Goal: Transaction & Acquisition: Purchase product/service

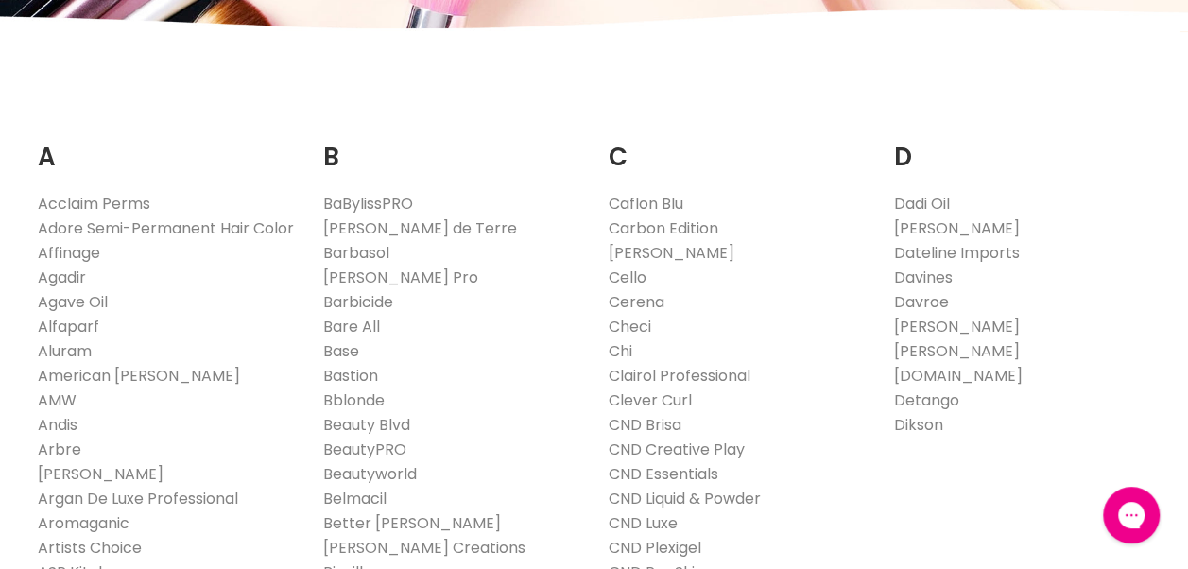
scroll to position [332, 0]
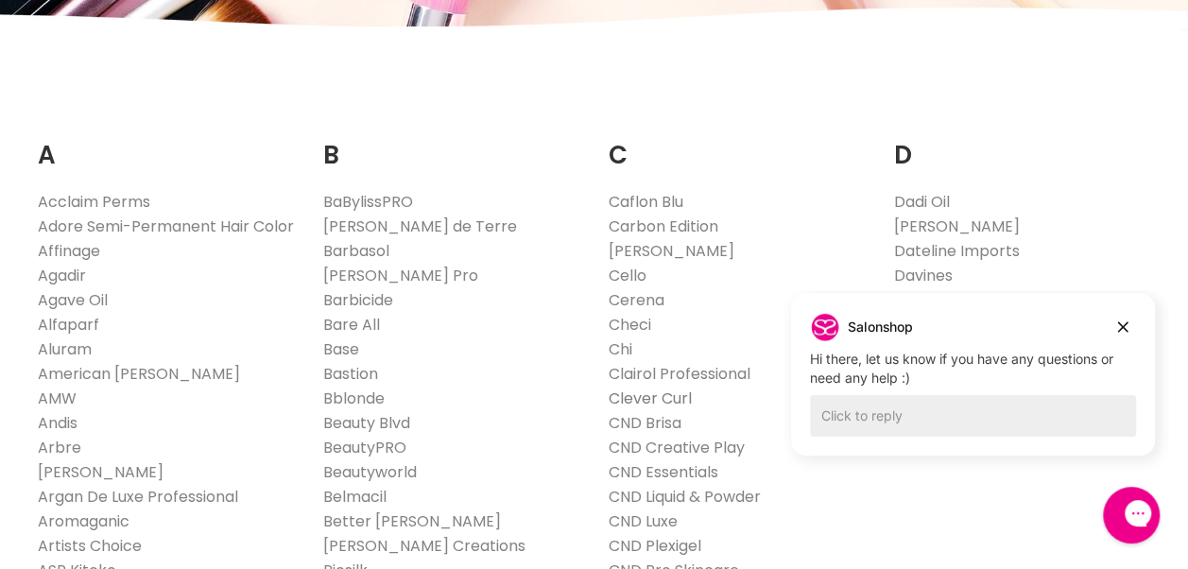
click at [629, 401] on link "Clever Curl" at bounding box center [650, 398] width 83 height 22
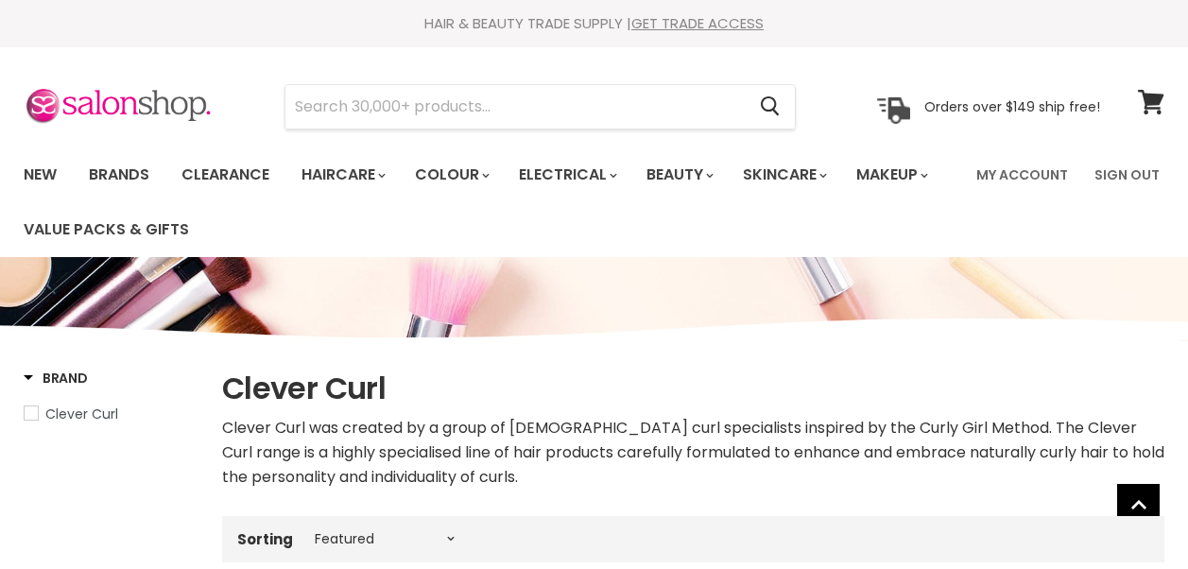
select select "manual"
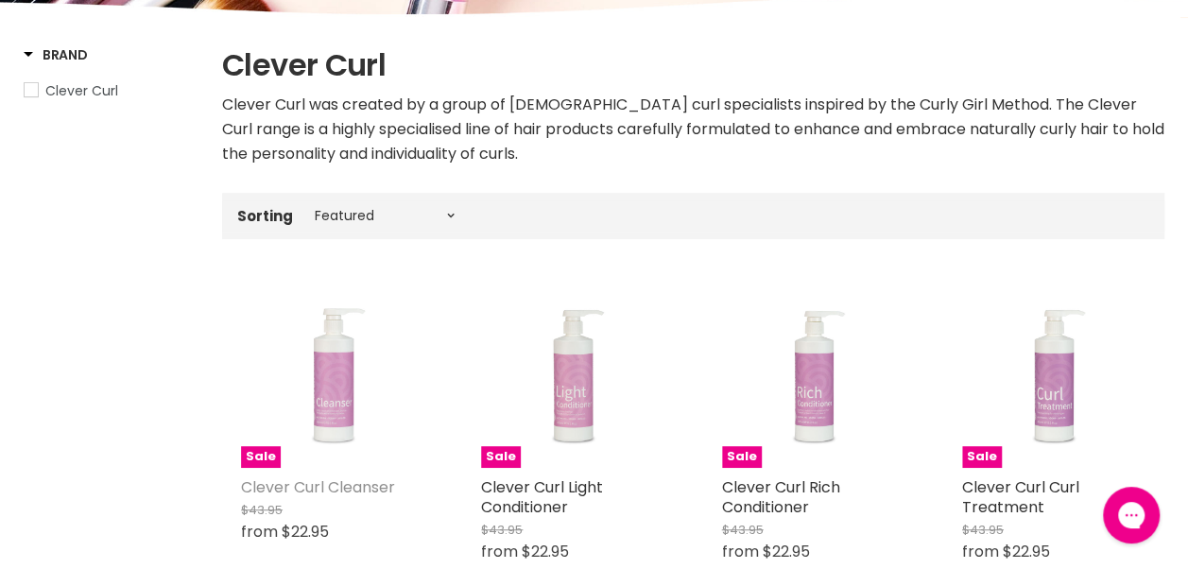
click at [340, 488] on link "Clever Curl Cleanser" at bounding box center [318, 487] width 154 height 22
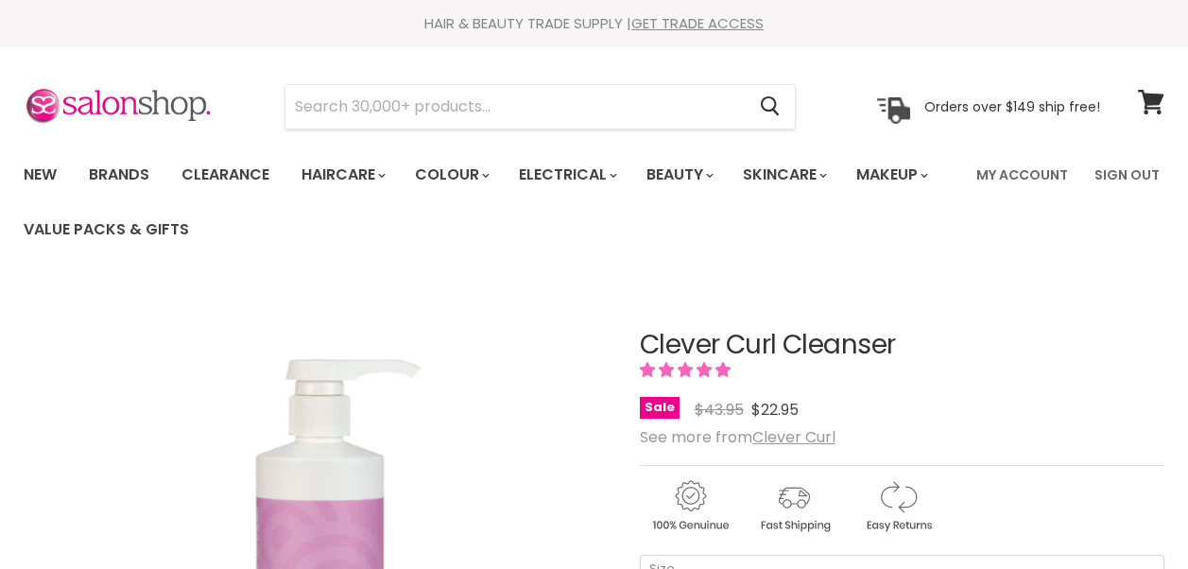
scroll to position [121, 0]
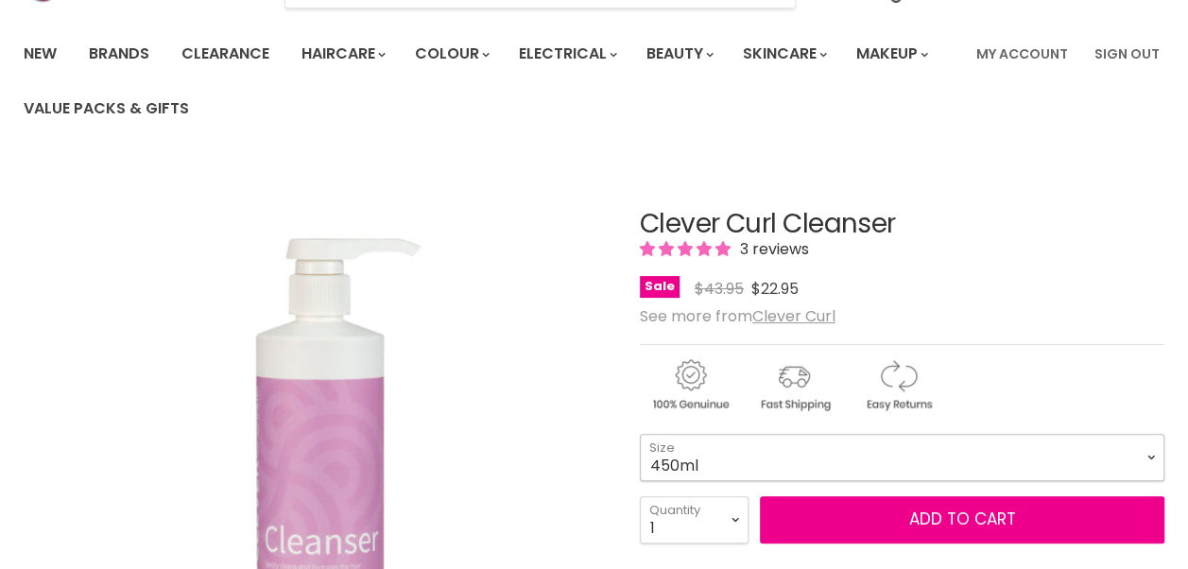
click at [1050, 461] on select "450ml 1L 130ml" at bounding box center [902, 457] width 524 height 47
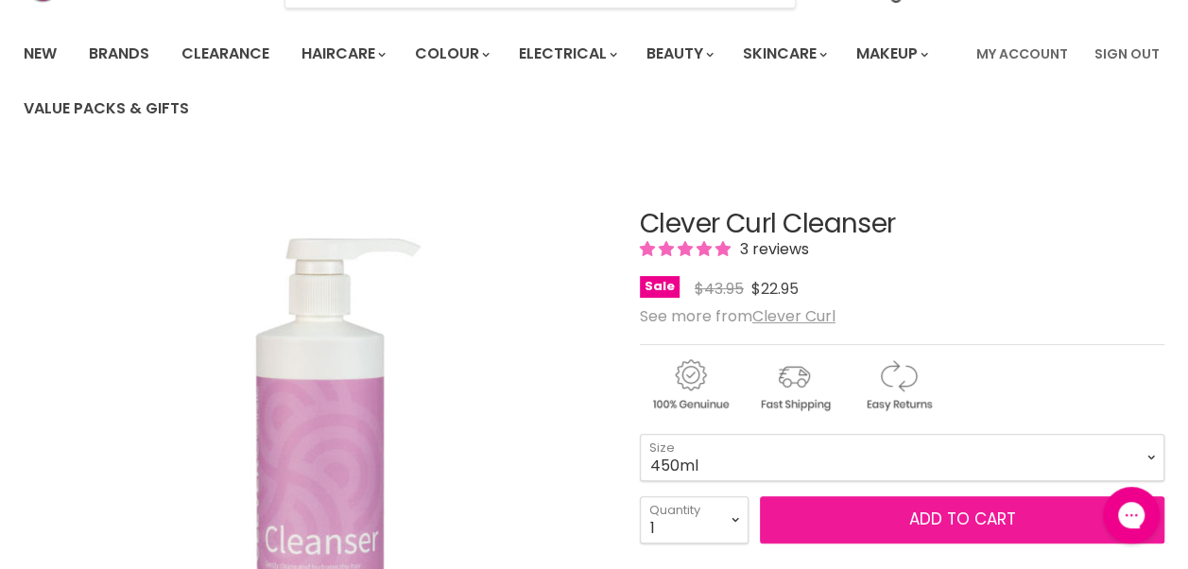
click at [932, 535] on button "Add to cart" at bounding box center [962, 519] width 404 height 47
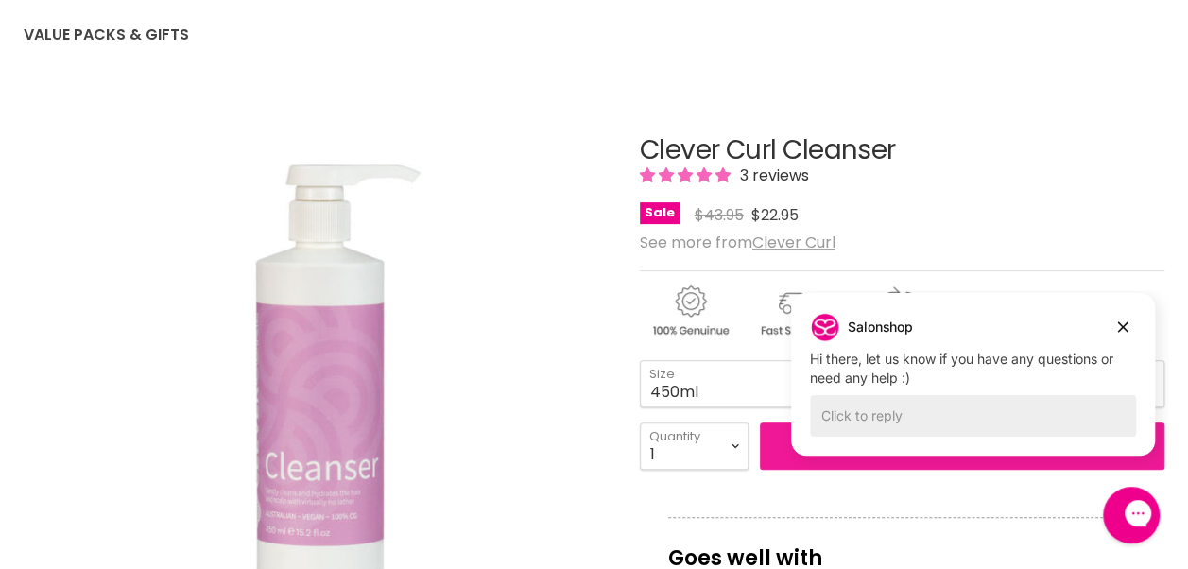
scroll to position [196, 0]
click at [1123, 327] on div "Main content" at bounding box center [902, 306] width 524 height 74
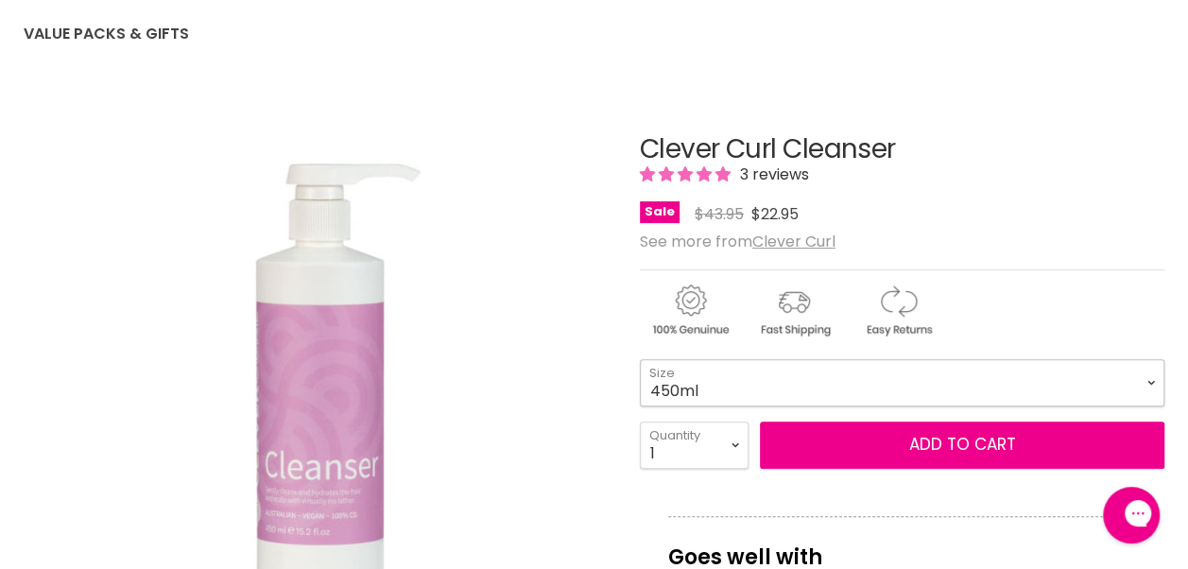
click at [1134, 391] on select "450ml 1L 130ml" at bounding box center [902, 382] width 524 height 47
click at [1149, 290] on div "Main content" at bounding box center [902, 306] width 524 height 74
click at [1125, 384] on select "450ml 1L 130ml" at bounding box center [902, 382] width 524 height 47
click at [640, 359] on select "450ml 1L 130ml" at bounding box center [902, 382] width 524 height 47
select select "1L"
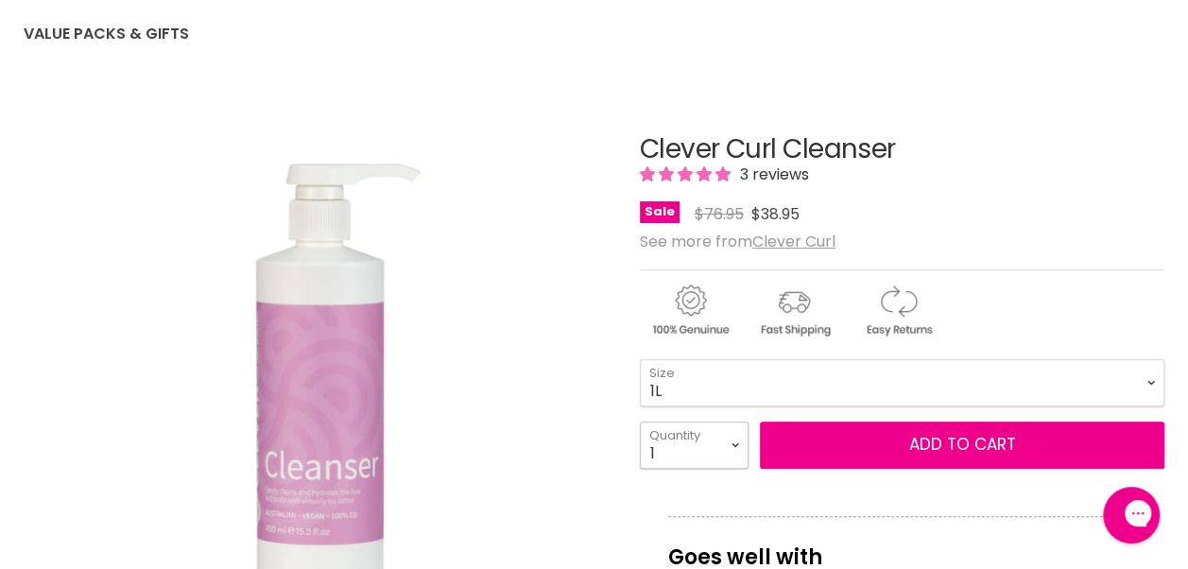
click at [738, 454] on select "1 2 3 4 5 6 7 8 9 10+" at bounding box center [694, 444] width 109 height 47
select select "3"
click at [640, 421] on select "1 2 3 4 5 6 7 8 9 10+" at bounding box center [694, 444] width 109 height 47
type input "3"
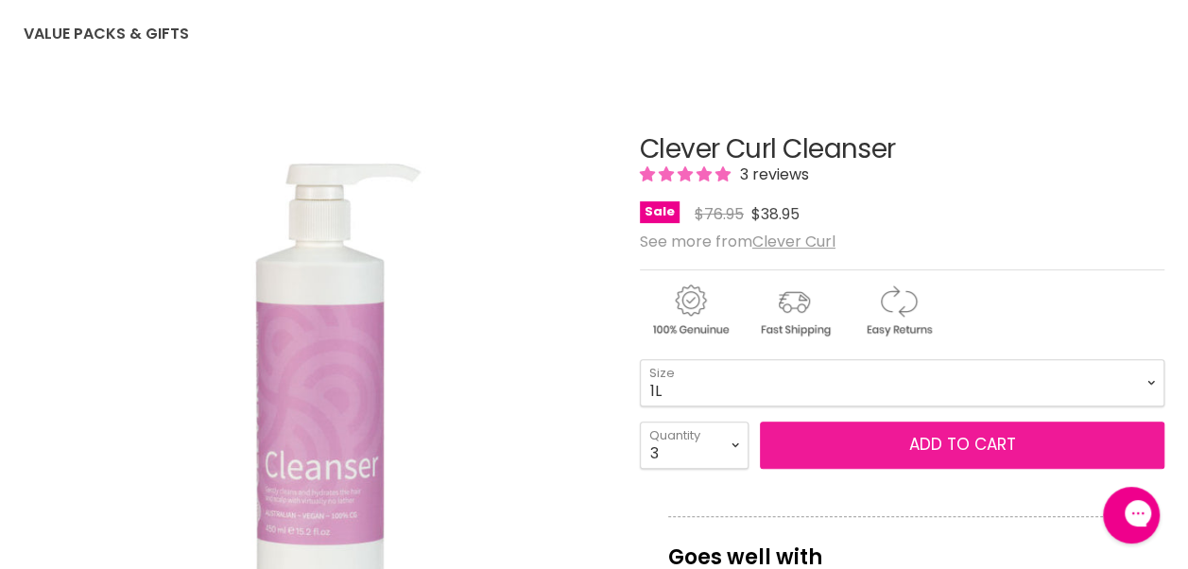
click at [958, 455] on button "Add to cart" at bounding box center [962, 444] width 404 height 47
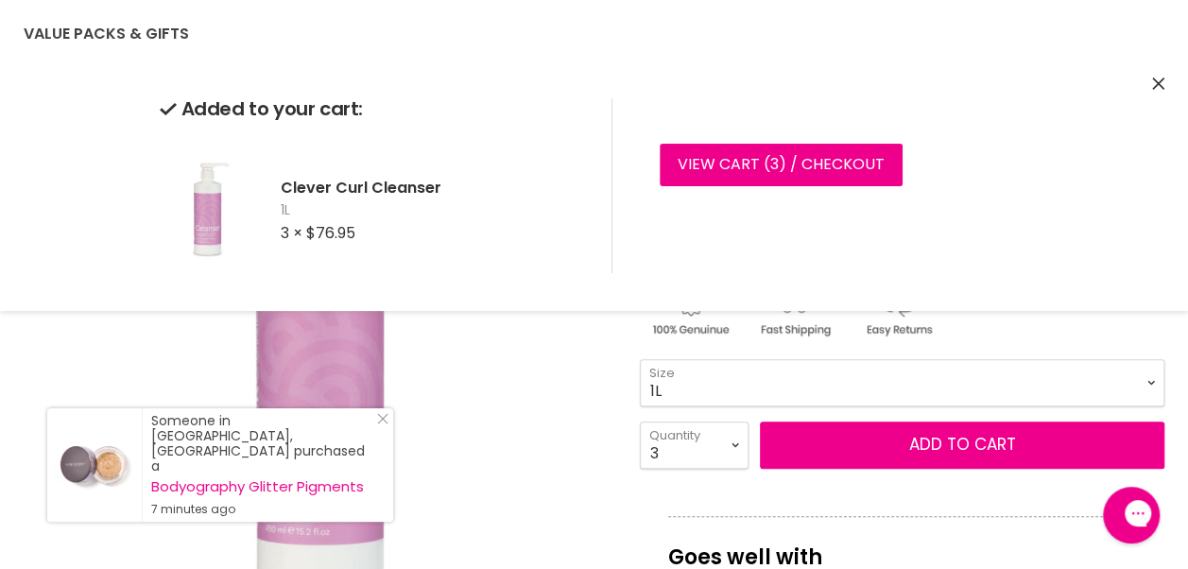
click at [1053, 387] on select "450ml 1L 130ml" at bounding box center [902, 382] width 524 height 47
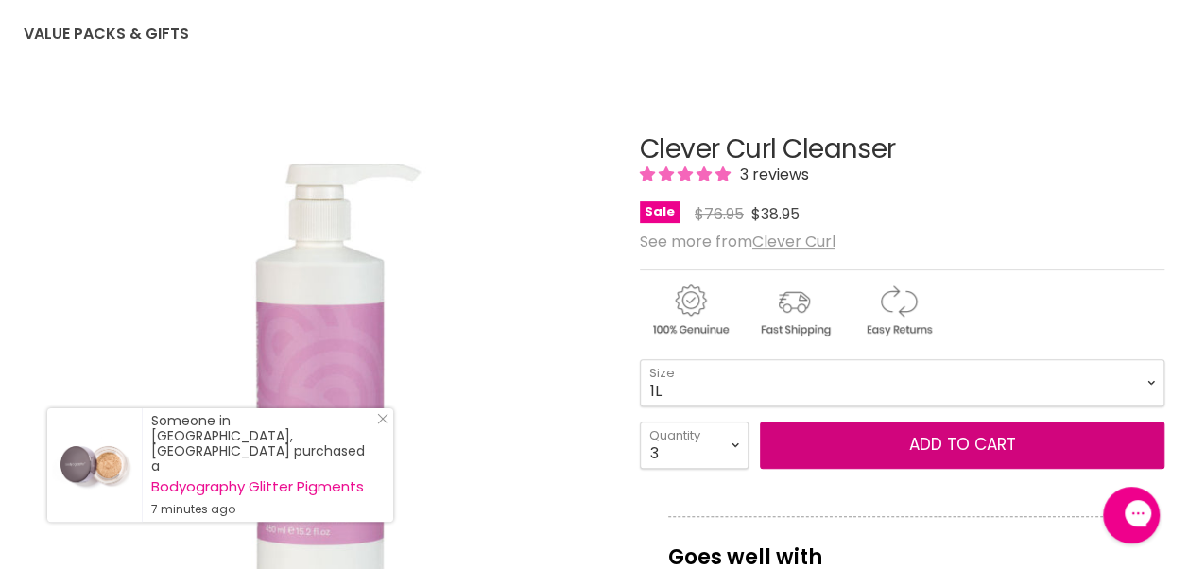
select select "450ml"
click at [640, 359] on select "450ml 1L 130ml" at bounding box center [902, 382] width 524 height 47
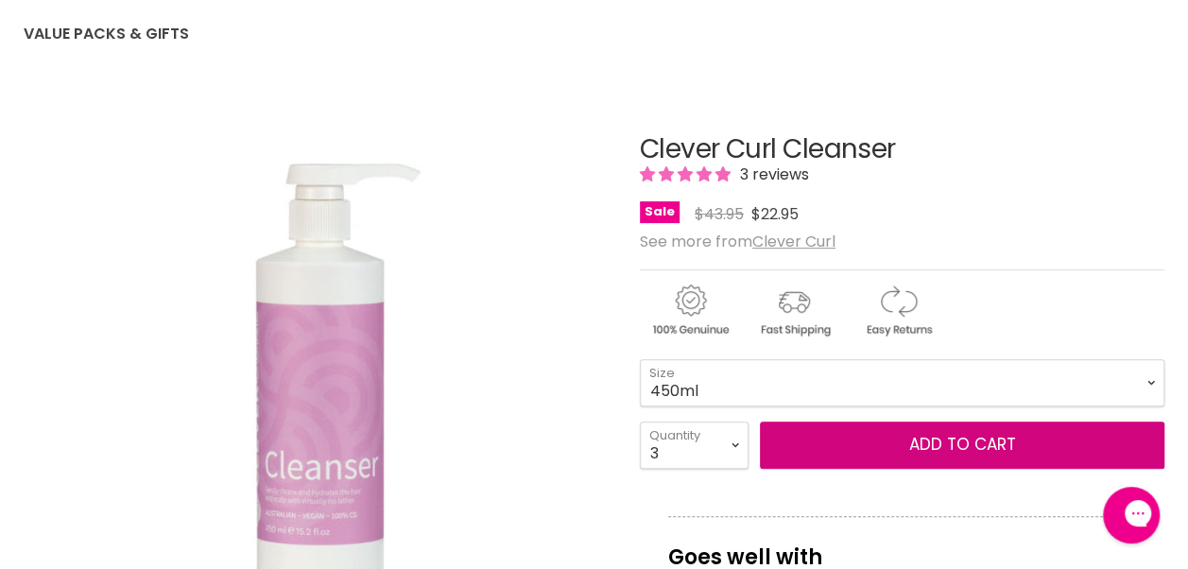
click at [881, 450] on button "Add to cart" at bounding box center [962, 444] width 404 height 47
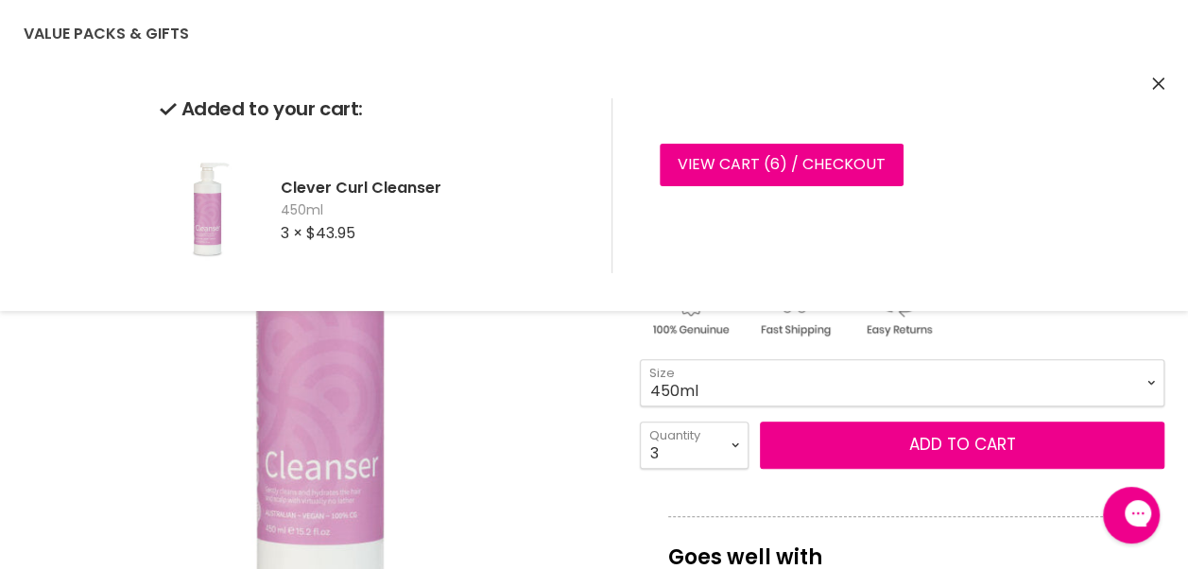
click at [1158, 89] on icon "Close" at bounding box center [1158, 83] width 12 height 12
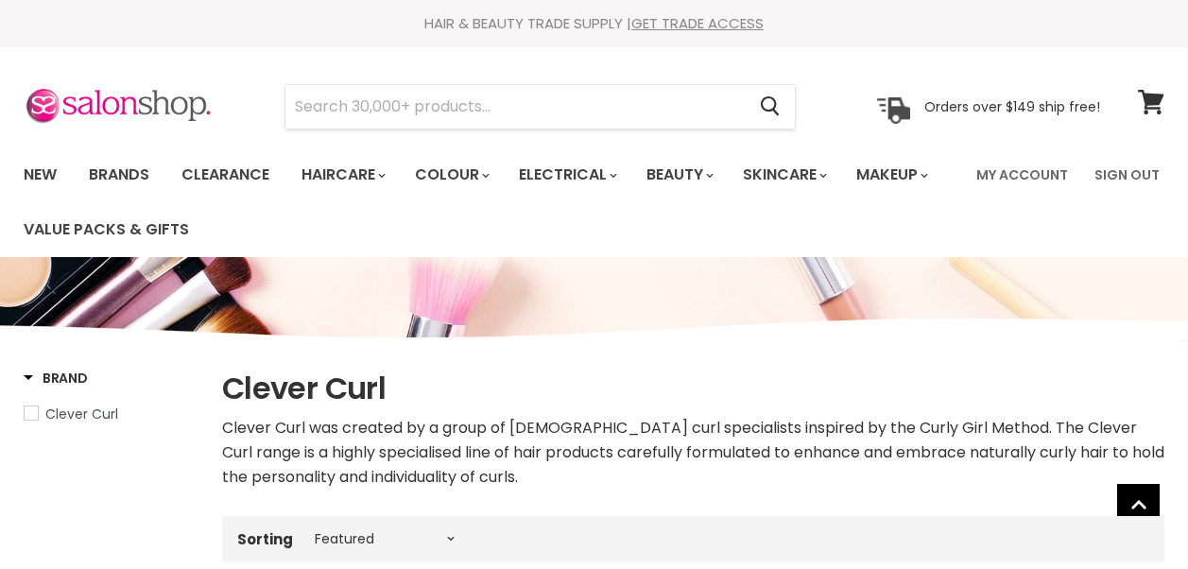
select select "manual"
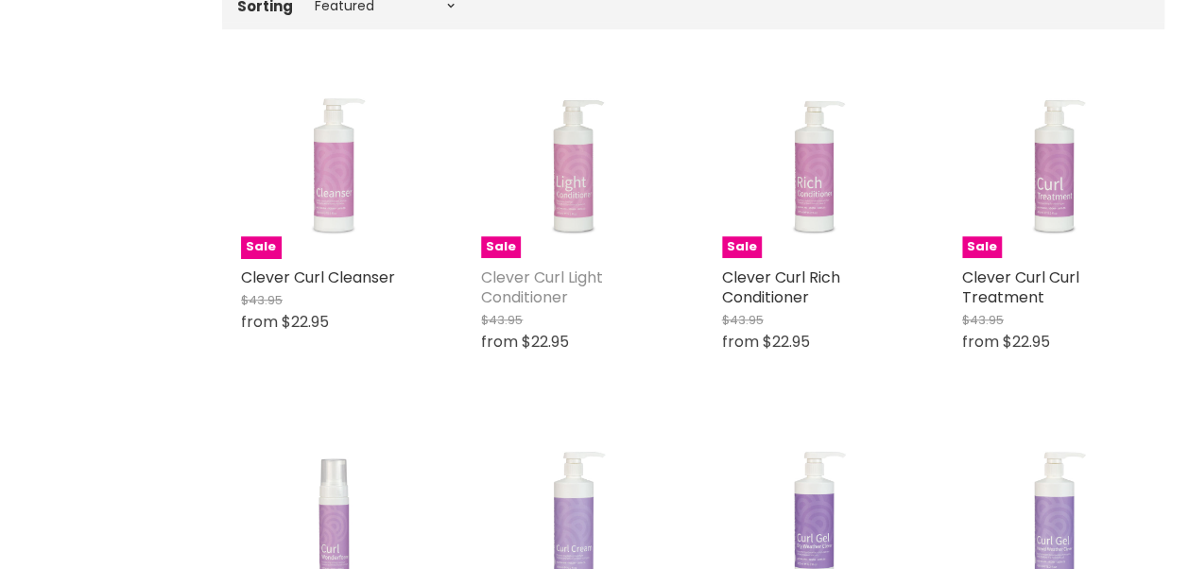
click at [543, 280] on link "Clever Curl Light Conditioner" at bounding box center [542, 287] width 122 height 42
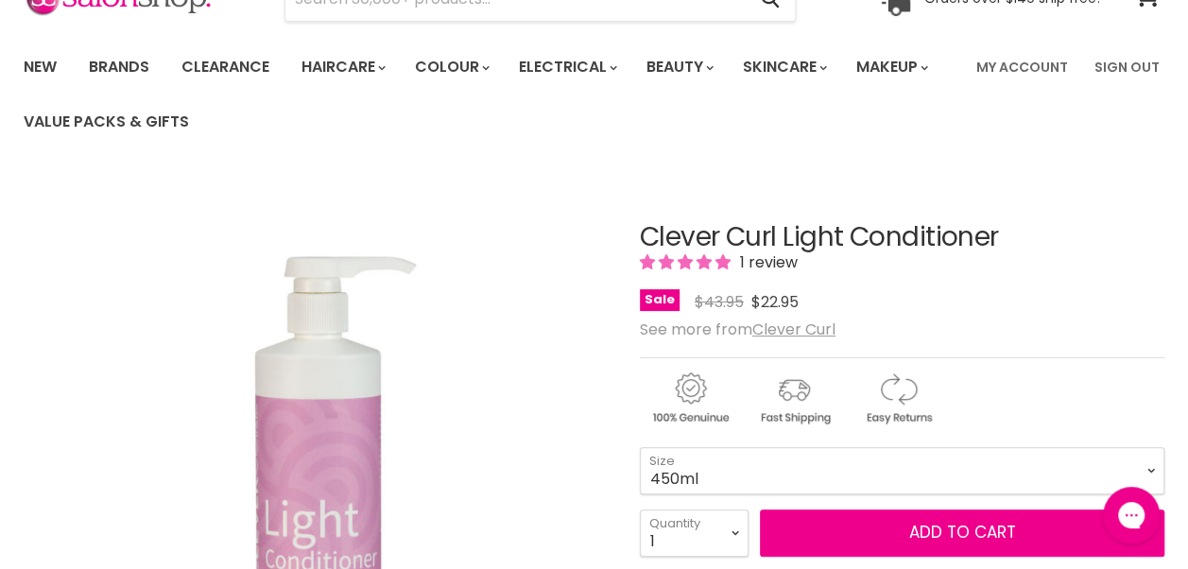
scroll to position [133, 0]
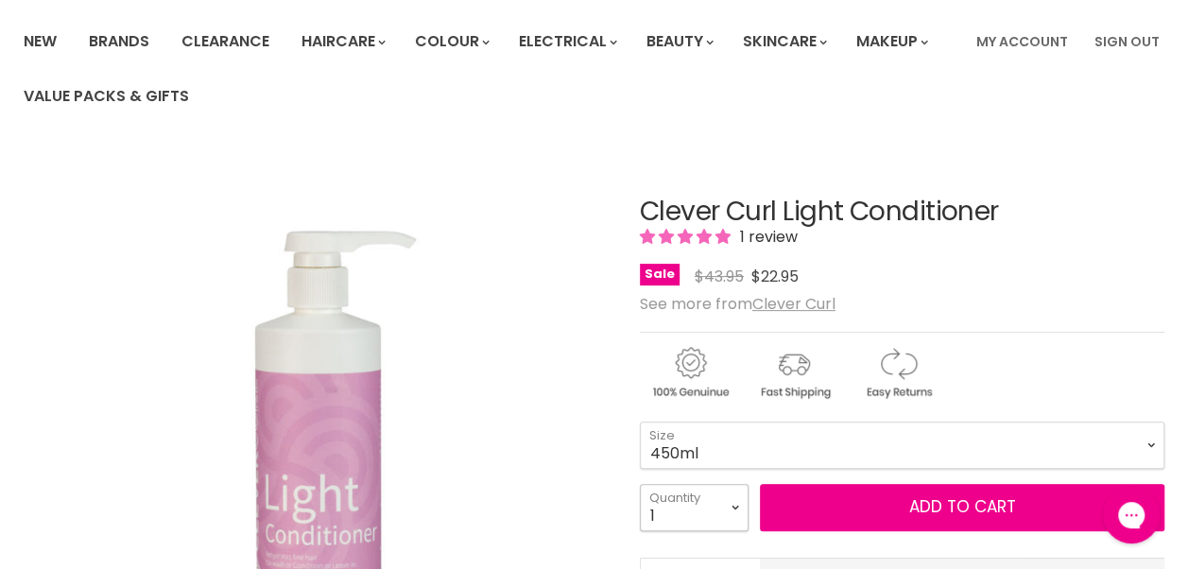
click at [729, 509] on select "1 2 3 4 5 6 7 8 9 10+" at bounding box center [694, 507] width 109 height 47
select select "2"
click at [640, 484] on select "1 2 3 4 5 6 7 8 9 10+" at bounding box center [694, 507] width 109 height 47
type input "2"
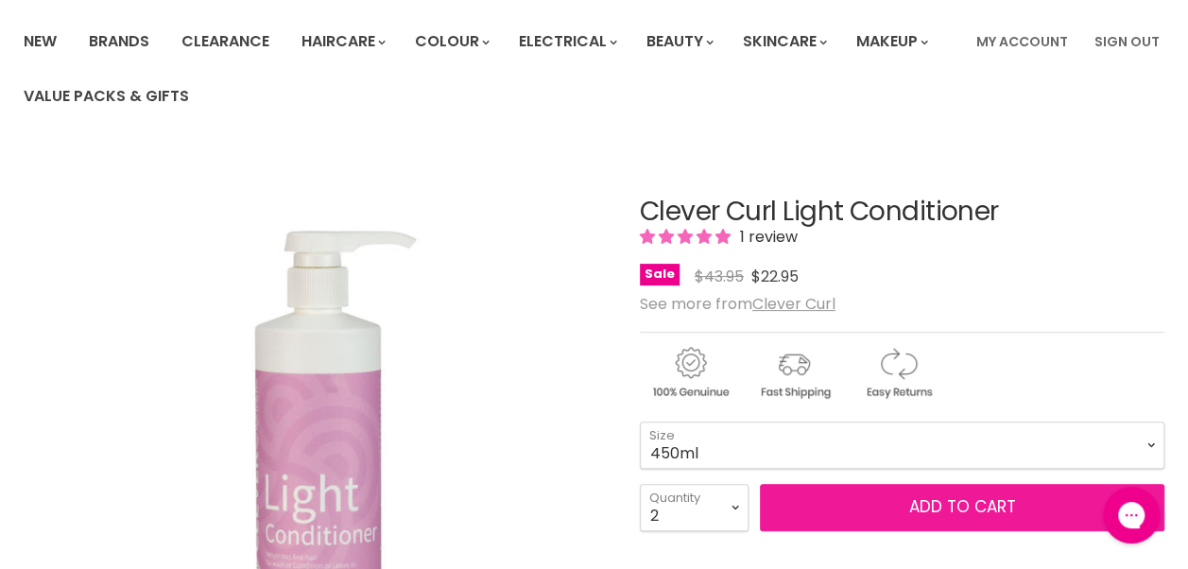
click at [819, 505] on button "Add to cart" at bounding box center [962, 507] width 404 height 47
click at [964, 509] on span "Add to cart" at bounding box center [961, 506] width 107 height 23
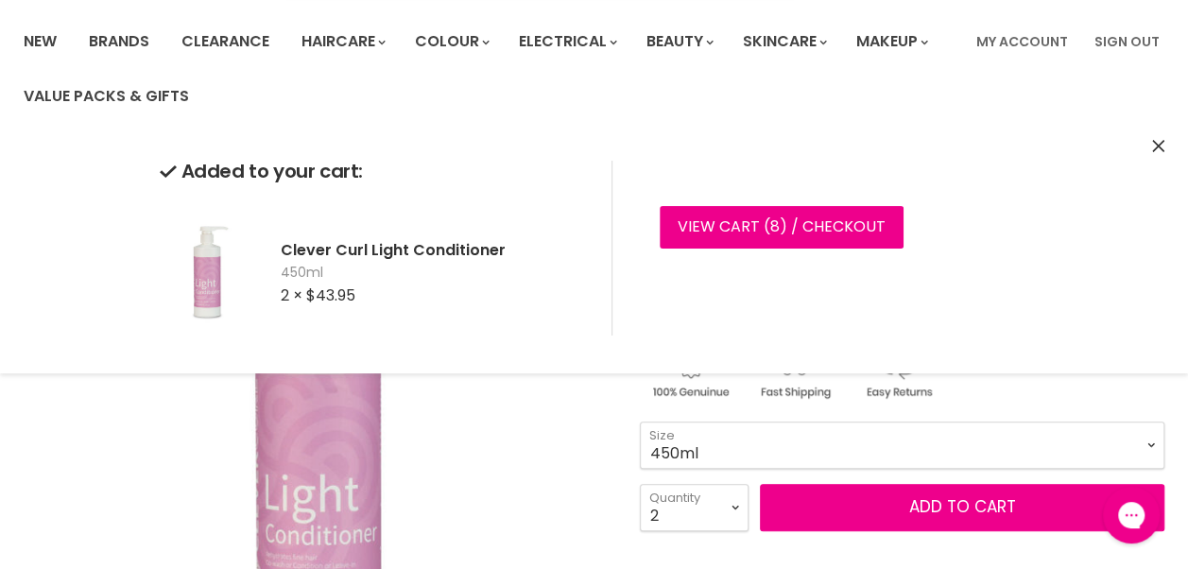
click at [1013, 455] on select "450ml 1L 130ml" at bounding box center [902, 444] width 524 height 47
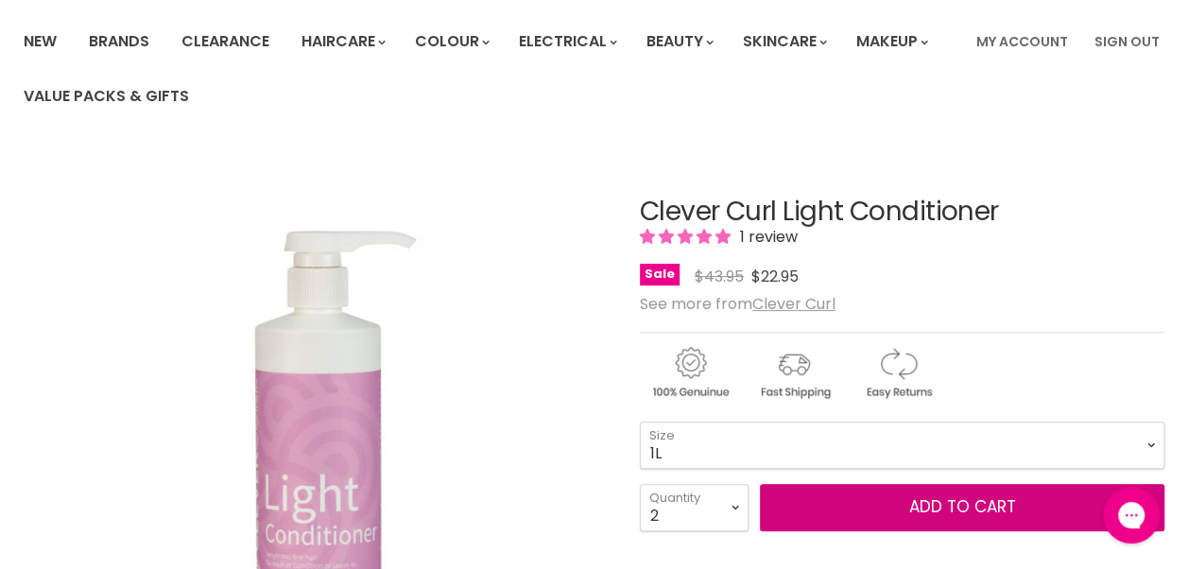
click at [640, 421] on select "450ml 1L 130ml" at bounding box center [902, 444] width 524 height 47
select select "1L"
click at [968, 507] on button "Add to cart" at bounding box center [962, 507] width 404 height 47
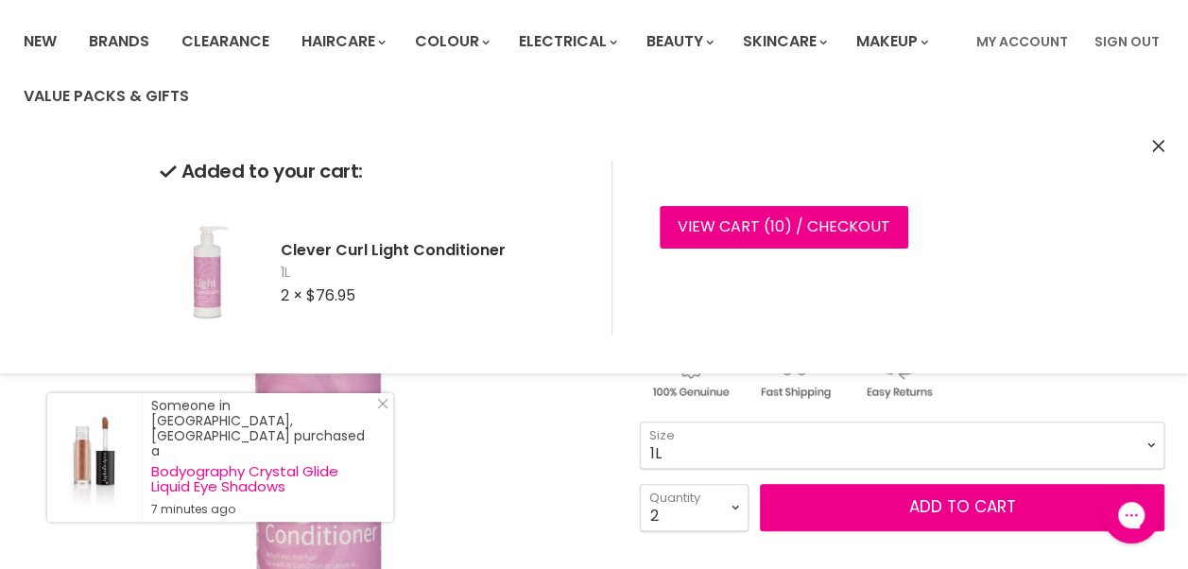
click at [1158, 147] on icon "Close" at bounding box center [1158, 146] width 12 height 12
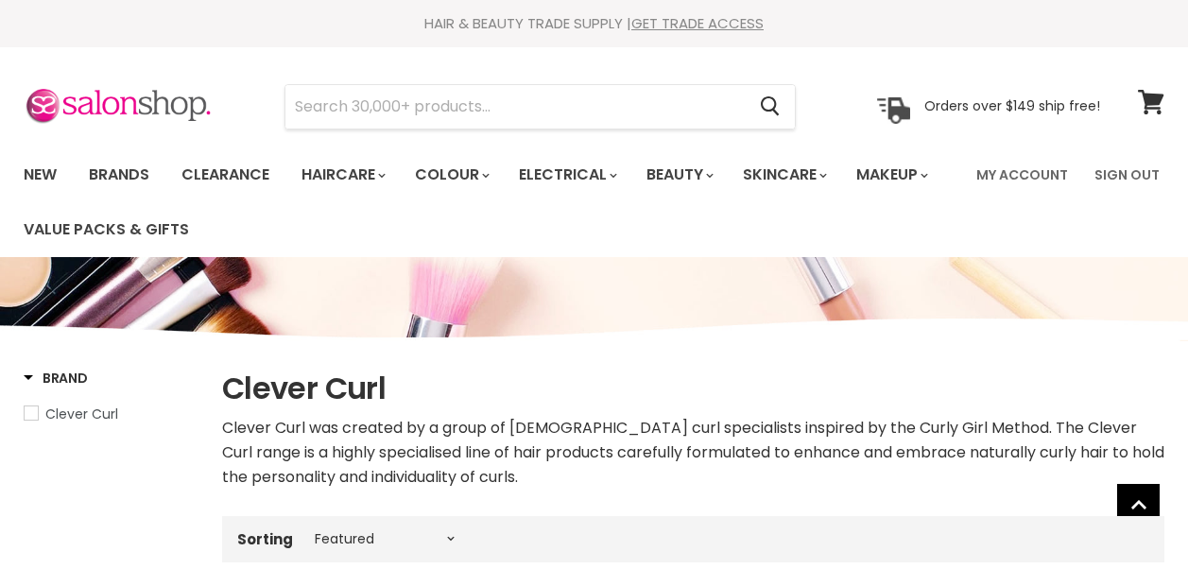
select select "manual"
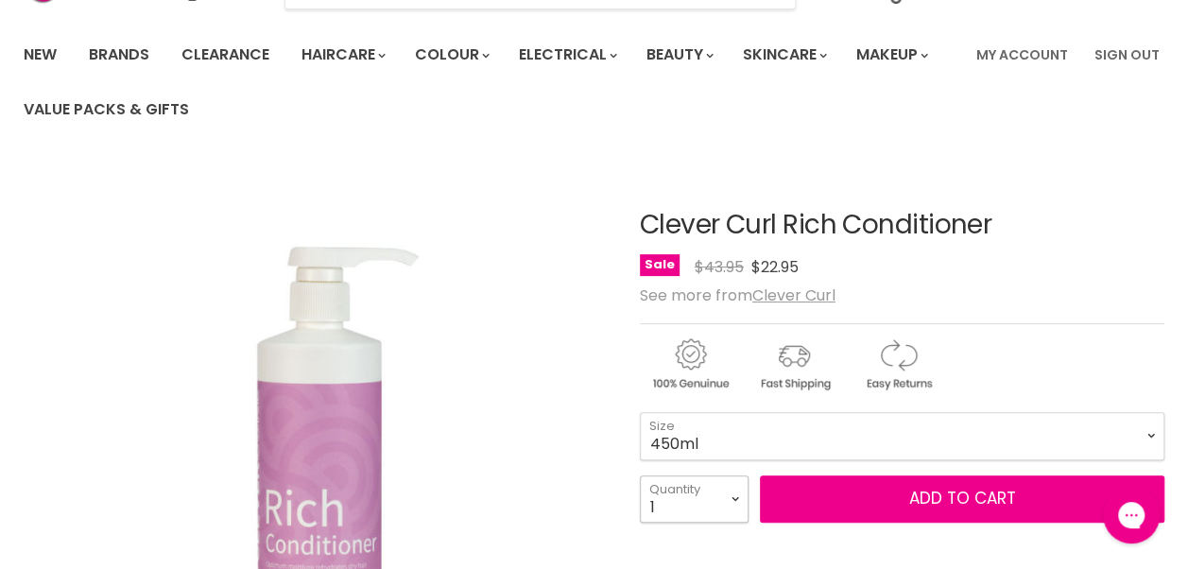
click at [745, 503] on select "1 2 3 4 5 6 7 8 9 10+" at bounding box center [694, 498] width 109 height 47
select select "3"
click at [640, 475] on select "1 2 3 4 5 6 7 8 9 10+" at bounding box center [694, 498] width 109 height 47
type input "3"
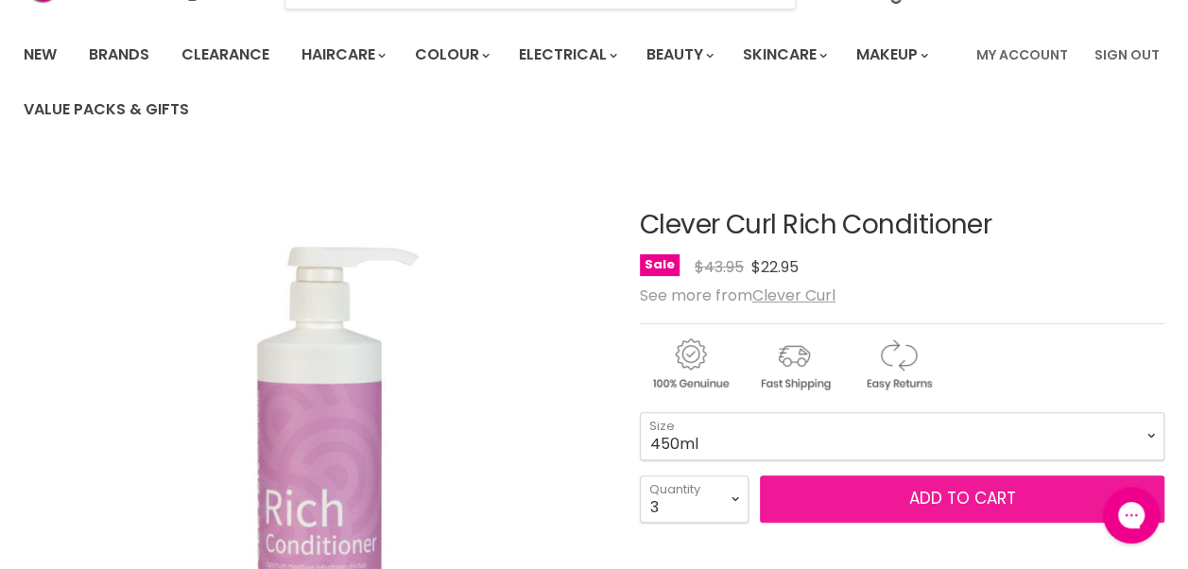
click at [906, 484] on button "Add to cart" at bounding box center [962, 498] width 404 height 47
click at [896, 499] on button "Add to cart" at bounding box center [962, 498] width 404 height 47
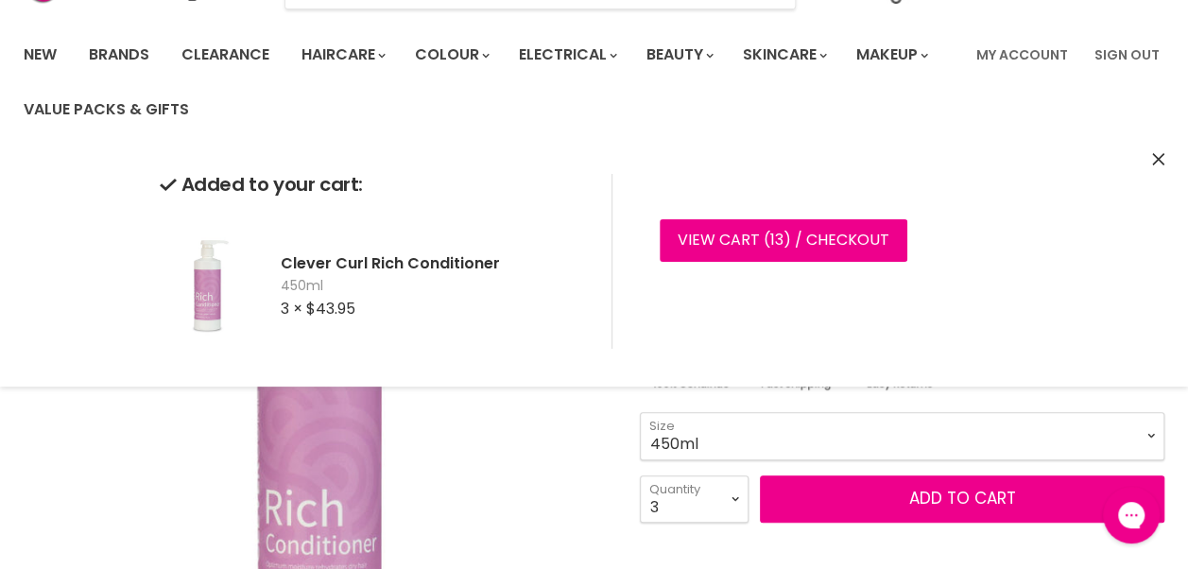
click at [956, 440] on select "450ml 1L 130ml" at bounding box center [902, 435] width 524 height 47
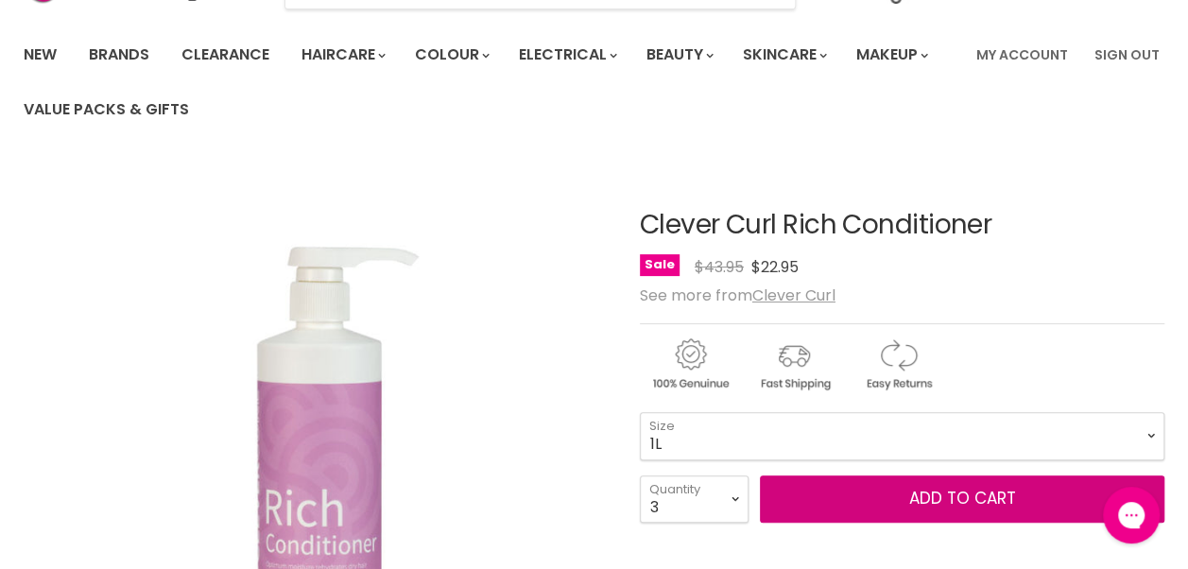
click at [640, 412] on select "450ml 1L 130ml" at bounding box center [902, 435] width 524 height 47
select select "1L"
click at [878, 498] on button "Add to cart" at bounding box center [962, 498] width 404 height 47
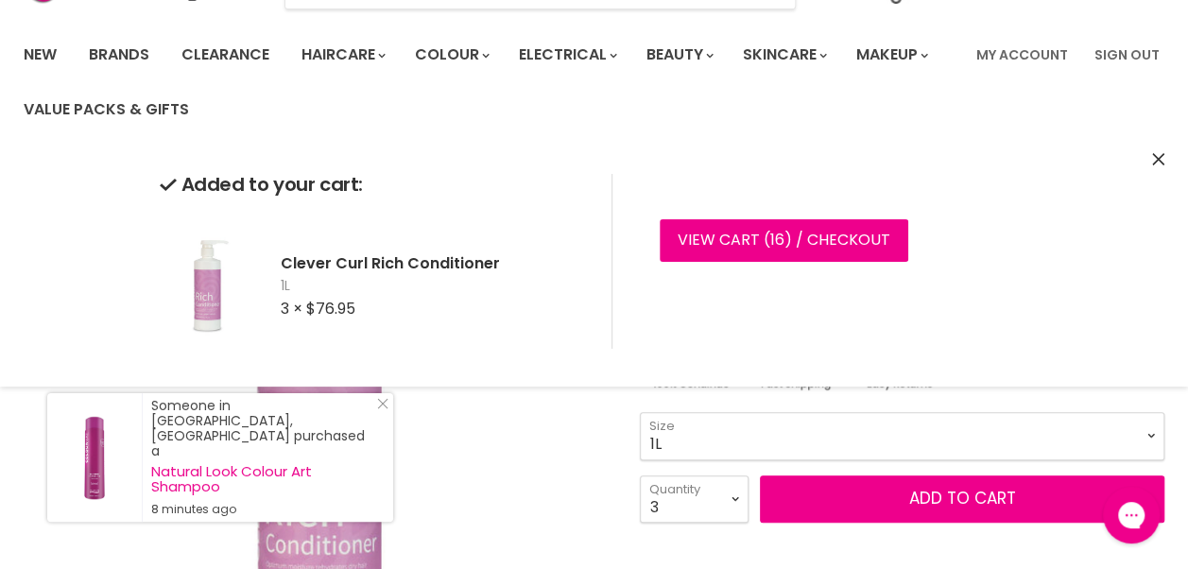
click at [1158, 160] on icon "Close" at bounding box center [1158, 159] width 12 height 12
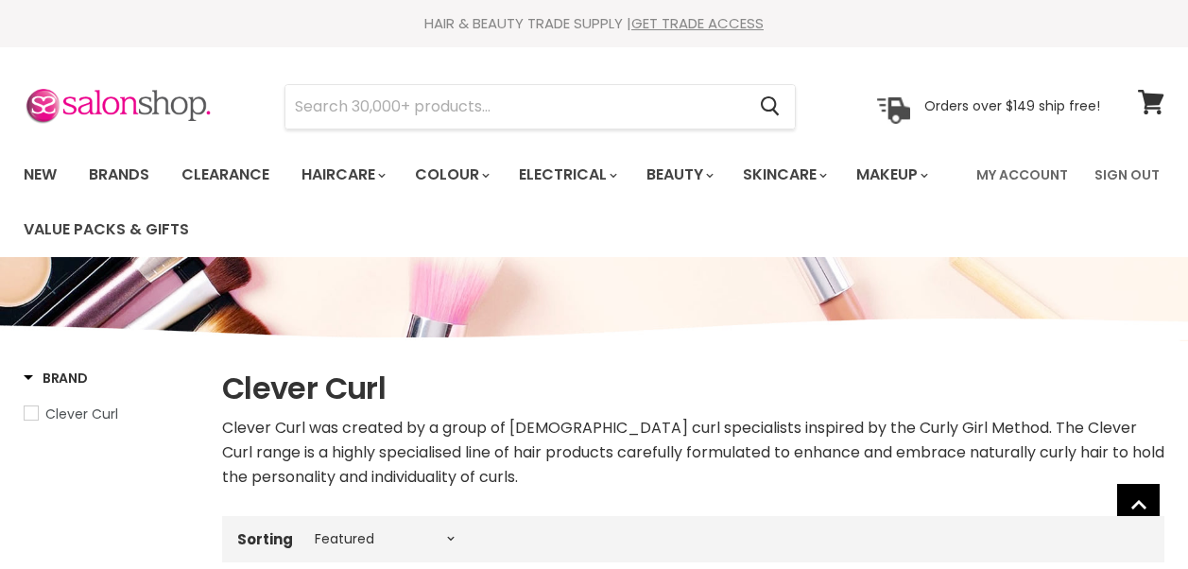
select select "manual"
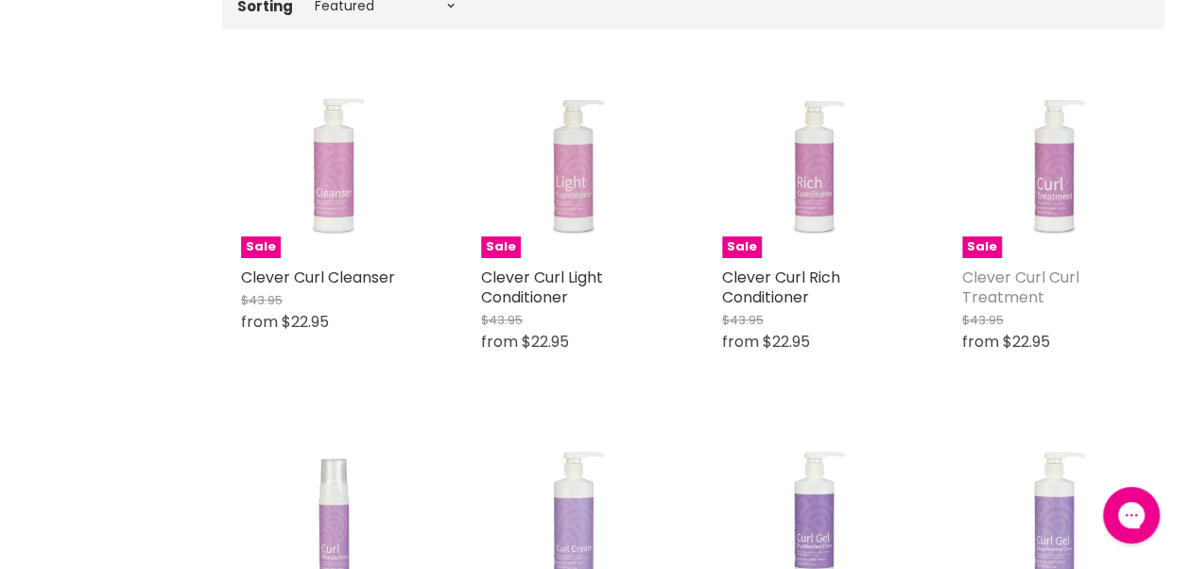
click at [1051, 276] on link "Clever Curl Curl Treatment" at bounding box center [1020, 287] width 117 height 42
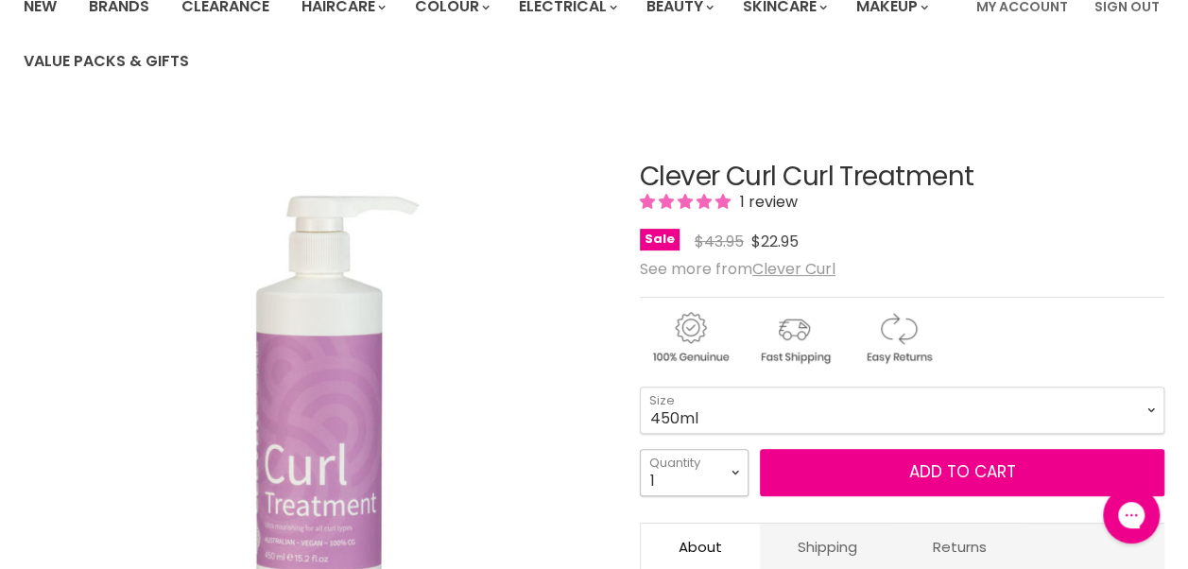
click at [735, 480] on select "1 2 3 4 5 6 7 8 9 10+" at bounding box center [694, 472] width 109 height 47
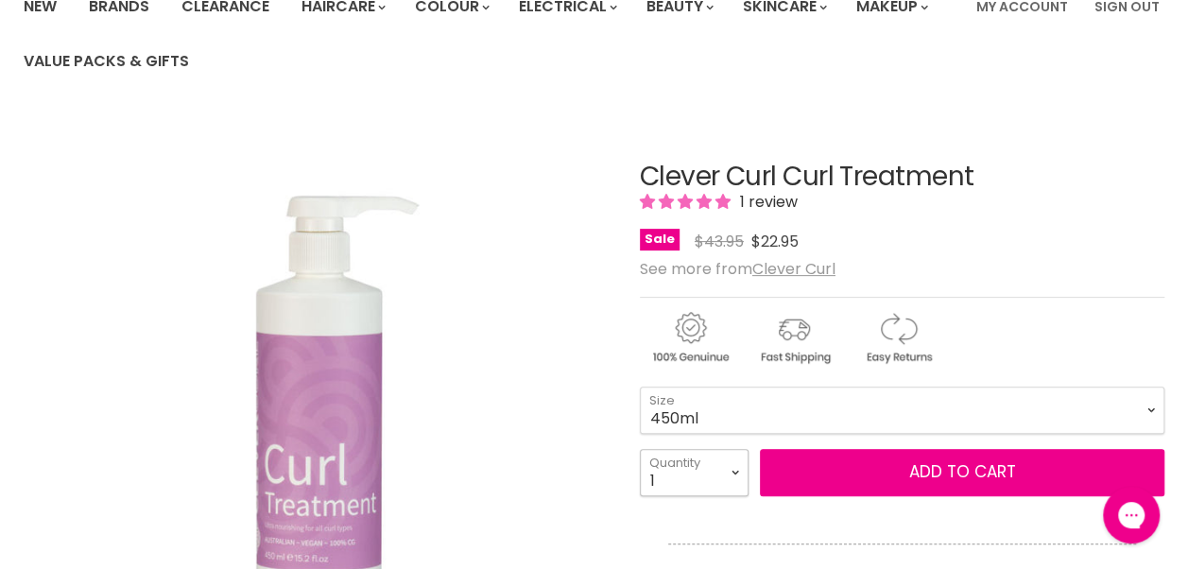
select select "3"
click at [640, 449] on select "1 2 3 4 5 6 7 8 9 10+" at bounding box center [694, 472] width 109 height 47
type input "3"
click at [703, 202] on span "5.00 stars" at bounding box center [705, 201] width 19 height 15
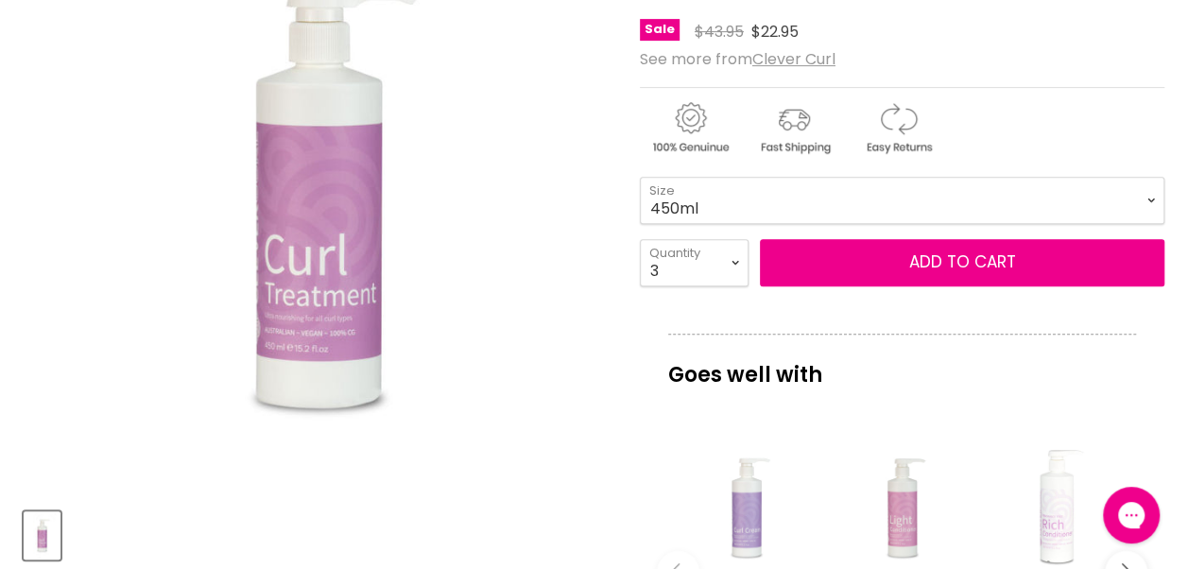
scroll to position [378, 0]
click at [730, 269] on select "1 2 3 4 5 6 7 8 9 10+" at bounding box center [694, 262] width 109 height 47
select select "2"
click at [640, 239] on select "1 2 3 4 5 6 7 8 9 10+" at bounding box center [694, 262] width 109 height 47
type input "2"
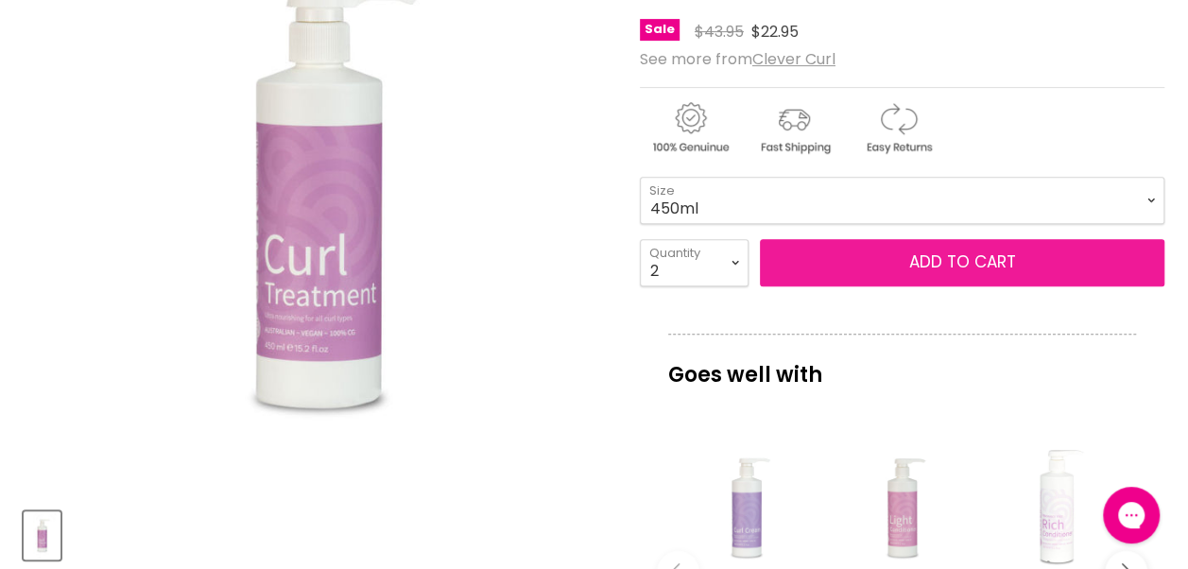
click at [888, 266] on button "Add to cart" at bounding box center [962, 262] width 404 height 47
click at [955, 264] on span "Add to cart" at bounding box center [961, 261] width 107 height 23
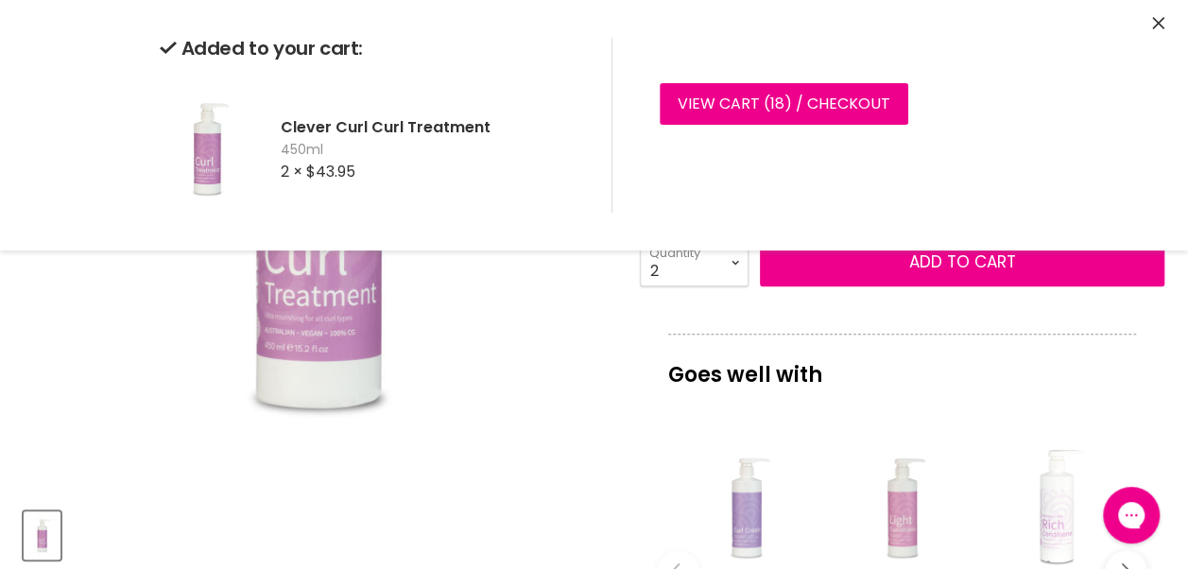
click at [1158, 24] on icon "Close" at bounding box center [1158, 23] width 12 height 12
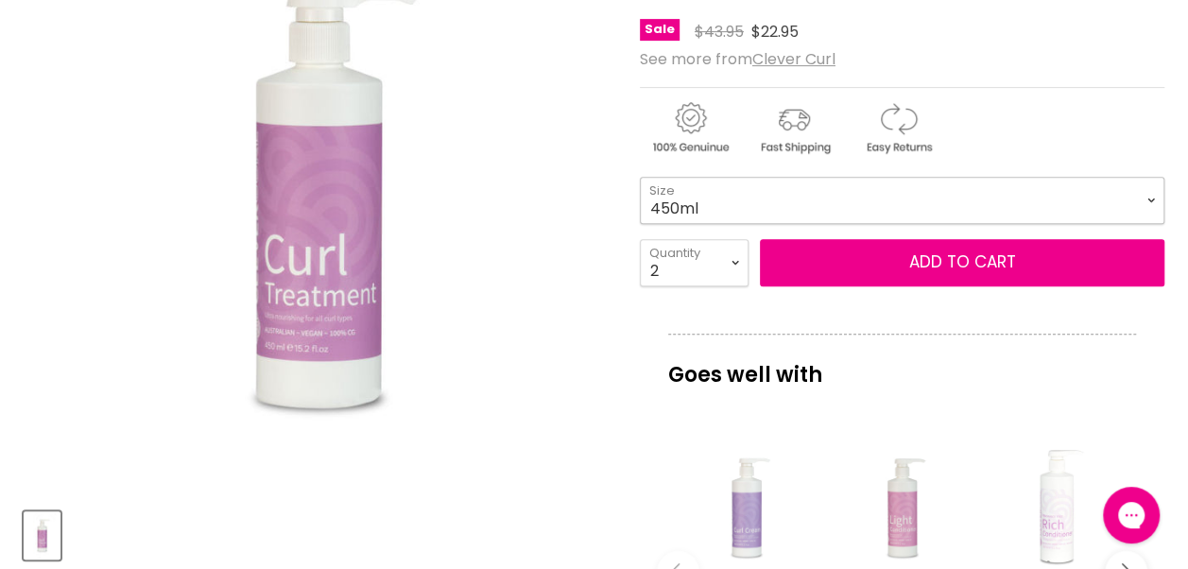
click at [909, 208] on select "450ml 1L 130ml" at bounding box center [902, 200] width 524 height 47
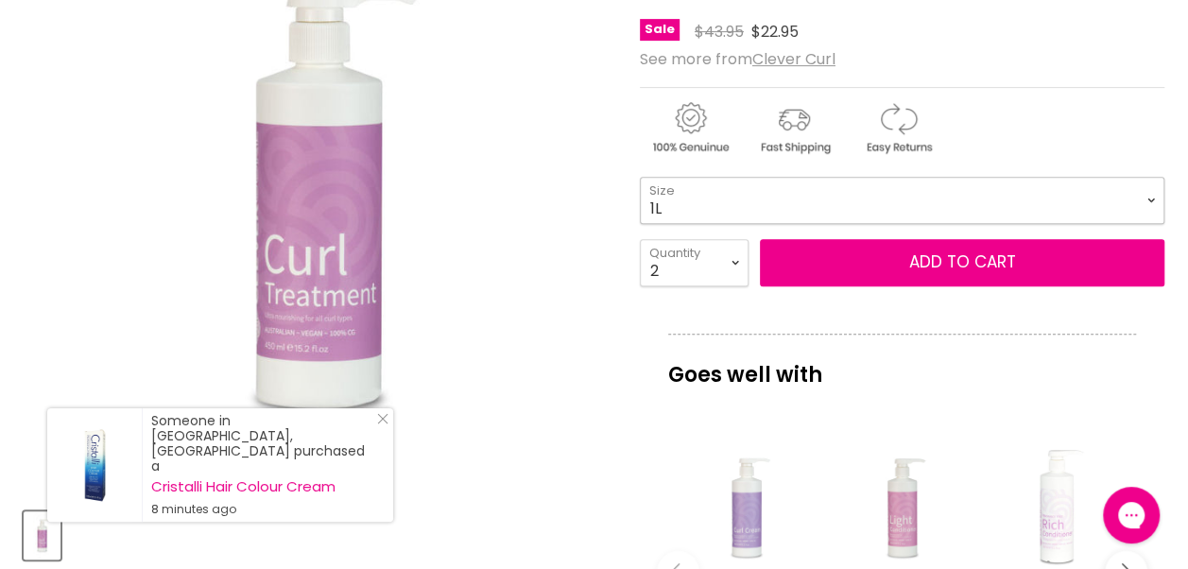
click at [640, 177] on select "450ml 1L 130ml" at bounding box center [902, 200] width 524 height 47
select select "1L"
click at [735, 270] on select "1 2 3 4 5 6 7 8 9 10+" at bounding box center [694, 262] width 109 height 47
select select "5"
click at [640, 239] on select "1 2 3 4 5 6 7 8 9 10+" at bounding box center [694, 262] width 109 height 47
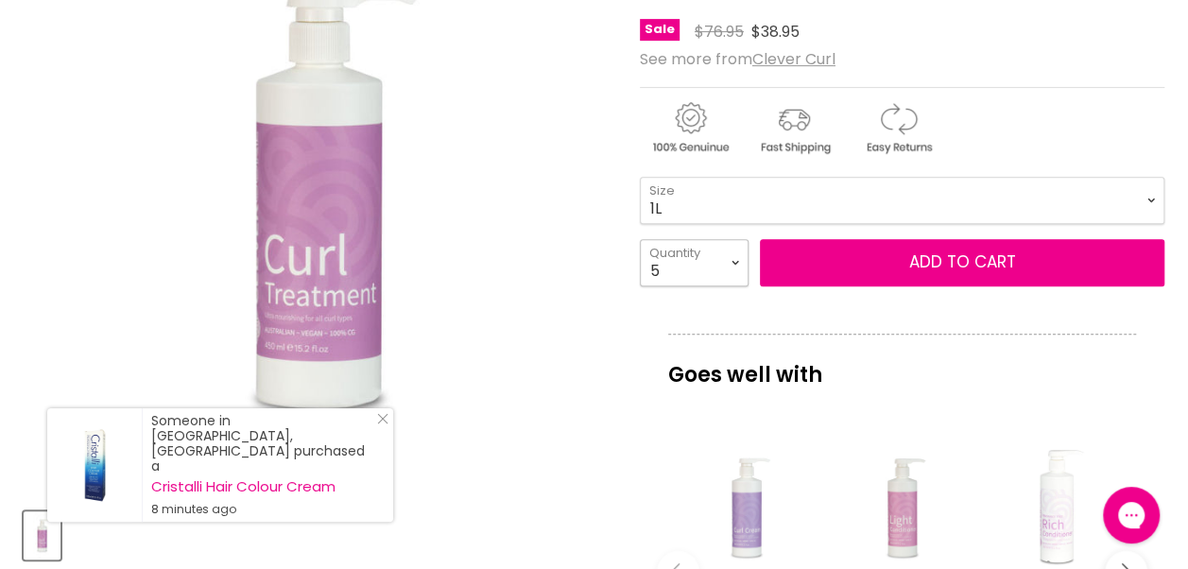
type input "5"
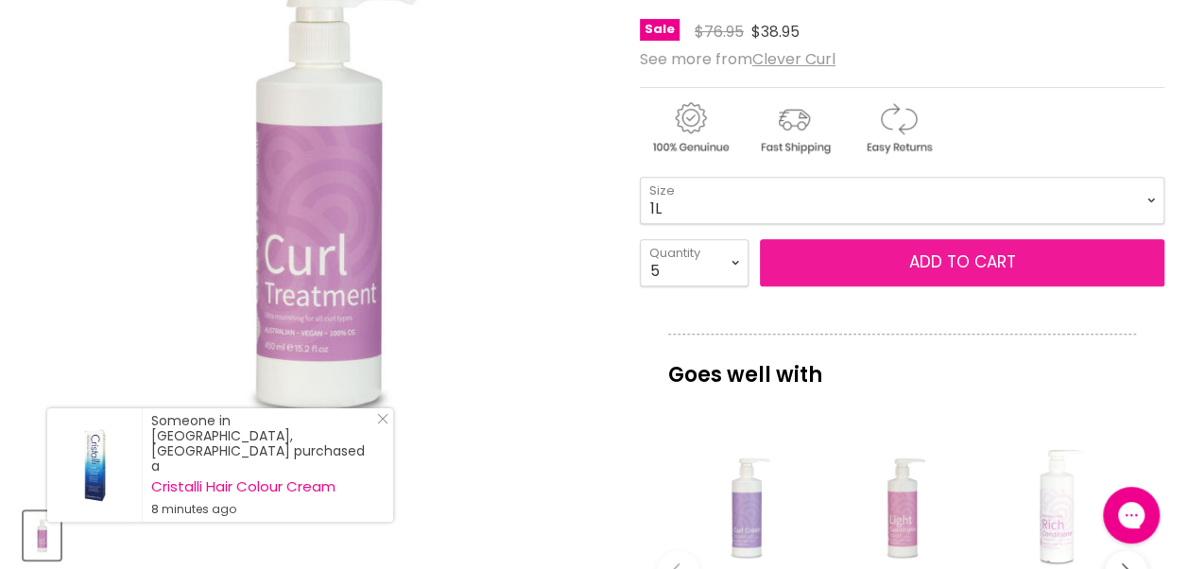
click at [830, 257] on button "Add to cart" at bounding box center [962, 262] width 404 height 47
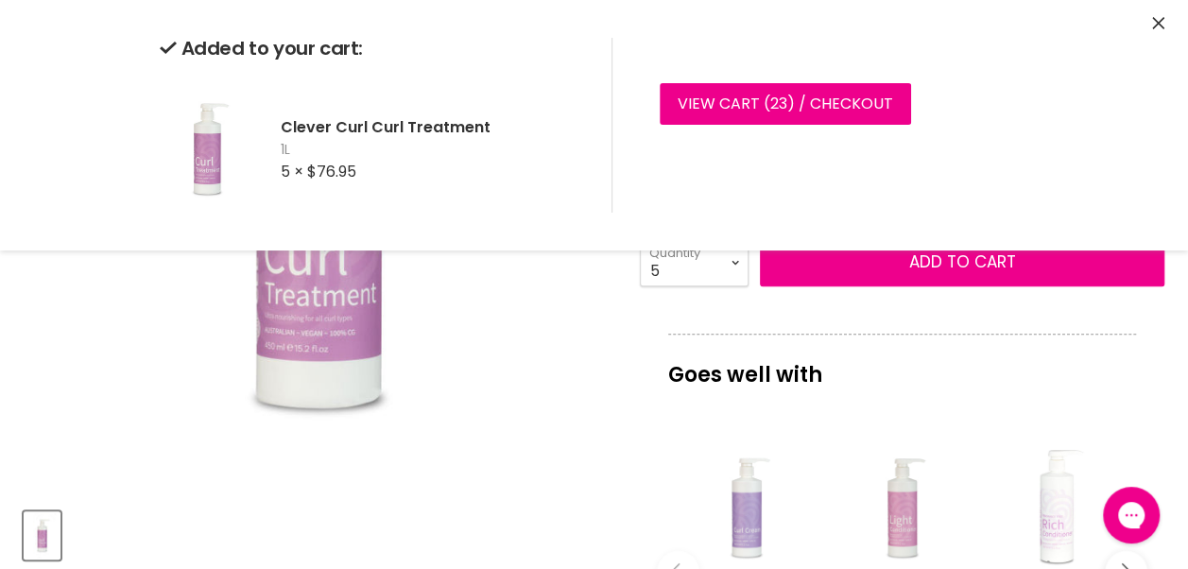
click at [1158, 28] on icon "Close" at bounding box center [1158, 23] width 12 height 12
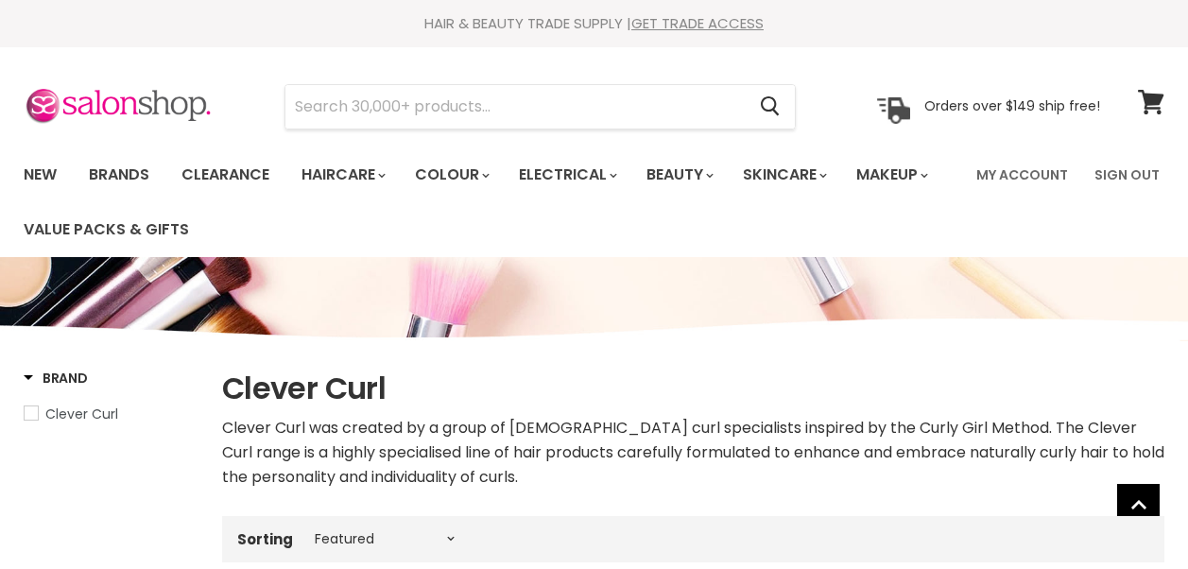
select select "manual"
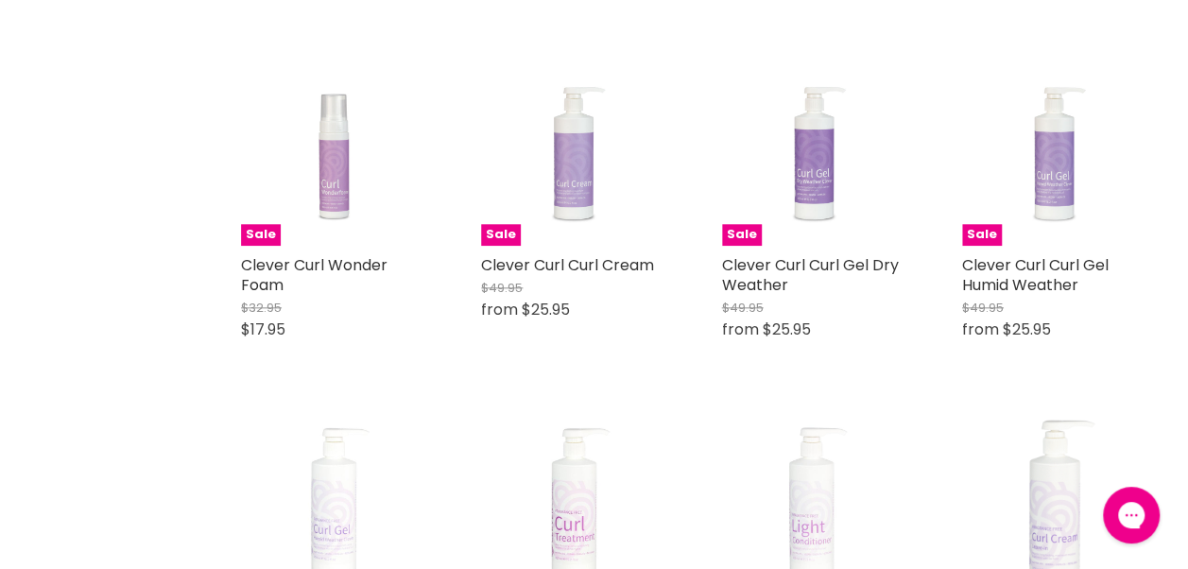
scroll to position [899, 0]
click at [609, 270] on link "Clever Curl Curl Cream" at bounding box center [567, 264] width 173 height 22
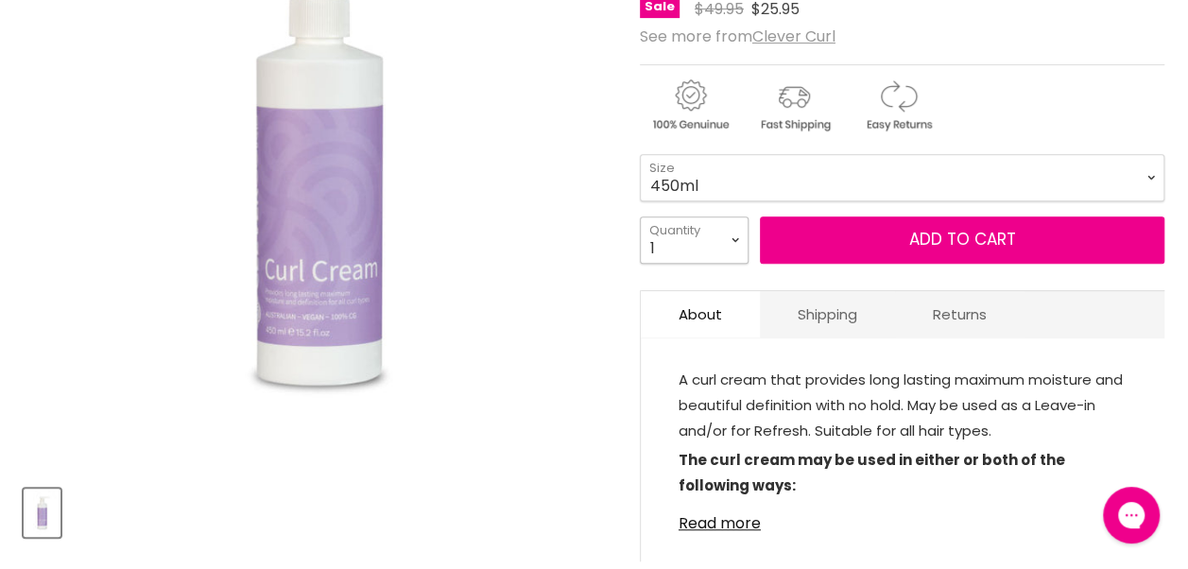
click at [733, 253] on select "1 2 3 4 5 6 7 8 9 10+" at bounding box center [694, 239] width 109 height 47
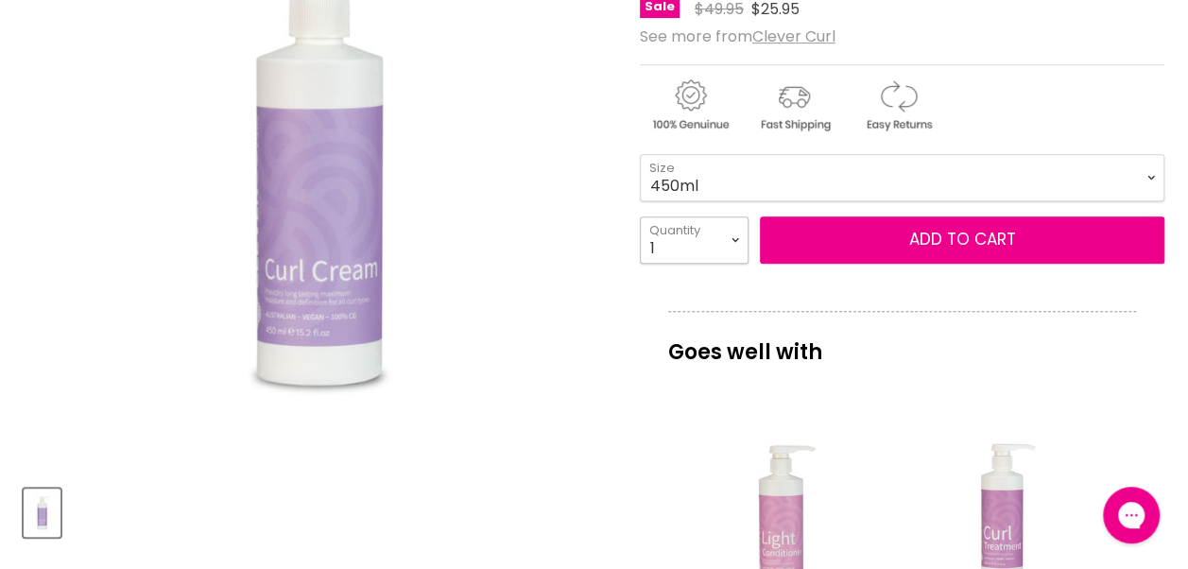
select select "4"
click at [640, 216] on select "1 2 3 4 5 6 7 8 9 10+" at bounding box center [694, 239] width 109 height 47
type input "4"
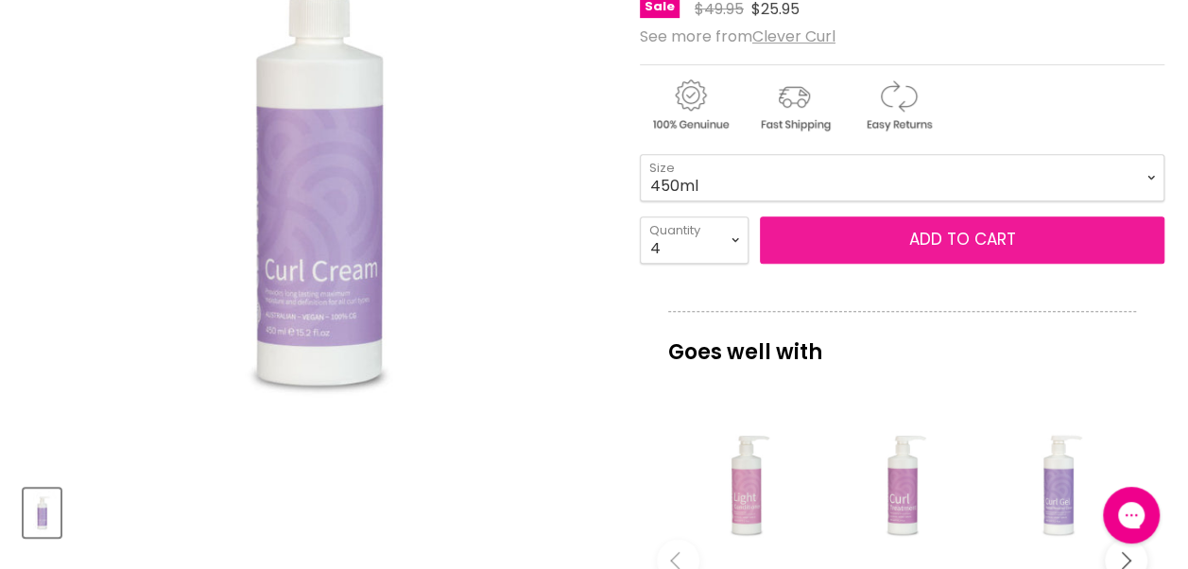
click at [824, 238] on button "Add to cart" at bounding box center [962, 239] width 404 height 47
click at [1044, 246] on button "Add to cart" at bounding box center [962, 239] width 404 height 47
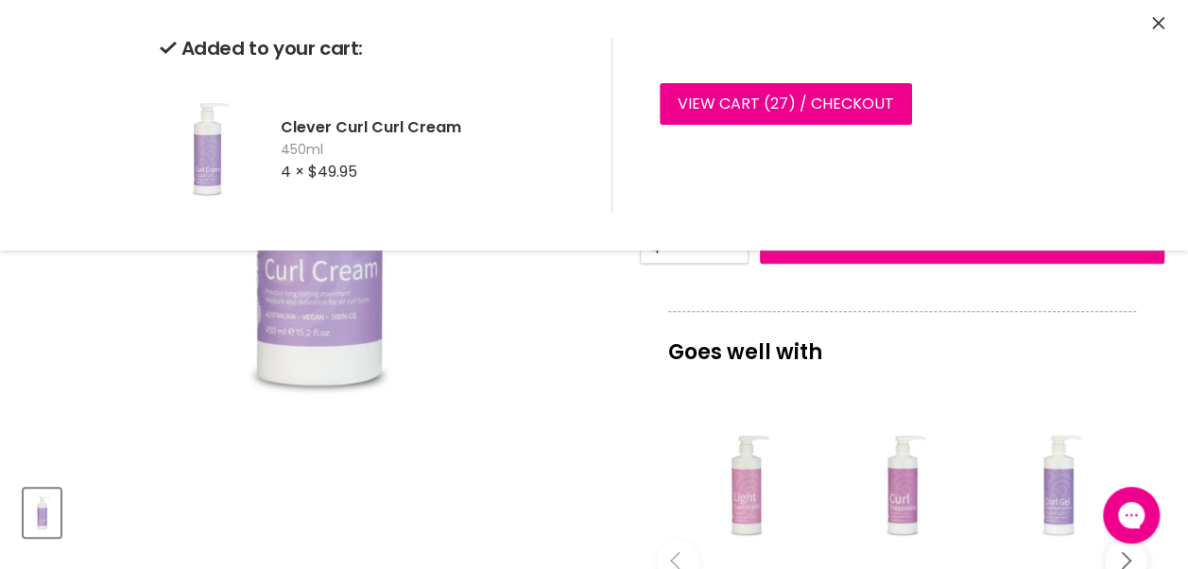
click at [1156, 25] on icon "Close" at bounding box center [1158, 23] width 12 height 12
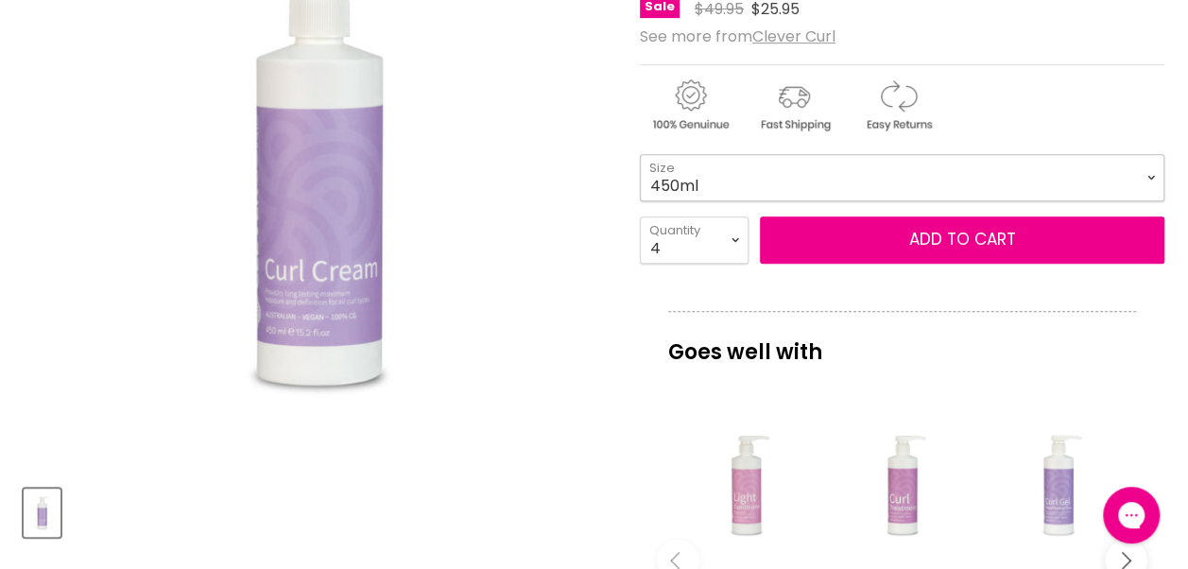
click at [1137, 190] on select "450ml 1L 130ml" at bounding box center [902, 177] width 524 height 47
click at [640, 154] on select "450ml 1L 130ml" at bounding box center [902, 177] width 524 height 47
click at [754, 168] on select "450ml 1L 130ml" at bounding box center [902, 177] width 524 height 47
click at [640, 154] on select "450ml 1L 130ml" at bounding box center [902, 177] width 524 height 47
select select "1L"
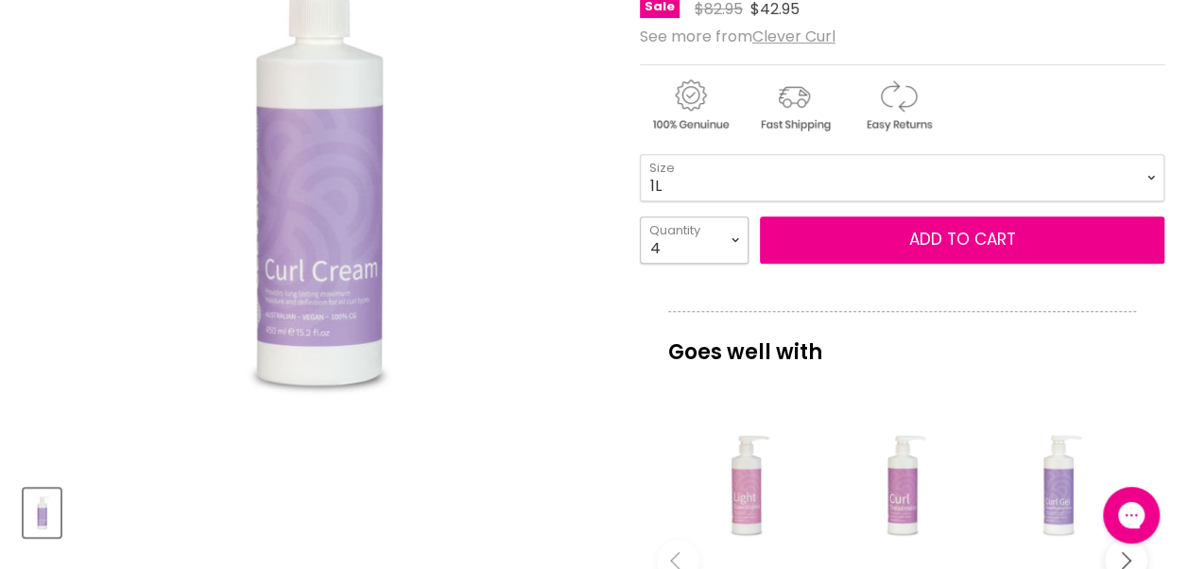
click at [737, 242] on select "1 2 3 4 5 6 7 8 9 10+" at bounding box center [694, 239] width 109 height 47
select select "8"
click at [640, 216] on select "1 2 3 4 5 6 7 8 9 10+" at bounding box center [694, 239] width 109 height 47
type input "8"
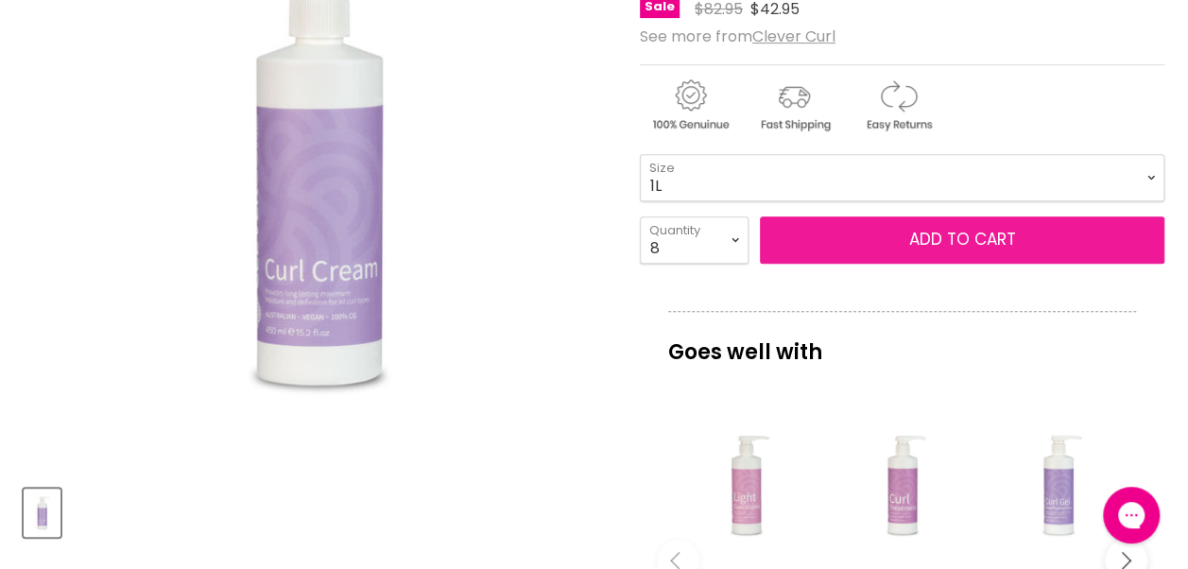
click at [862, 235] on button "Add to cart" at bounding box center [962, 239] width 404 height 47
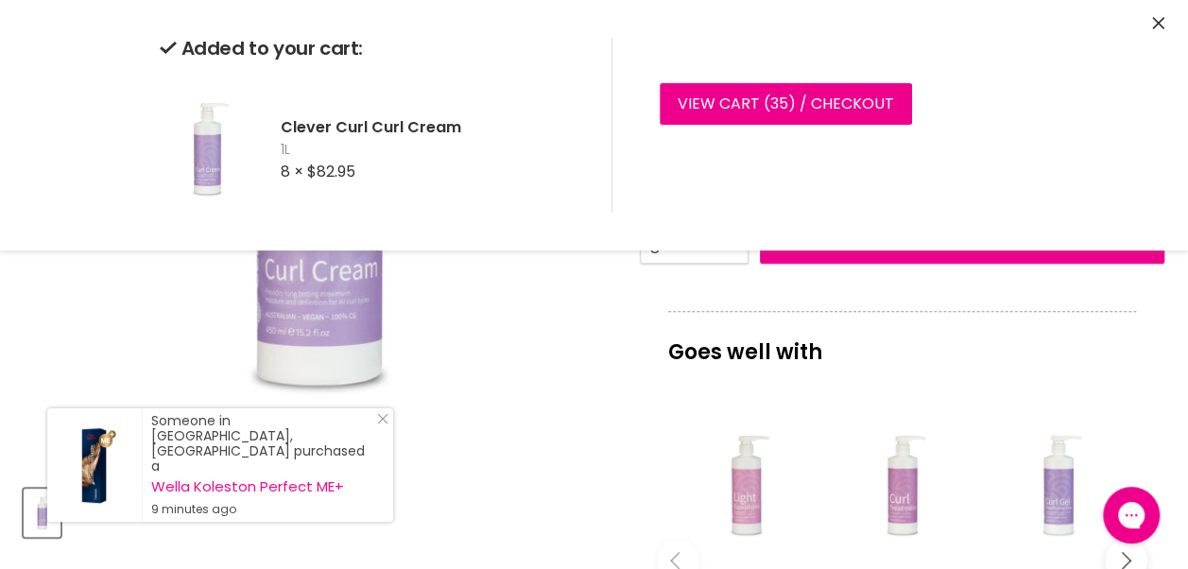
click at [1158, 29] on icon "Close" at bounding box center [1158, 23] width 12 height 12
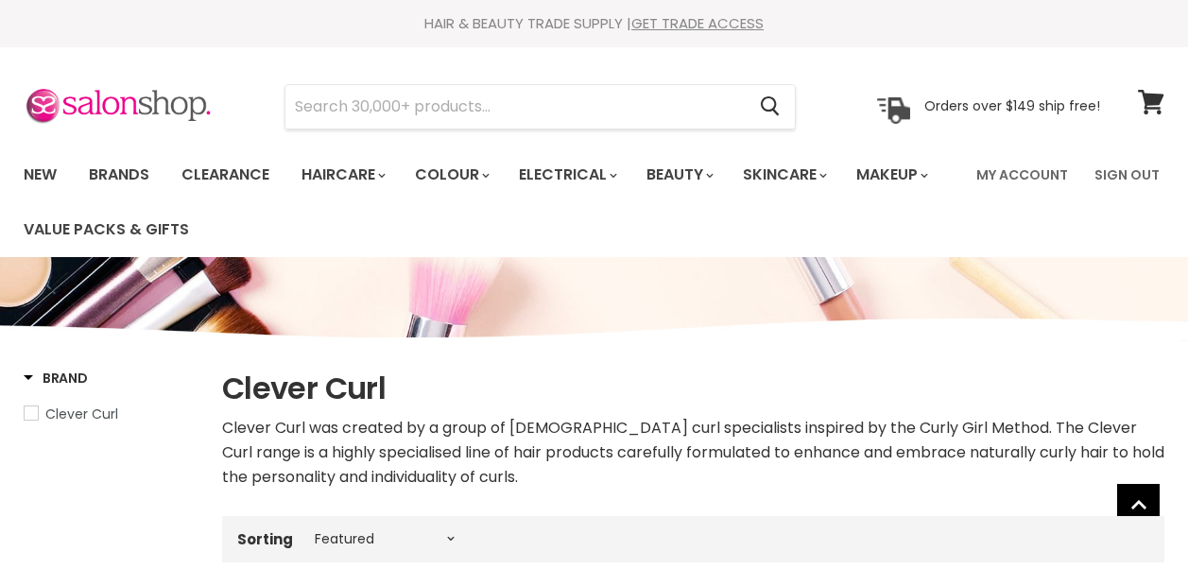
select select "manual"
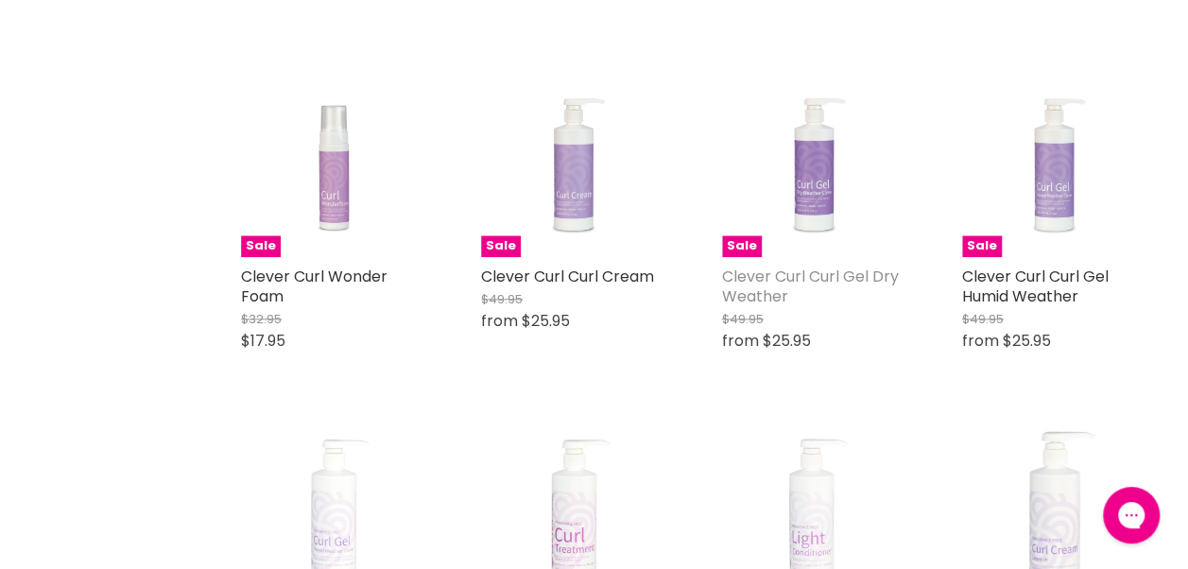
click at [771, 293] on link "Clever Curl Curl Gel Dry Weather" at bounding box center [810, 287] width 177 height 42
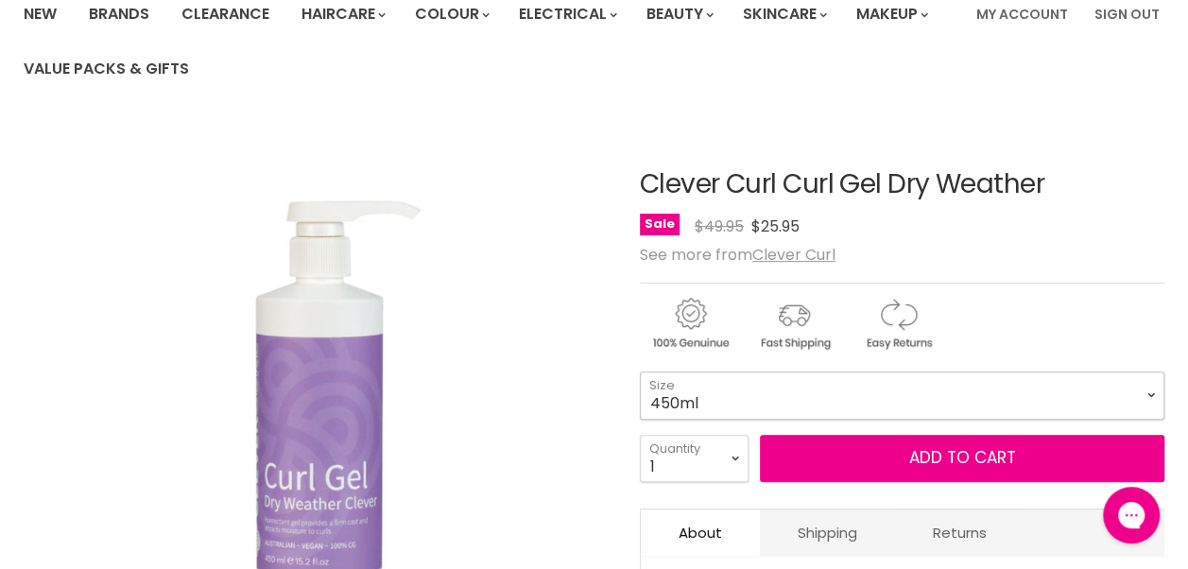
click at [911, 397] on select "450ml 130ml 1 Litre" at bounding box center [902, 394] width 524 height 47
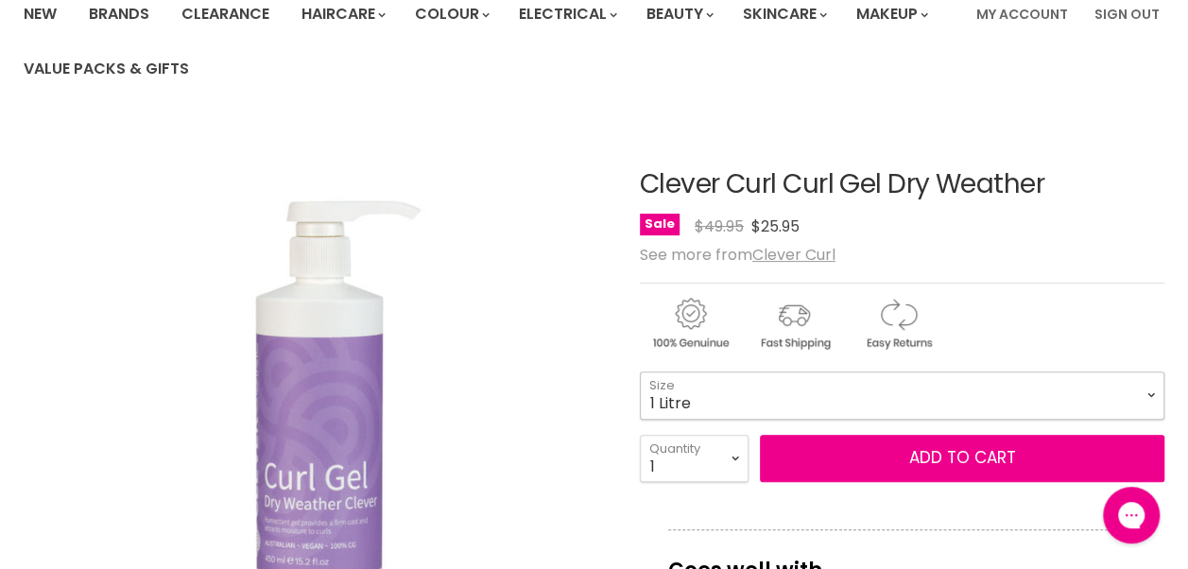
click at [640, 371] on select "450ml 130ml 1 Litre" at bounding box center [902, 394] width 524 height 47
select select "1 Litre"
click at [739, 465] on select "1 2 3 4 5 6 7 8 9 10+" at bounding box center [694, 458] width 109 height 47
select select "3"
click at [640, 435] on select "1 2 3 4 5 6 7 8 9 10+" at bounding box center [694, 458] width 109 height 47
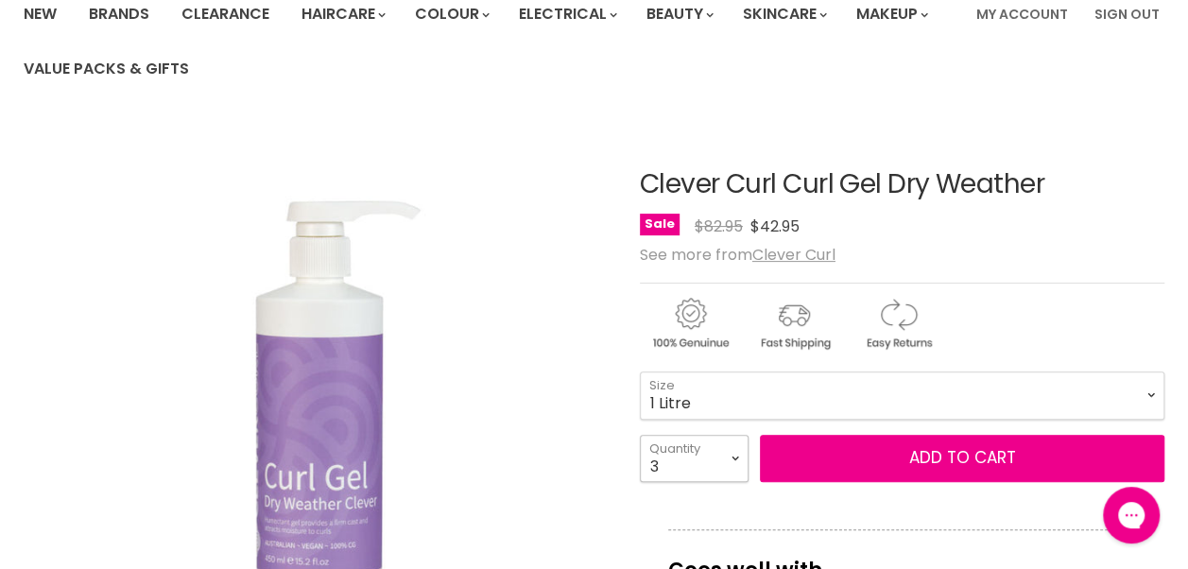
type input "3"
click at [749, 401] on select "450ml 130ml 1 Litre" at bounding box center [902, 394] width 524 height 47
select select "450ml"
click at [640, 371] on select "450ml 130ml 1 Litre" at bounding box center [902, 394] width 524 height 47
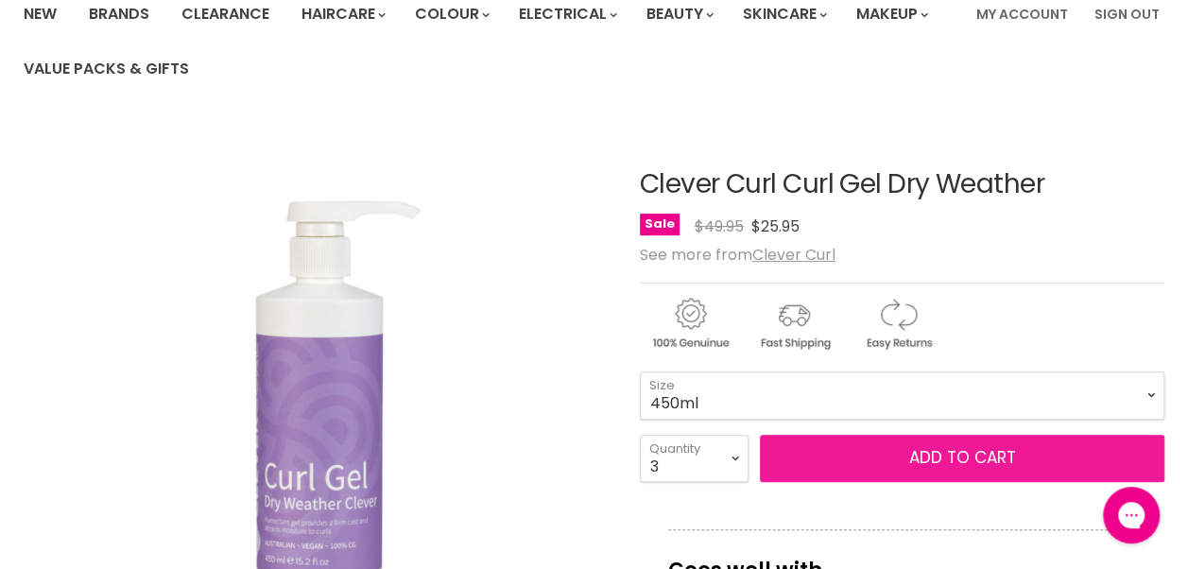
click at [841, 457] on button "Add to cart" at bounding box center [962, 458] width 404 height 47
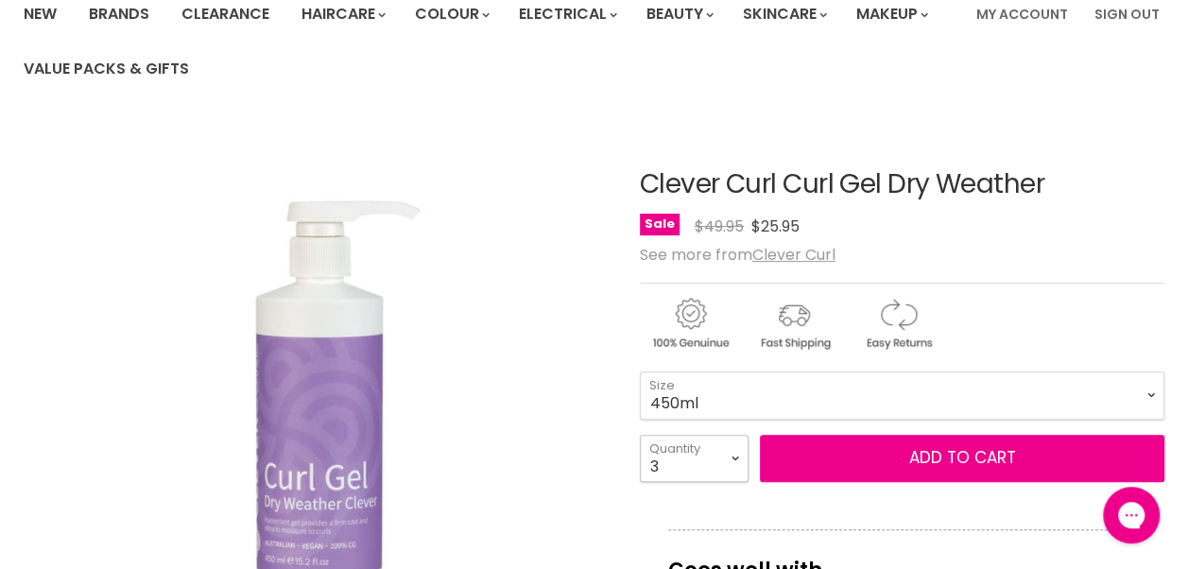
click at [724, 470] on select "1 2 3 4 5 6 7 8 9 10+" at bounding box center [694, 458] width 109 height 47
select select "2"
click at [640, 435] on select "1 2 3 4 5 6 7 8 9 10+" at bounding box center [694, 458] width 109 height 47
type input "2"
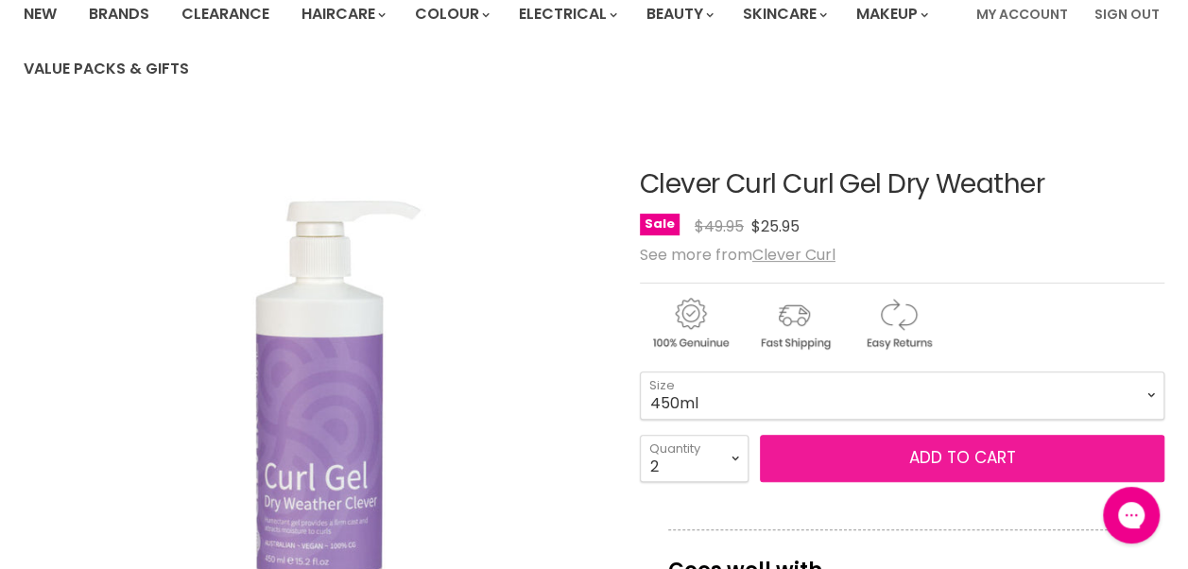
click at [951, 452] on button "Add to cart" at bounding box center [962, 458] width 404 height 47
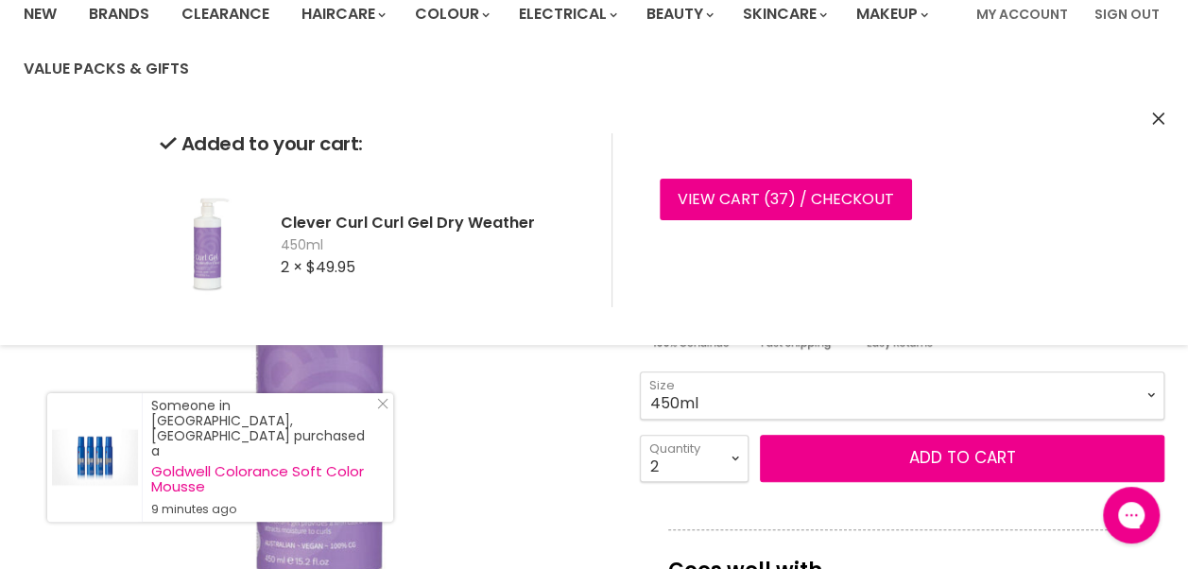
click at [1060, 402] on select "450ml 130ml 1 Litre" at bounding box center [902, 394] width 524 height 47
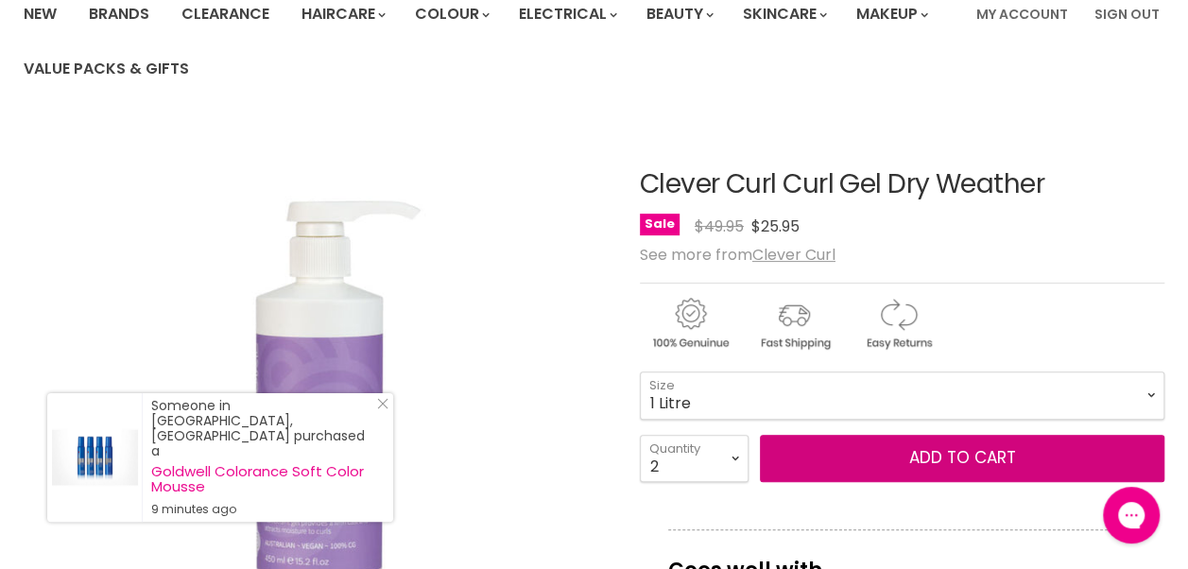
click at [640, 371] on select "450ml 130ml 1 Litre" at bounding box center [902, 394] width 524 height 47
select select "1 Litre"
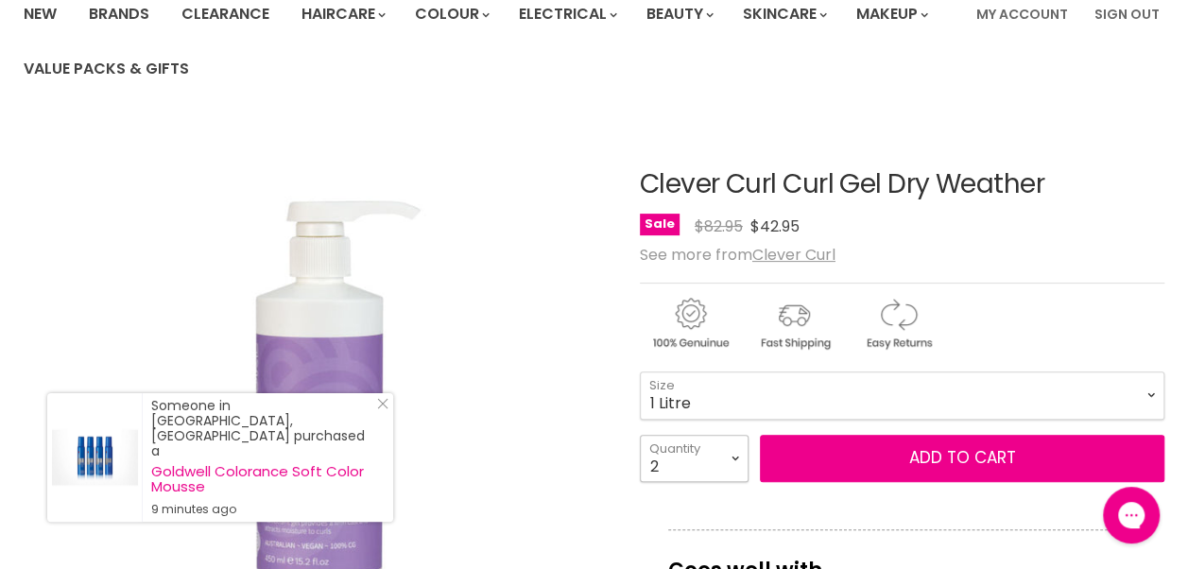
click at [730, 471] on select "1 2 3 4 5 6 7 8 9 10+" at bounding box center [694, 458] width 109 height 47
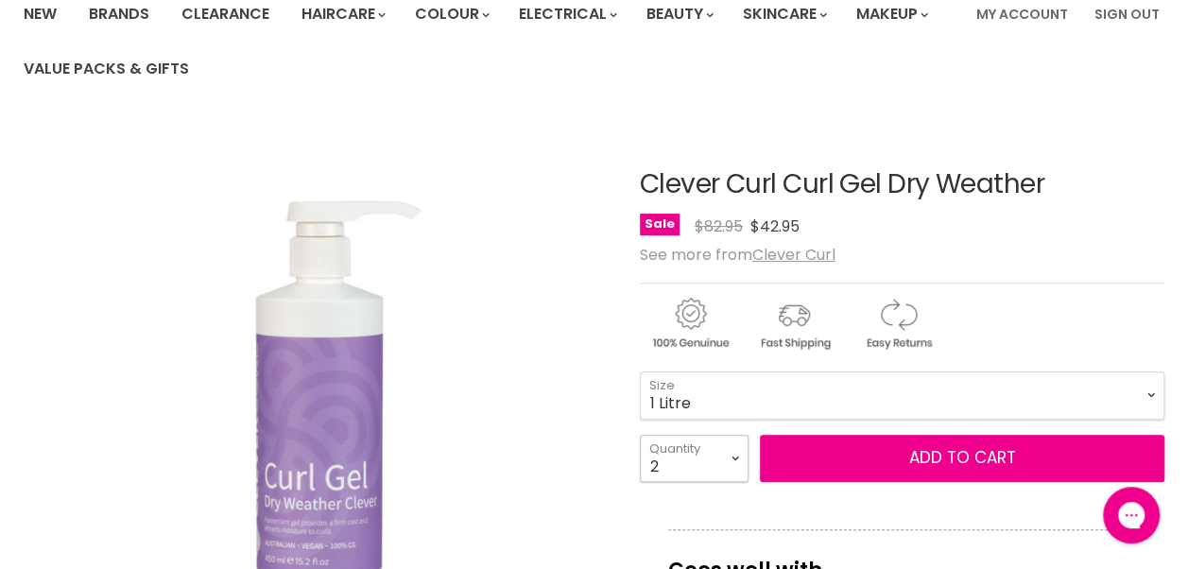
select select "3"
click at [640, 435] on select "1 2 3 4 5 6 7 8 9 10+" at bounding box center [694, 458] width 109 height 47
type input "3"
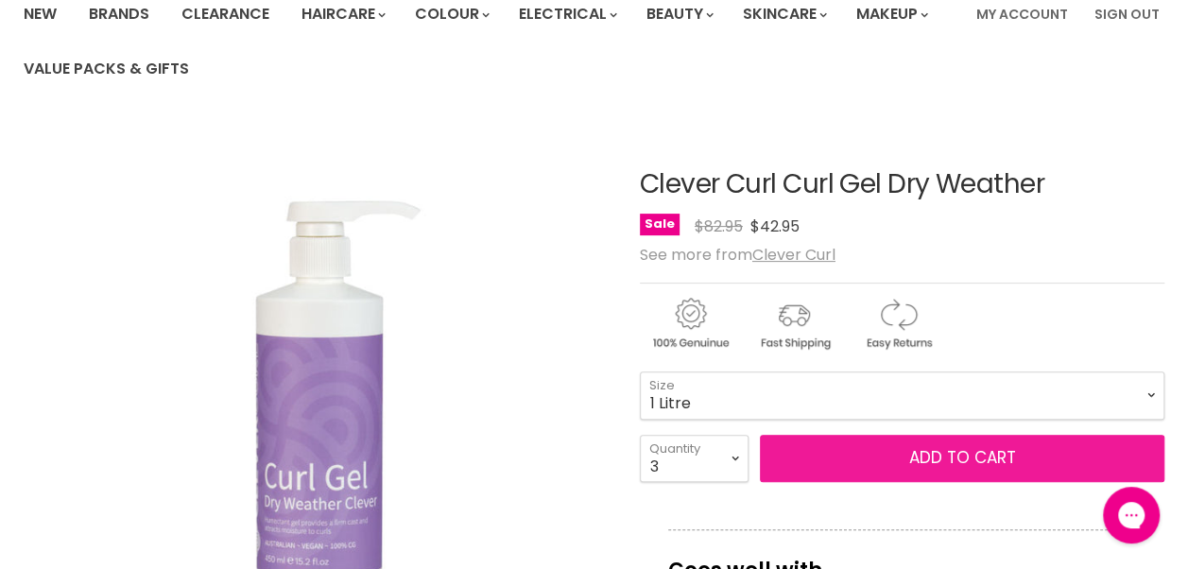
click at [822, 461] on button "Add to cart" at bounding box center [962, 458] width 404 height 47
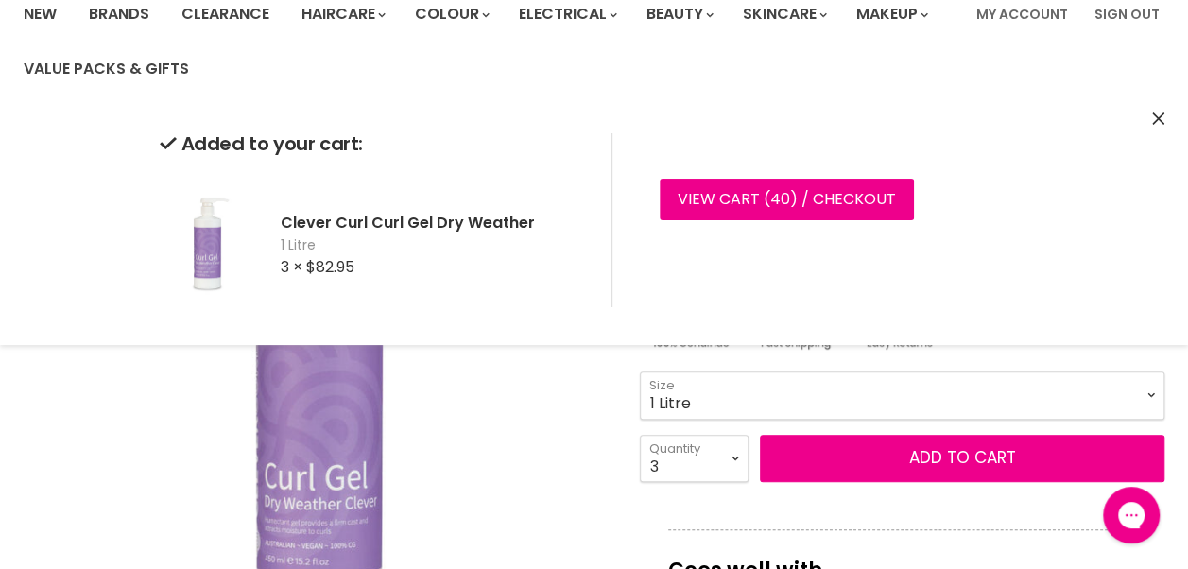
click at [1156, 117] on icon "Close" at bounding box center [1158, 118] width 12 height 12
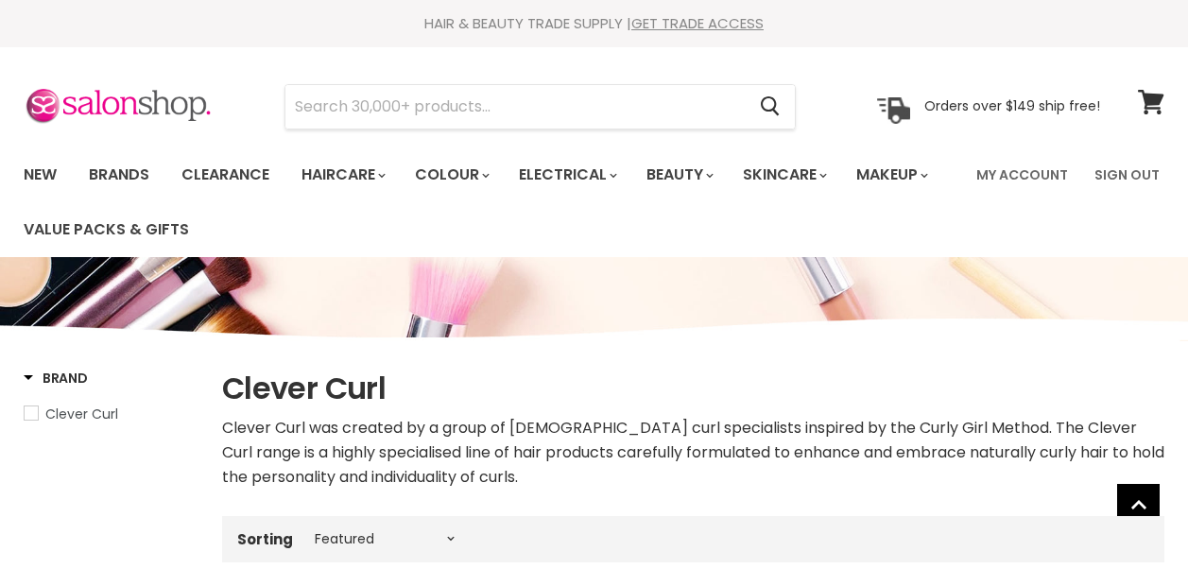
select select "manual"
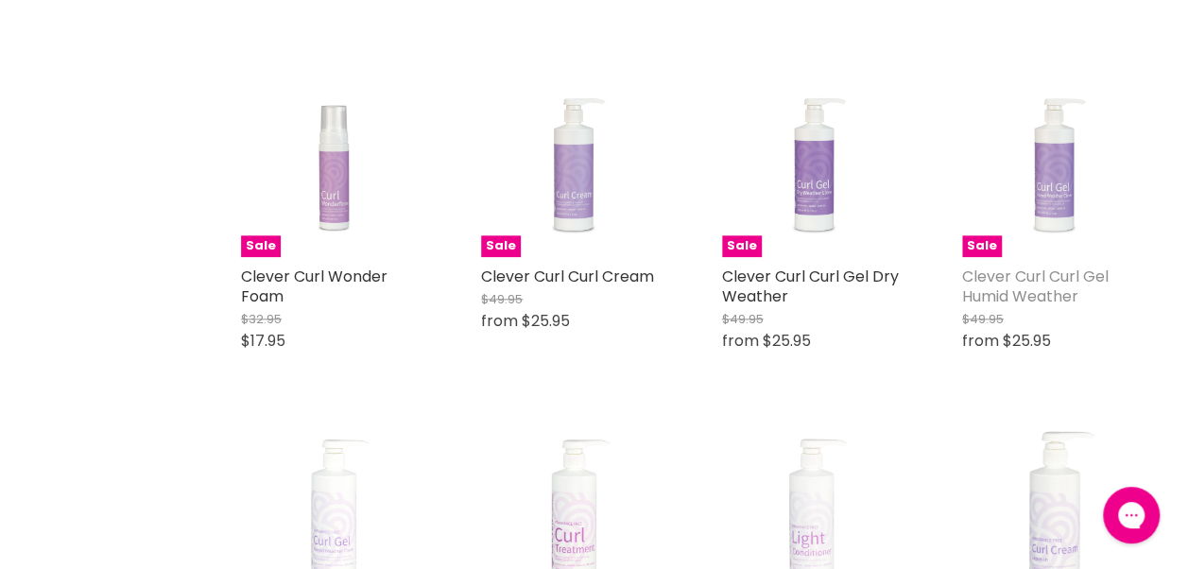
click at [1028, 292] on link "Clever Curl Curl Gel Humid Weather" at bounding box center [1035, 287] width 146 height 42
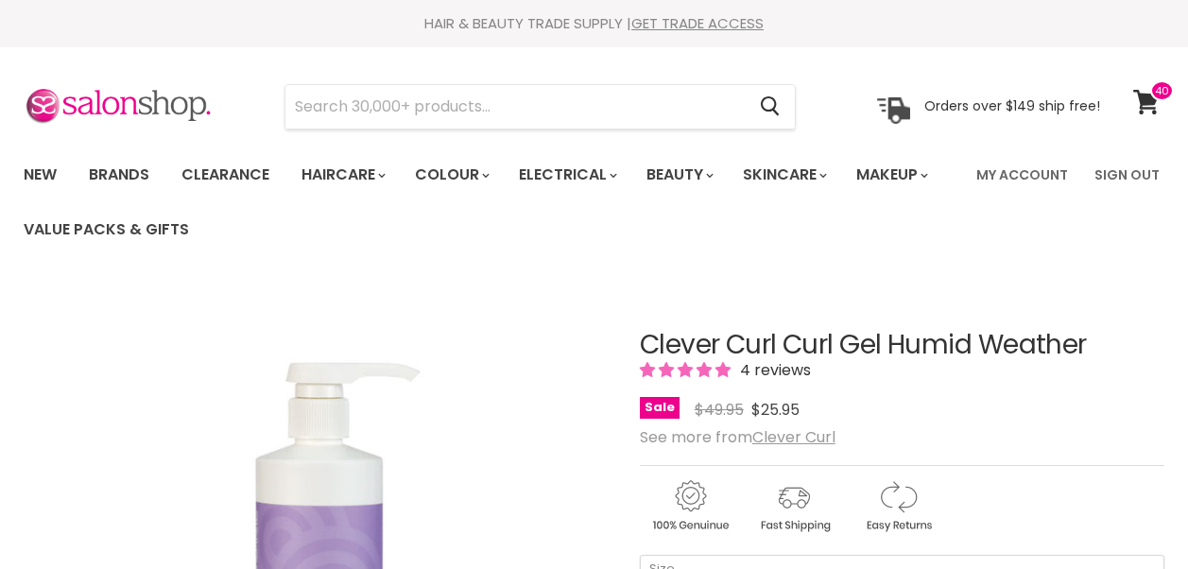
scroll to position [142, 0]
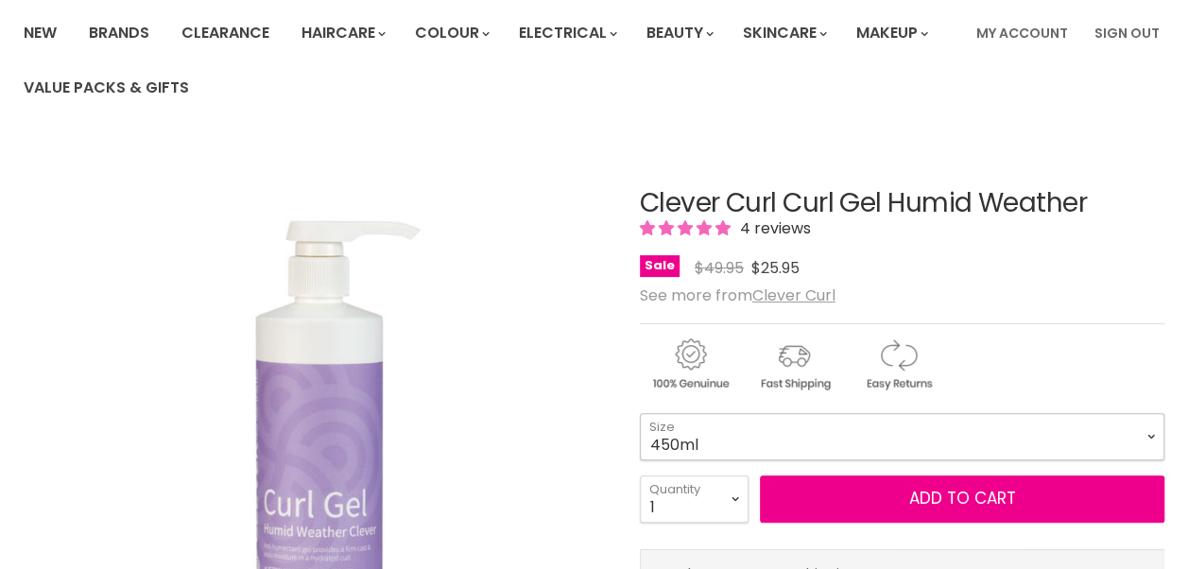
click at [931, 442] on select "450ml 130ml 1 Litre" at bounding box center [902, 436] width 524 height 47
click at [640, 413] on select "450ml 130ml 1 Litre" at bounding box center [902, 436] width 524 height 47
select select "1 Litre"
click at [731, 515] on select "1 2 3 4 5 6 7 8 9 10+" at bounding box center [694, 498] width 109 height 47
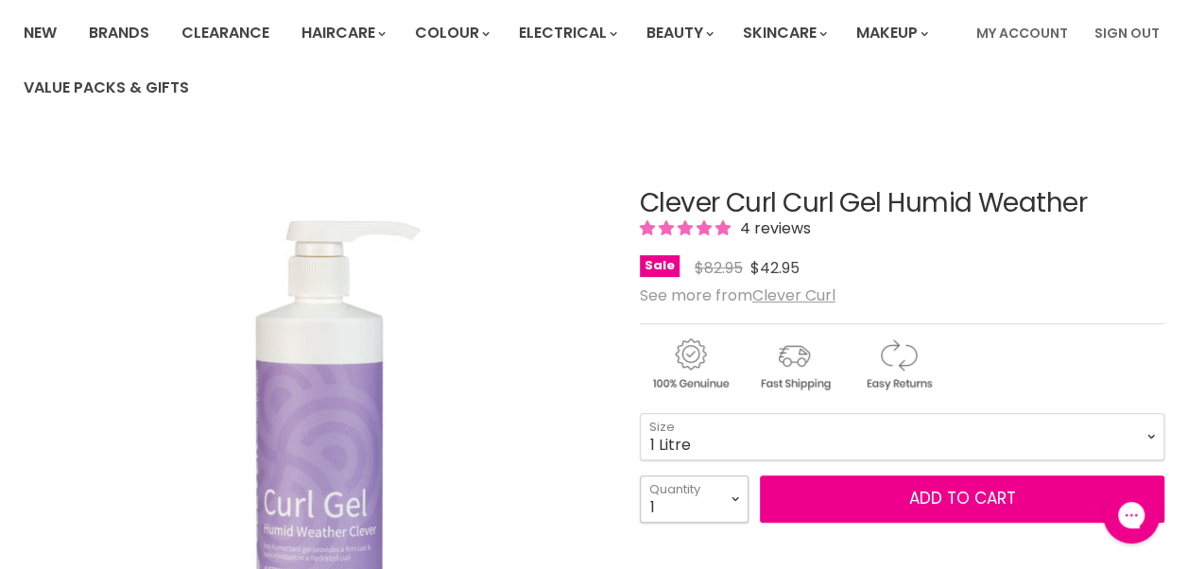
select select "6"
click at [640, 475] on select "1 2 3 4 5 6 7 8 9 10+" at bounding box center [694, 498] width 109 height 47
type input "6"
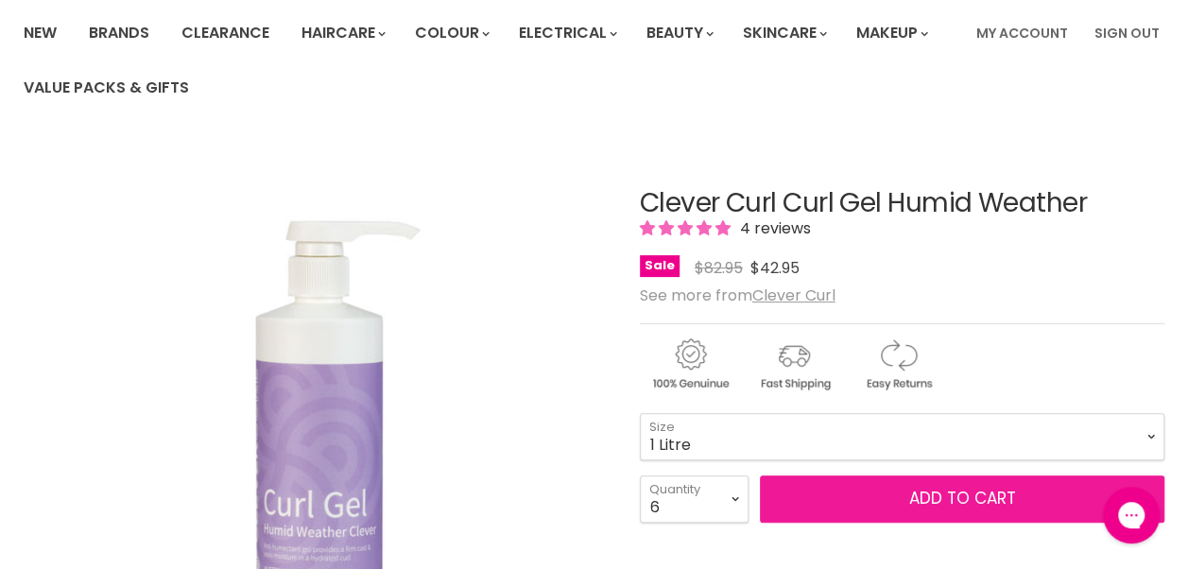
click at [852, 499] on button "Add to cart" at bounding box center [962, 498] width 404 height 47
click at [962, 510] on button "Add to cart" at bounding box center [962, 498] width 404 height 47
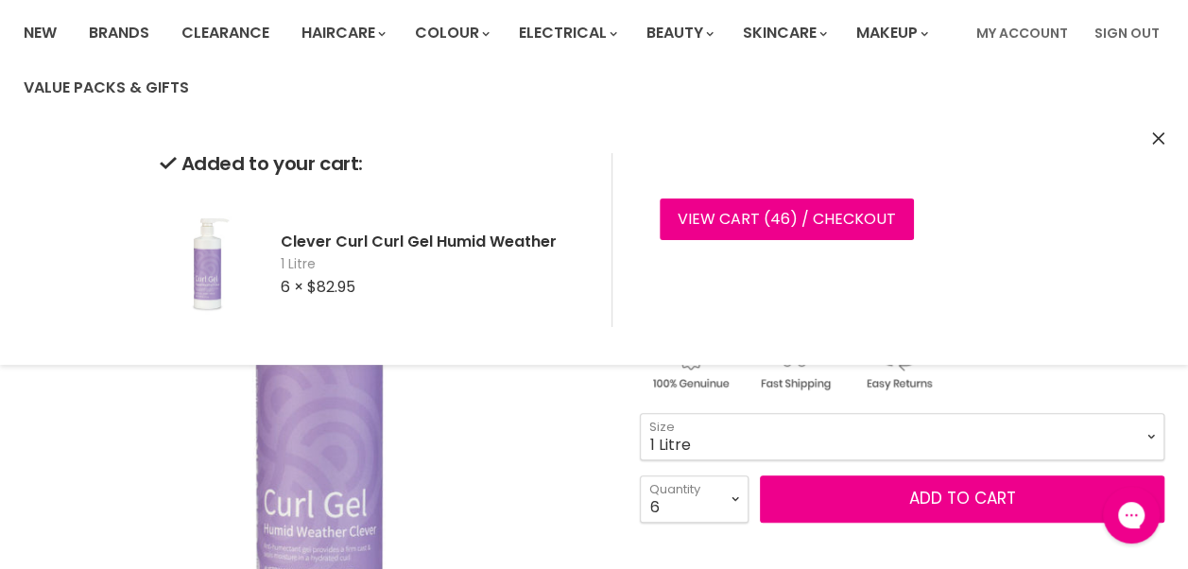
click at [1158, 144] on icon "Close" at bounding box center [1158, 138] width 12 height 12
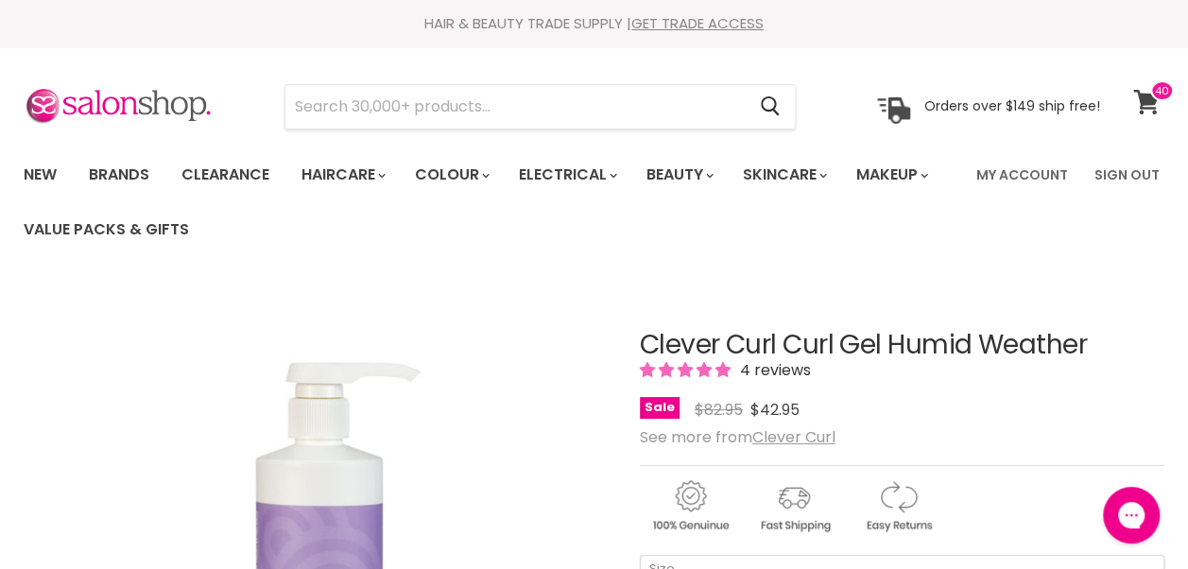
click at [1157, 104] on icon at bounding box center [1146, 102] width 26 height 25
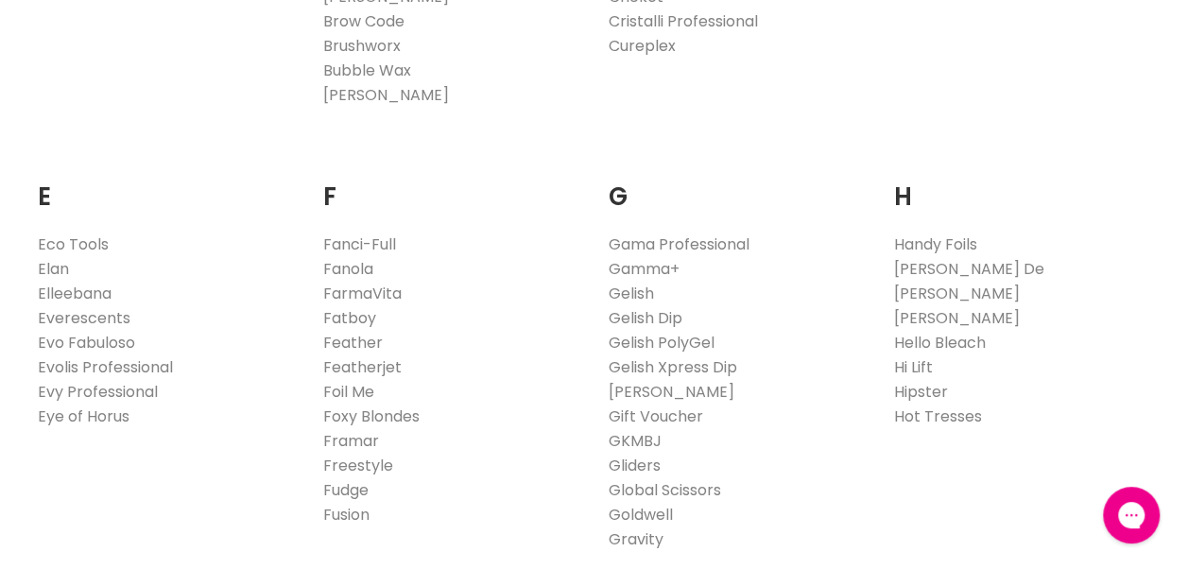
scroll to position [1128, 0]
click at [102, 319] on link "Everescents" at bounding box center [84, 316] width 93 height 22
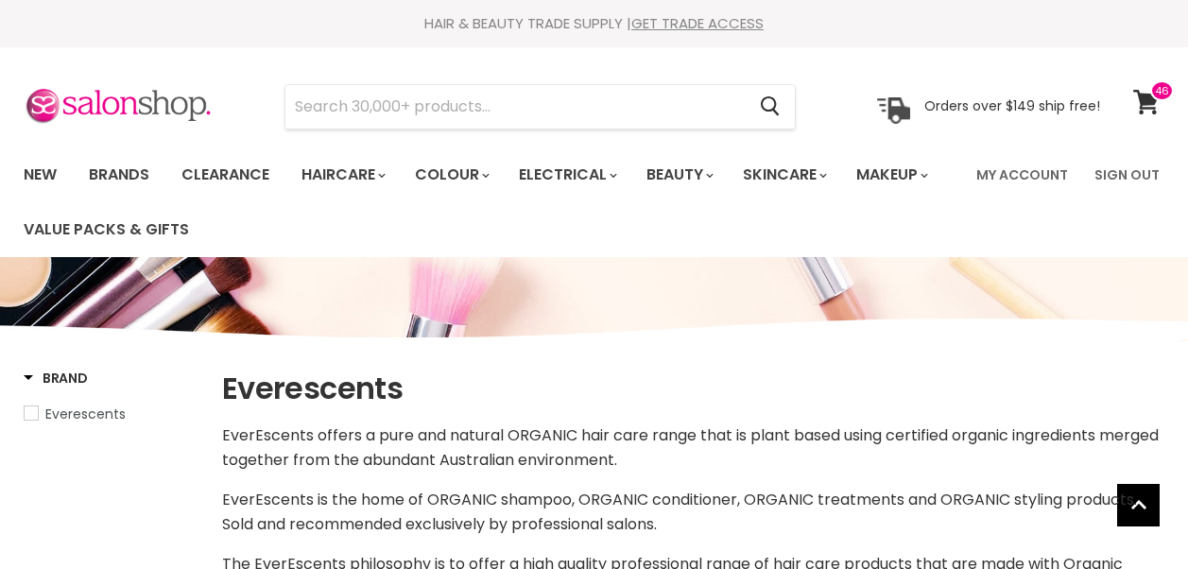
select select "manual"
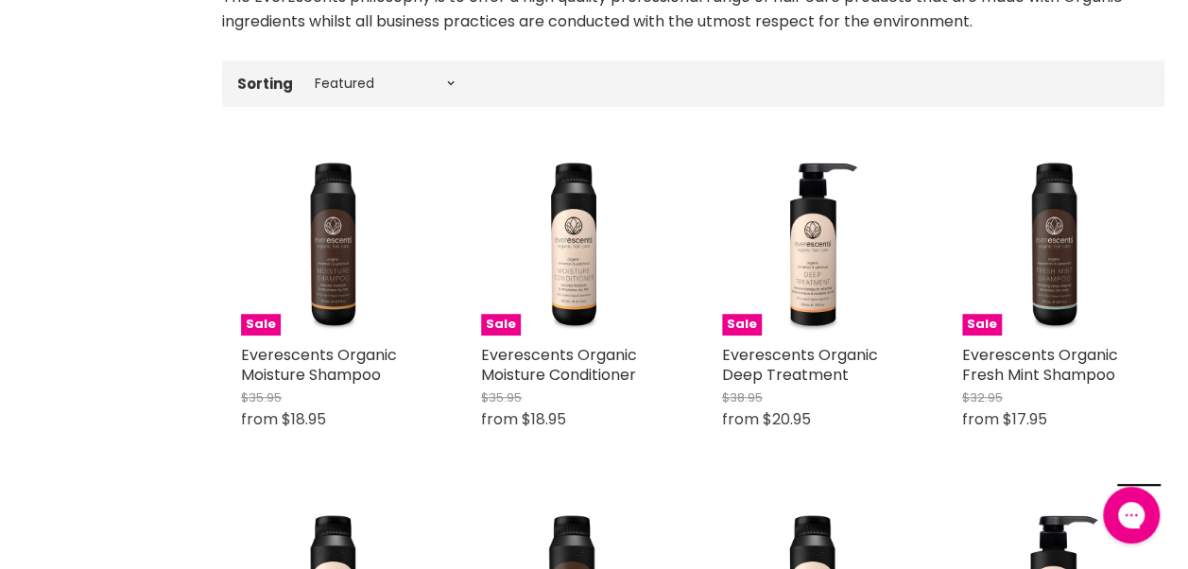
scroll to position [568, 0]
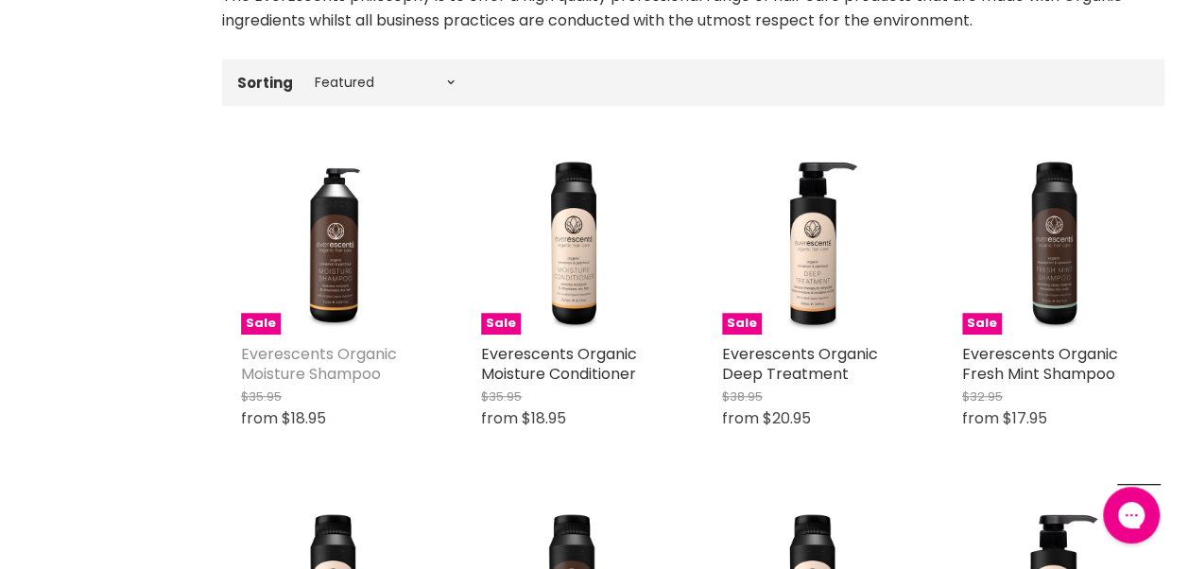
click at [359, 372] on link "Everescents Organic Moisture Shampoo" at bounding box center [319, 364] width 156 height 42
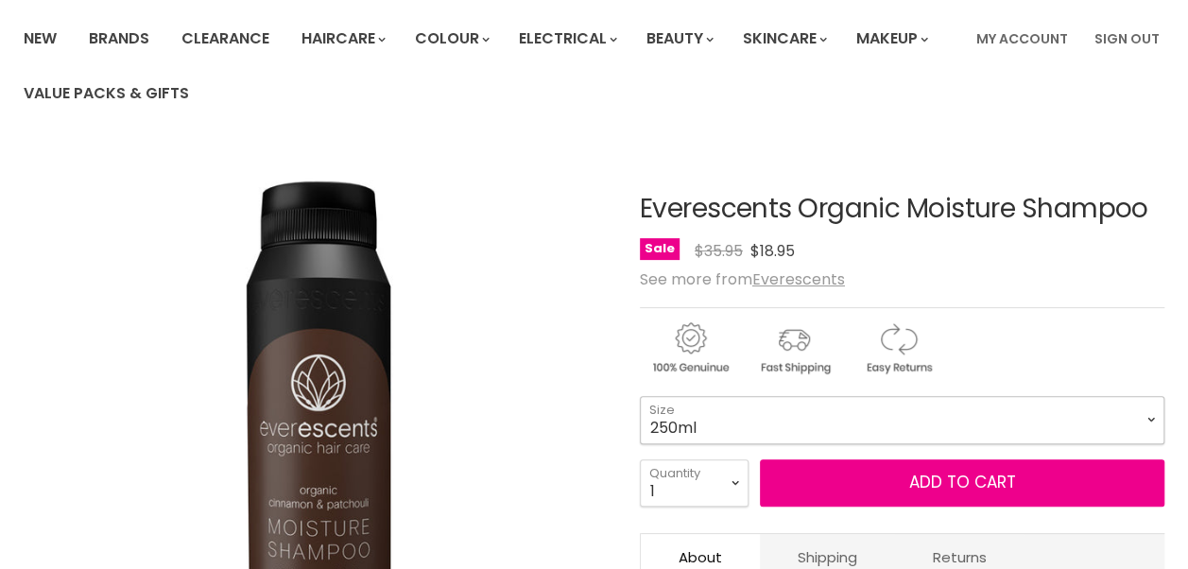
click at [832, 427] on select "250ml 1L" at bounding box center [902, 419] width 524 height 47
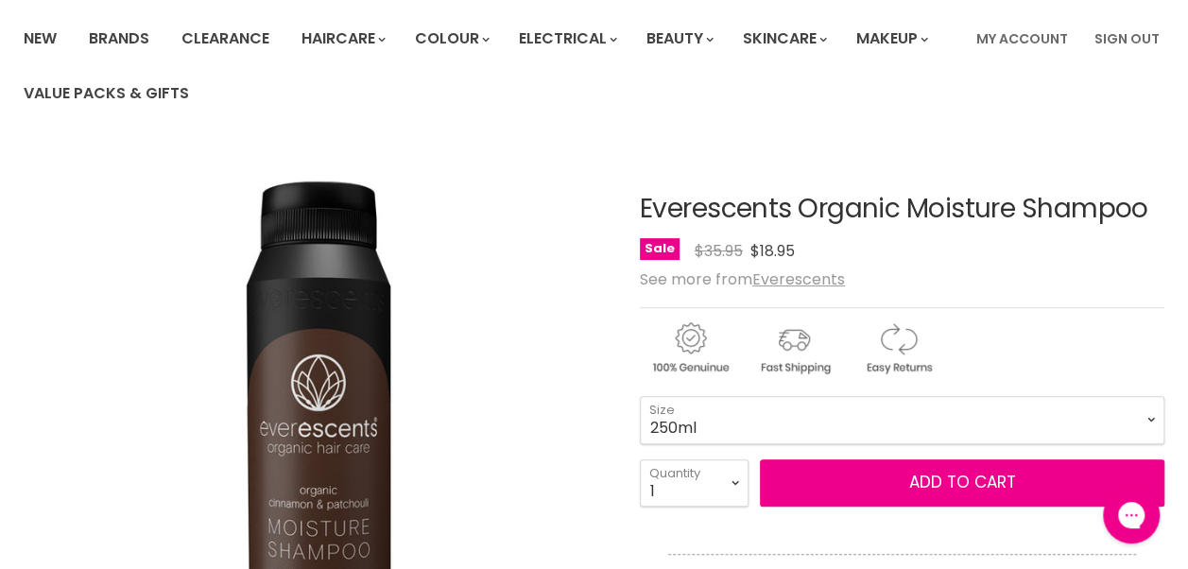
click at [1007, 321] on div "Main content" at bounding box center [902, 344] width 524 height 74
click at [733, 497] on select "1 2 3 4 5 6 7 8 9 10+" at bounding box center [694, 482] width 109 height 47
select select "2"
click at [640, 459] on select "1 2 3 4 5 6 7 8 9 10+" at bounding box center [694, 482] width 109 height 47
type input "2"
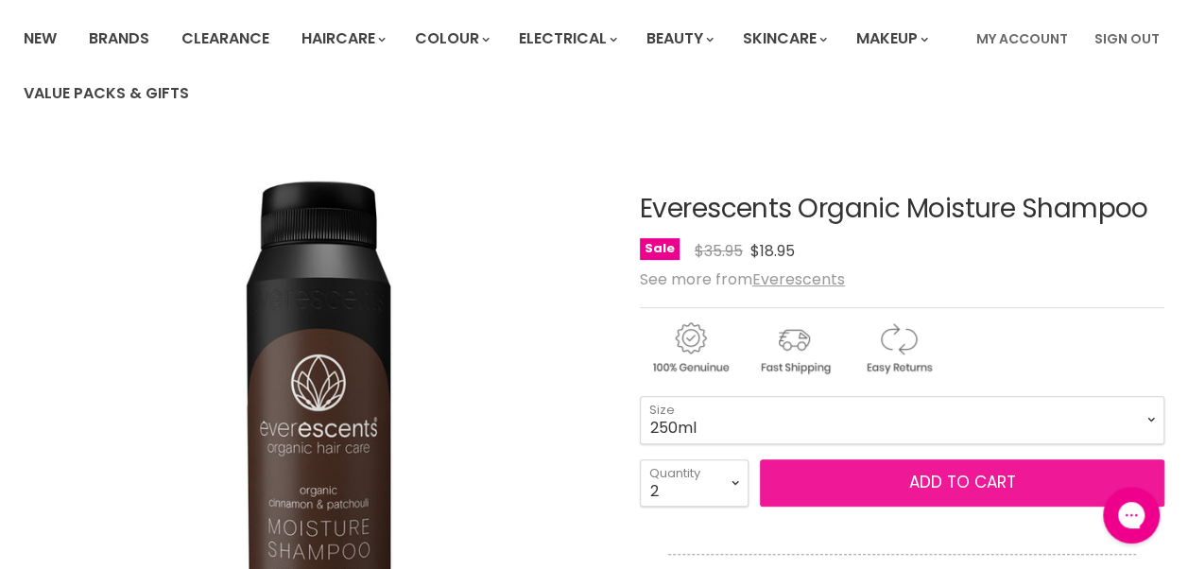
click at [853, 484] on button "Add to cart" at bounding box center [962, 482] width 404 height 47
click at [953, 481] on span "Add to cart" at bounding box center [961, 482] width 107 height 23
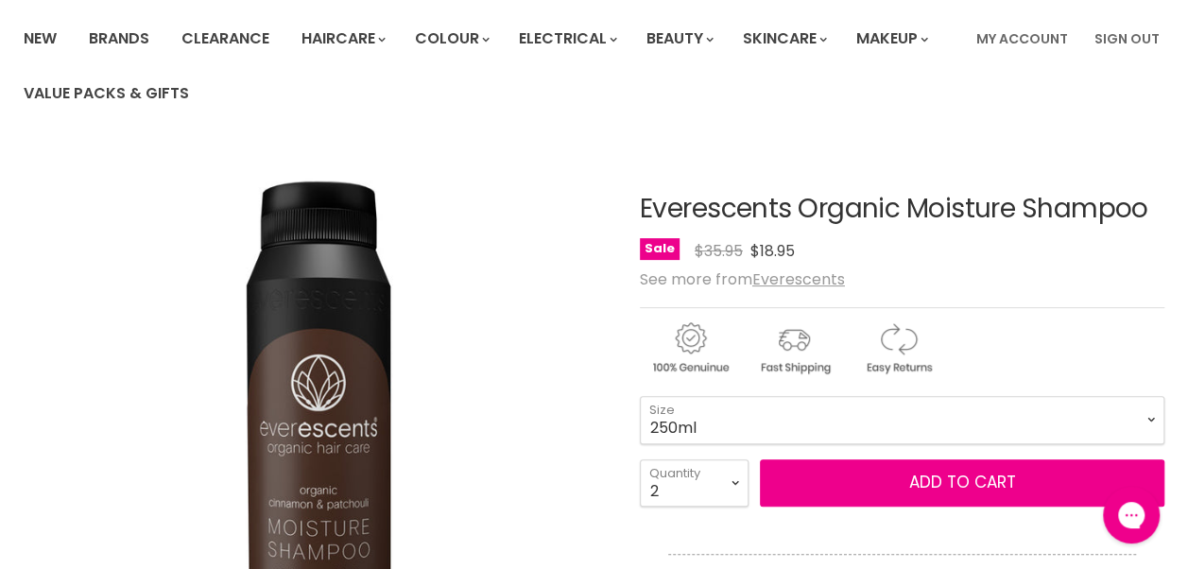
click at [971, 434] on select "250ml 1L" at bounding box center [902, 419] width 524 height 47
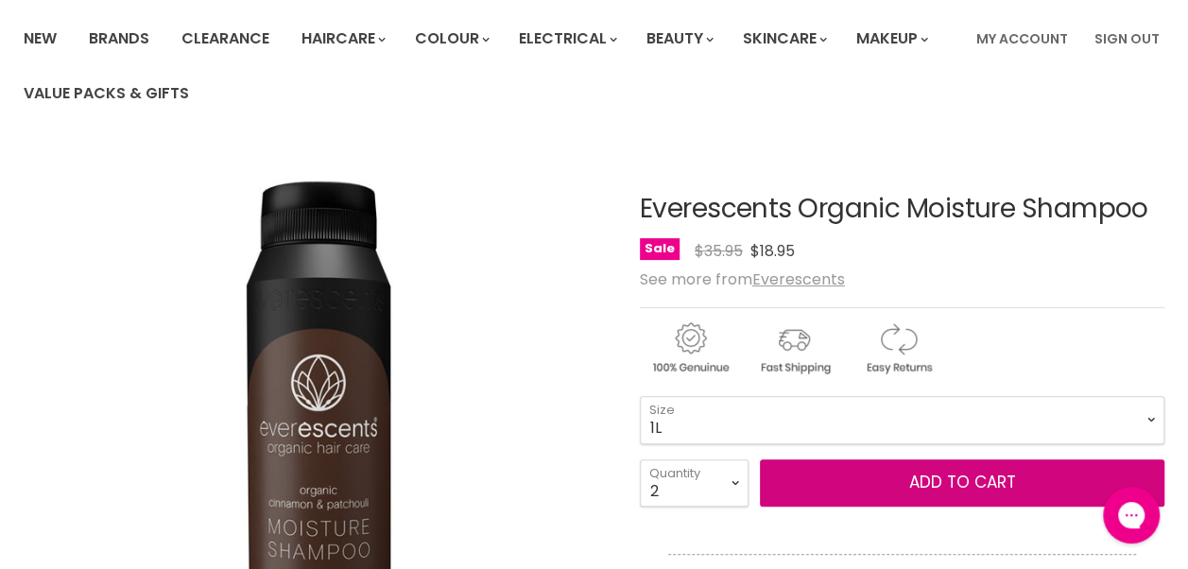
click at [640, 396] on select "250ml 1L" at bounding box center [902, 419] width 524 height 47
select select "1L"
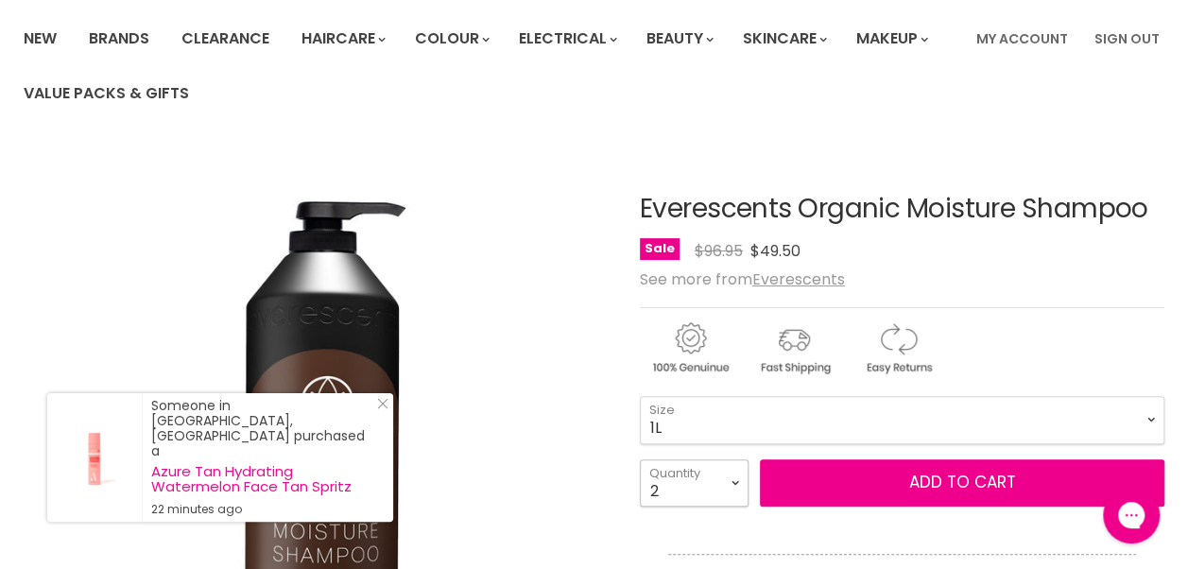
click at [736, 497] on select "1 2 3 4 5 6 7 8 9 10+" at bounding box center [694, 482] width 109 height 47
select select "6"
click at [640, 459] on select "1 2 3 4 5 6 7 8 9 10+" at bounding box center [694, 482] width 109 height 47
type input "6"
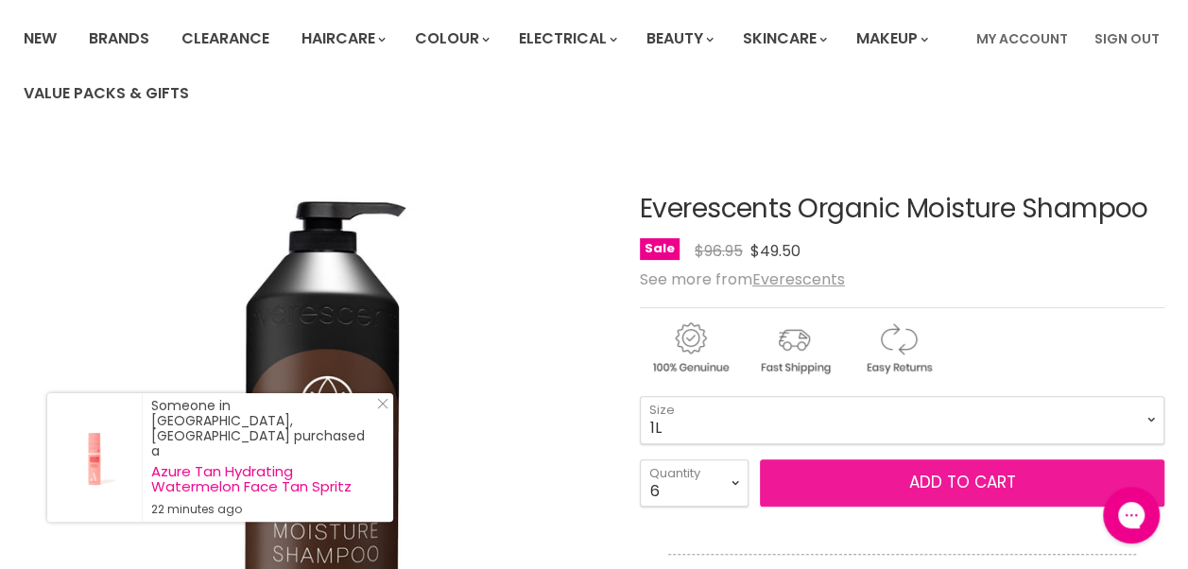
click at [884, 476] on button "Add to cart" at bounding box center [962, 482] width 404 height 47
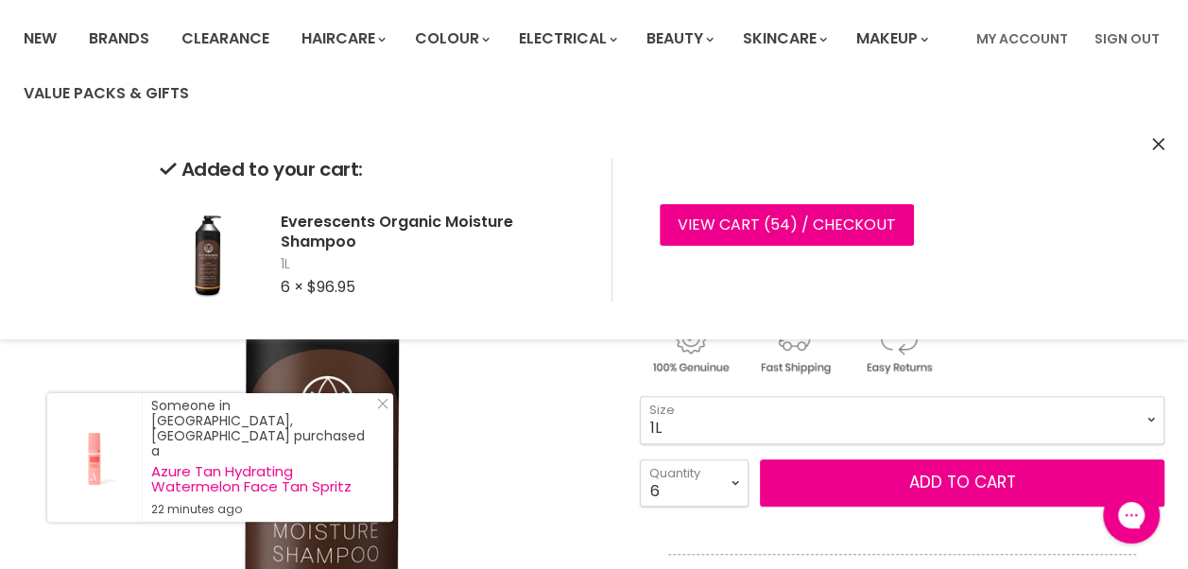
click at [1158, 144] on icon "Close" at bounding box center [1158, 144] width 12 height 12
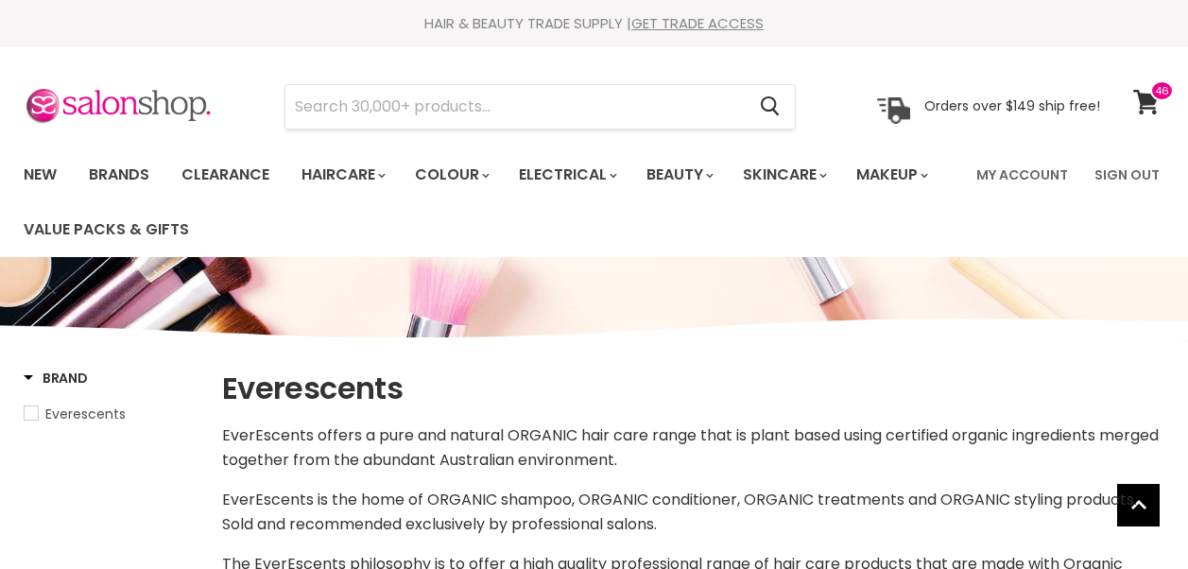
select select "manual"
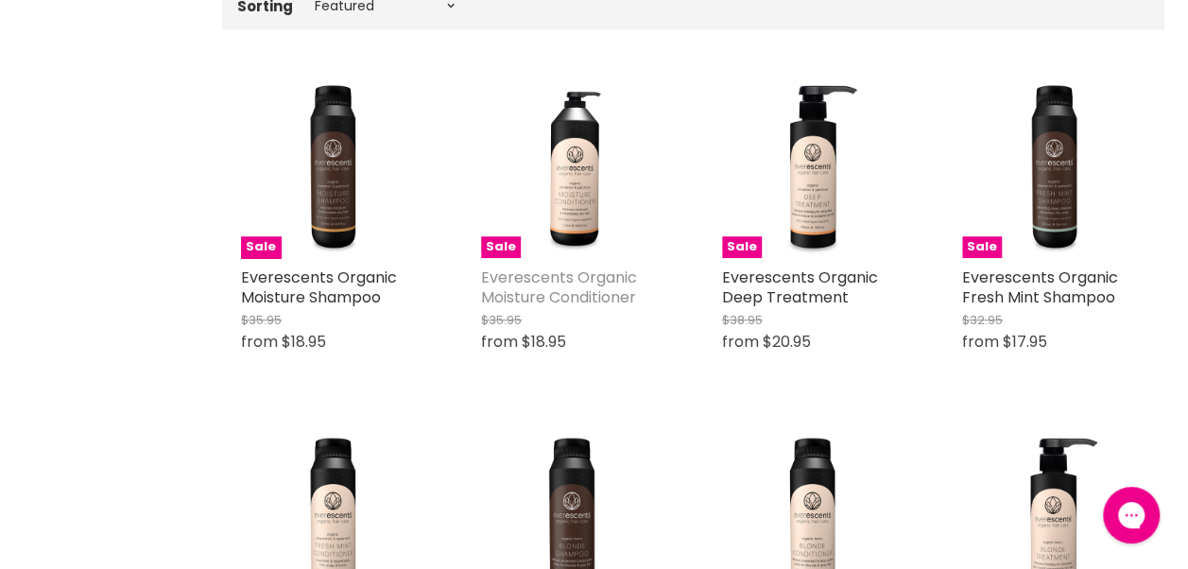
click at [584, 293] on link "Everescents Organic Moisture Conditioner" at bounding box center [559, 287] width 156 height 42
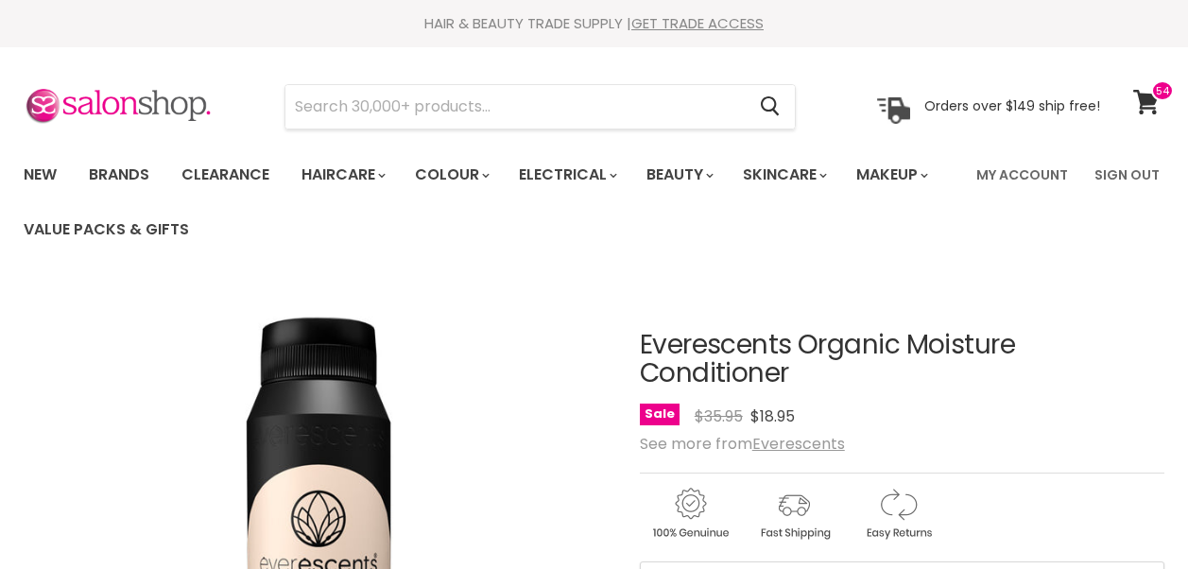
scroll to position [143, 0]
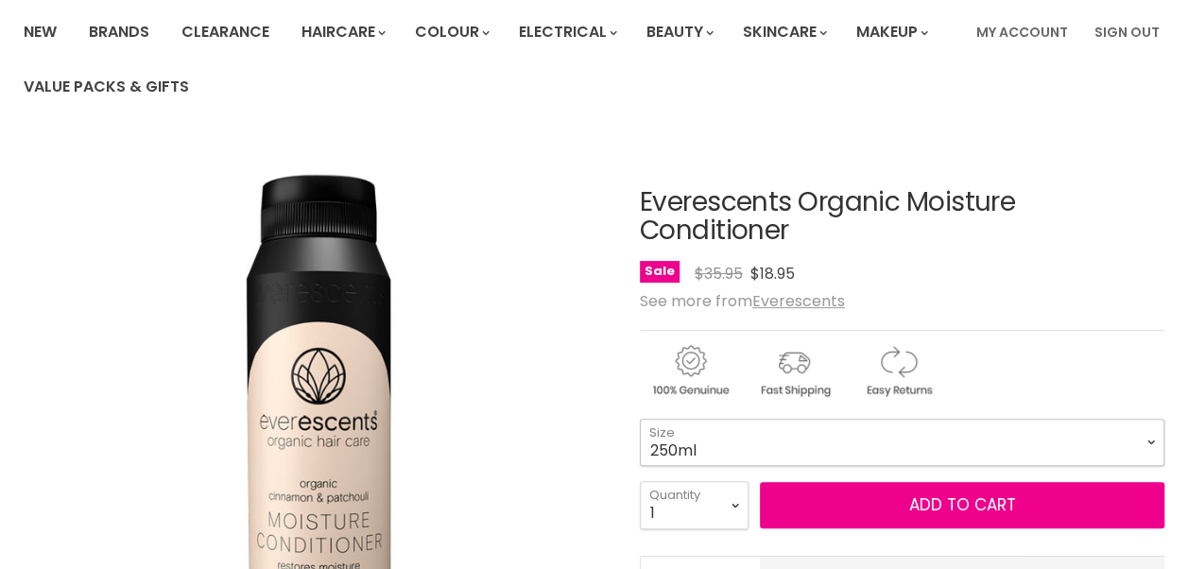
click at [714, 452] on select "250ml 1L" at bounding box center [902, 442] width 524 height 47
click at [640, 419] on select "250ml 1L" at bounding box center [902, 442] width 524 height 47
select select "1L"
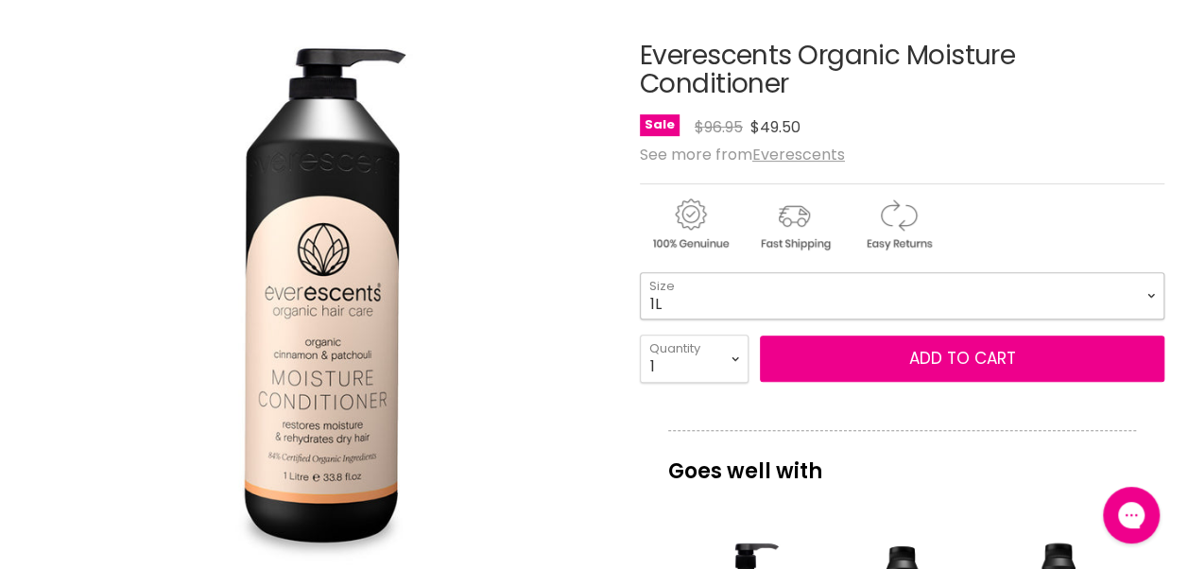
scroll to position [300, 0]
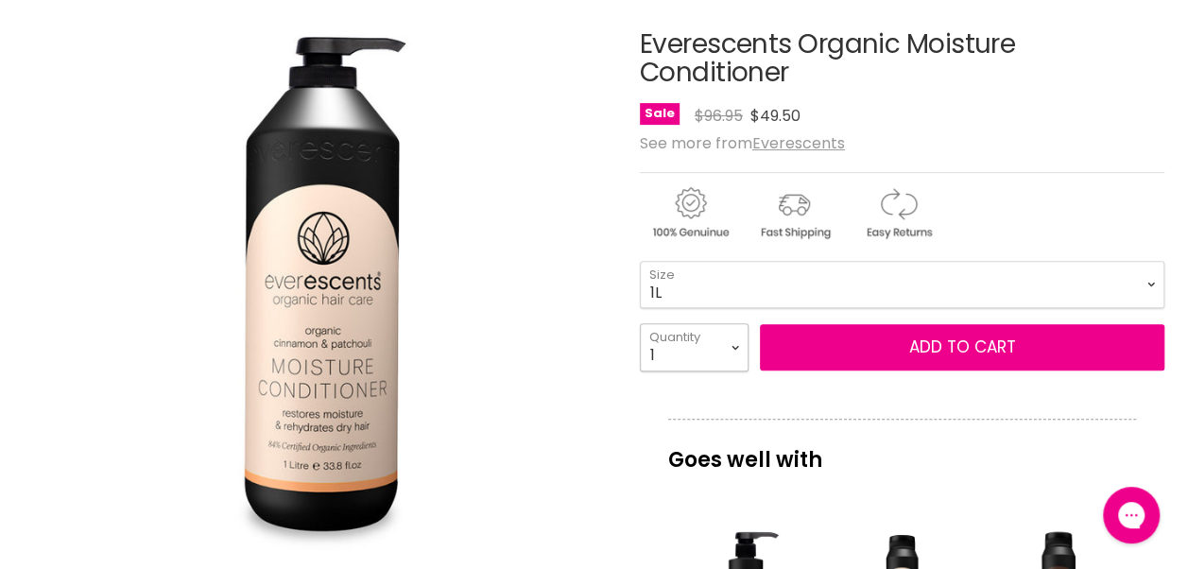
click at [733, 348] on select "1 2 3 4 5 6 7 8 9 10+" at bounding box center [694, 346] width 109 height 47
select select "3"
click at [640, 323] on select "1 2 3 4 5 6 7 8 9 10+" at bounding box center [694, 346] width 109 height 47
type input "3"
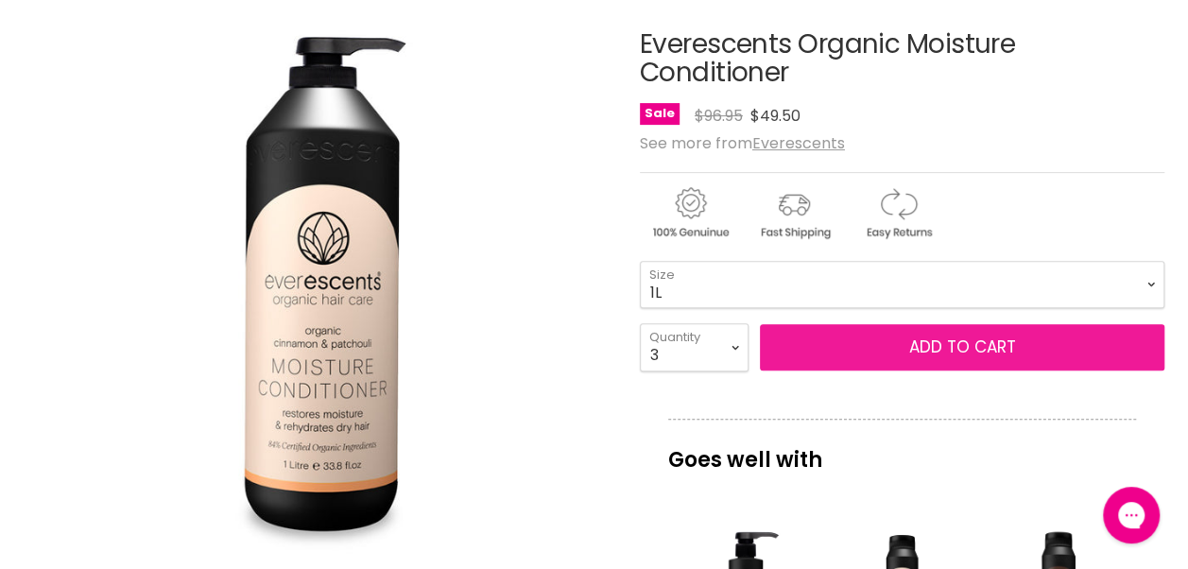
click at [931, 348] on button "Add to cart" at bounding box center [962, 347] width 404 height 47
click at [997, 354] on button "Add to cart" at bounding box center [962, 347] width 404 height 47
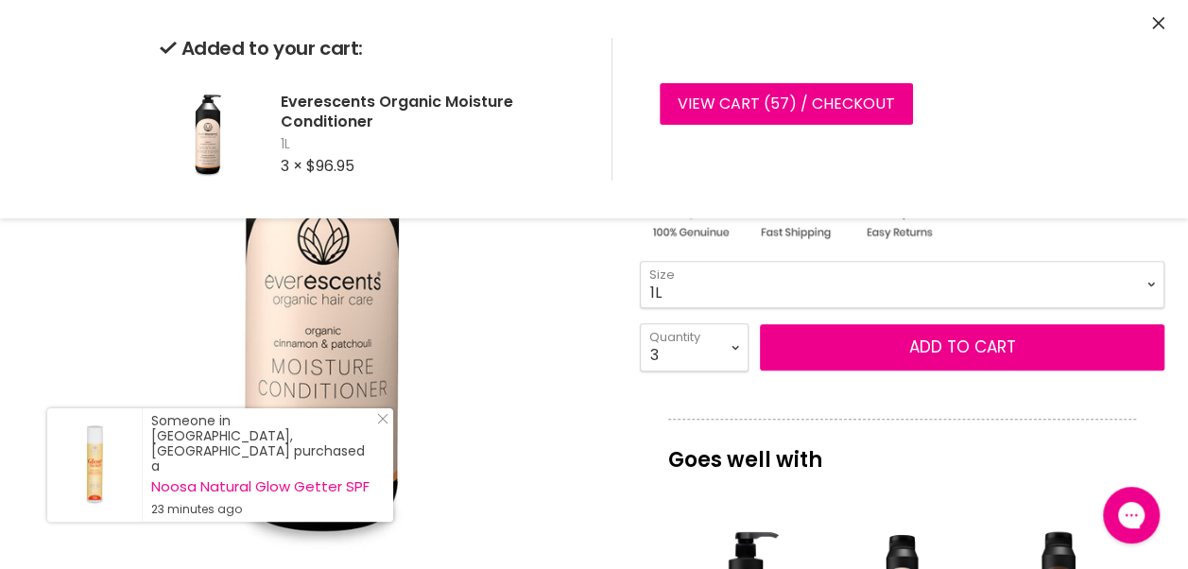
click at [947, 295] on select "250ml 1L" at bounding box center [902, 284] width 524 height 47
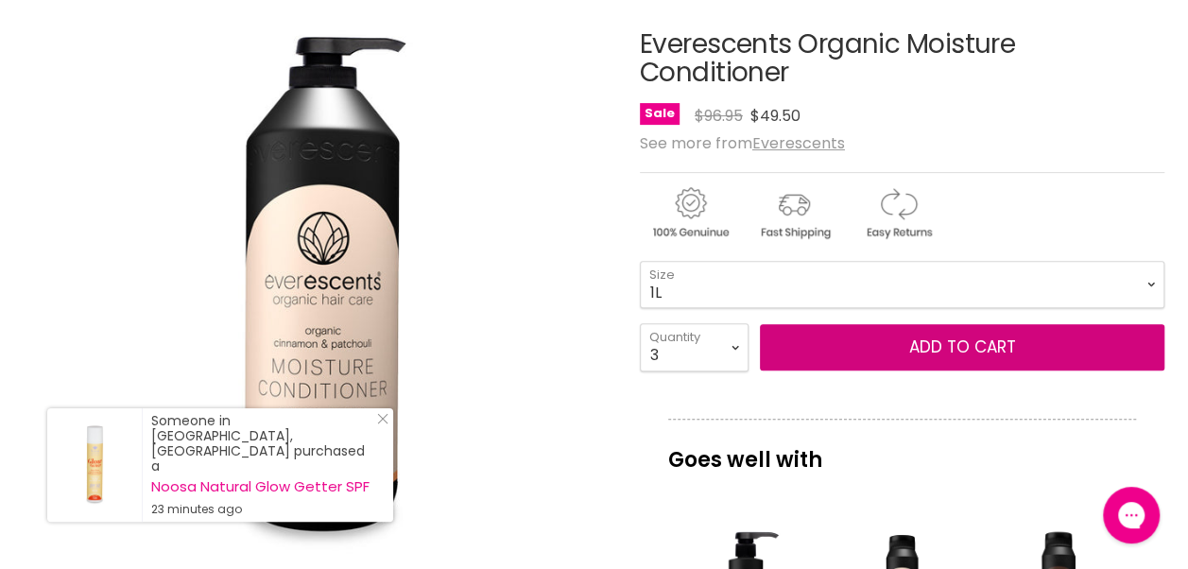
select select "250ml"
click at [640, 261] on select "250ml 1L" at bounding box center [902, 284] width 524 height 47
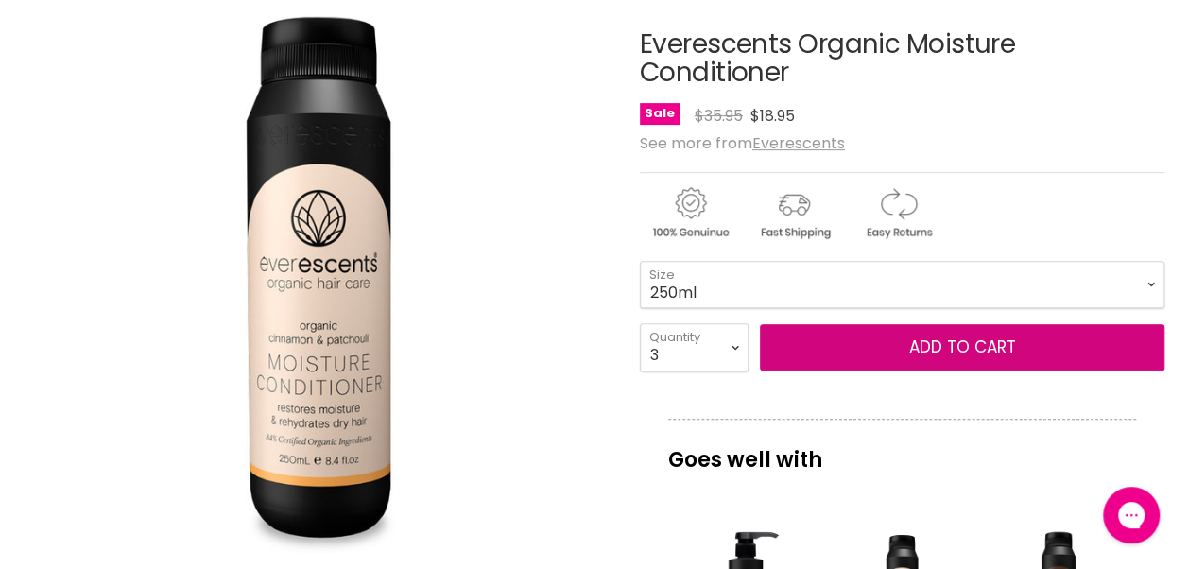
click at [954, 351] on button "Add to cart" at bounding box center [962, 347] width 404 height 47
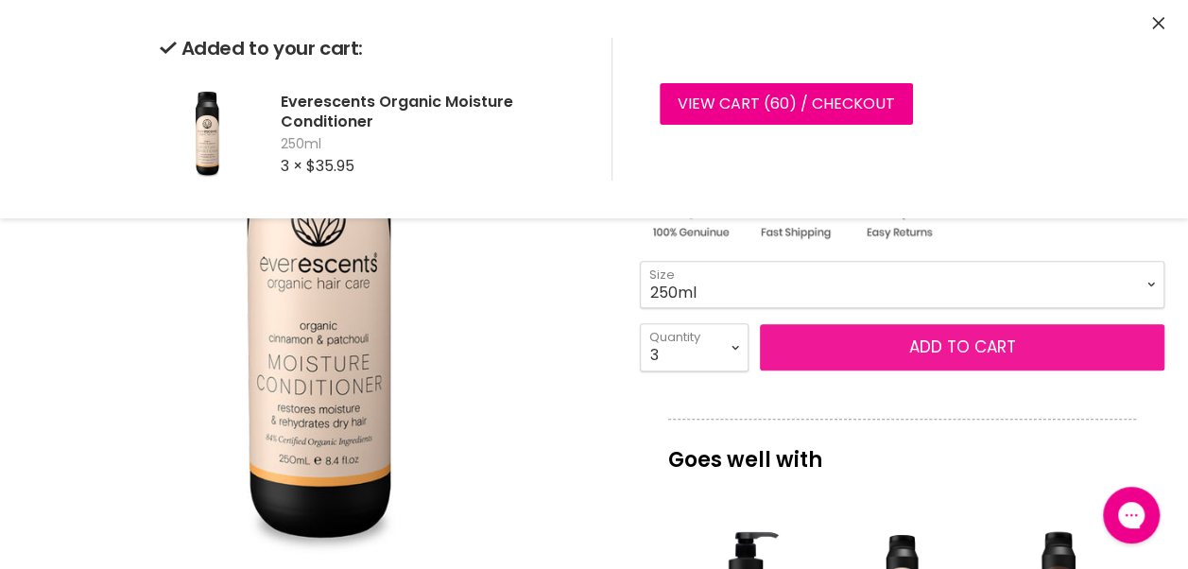
click at [935, 352] on button "Add to cart" at bounding box center [962, 347] width 404 height 47
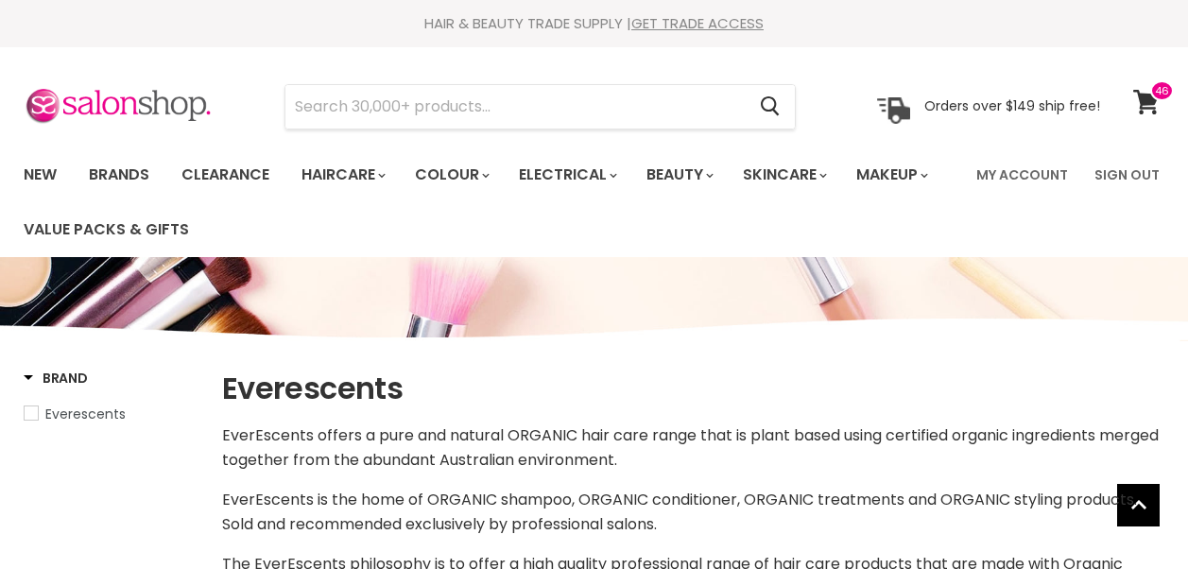
select select "manual"
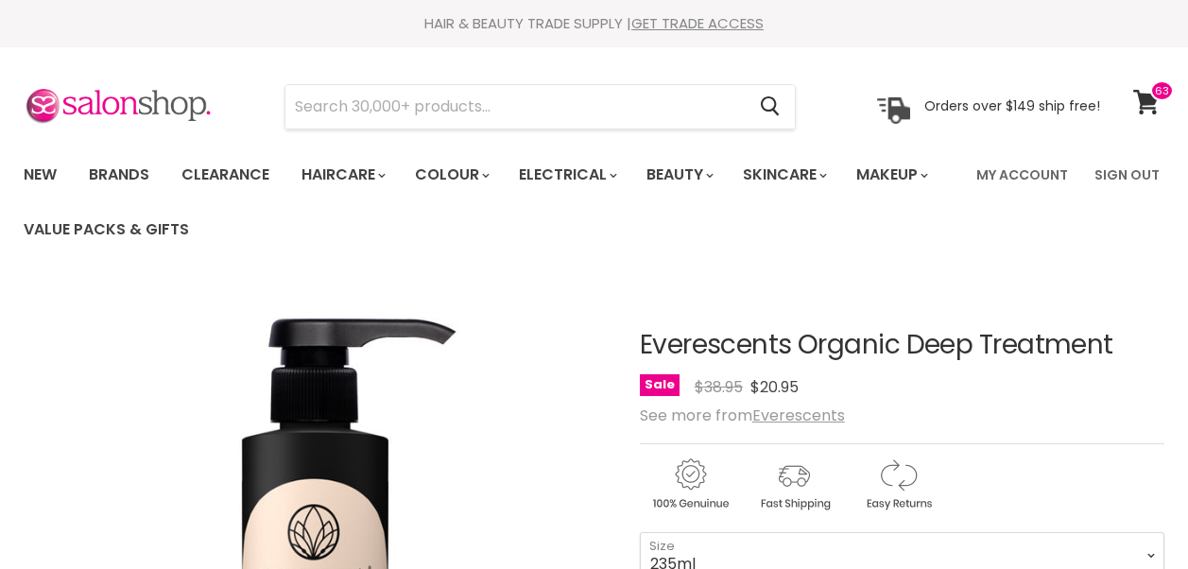
scroll to position [157, 0]
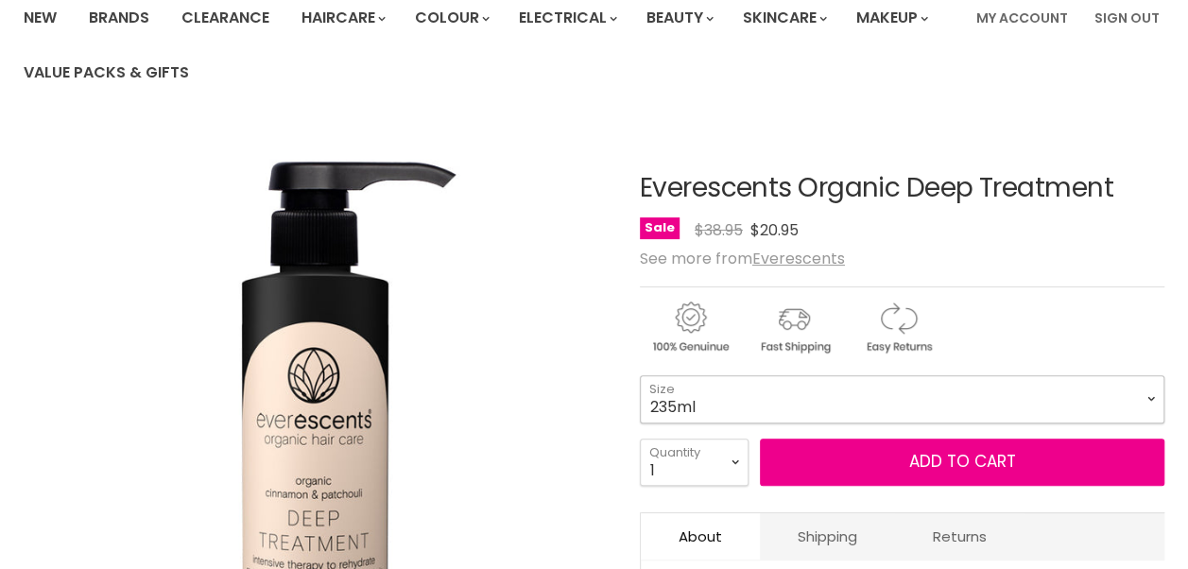
click at [973, 396] on select "235ml 1L" at bounding box center [902, 398] width 524 height 47
click at [640, 375] on select "235ml 1L" at bounding box center [902, 398] width 524 height 47
select select "1L"
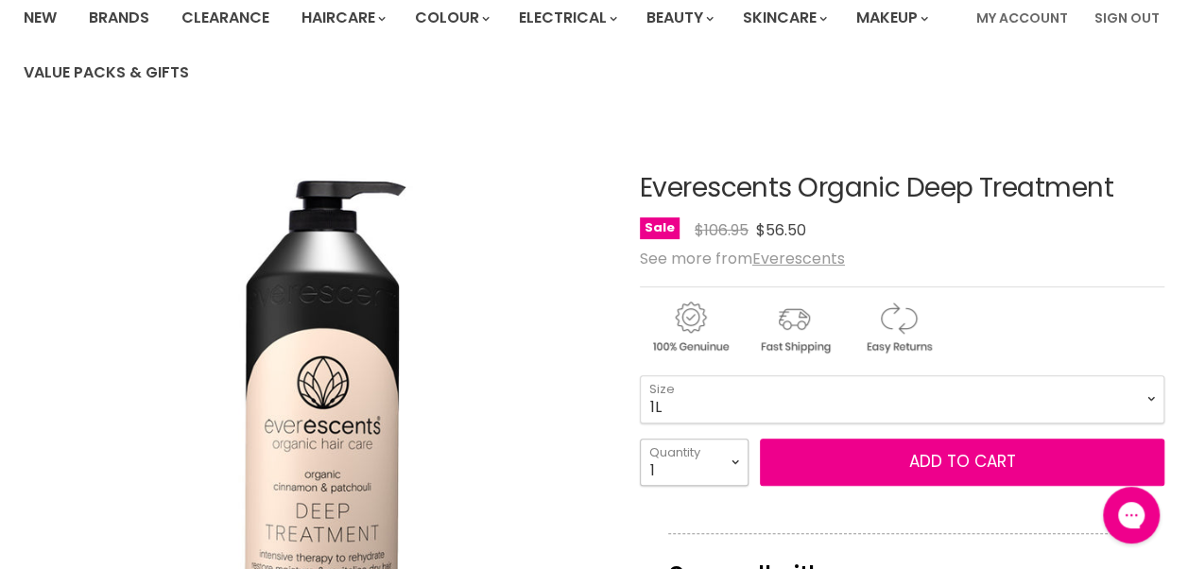
click at [717, 472] on select "1 2 3 4 5 6 7 8 9 10+" at bounding box center [694, 461] width 109 height 47
select select "3"
click at [640, 438] on select "1 2 3 4 5 6 7 8 9 10+" at bounding box center [694, 461] width 109 height 47
type input "3"
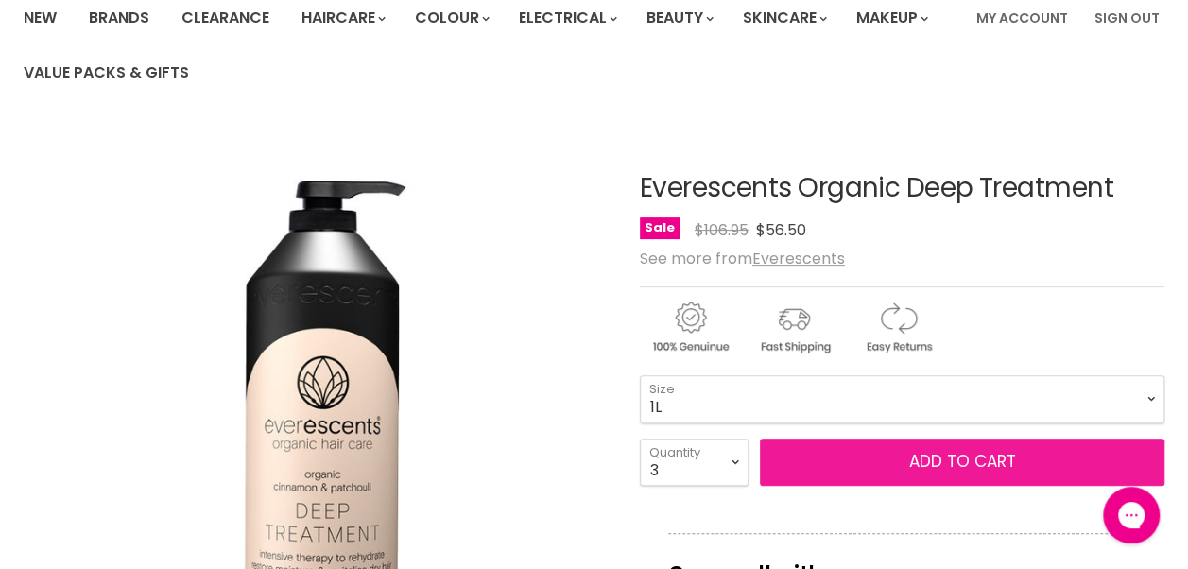
click at [915, 471] on button "Add to cart" at bounding box center [962, 461] width 404 height 47
click at [956, 464] on button "Add to cart" at bounding box center [962, 461] width 404 height 47
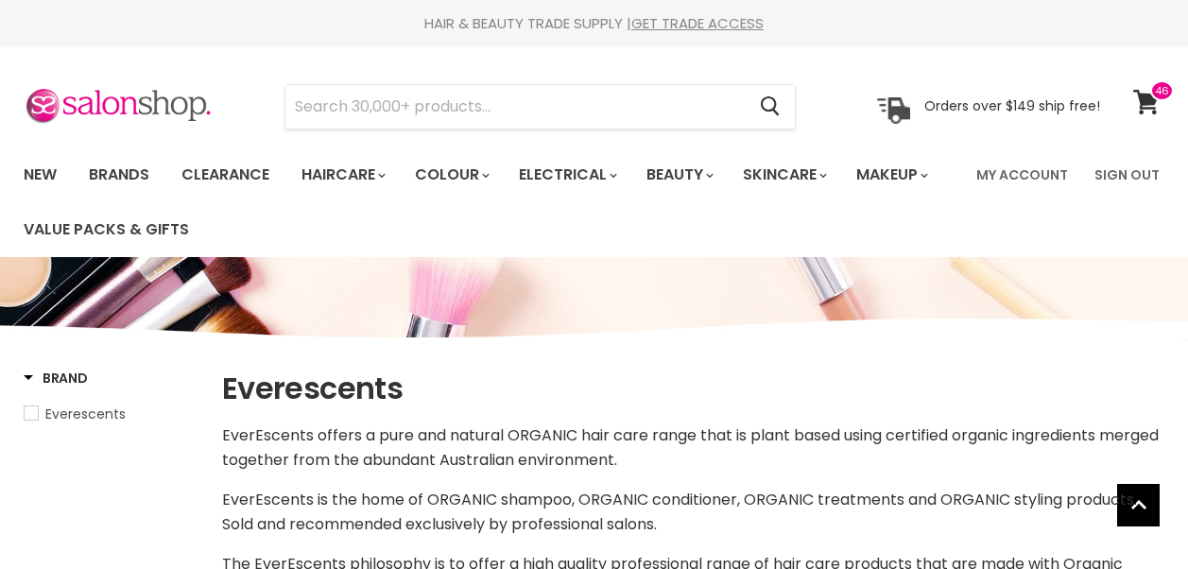
select select "manual"
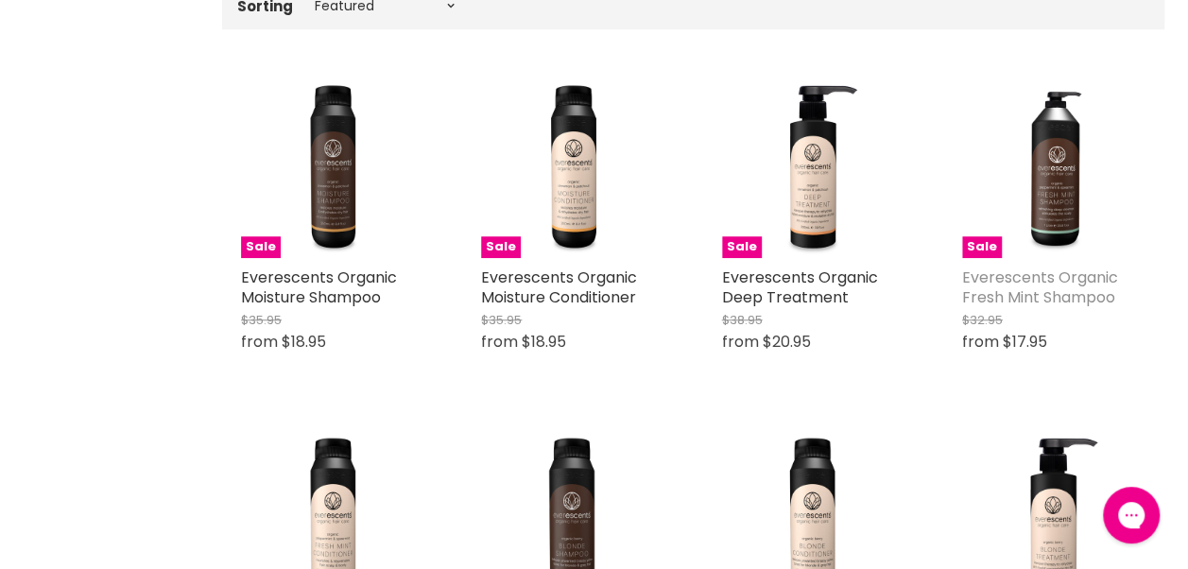
click at [1038, 284] on link "Everescents Organic Fresh Mint Shampoo" at bounding box center [1040, 287] width 156 height 42
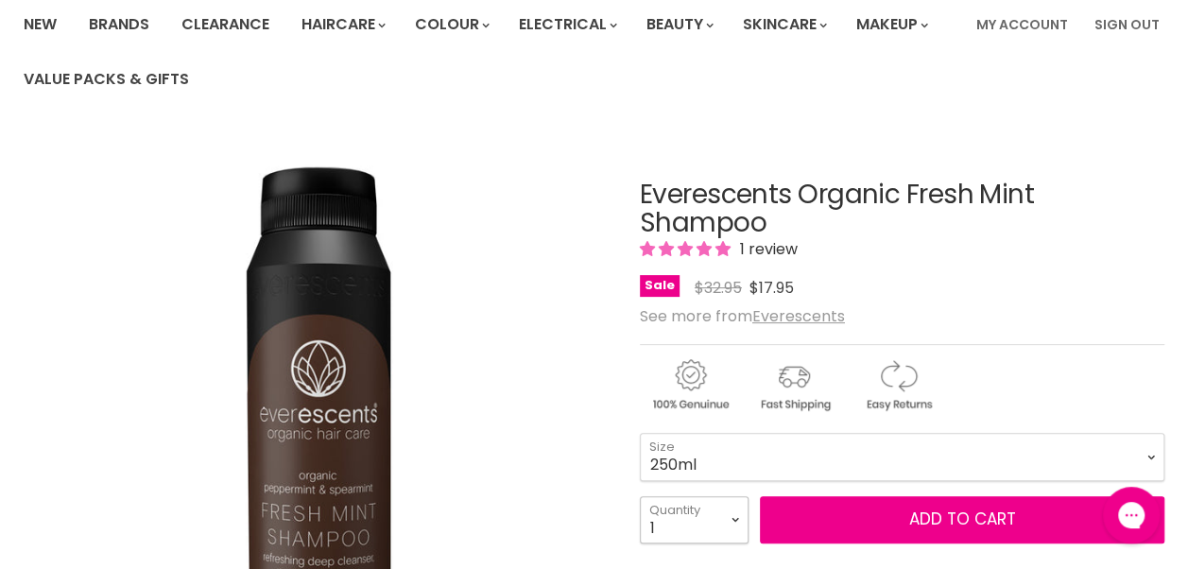
click at [737, 519] on select "1 2 3 4 5 6 7 8 9 10+" at bounding box center [694, 519] width 109 height 47
select select "2"
click at [640, 496] on select "1 2 3 4 5 6 7 8 9 10+" at bounding box center [694, 519] width 109 height 47
type input "2"
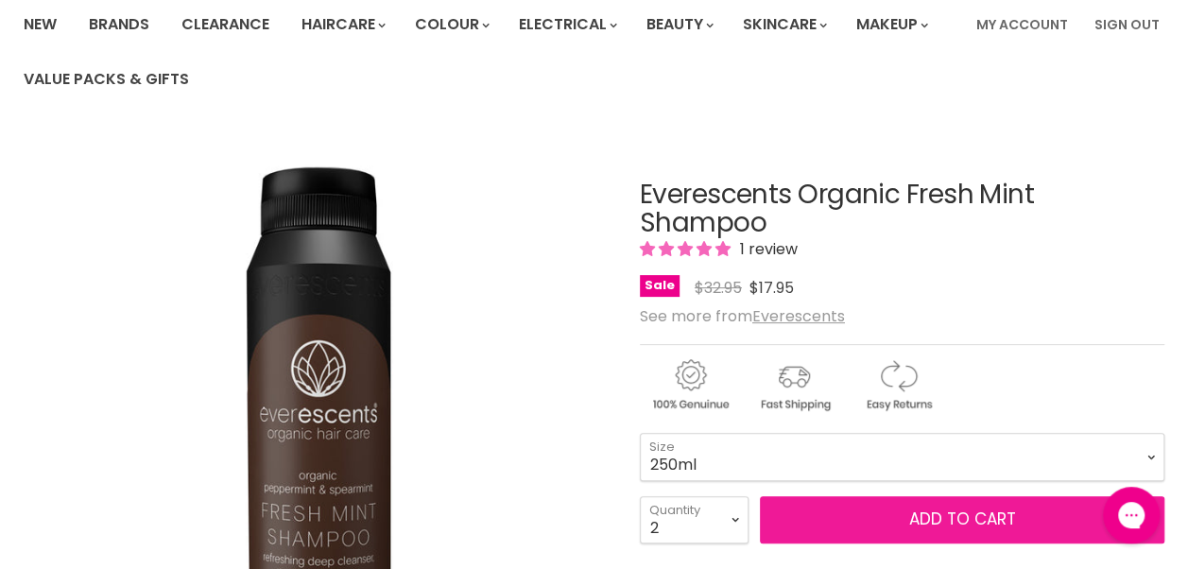
click at [931, 517] on span "Add to cart" at bounding box center [961, 518] width 107 height 23
click at [957, 517] on span "Add to cart" at bounding box center [961, 518] width 107 height 23
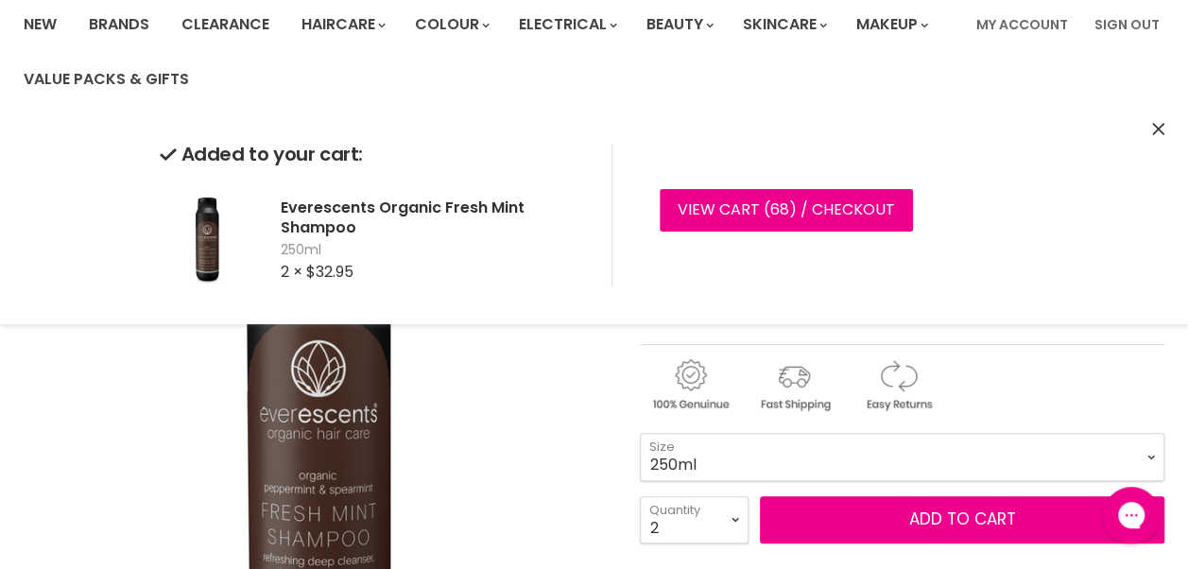
click at [856, 464] on select "250ml 1L" at bounding box center [902, 456] width 524 height 47
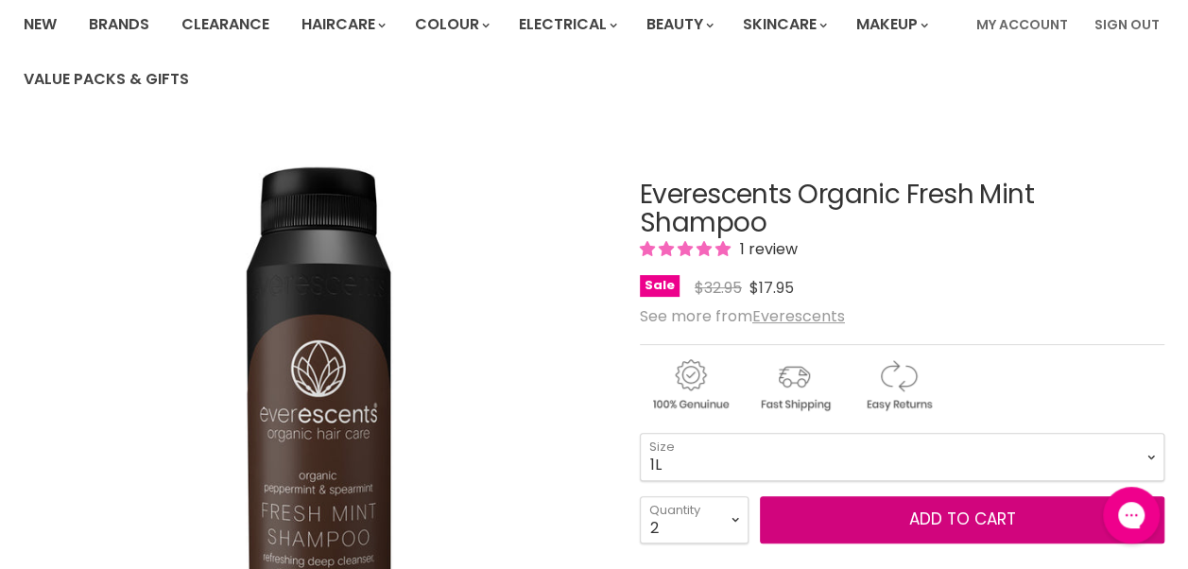
click at [640, 433] on select "250ml 1L" at bounding box center [902, 456] width 524 height 47
select select "1L"
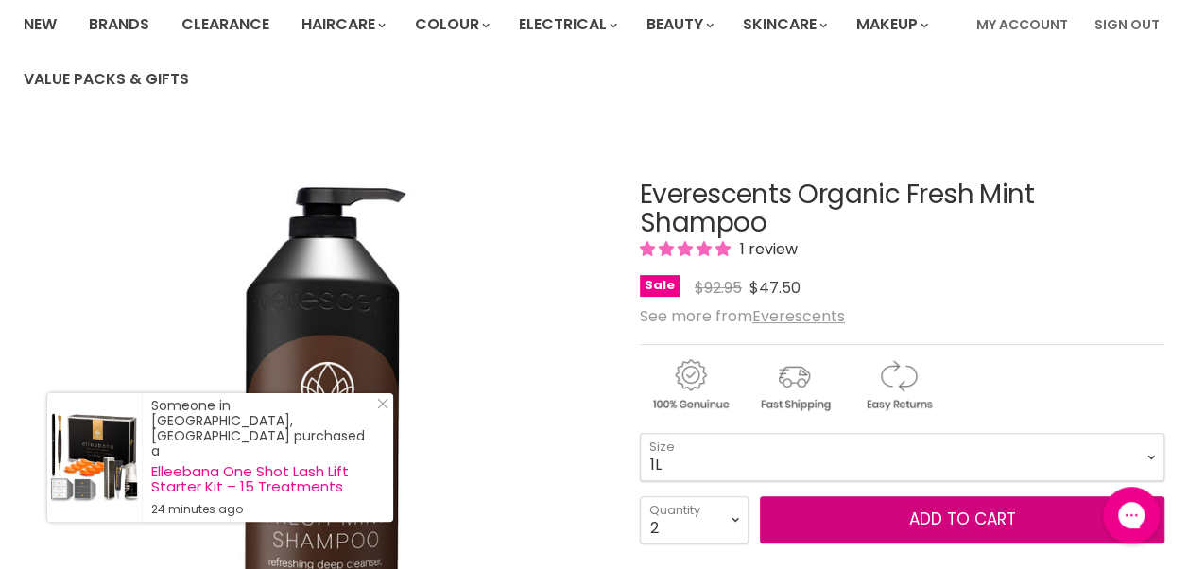
click at [930, 515] on button "Add to cart" at bounding box center [962, 519] width 404 height 47
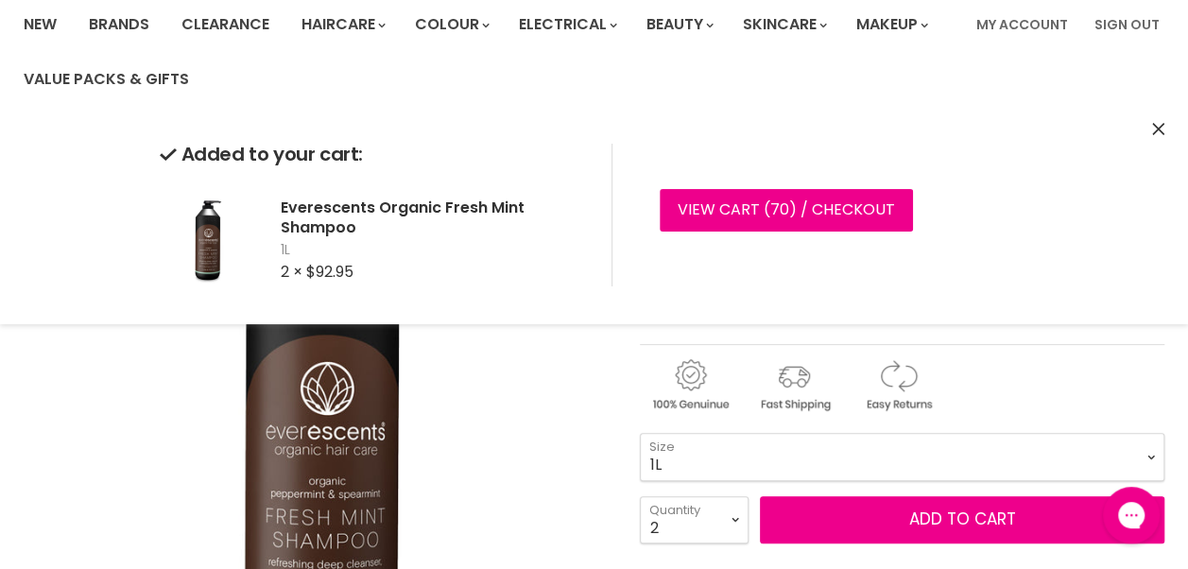
click at [1156, 134] on icon "Close" at bounding box center [1158, 129] width 12 height 12
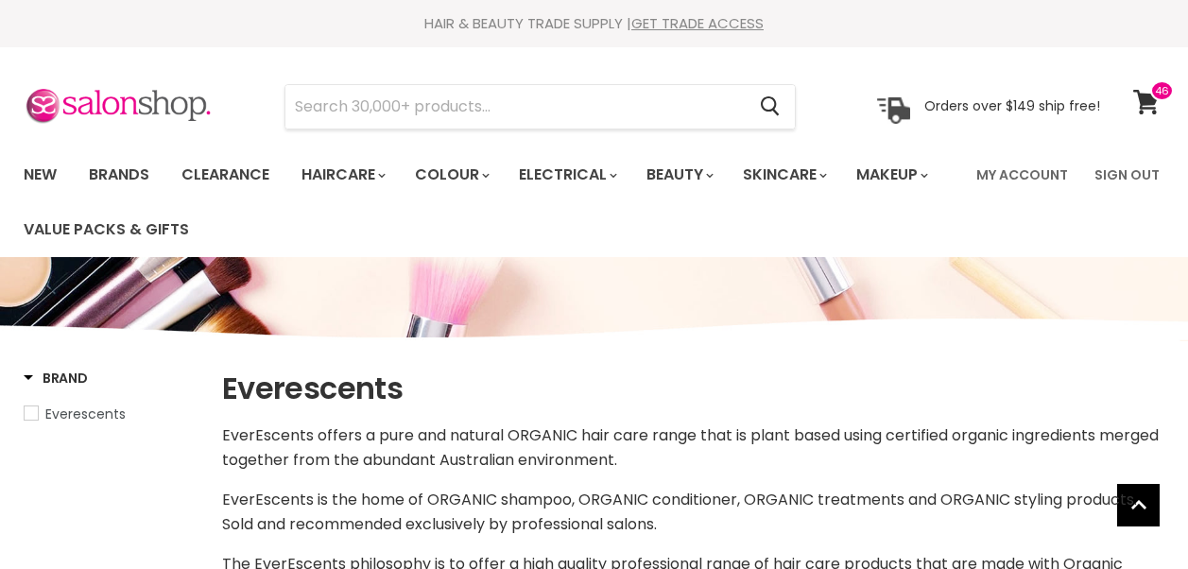
select select "manual"
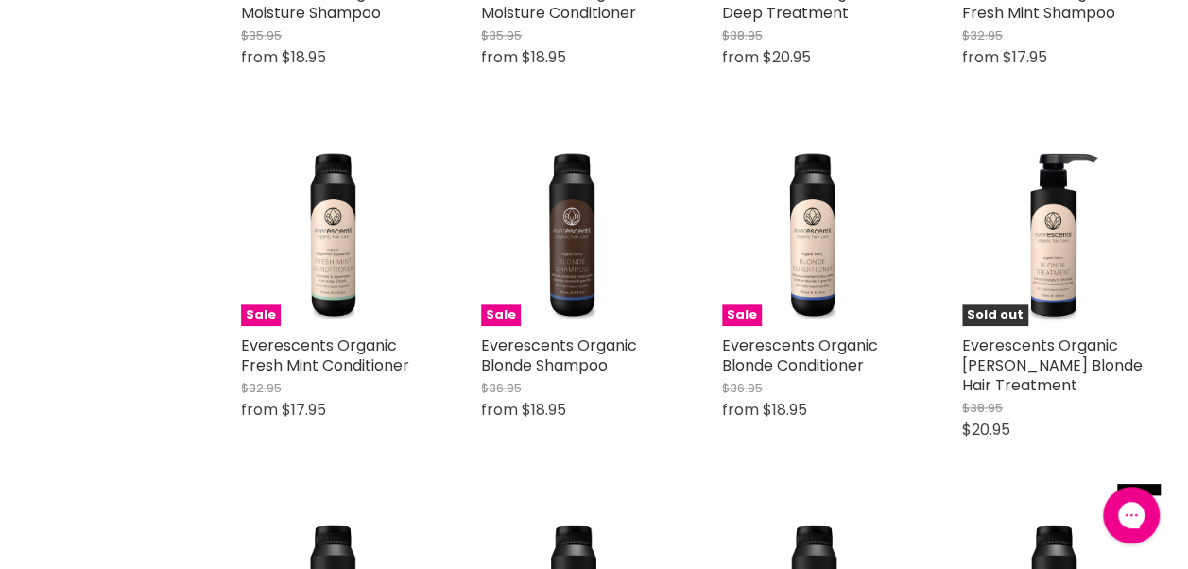
scroll to position [930, 0]
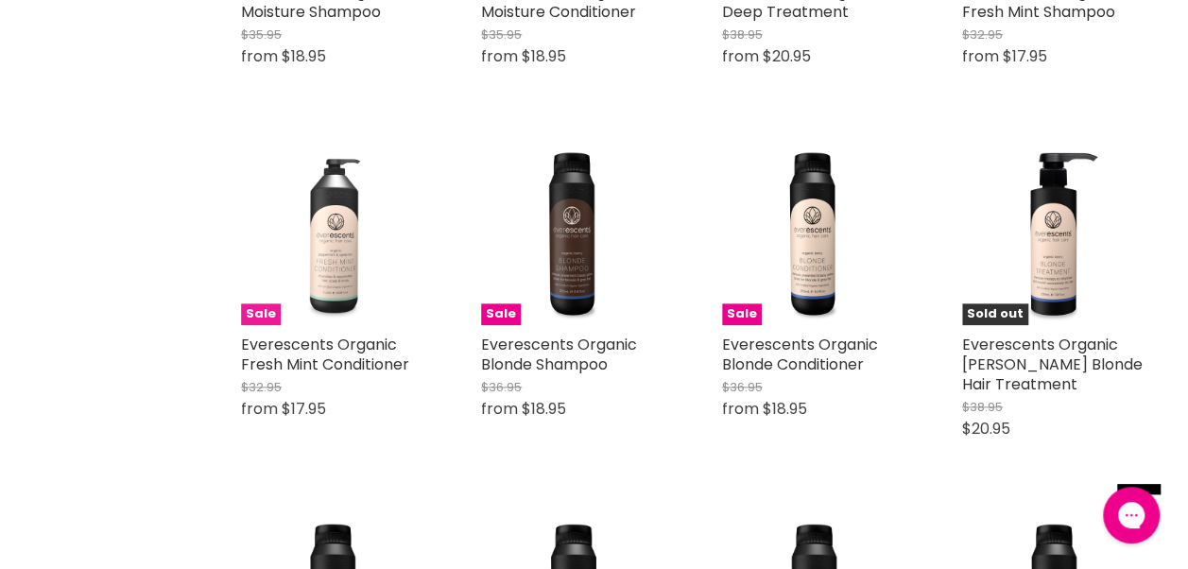
click at [328, 274] on img "Main content" at bounding box center [332, 233] width 183 height 183
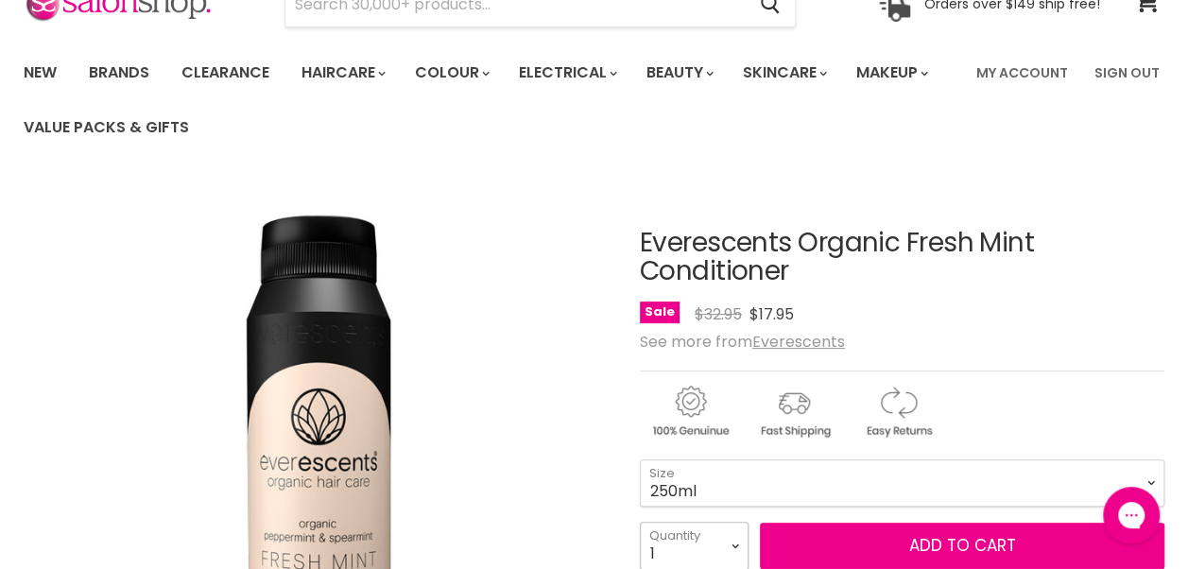
click at [730, 551] on select "1 2 3 4 5 6 7 8 9 10+" at bounding box center [694, 545] width 109 height 47
select select "2"
click at [640, 522] on select "1 2 3 4 5 6 7 8 9 10+" at bounding box center [694, 545] width 109 height 47
type input "2"
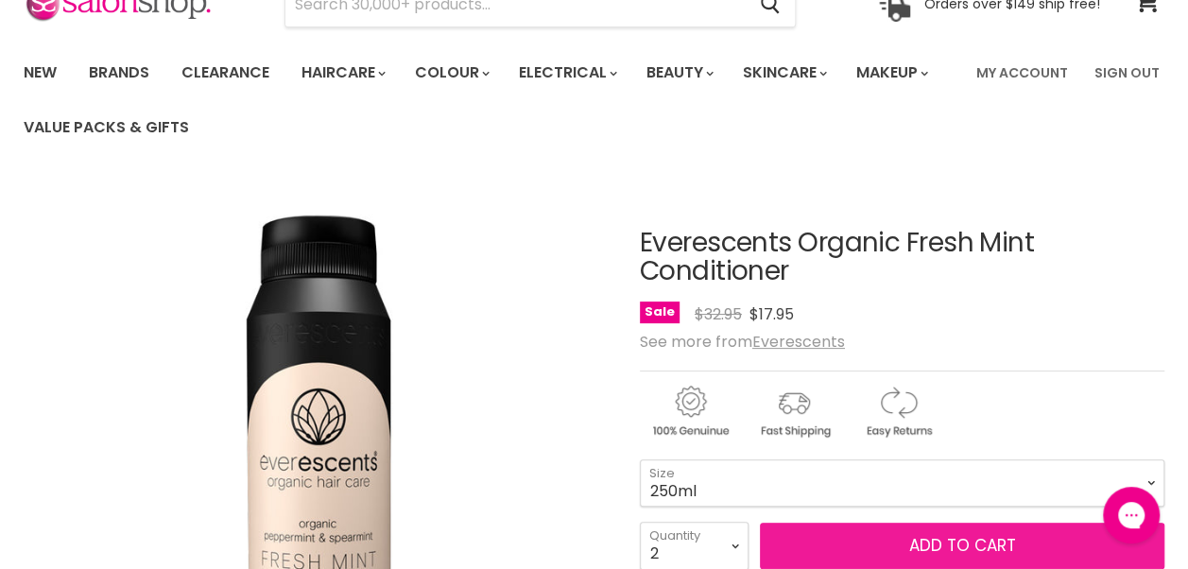
click at [840, 538] on button "Add to cart" at bounding box center [962, 546] width 404 height 47
click at [924, 542] on span "Add to cart" at bounding box center [961, 545] width 107 height 23
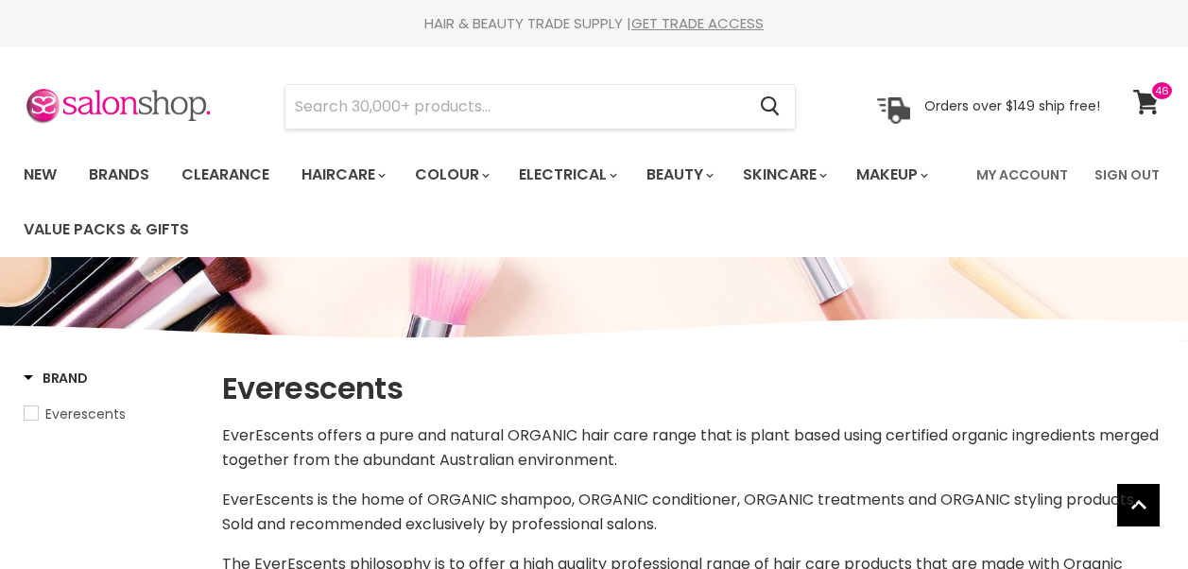
select select "manual"
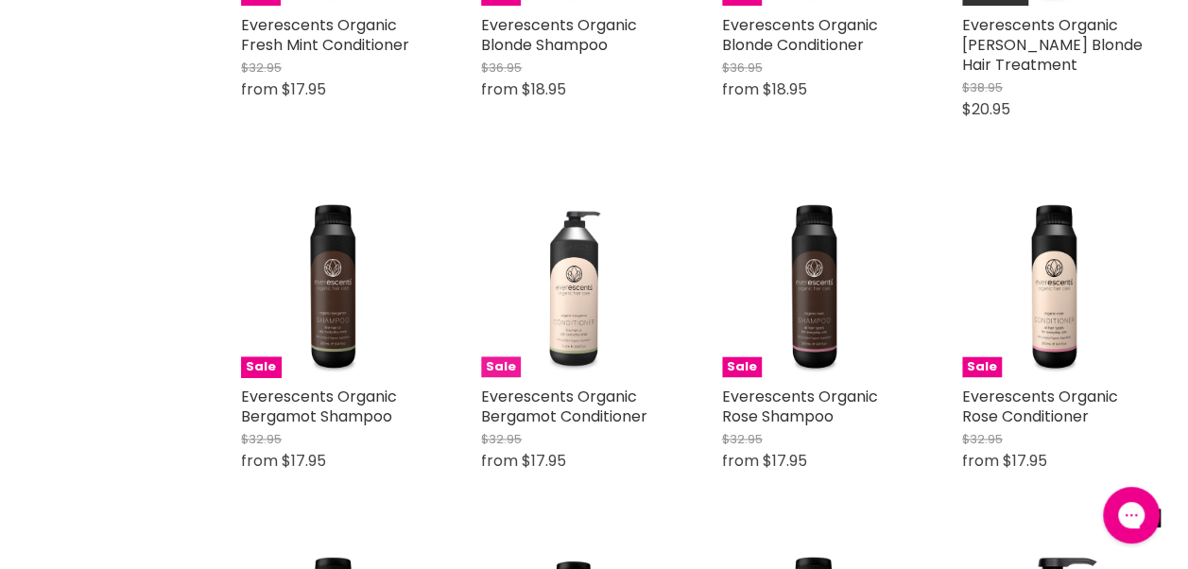
click at [576, 300] on img "Main content" at bounding box center [572, 285] width 183 height 183
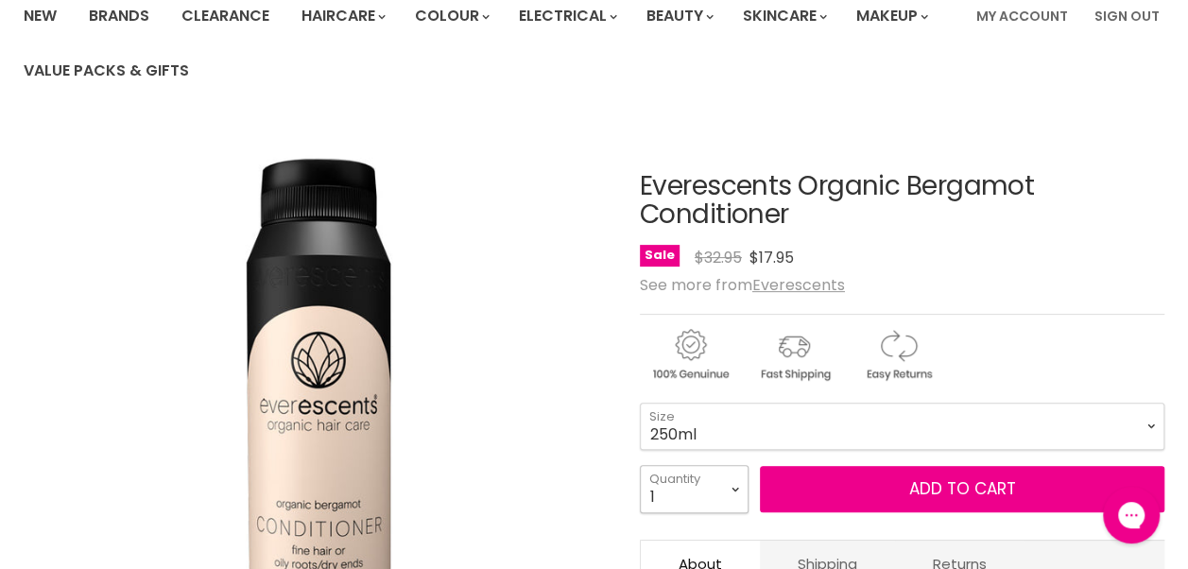
click at [736, 489] on select "1 2 3 4 5 6 7 8 9 10+" at bounding box center [694, 488] width 109 height 47
select select "2"
click at [640, 465] on select "1 2 3 4 5 6 7 8 9 10+" at bounding box center [694, 488] width 109 height 47
type input "2"
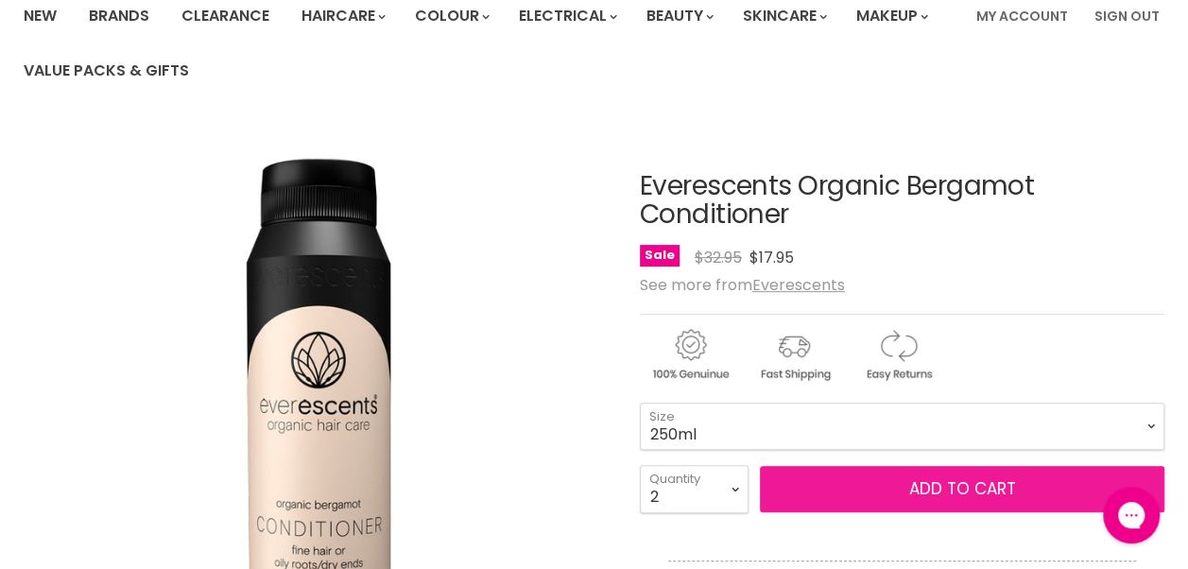
click at [833, 493] on button "Add to cart" at bounding box center [962, 489] width 404 height 47
click at [966, 493] on span "Add to cart" at bounding box center [961, 488] width 107 height 23
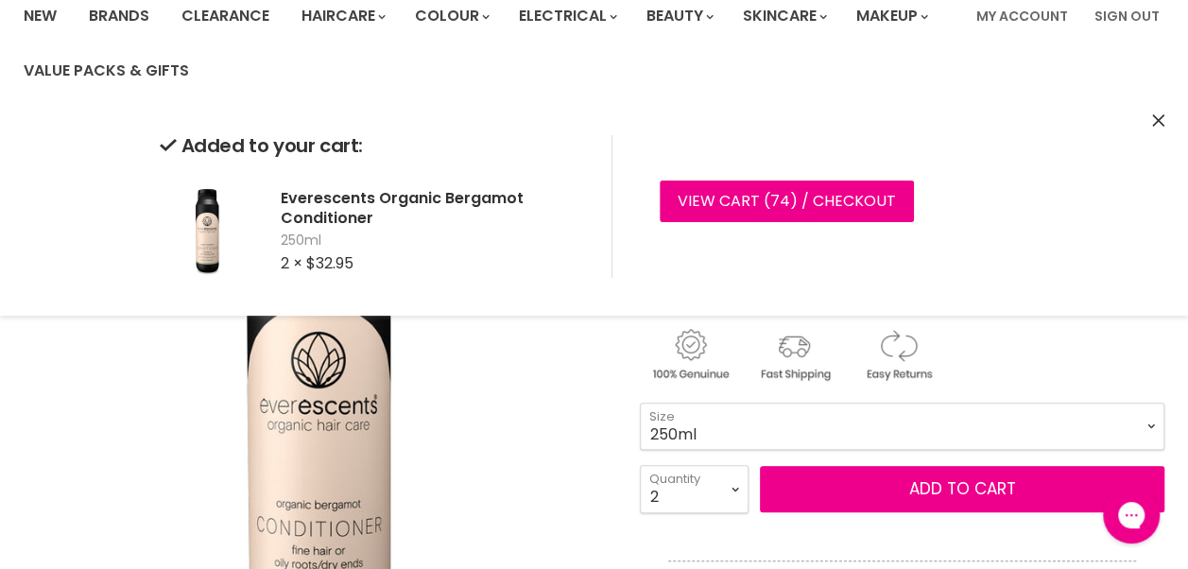
click at [1158, 121] on icon "Close" at bounding box center [1158, 120] width 12 height 12
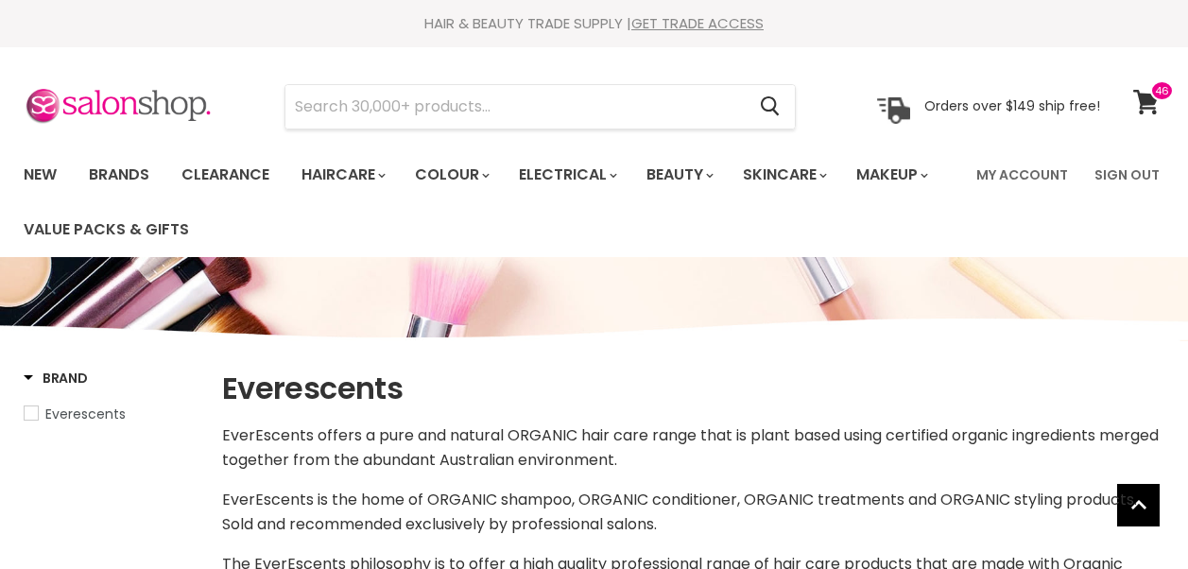
select select "manual"
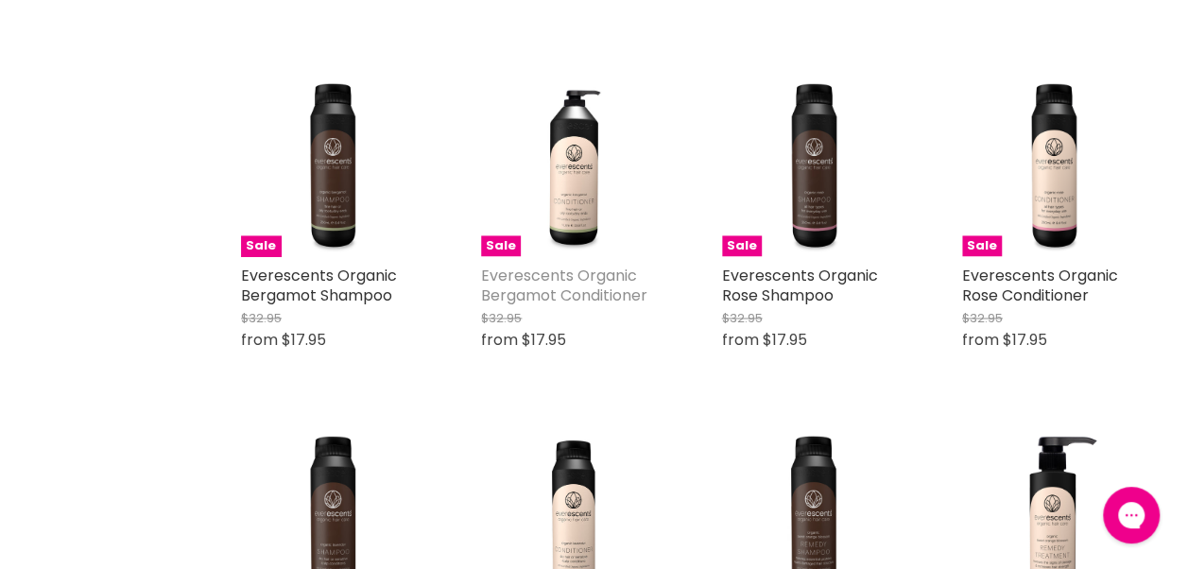
click at [596, 283] on link "Everescents Organic Bergamot Conditioner" at bounding box center [564, 286] width 166 height 42
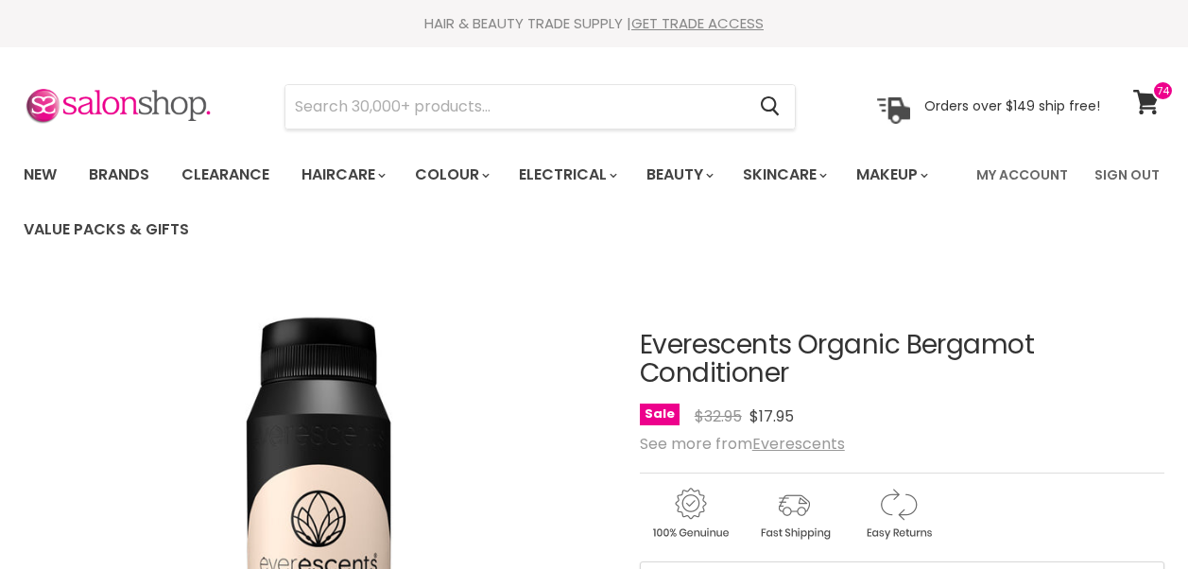
scroll to position [91, 0]
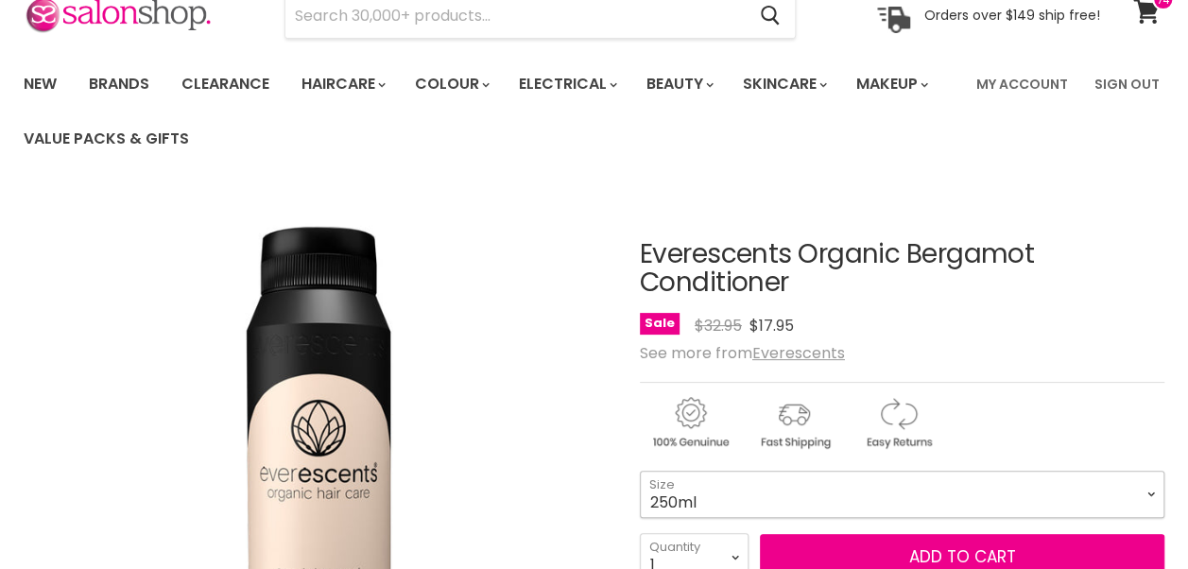
click at [747, 502] on select "250ml 1L" at bounding box center [902, 494] width 524 height 47
click at [640, 471] on select "250ml 1L" at bounding box center [902, 494] width 524 height 47
select select "1L"
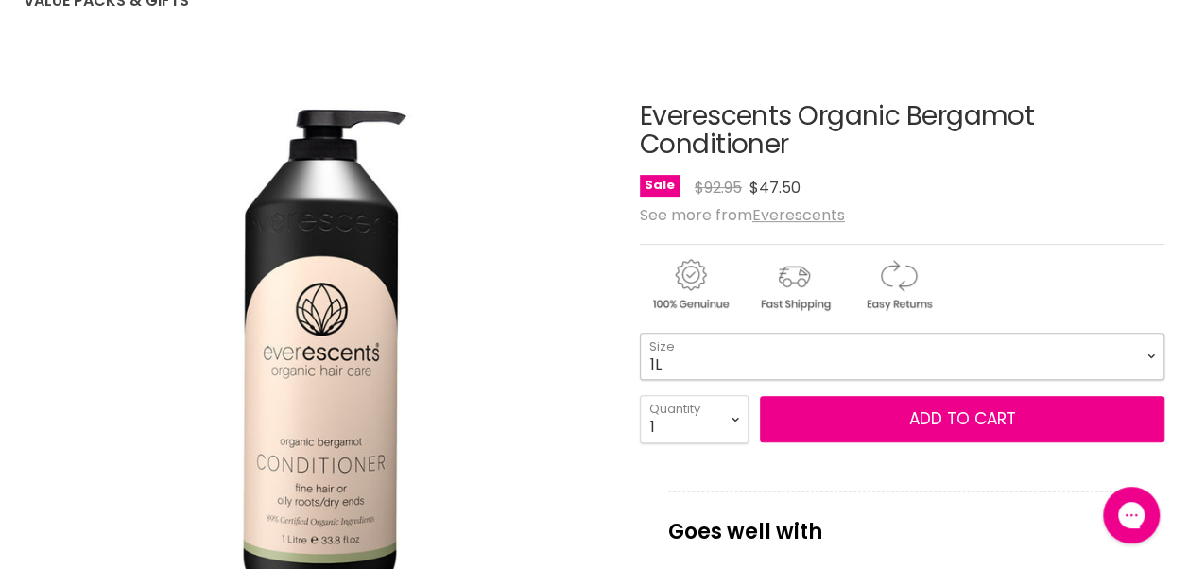
scroll to position [249, 0]
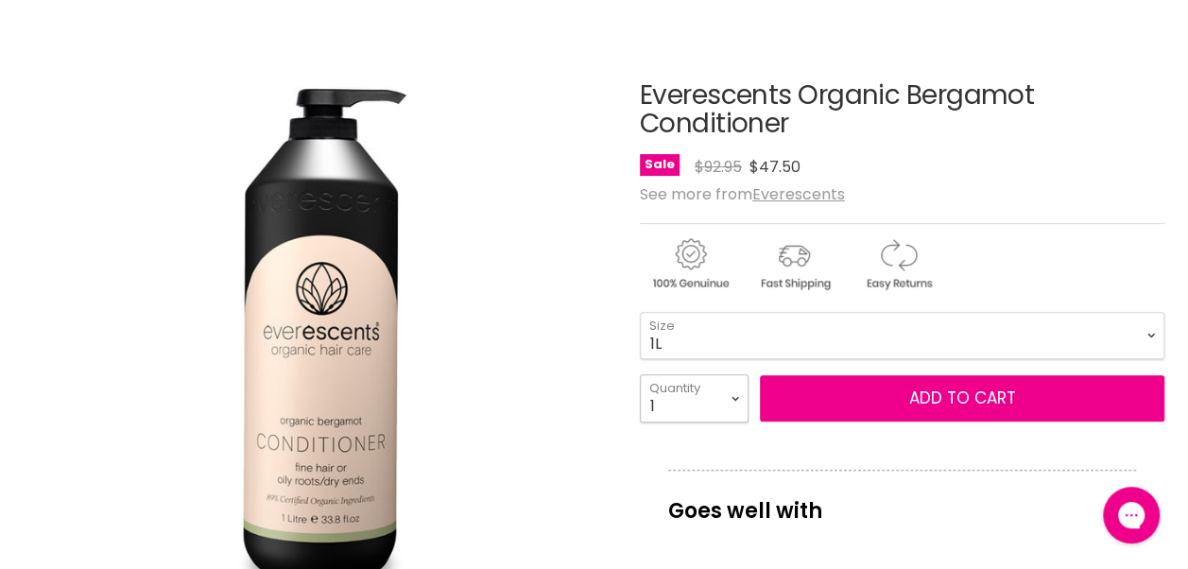
click at [726, 403] on select "1 2 3 4 5 6 7 8 9 10+" at bounding box center [694, 397] width 109 height 47
select select "2"
click at [640, 374] on select "1 2 3 4 5 6 7 8 9 10+" at bounding box center [694, 397] width 109 height 47
type input "2"
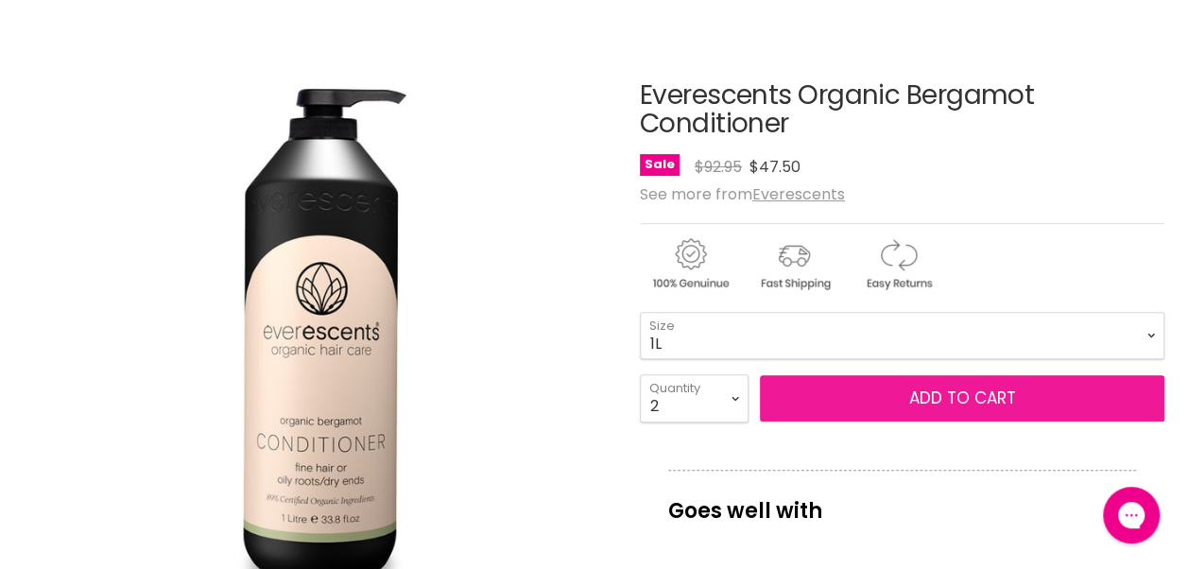
click at [824, 397] on button "Add to cart" at bounding box center [962, 398] width 404 height 47
click at [984, 393] on button "Add to cart" at bounding box center [962, 398] width 404 height 47
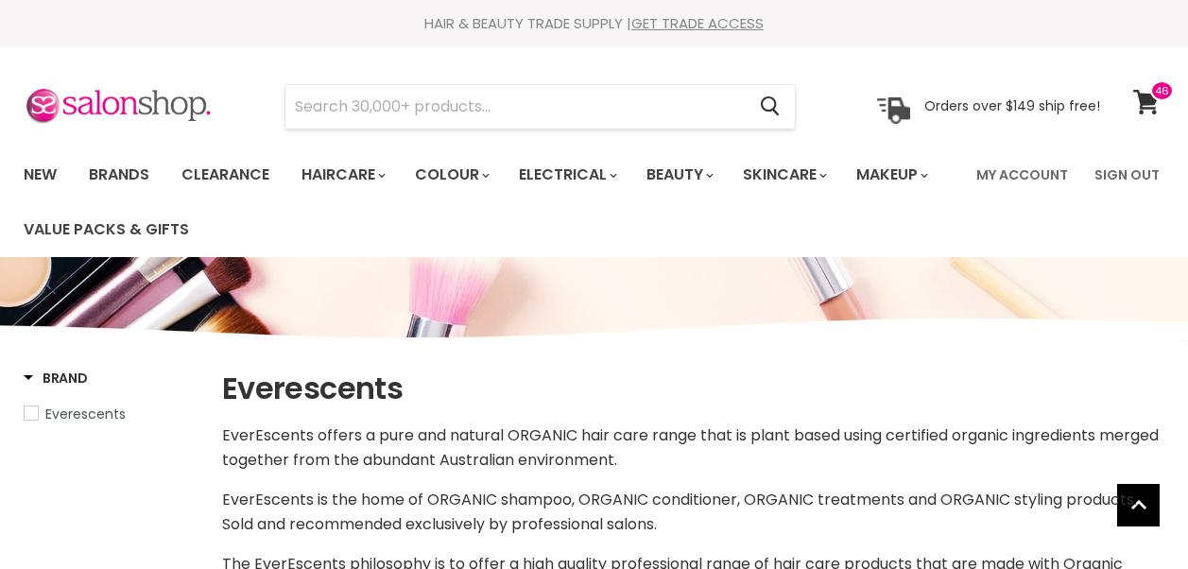
select select "manual"
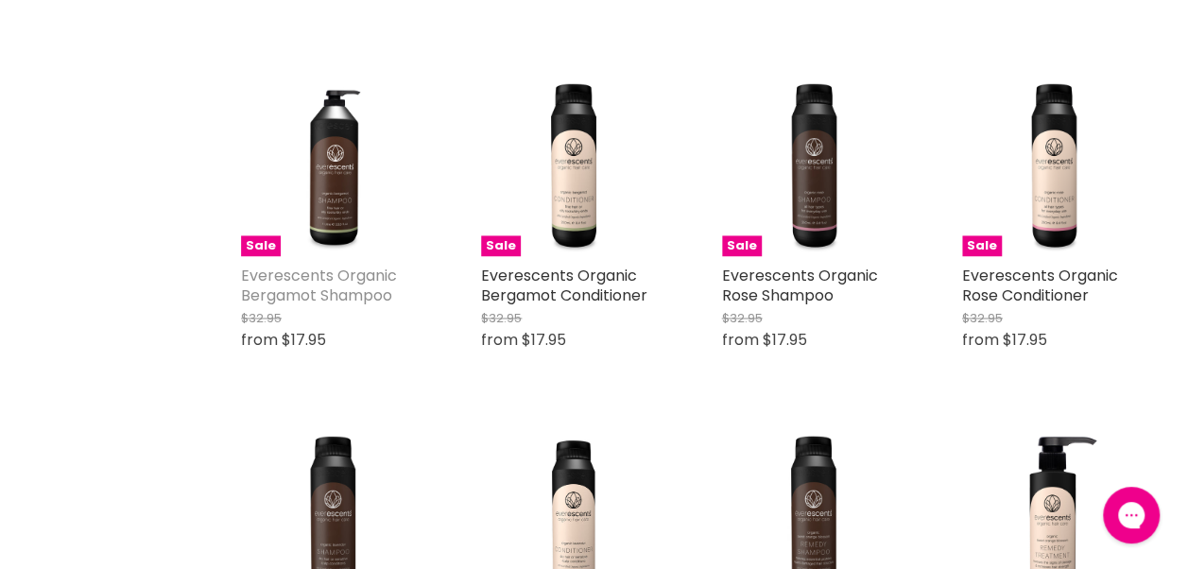
click at [315, 273] on link "Everescents Organic Bergamot Shampoo" at bounding box center [319, 286] width 156 height 42
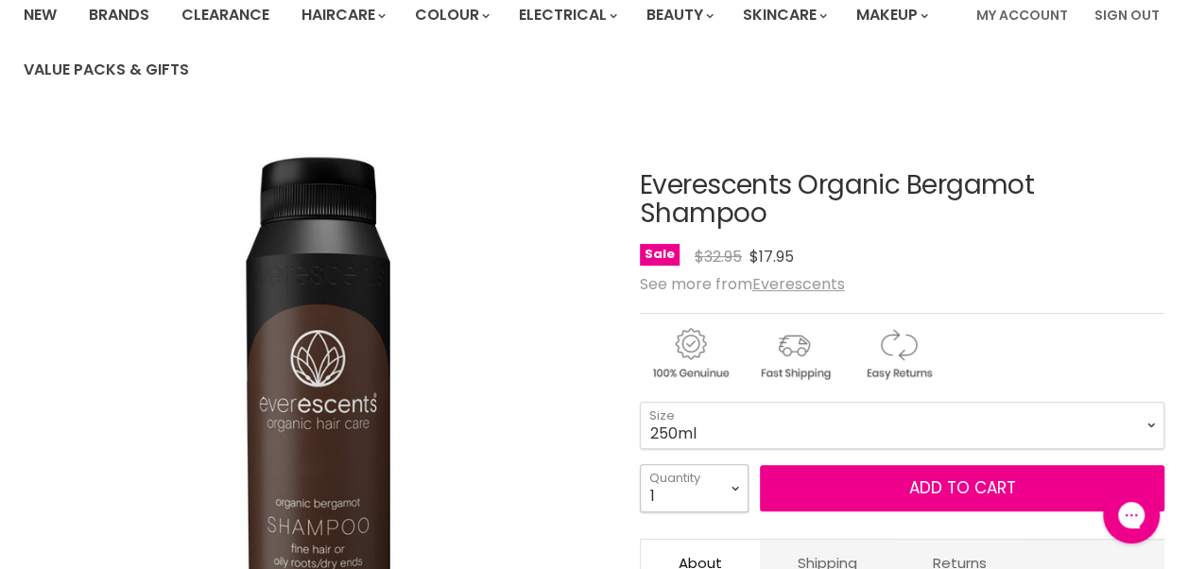
click at [735, 487] on select "1 2 3 4 5 6 7 8 9 10+" at bounding box center [694, 487] width 109 height 47
select select "2"
click at [640, 464] on select "1 2 3 4 5 6 7 8 9 10+" at bounding box center [694, 487] width 109 height 47
type input "2"
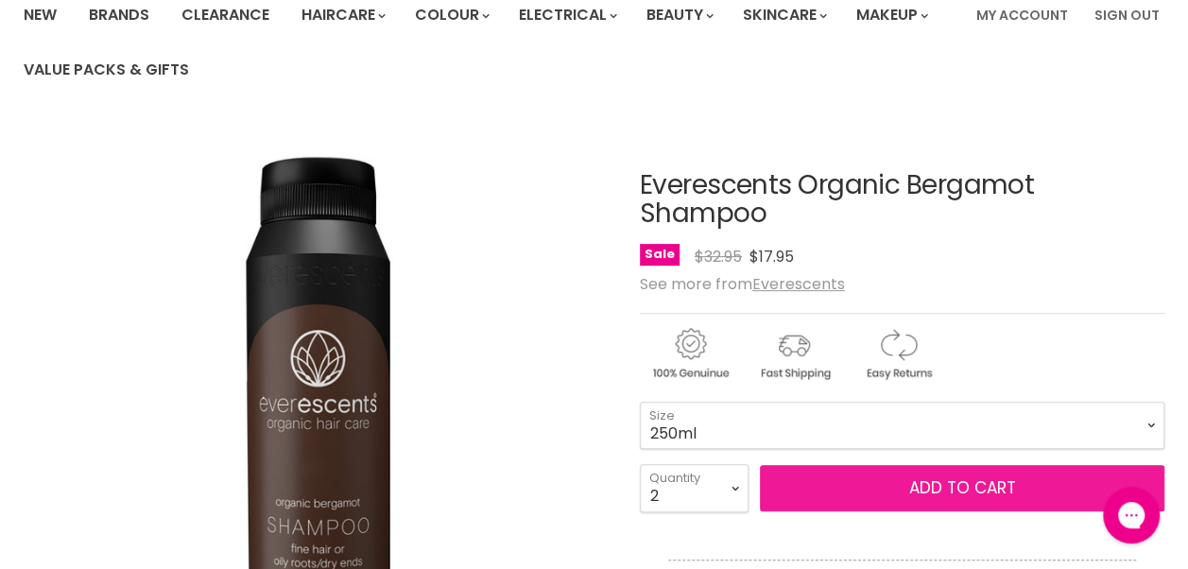
click at [958, 486] on span "Add to cart" at bounding box center [961, 487] width 107 height 23
click at [912, 488] on span "Add to cart" at bounding box center [961, 487] width 107 height 23
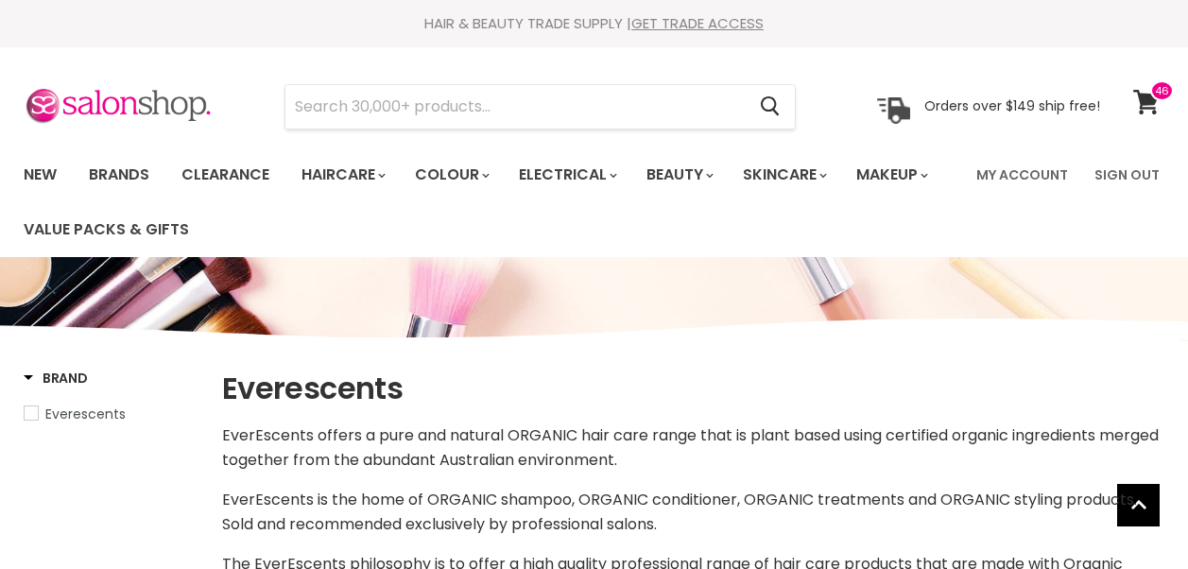
select select "manual"
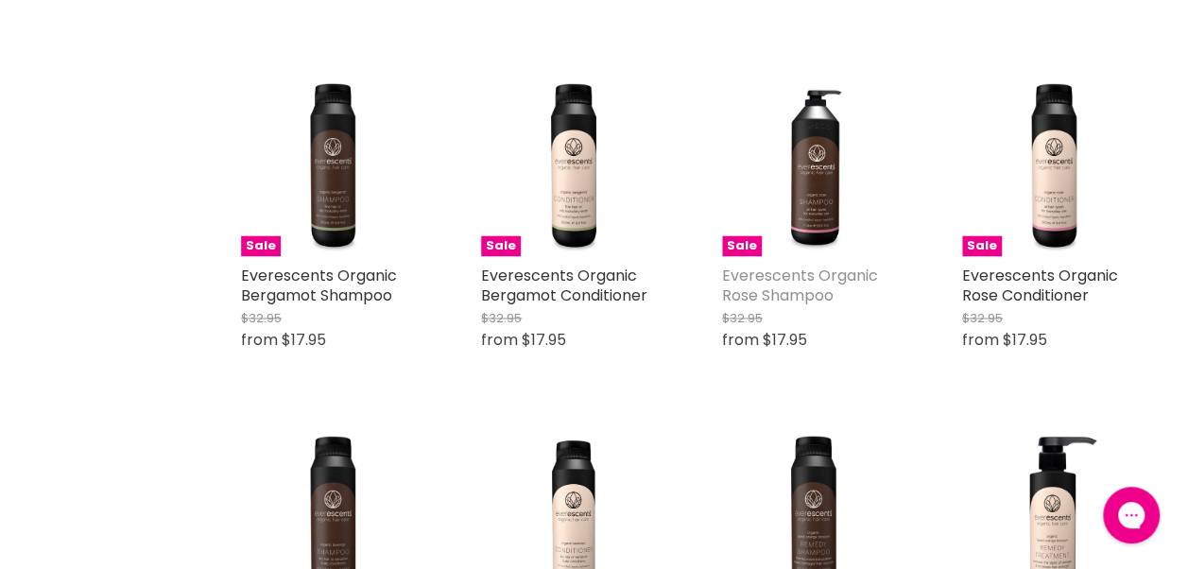
click at [837, 280] on link "Everescents Organic Rose Shampoo" at bounding box center [800, 286] width 156 height 42
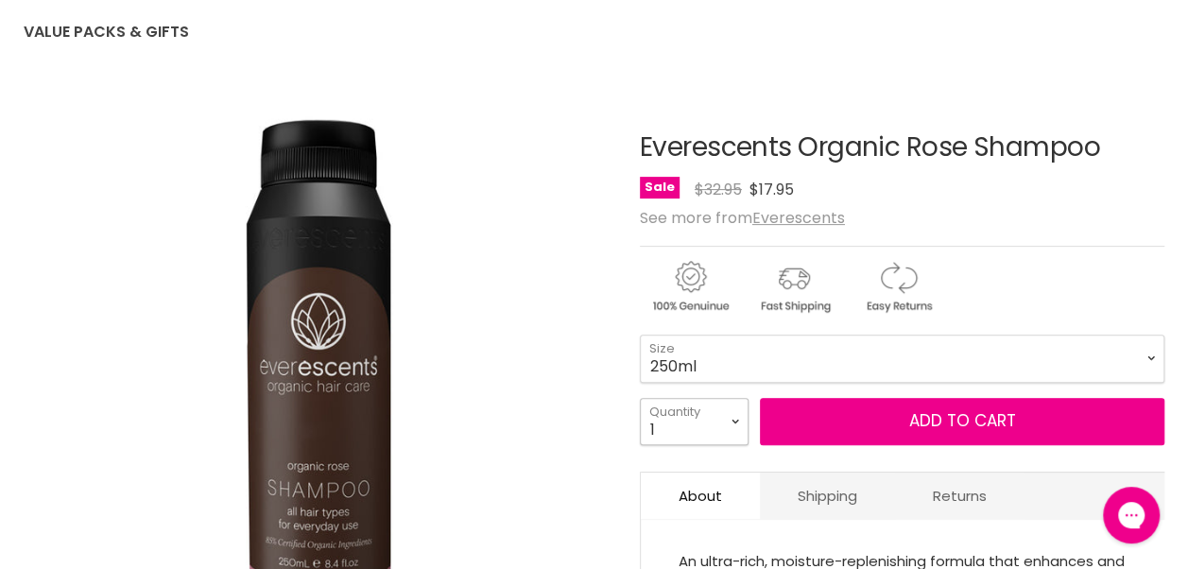
click at [729, 424] on select "1 2 3 4 5 6 7 8 9 10+" at bounding box center [694, 421] width 109 height 47
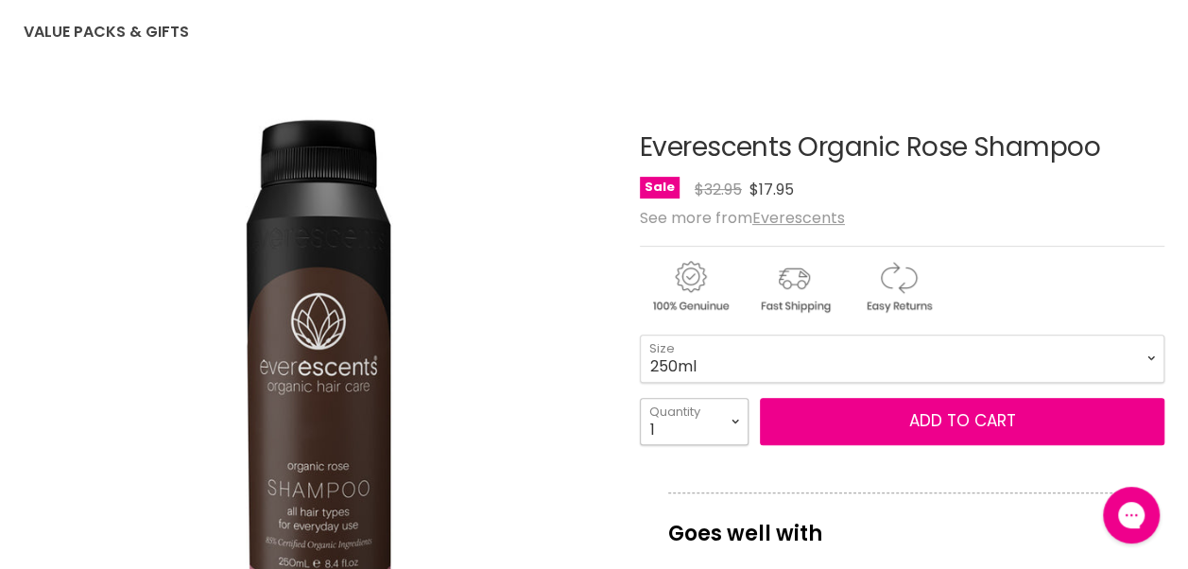
select select "2"
click at [640, 398] on select "1 2 3 4 5 6 7 8 9 10+" at bounding box center [694, 421] width 109 height 47
type input "2"
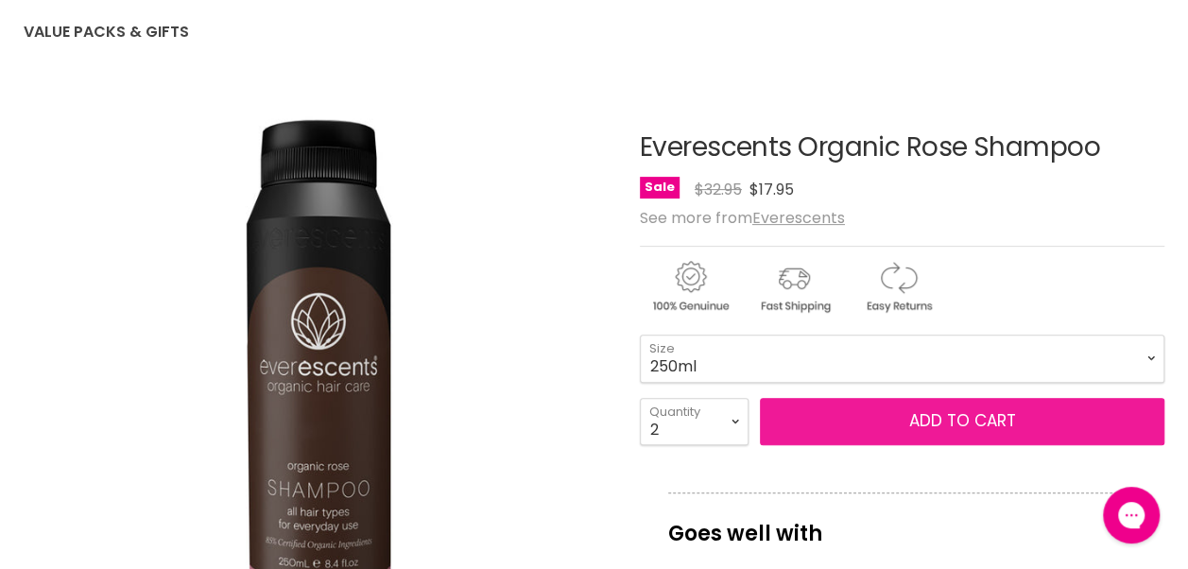
click at [828, 424] on button "Add to cart" at bounding box center [962, 421] width 404 height 47
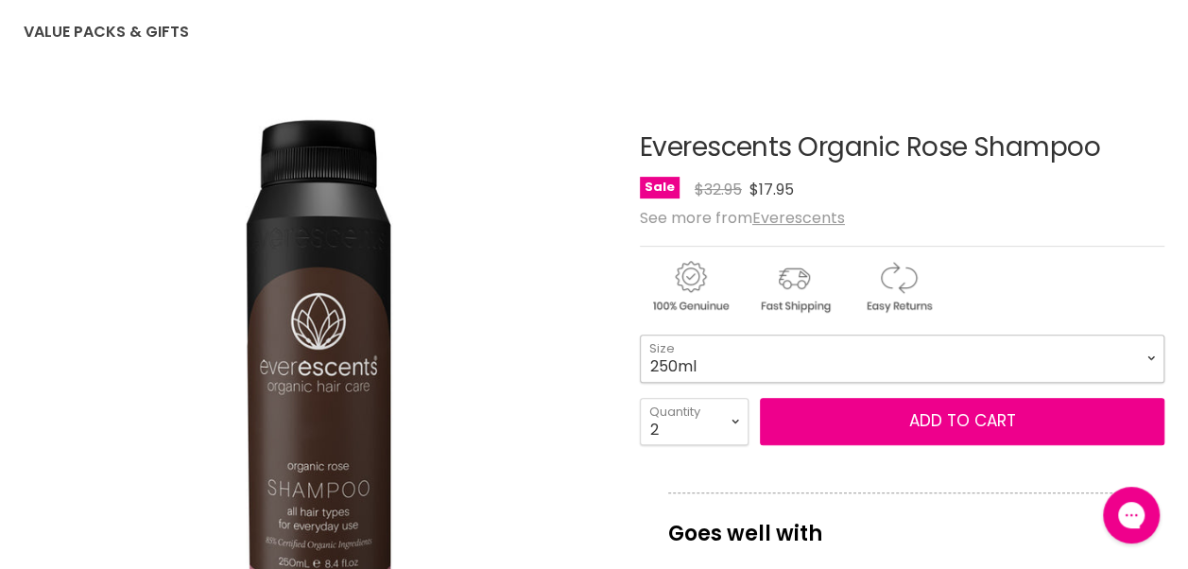
click at [928, 368] on select "250ml 1L" at bounding box center [902, 358] width 524 height 47
click at [640, 335] on select "250ml 1L" at bounding box center [902, 358] width 524 height 47
select select "1L"
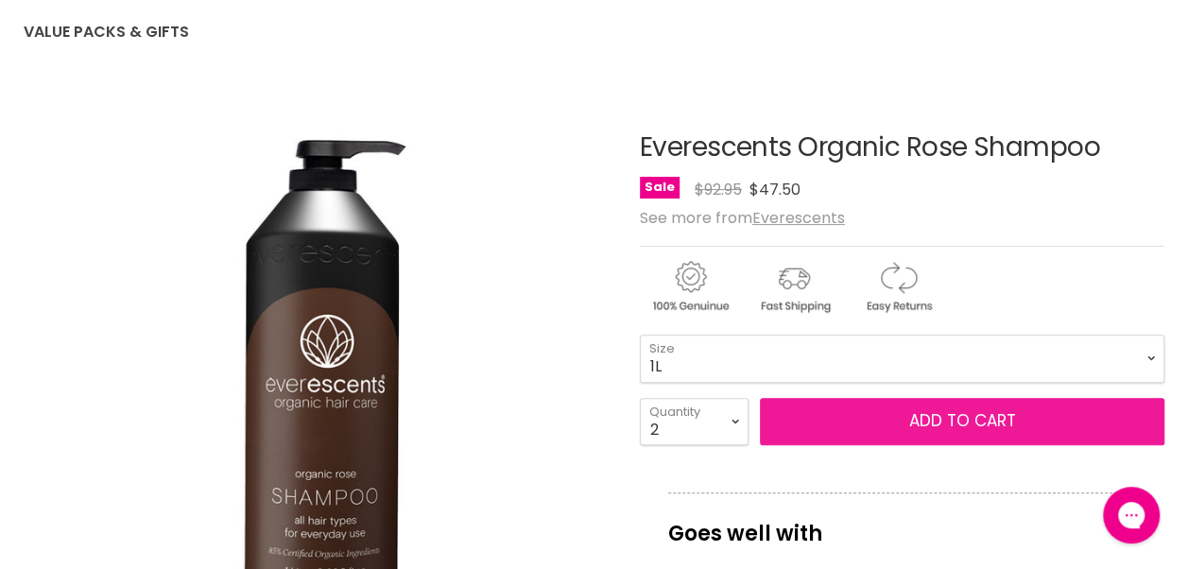
click at [901, 418] on button "Add to cart" at bounding box center [962, 421] width 404 height 47
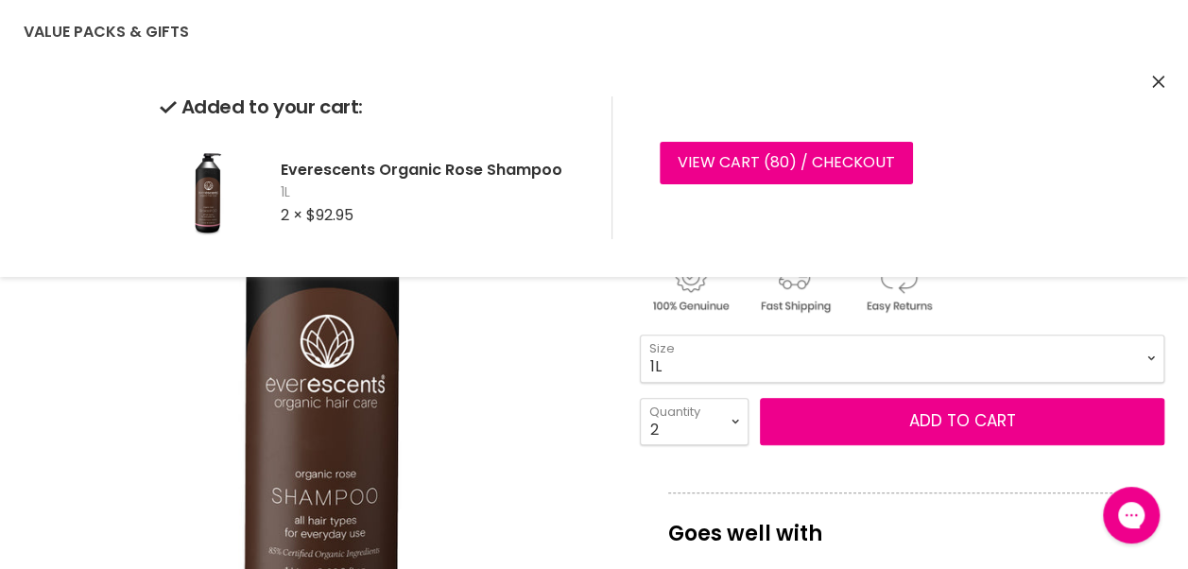
click at [1158, 82] on icon "Close" at bounding box center [1158, 82] width 12 height 12
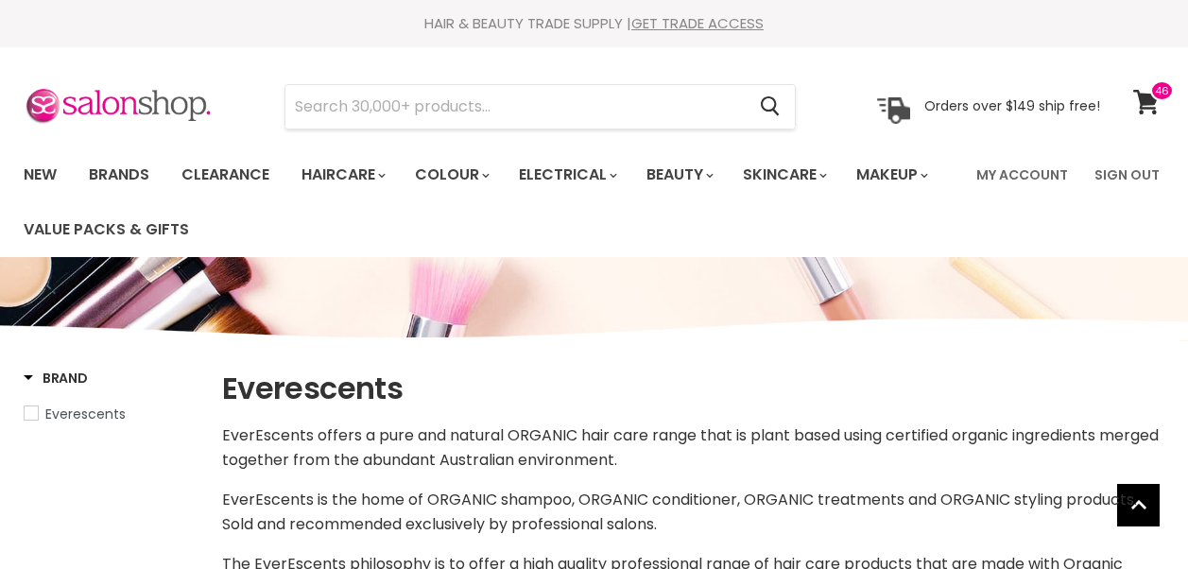
select select "manual"
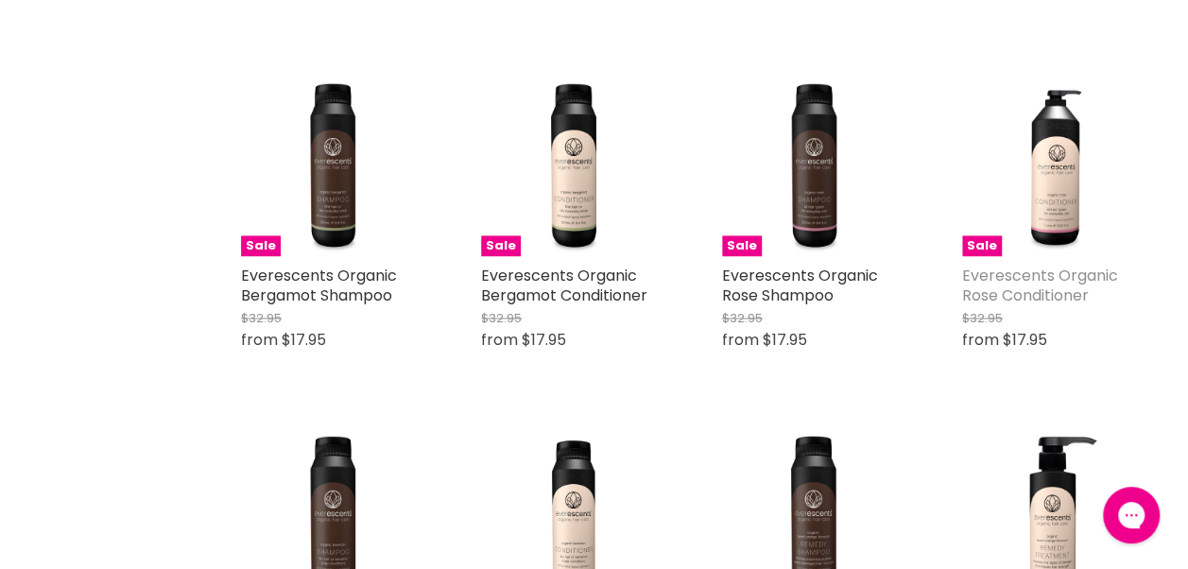
click at [996, 284] on link "Everescents Organic Rose Conditioner" at bounding box center [1040, 286] width 156 height 42
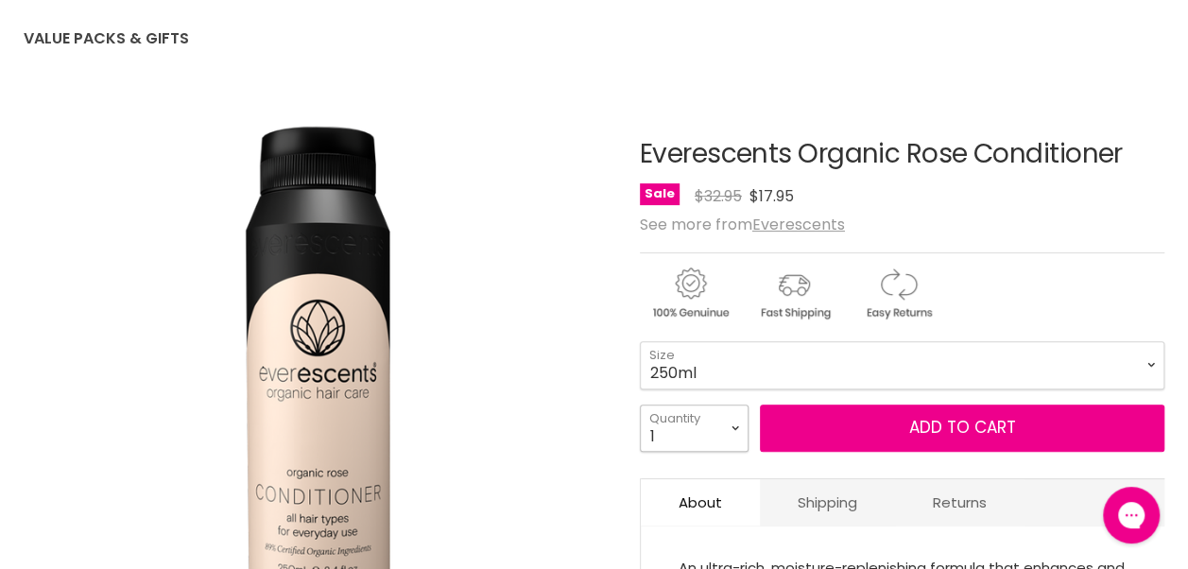
click at [732, 427] on select "1 2 3 4 5 6 7 8 9 10+" at bounding box center [694, 427] width 109 height 47
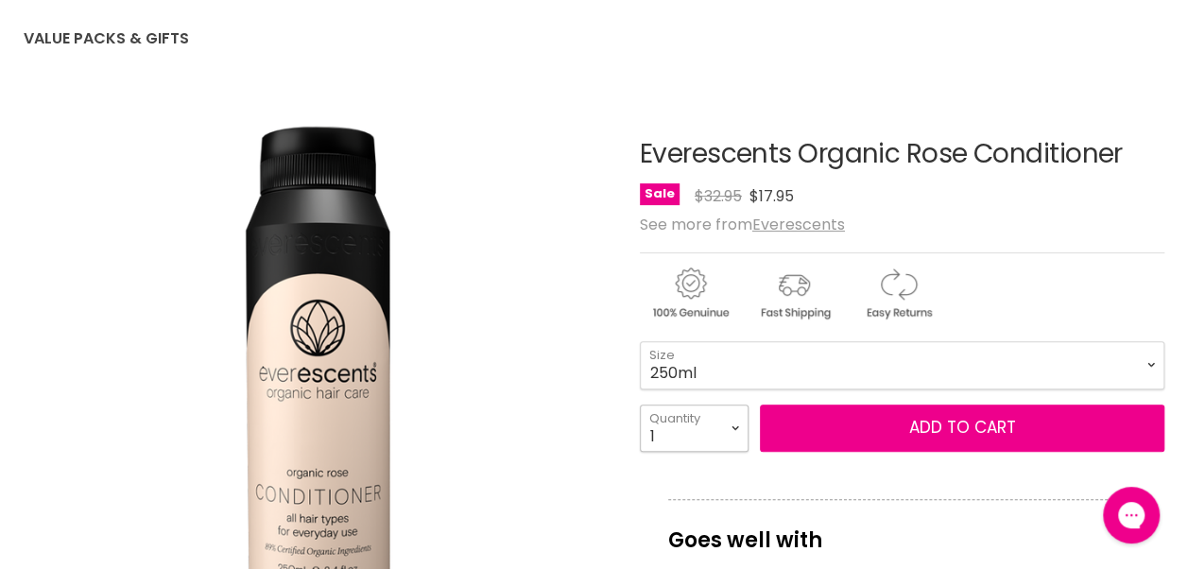
select select "2"
click at [640, 404] on select "1 2 3 4 5 6 7 8 9 10+" at bounding box center [694, 427] width 109 height 47
type input "2"
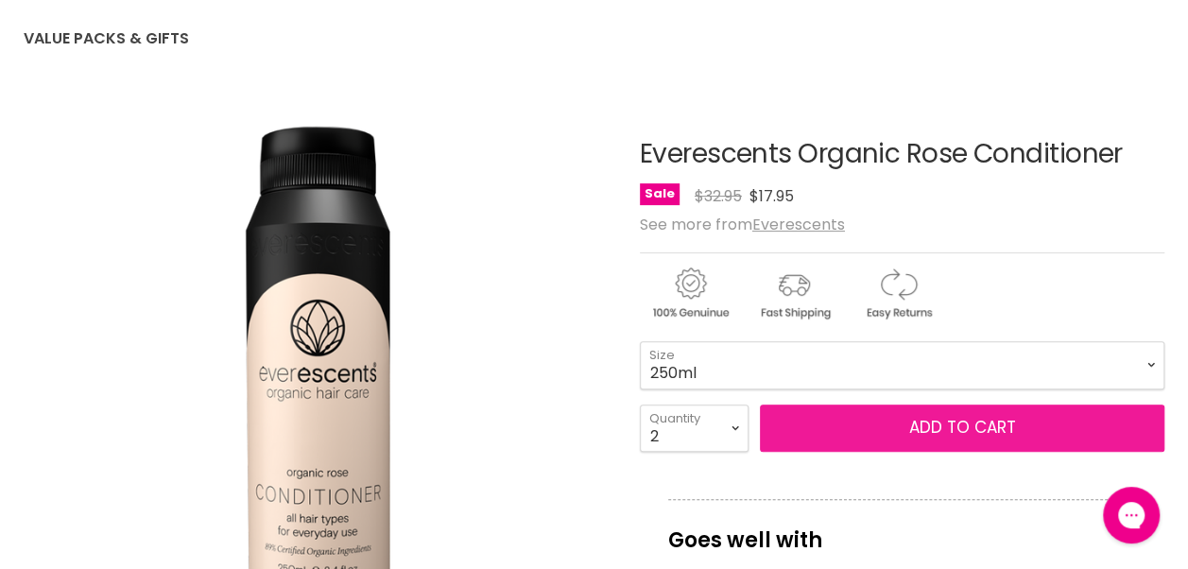
click at [867, 423] on button "Add to cart" at bounding box center [962, 427] width 404 height 47
click at [944, 423] on span "Add to cart" at bounding box center [961, 427] width 107 height 23
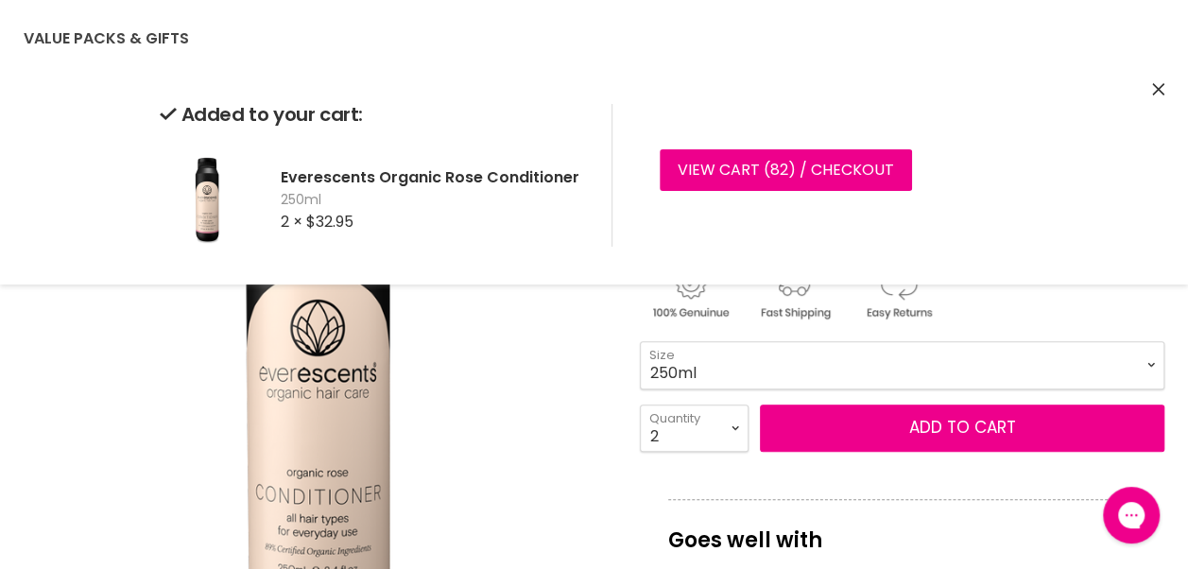
click at [948, 373] on select "250ml 1L" at bounding box center [902, 364] width 524 height 47
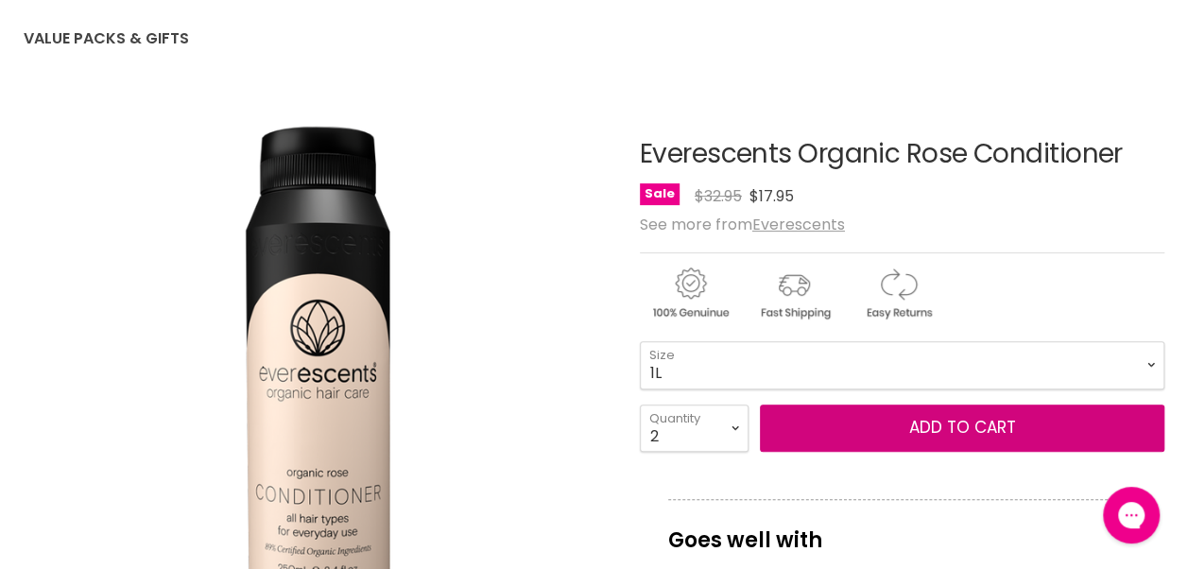
click at [640, 341] on select "250ml 1L" at bounding box center [902, 364] width 524 height 47
select select "1L"
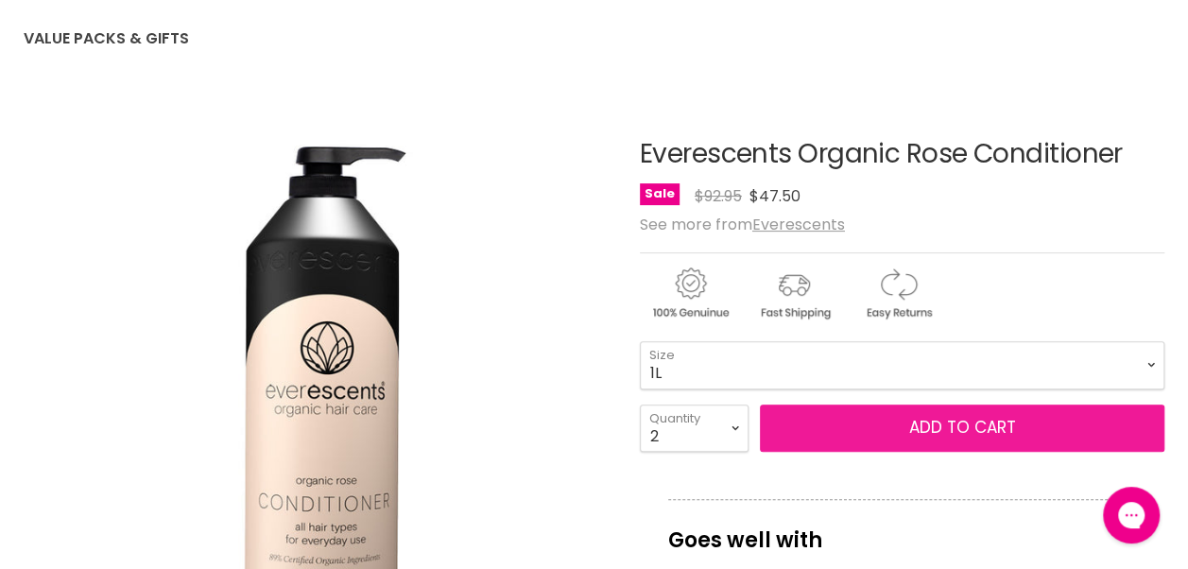
click at [939, 433] on button "Add to cart" at bounding box center [962, 427] width 404 height 47
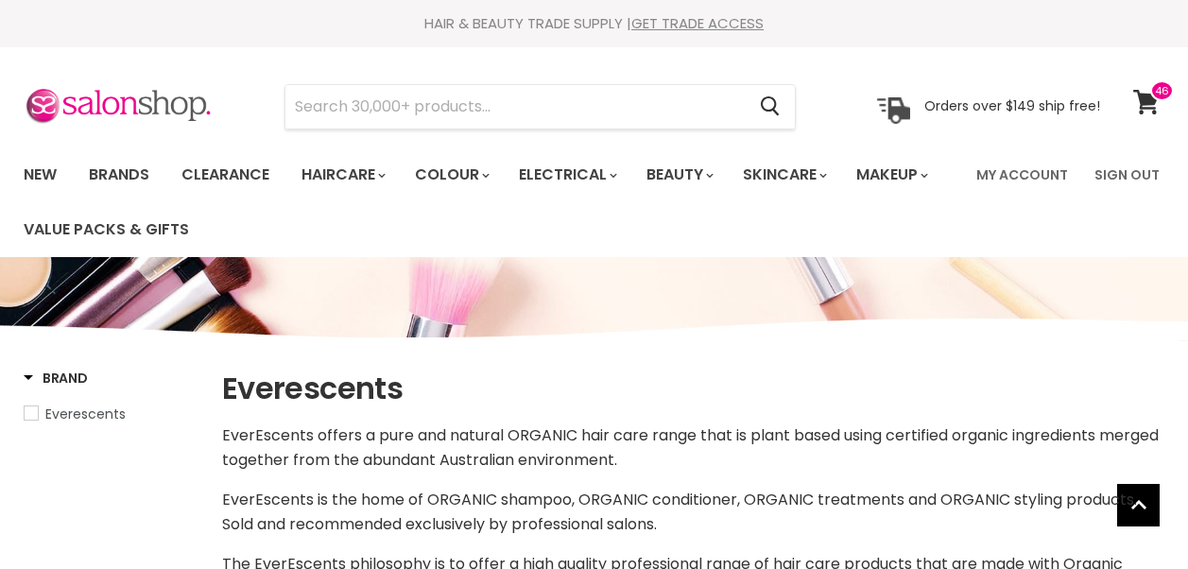
select select "manual"
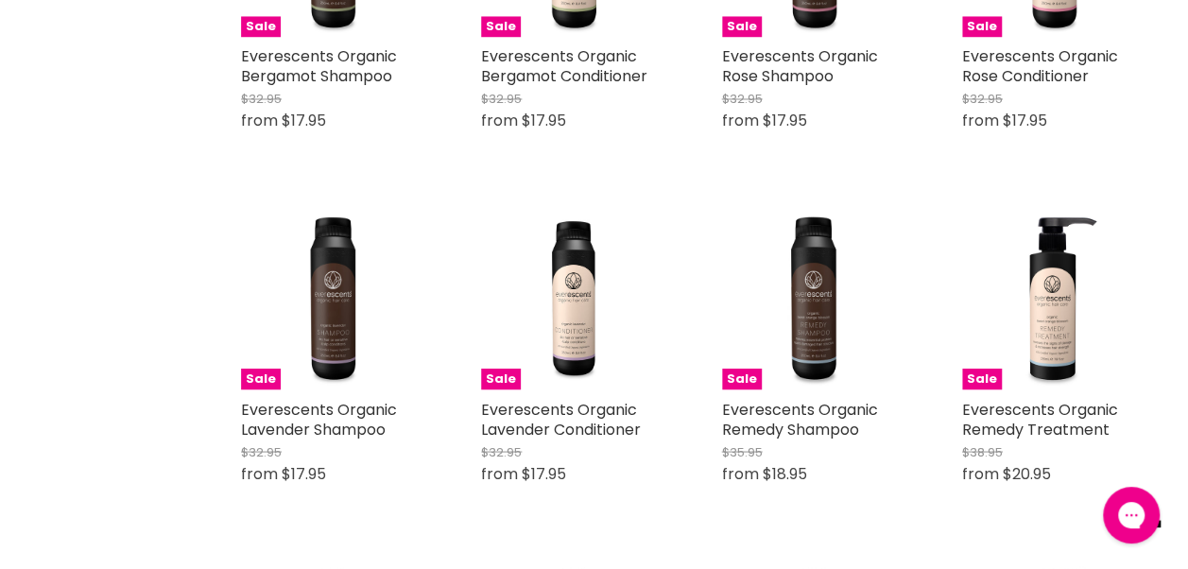
scroll to position [1591, 0]
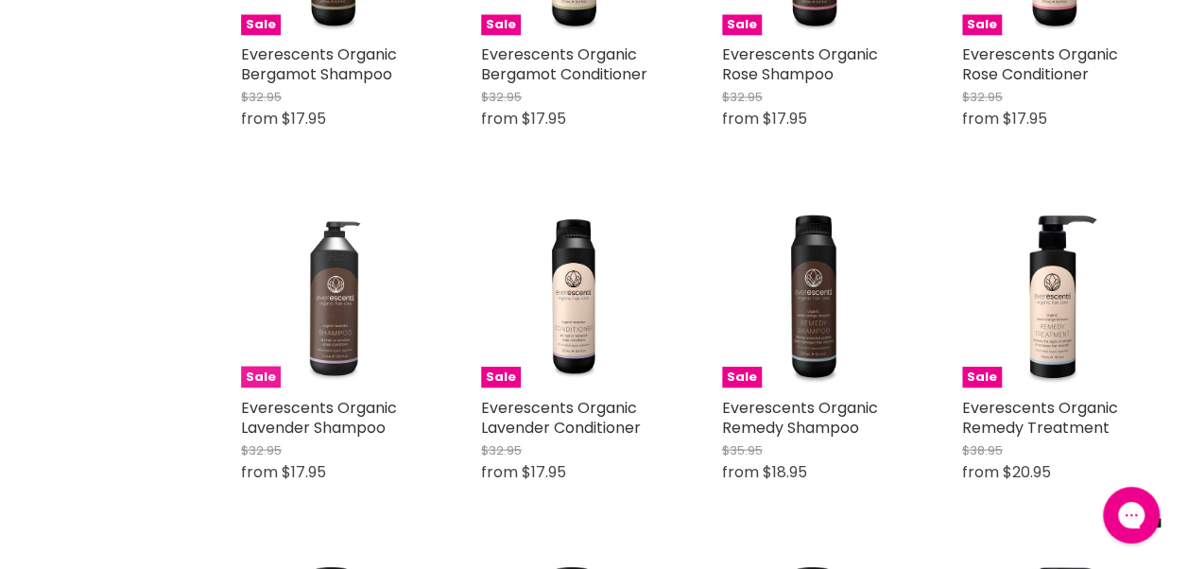
click at [326, 327] on img "Main content" at bounding box center [332, 295] width 183 height 183
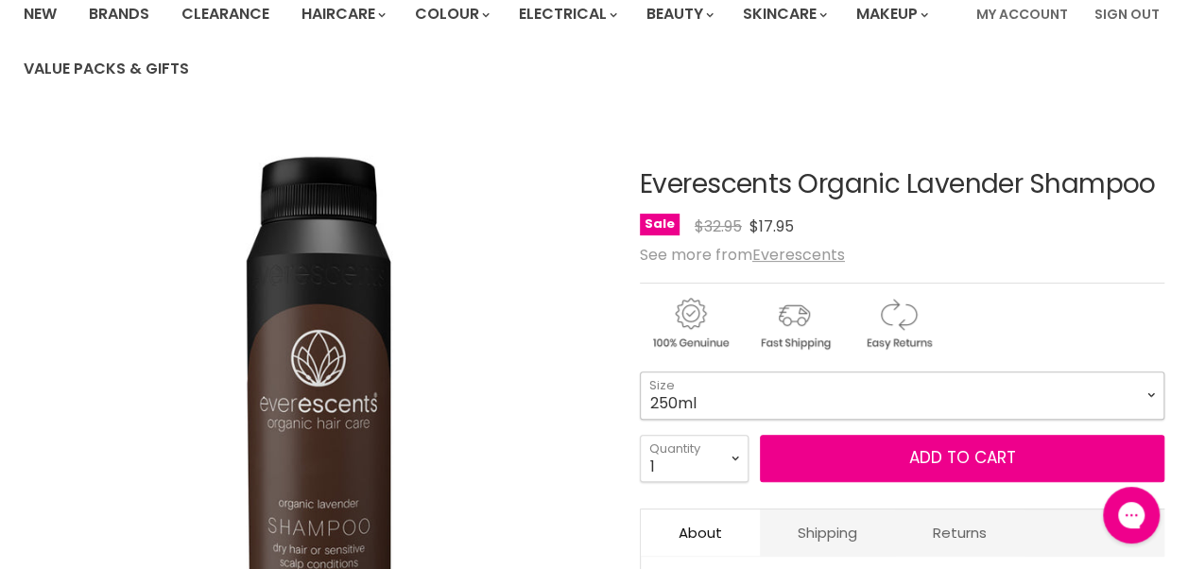
click at [820, 393] on select "250ml 1L" at bounding box center [902, 394] width 524 height 47
click at [640, 371] on select "250ml 1L" at bounding box center [902, 394] width 524 height 47
select select "1L"
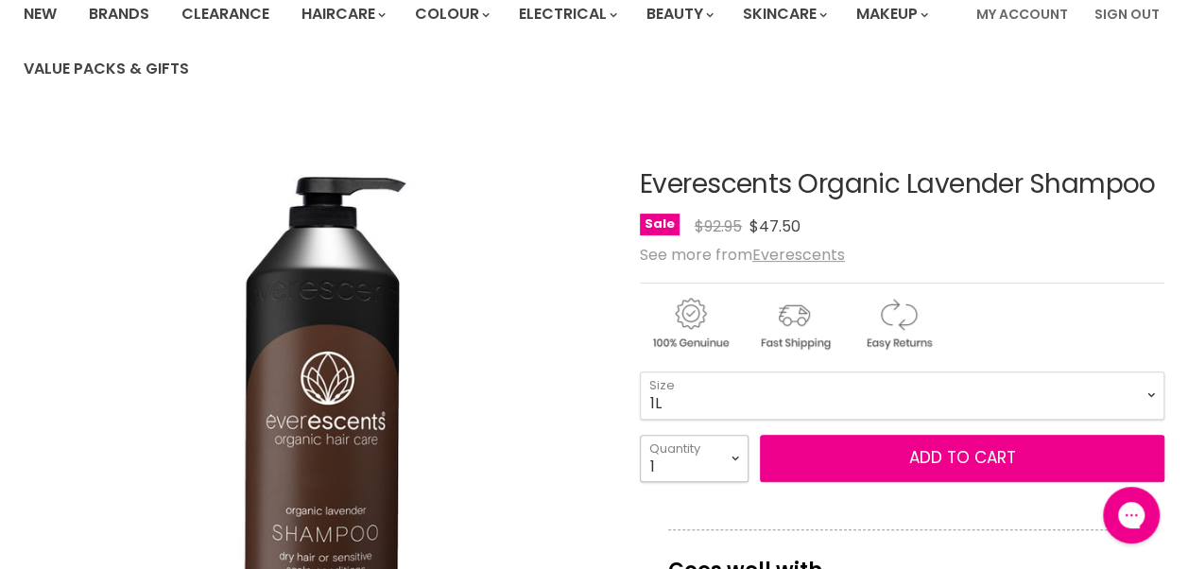
click at [725, 461] on select "1 2 3 4 5 6 7 8 9 10+" at bounding box center [694, 458] width 109 height 47
select select "2"
click at [640, 435] on select "1 2 3 4 5 6 7 8 9 10+" at bounding box center [694, 458] width 109 height 47
type input "2"
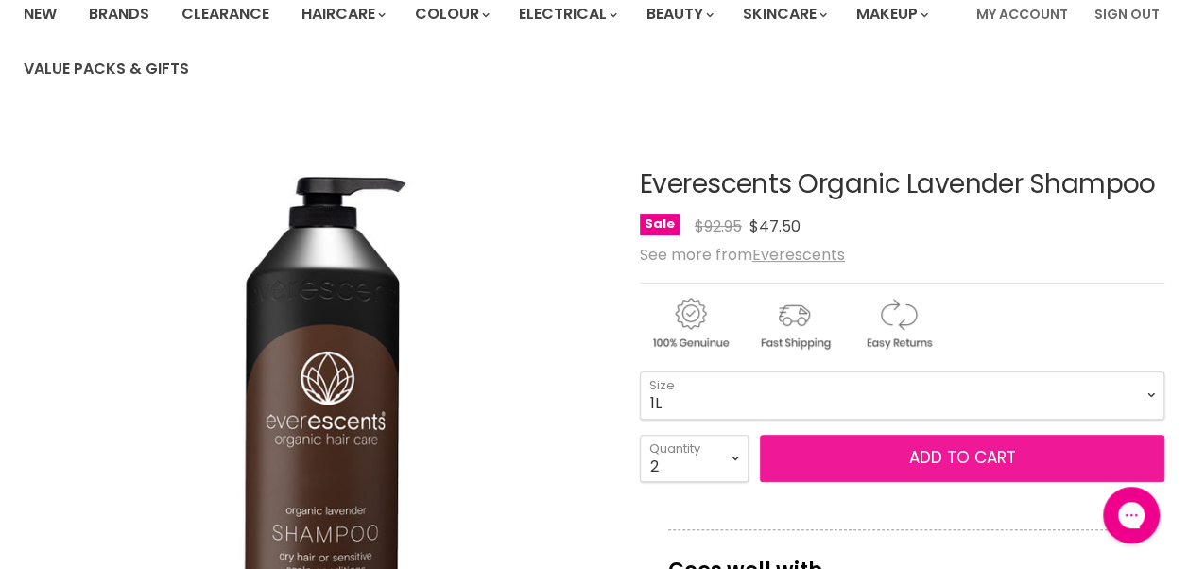
click at [866, 455] on button "Add to cart" at bounding box center [962, 458] width 404 height 47
click at [896, 455] on button "Add to cart" at bounding box center [962, 458] width 404 height 47
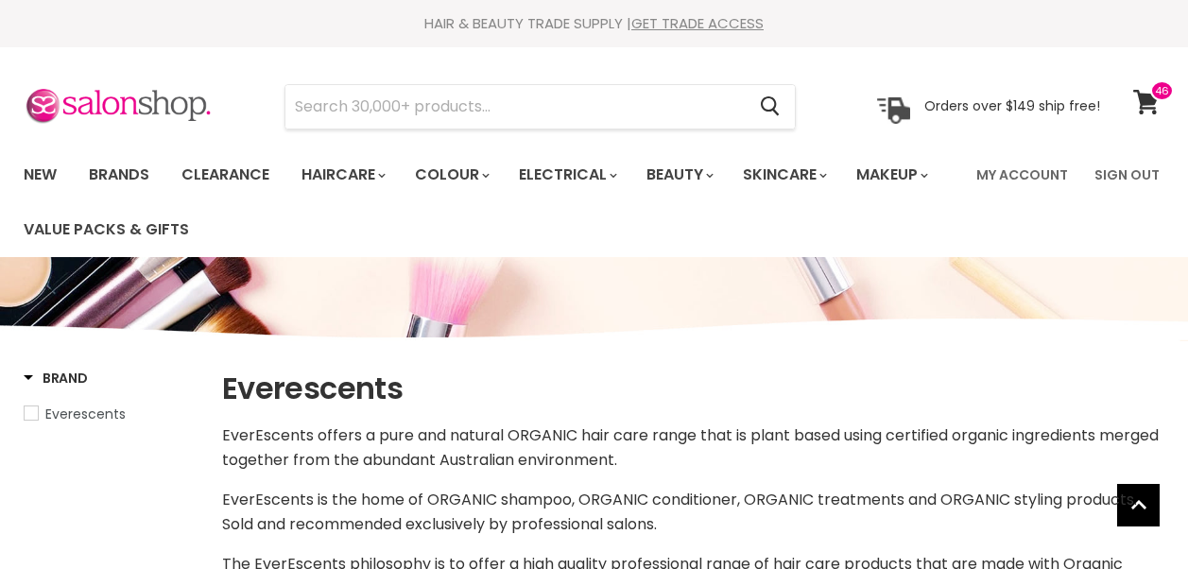
select select "manual"
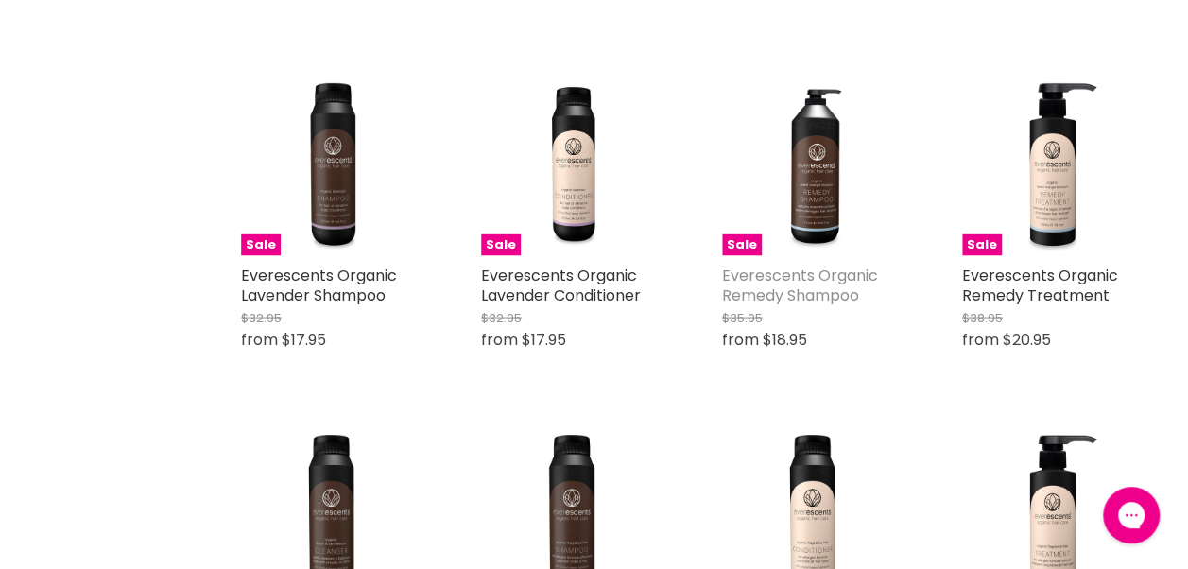
click at [841, 288] on link "Everescents Organic Remedy Shampoo" at bounding box center [800, 285] width 156 height 42
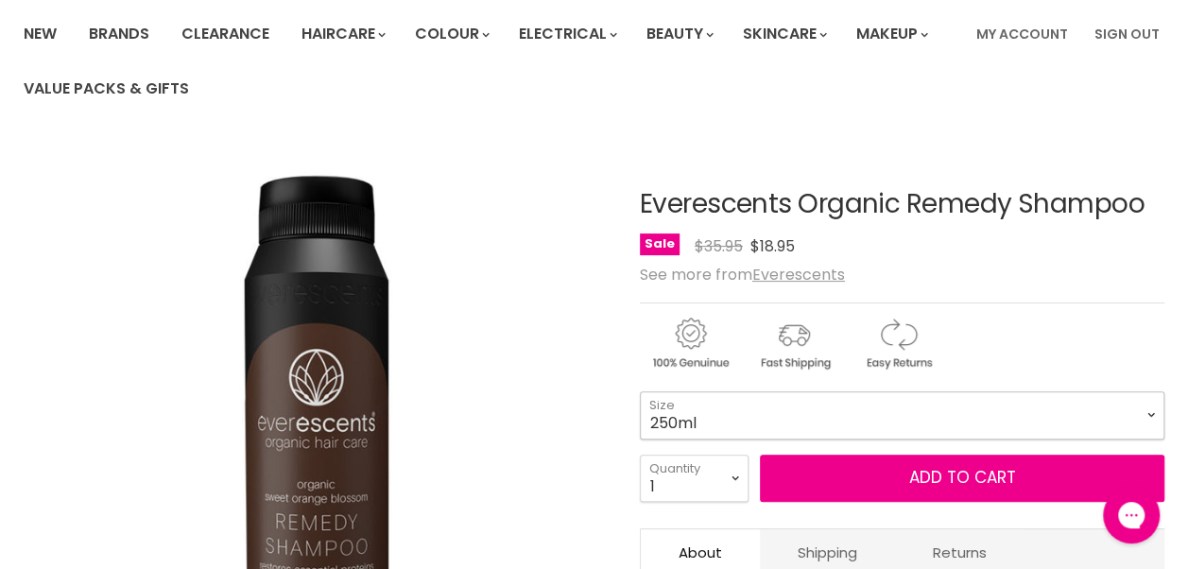
click at [792, 420] on select "250ml 1Litre" at bounding box center [902, 414] width 524 height 47
click at [640, 391] on select "250ml 1Litre" at bounding box center [902, 414] width 524 height 47
select select "1Litre"
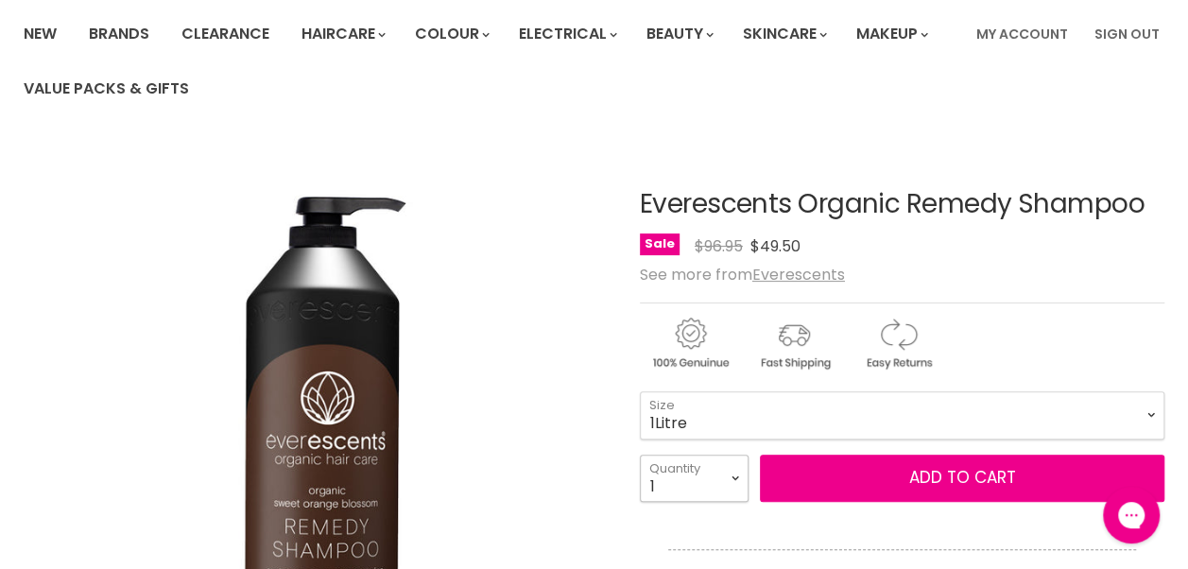
click at [734, 480] on select "1 2 3 4 5 6 7 8 9 10+" at bounding box center [694, 478] width 109 height 47
select select "2"
click at [640, 455] on select "1 2 3 4 5 6 7 8 9 10+" at bounding box center [694, 478] width 109 height 47
type input "2"
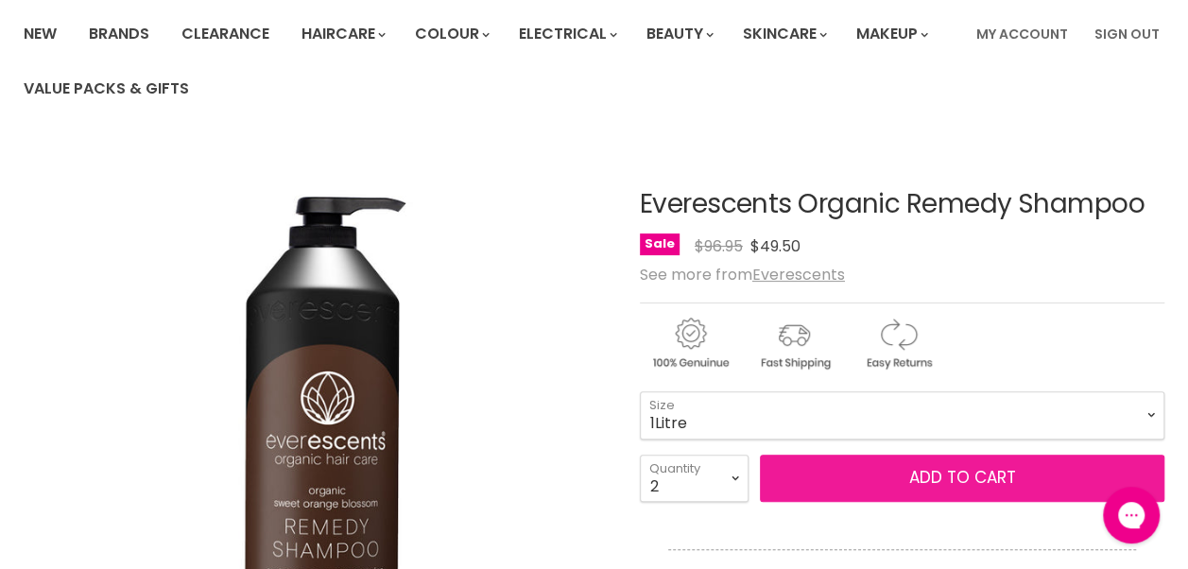
click at [854, 477] on button "Add to cart" at bounding box center [962, 478] width 404 height 47
click at [932, 482] on button "Add to cart" at bounding box center [962, 478] width 404 height 47
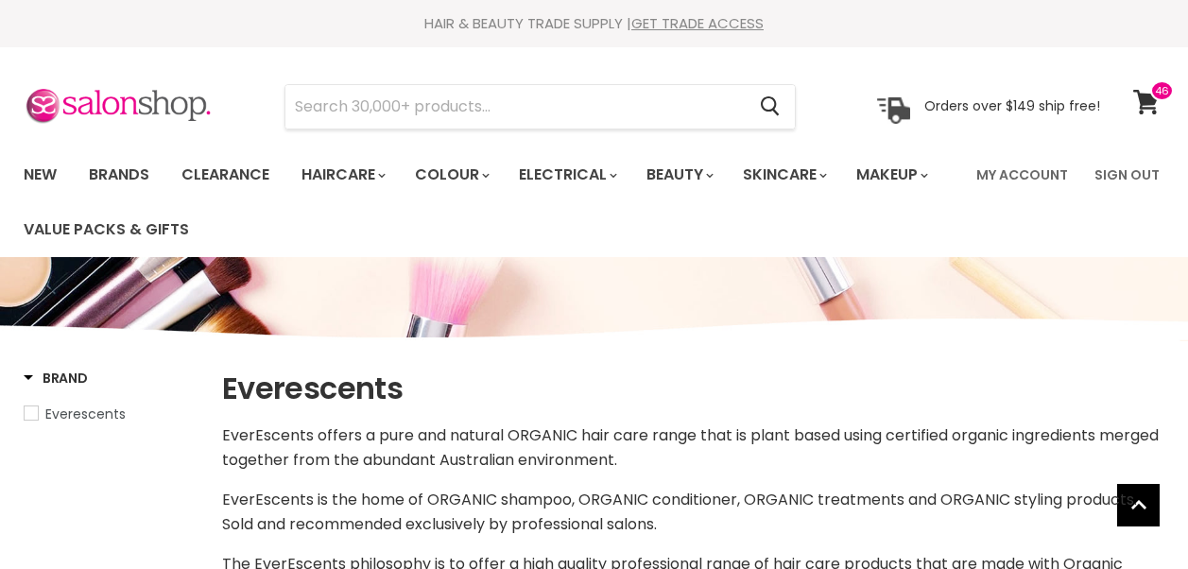
select select "manual"
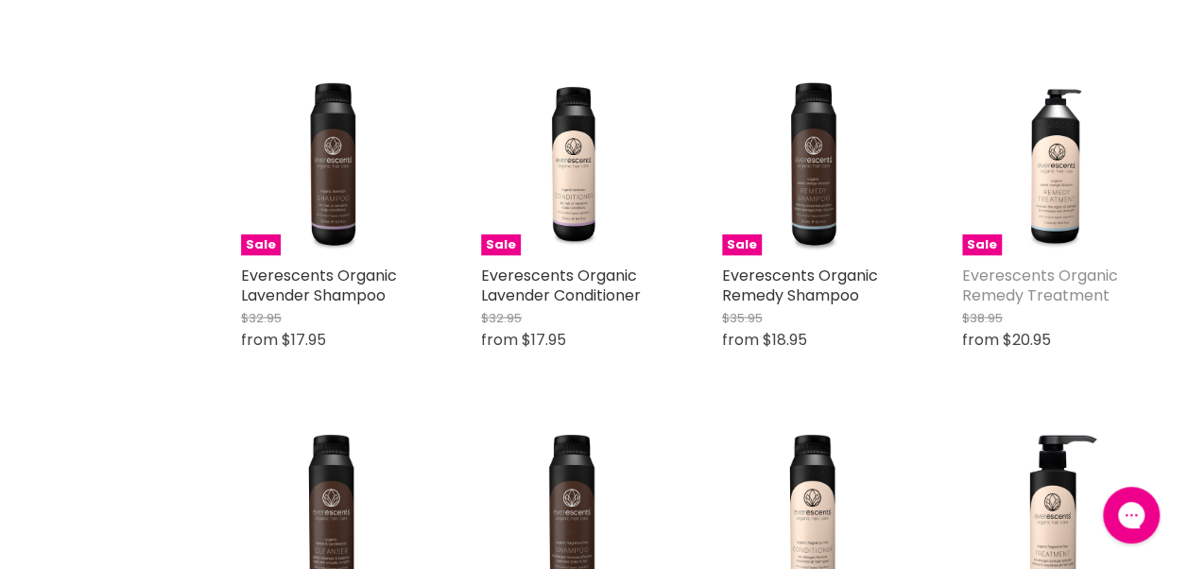
click at [1087, 303] on link "Everescents Organic Remedy Treatment" at bounding box center [1040, 285] width 156 height 42
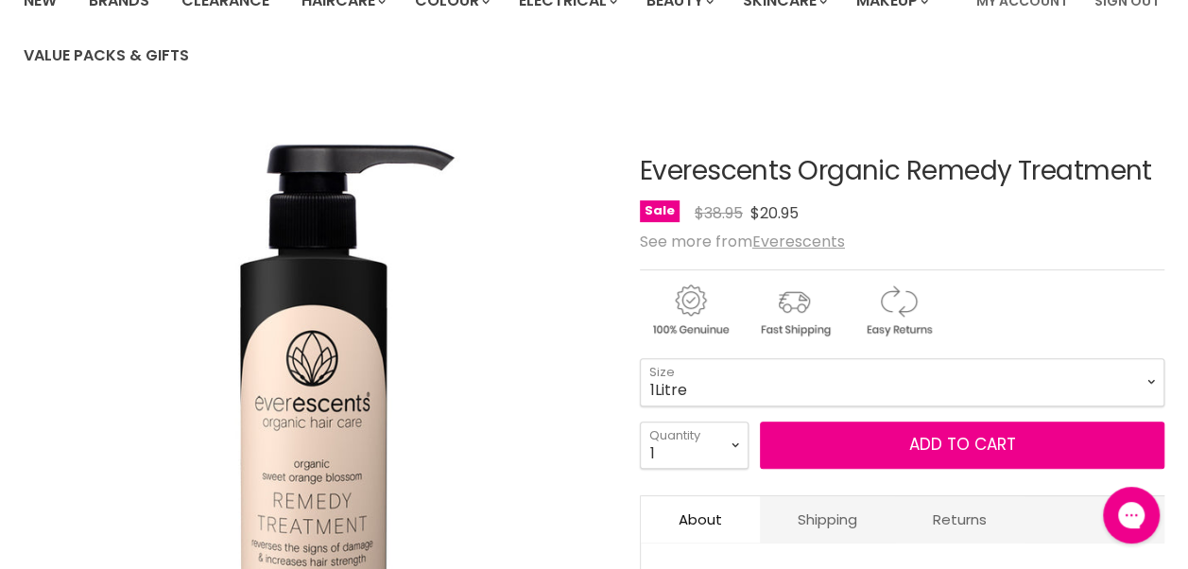
click at [640, 358] on select "235ml 1Litre" at bounding box center [902, 381] width 524 height 47
select select "1Litre"
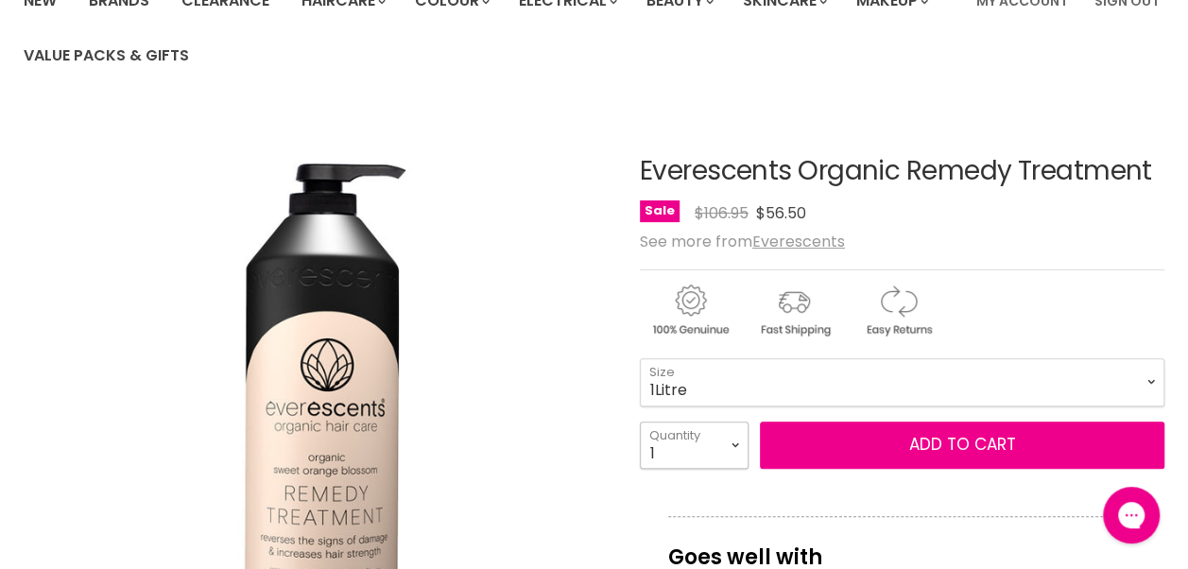
click at [742, 442] on select "1 2 3 4 5 6 7 8 9 10+" at bounding box center [694, 444] width 109 height 47
select select "2"
click at [640, 421] on select "1 2 3 4 5 6 7 8 9 10+" at bounding box center [694, 444] width 109 height 47
type input "2"
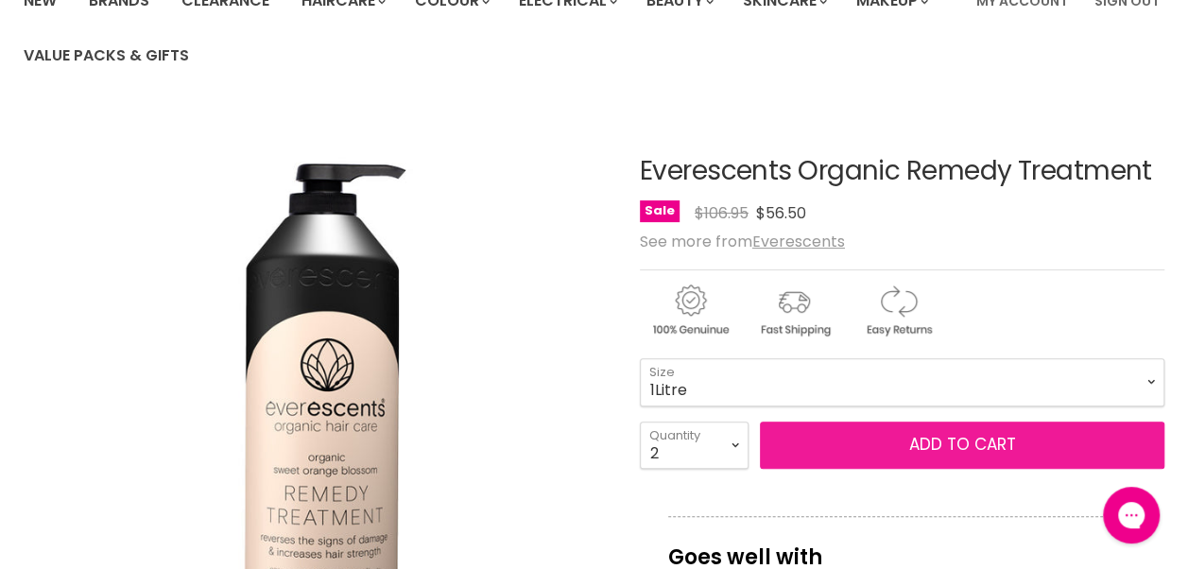
click at [866, 444] on button "Add to cart" at bounding box center [962, 444] width 404 height 47
click at [951, 451] on button "Add to cart" at bounding box center [962, 444] width 404 height 47
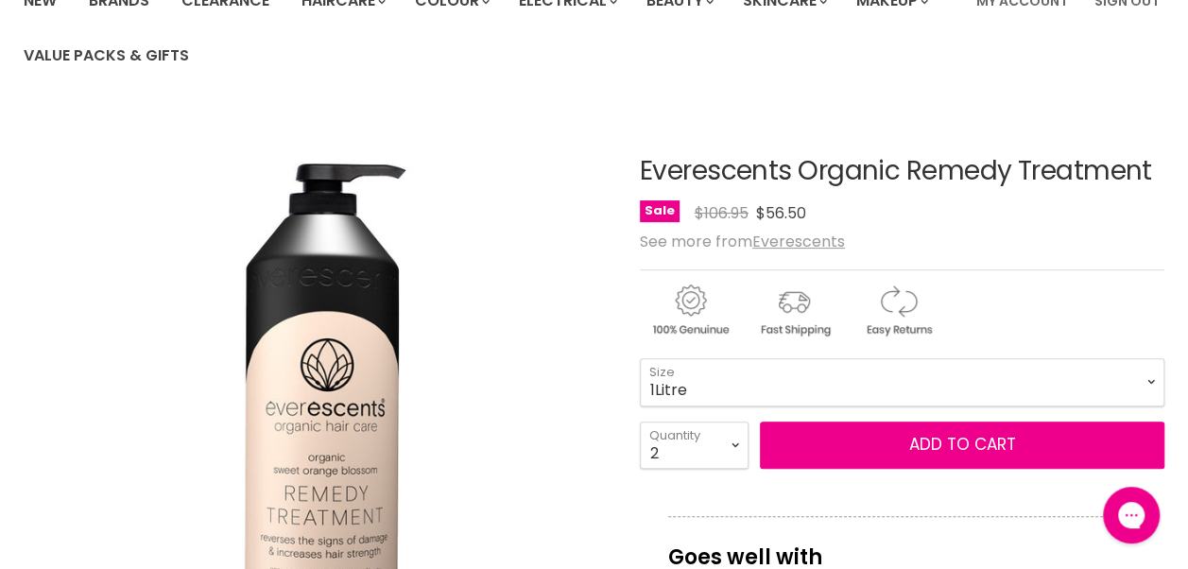
click at [709, 452] on select "1 2 3 4 5 6 7 8 9 10+" at bounding box center [694, 444] width 109 height 47
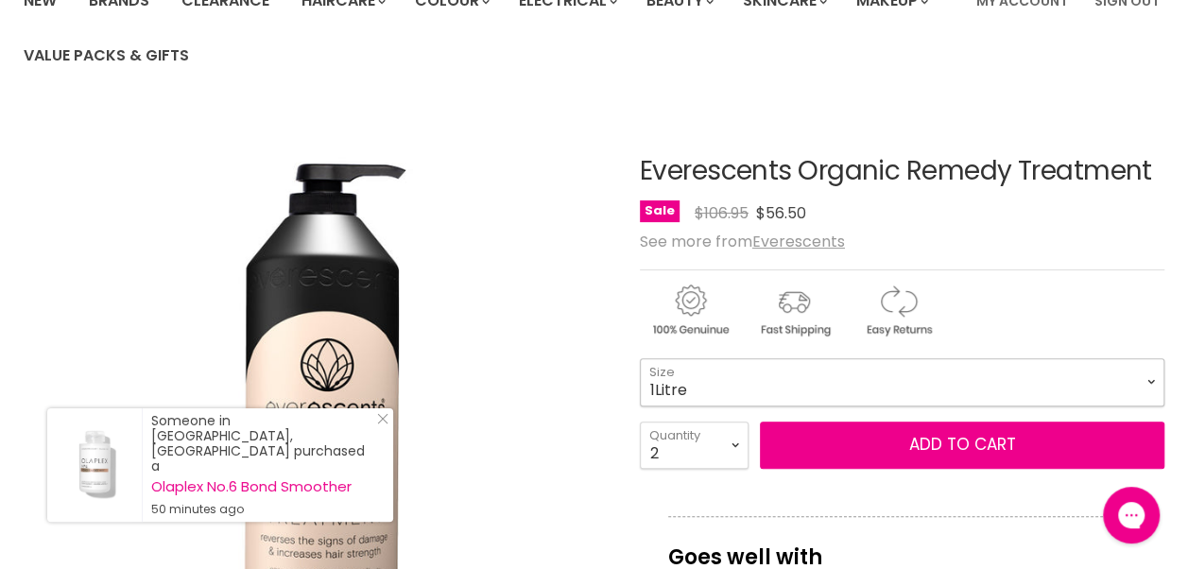
click at [839, 376] on select "235ml 1Litre" at bounding box center [902, 381] width 524 height 47
select select "235ml"
click at [640, 358] on select "235ml 1Litre" at bounding box center [902, 381] width 524 height 47
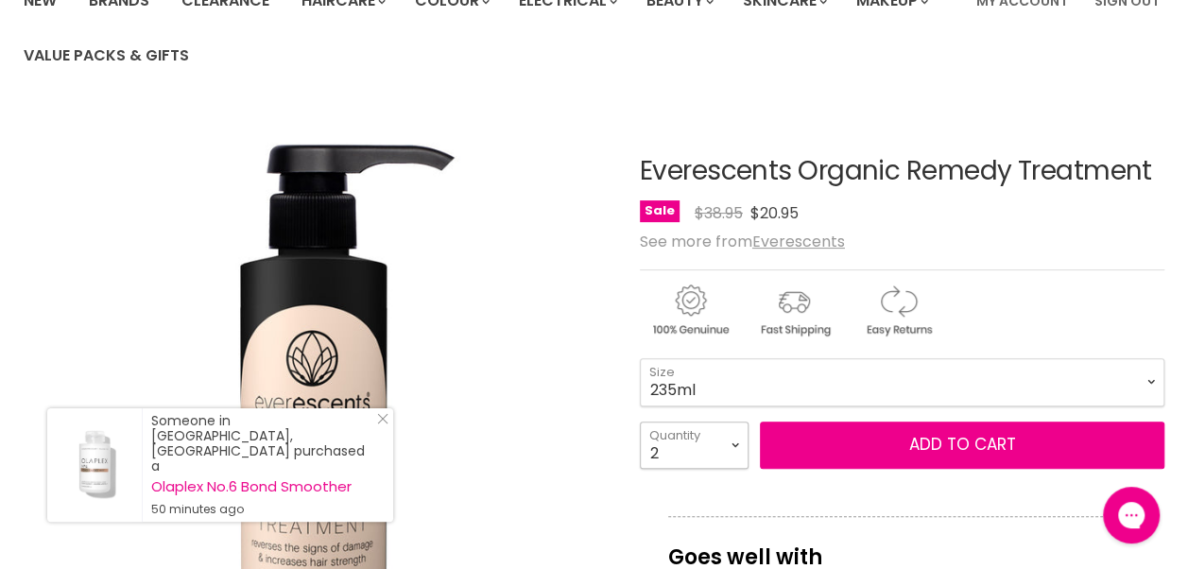
click at [737, 450] on select "1 2 3 4 5 6 7 8 9 10+" at bounding box center [694, 444] width 109 height 47
select select "1"
click at [640, 421] on select "1 2 3 4 5 6 7 8 9 10+" at bounding box center [694, 444] width 109 height 47
type input "1"
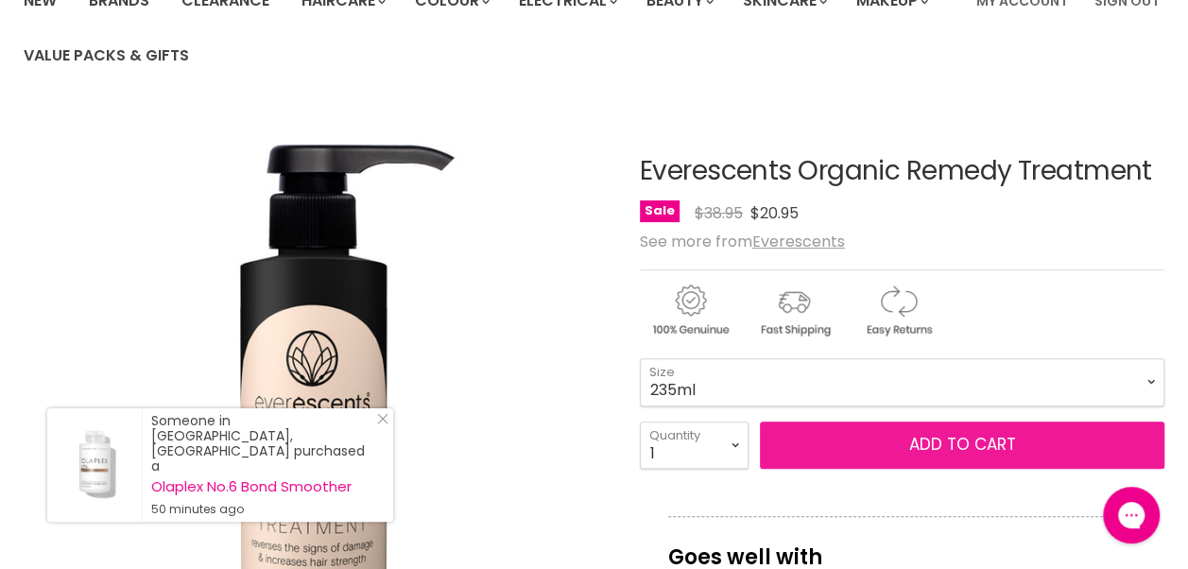
click at [923, 442] on button "Add to cart" at bounding box center [962, 444] width 404 height 47
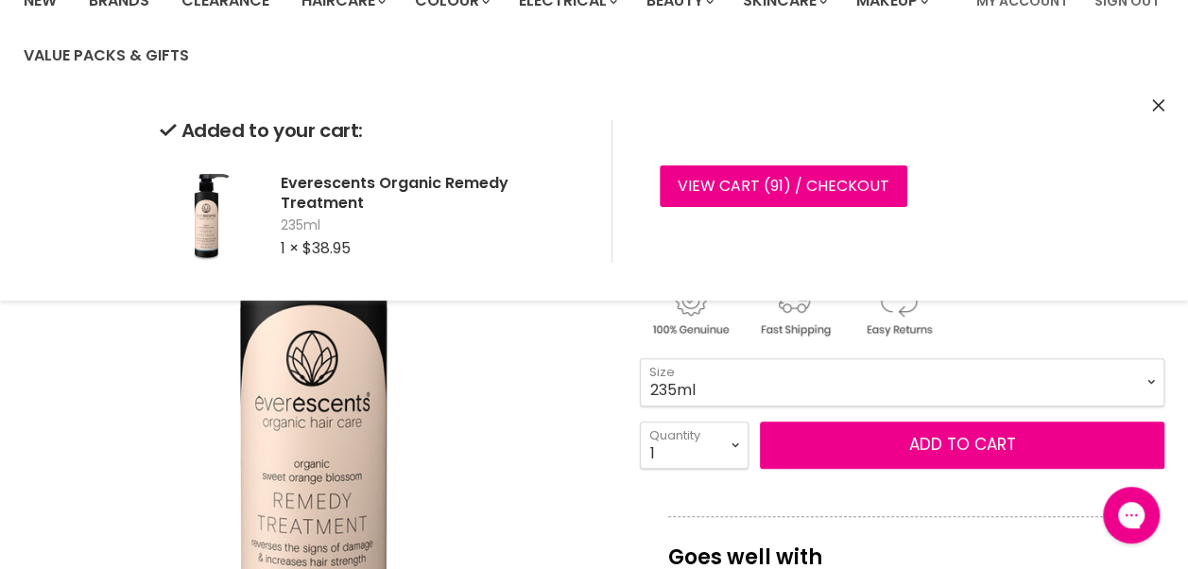
click at [1152, 102] on icon "Close" at bounding box center [1158, 105] width 12 height 12
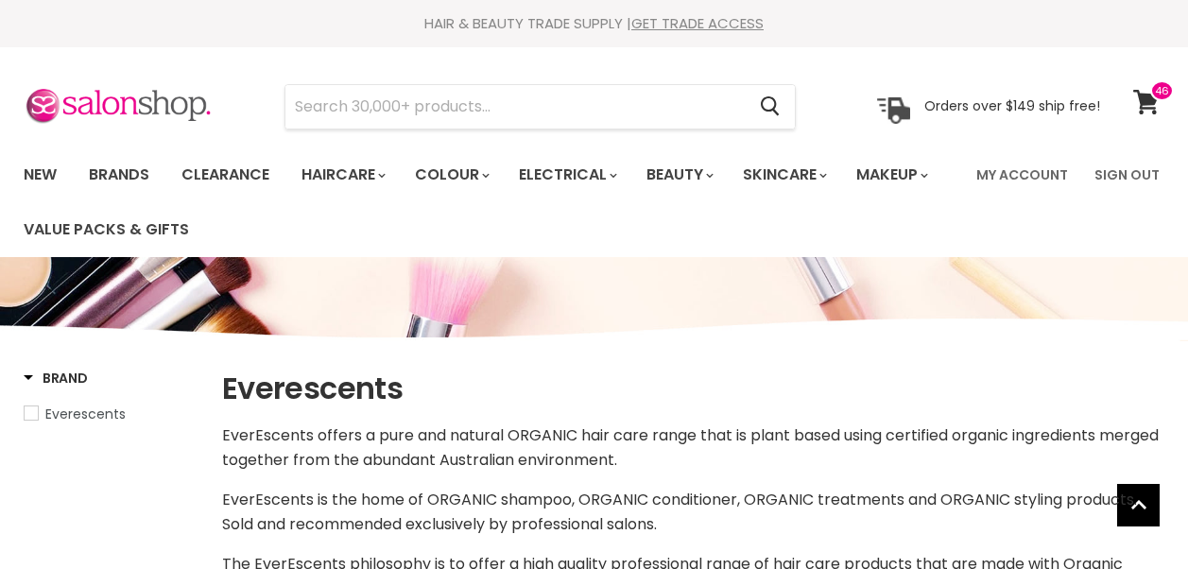
select select "manual"
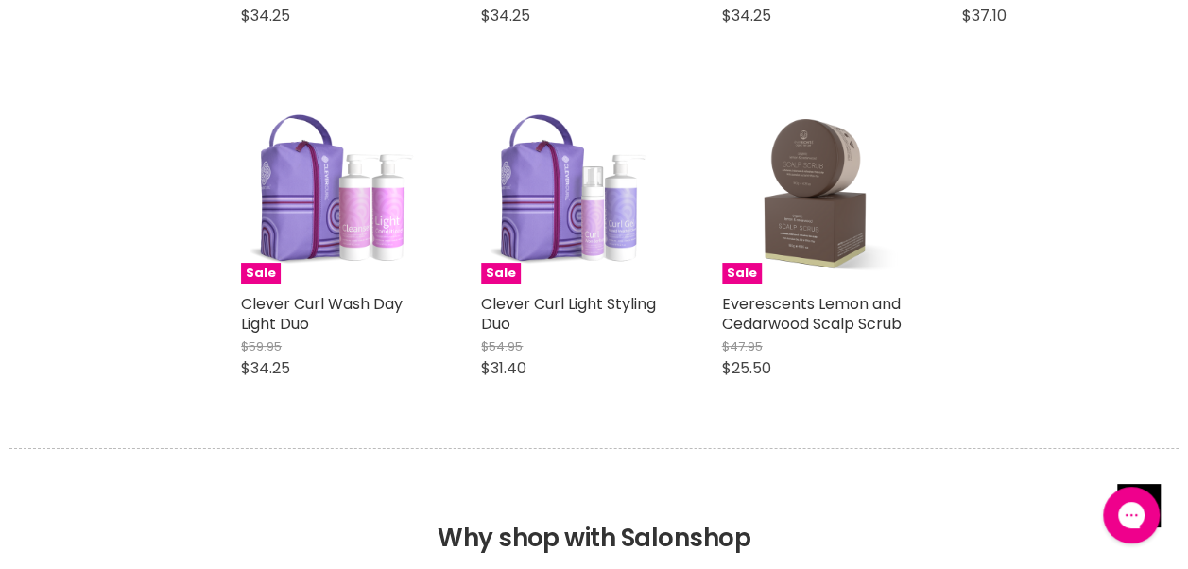
scroll to position [3517, 0]
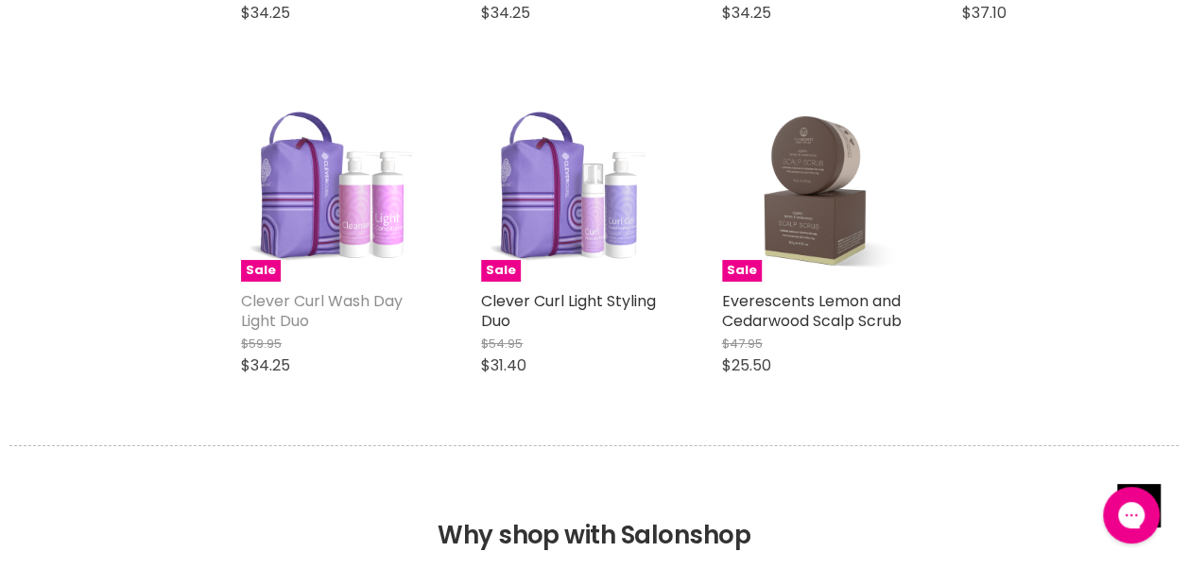
click at [360, 310] on link "Clever Curl Wash Day Light Duo" at bounding box center [322, 311] width 162 height 42
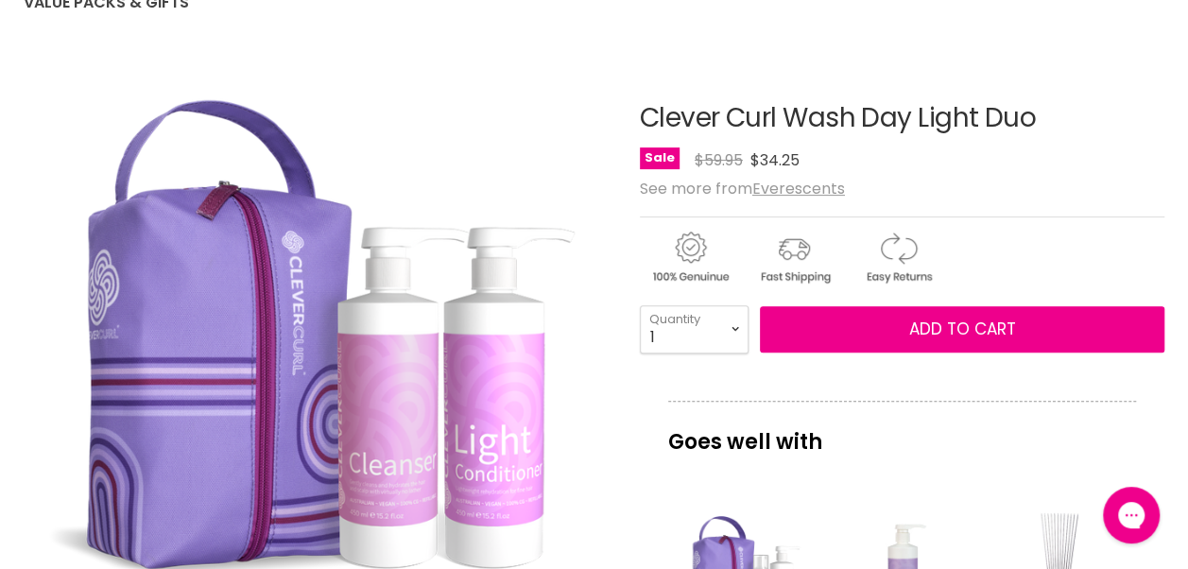
scroll to position [225, 0]
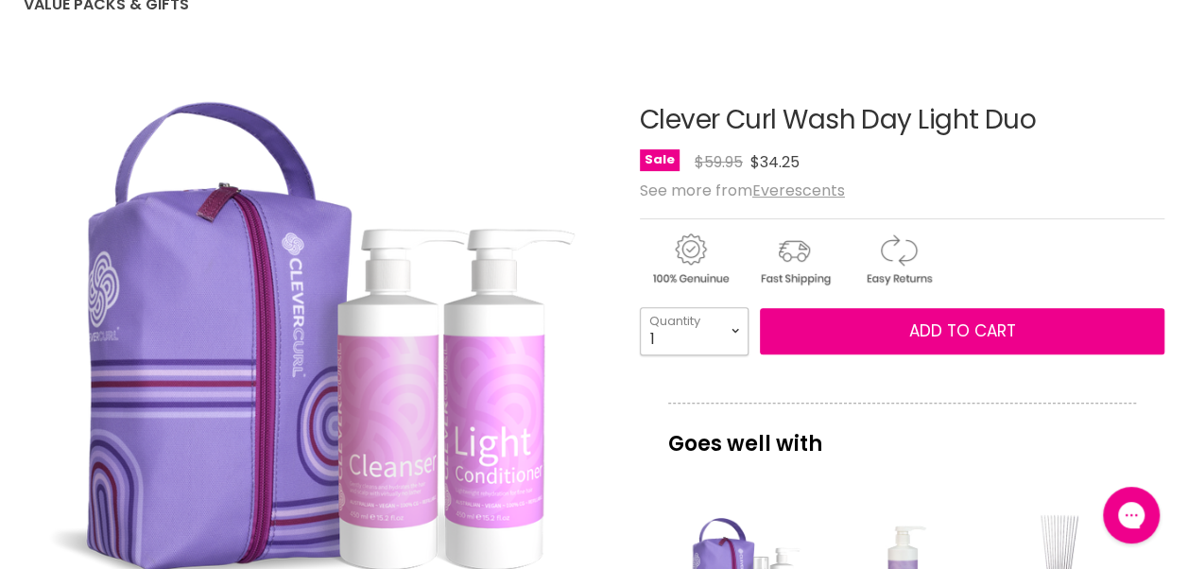
click at [736, 341] on select "1 2 3 4 5 6 7 8 9 10+" at bounding box center [694, 330] width 109 height 47
select select "3"
click at [640, 307] on select "1 2 3 4 5 6 7 8 9 10+" at bounding box center [694, 330] width 109 height 47
type input "3"
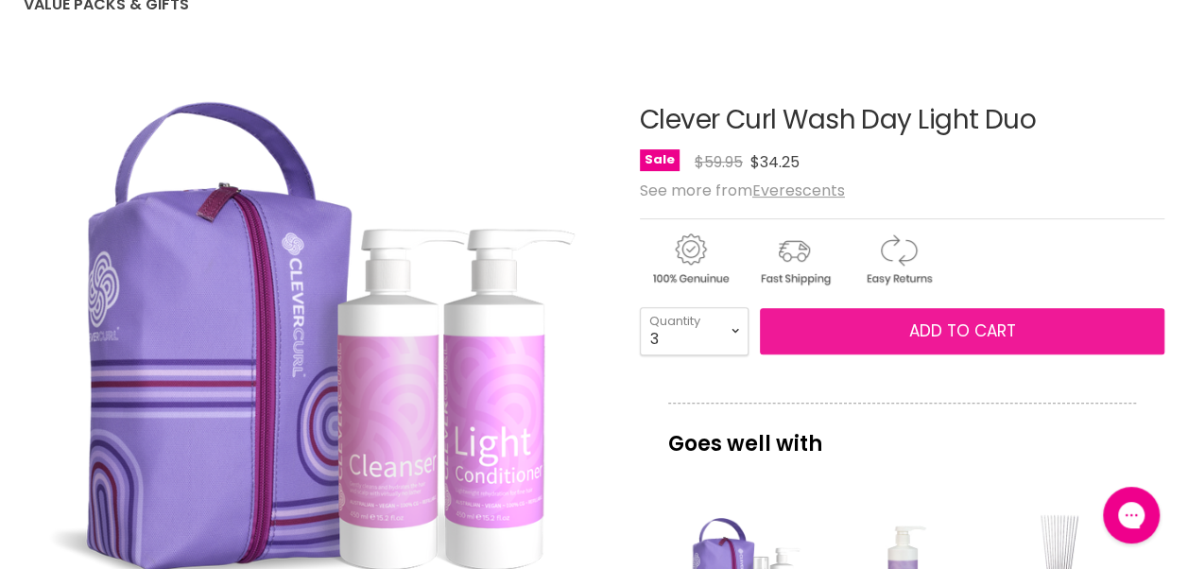
click at [947, 322] on span "Add to cart" at bounding box center [961, 330] width 107 height 23
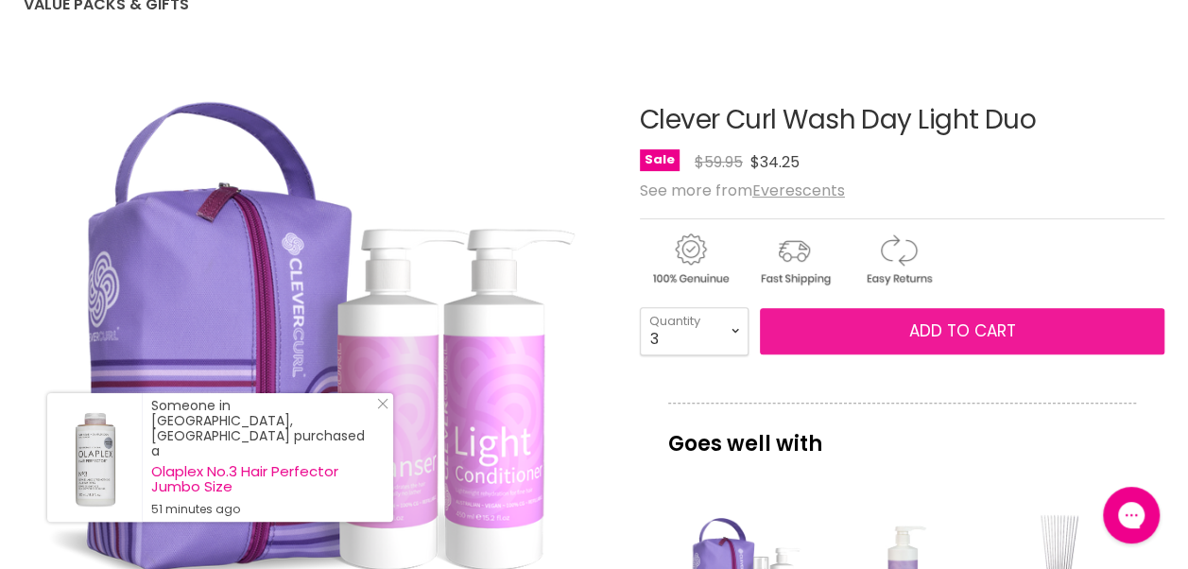
click at [952, 330] on span "Add to cart" at bounding box center [961, 330] width 107 height 23
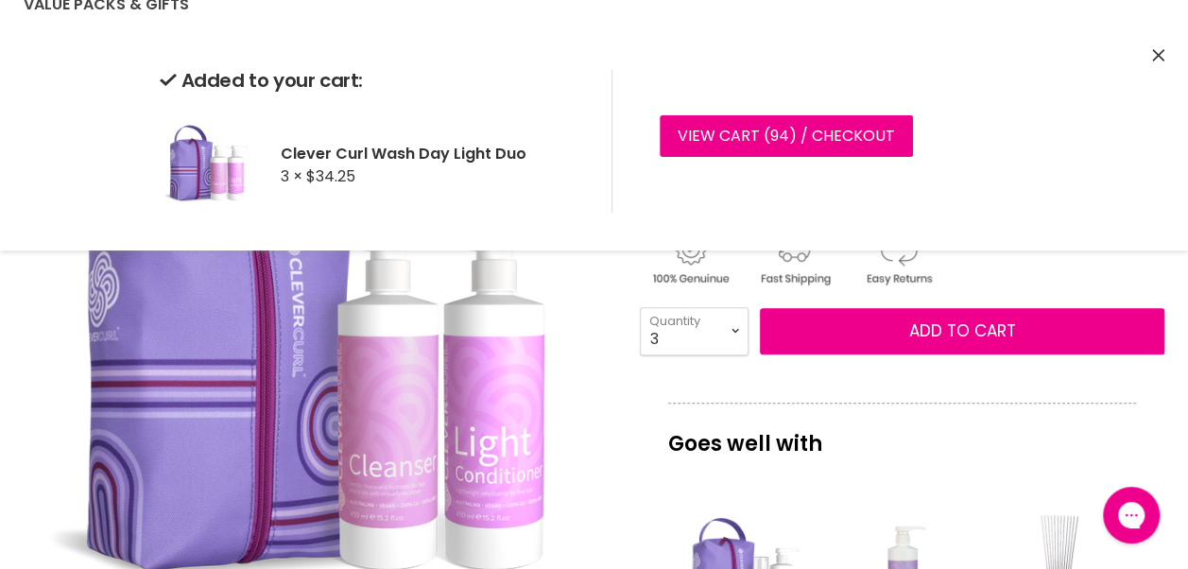
click at [1158, 55] on icon "Close" at bounding box center [1158, 55] width 12 height 12
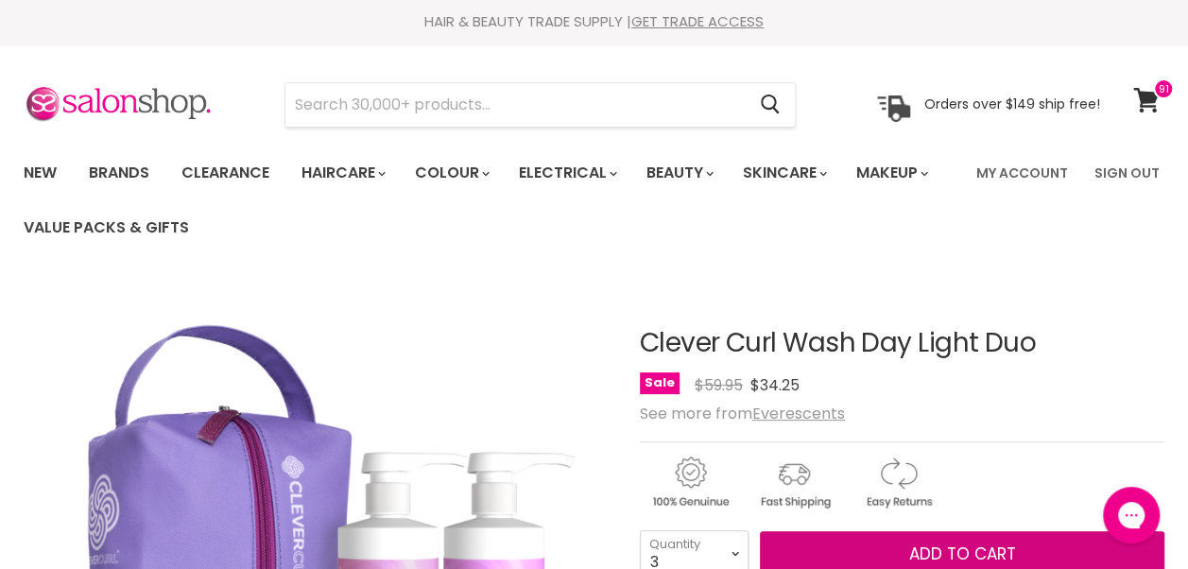
scroll to position [0, 0]
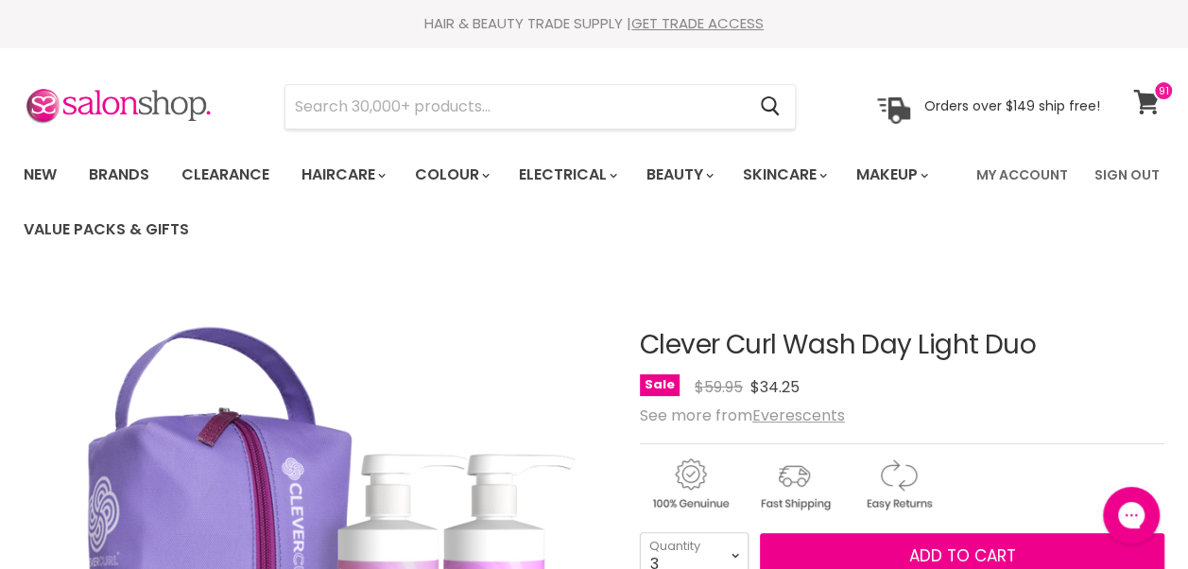
click at [1157, 106] on icon at bounding box center [1146, 102] width 26 height 25
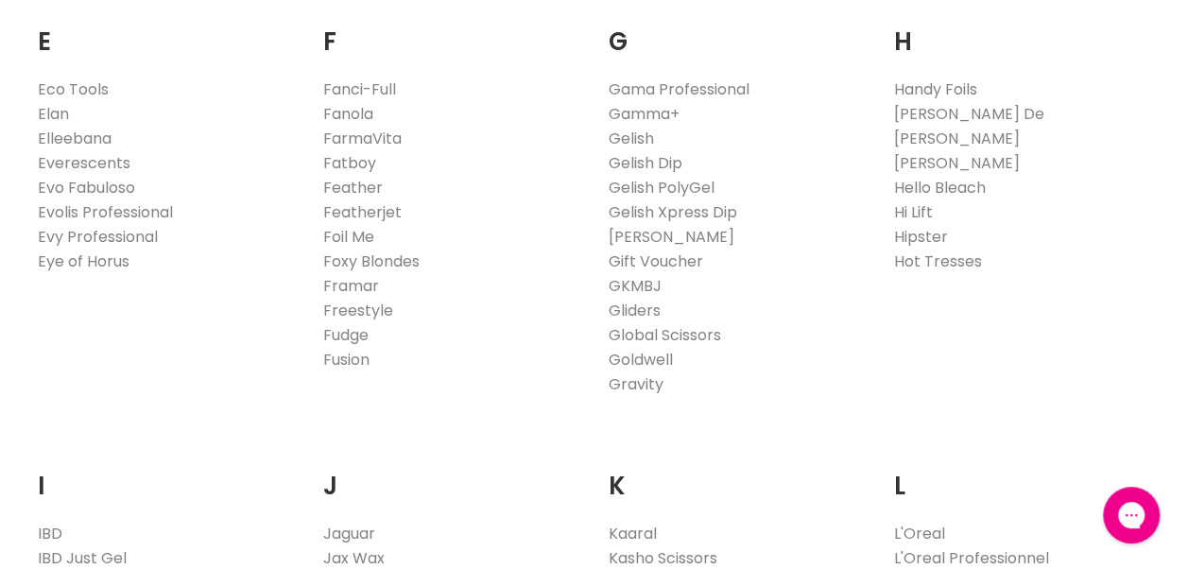
scroll to position [1282, 0]
click at [102, 165] on link "Everescents" at bounding box center [84, 162] width 93 height 22
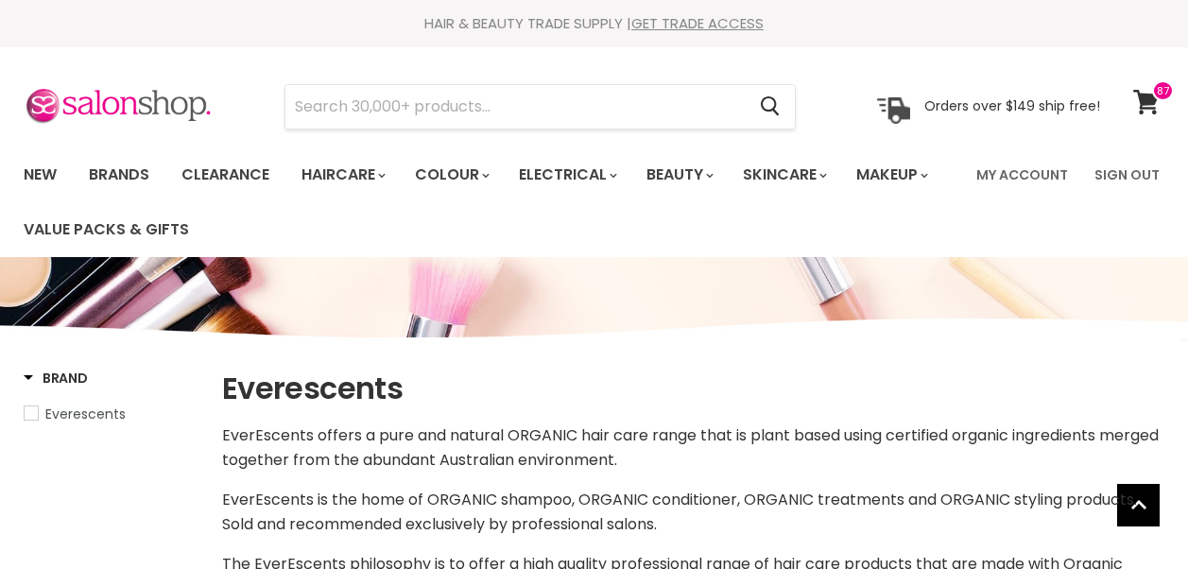
select select "manual"
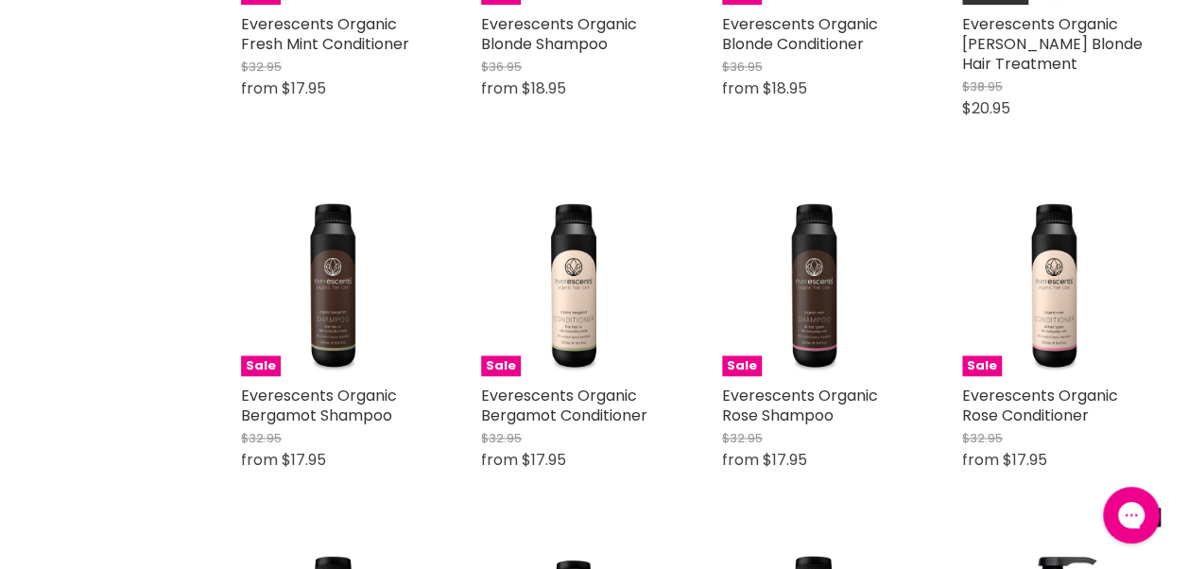
scroll to position [1255, 0]
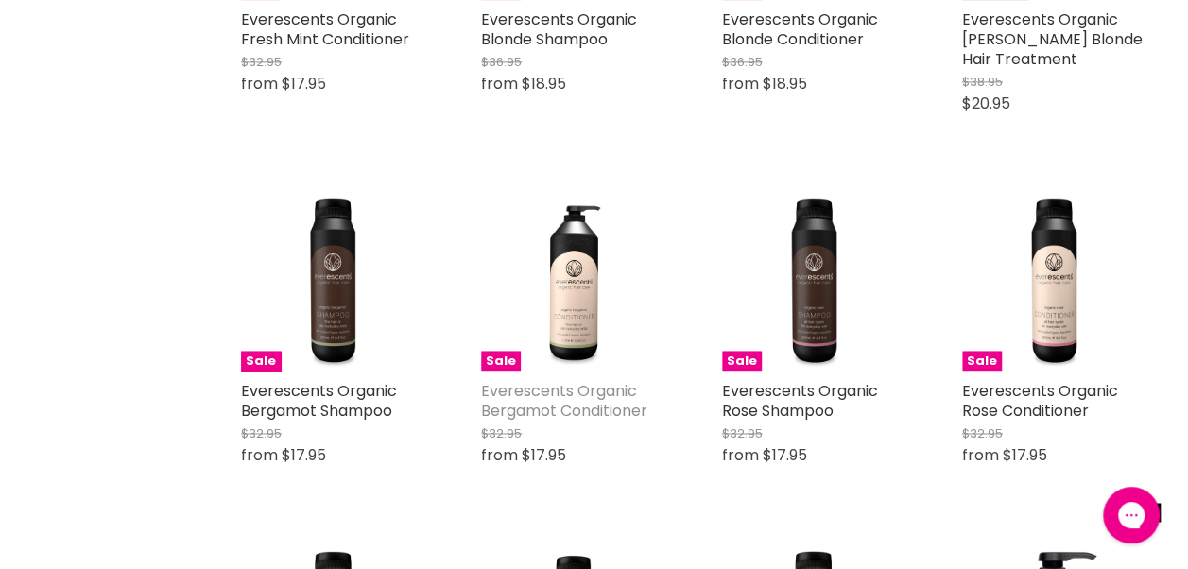
click at [614, 397] on link "Everescents Organic Bergamot Conditioner" at bounding box center [564, 401] width 166 height 42
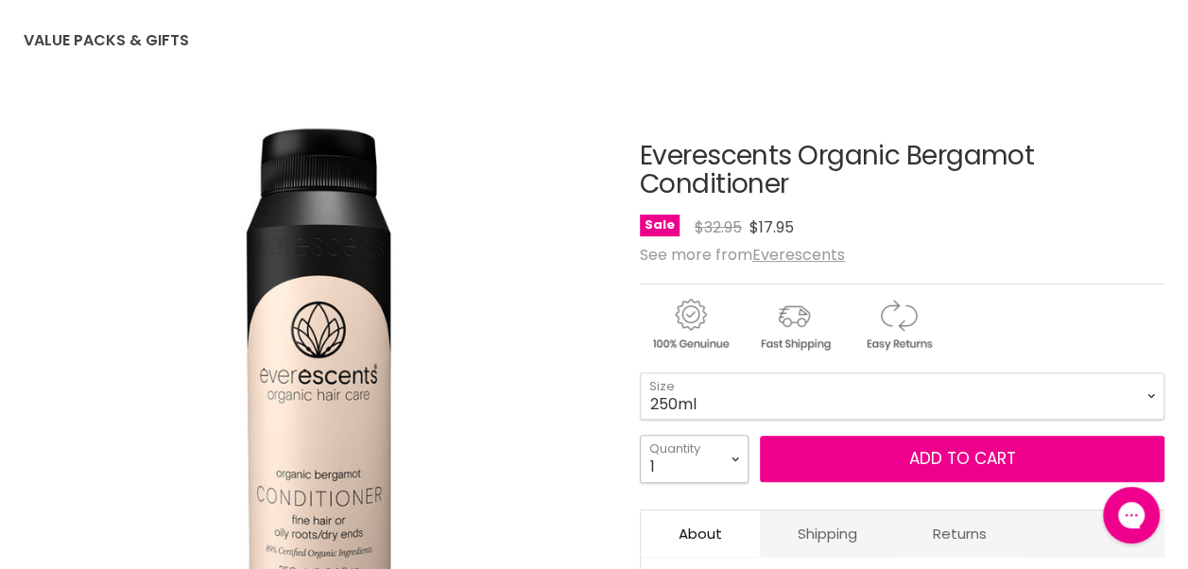
click at [732, 463] on select "1 2 3 4 5 6 7 8 9 10+" at bounding box center [694, 458] width 109 height 47
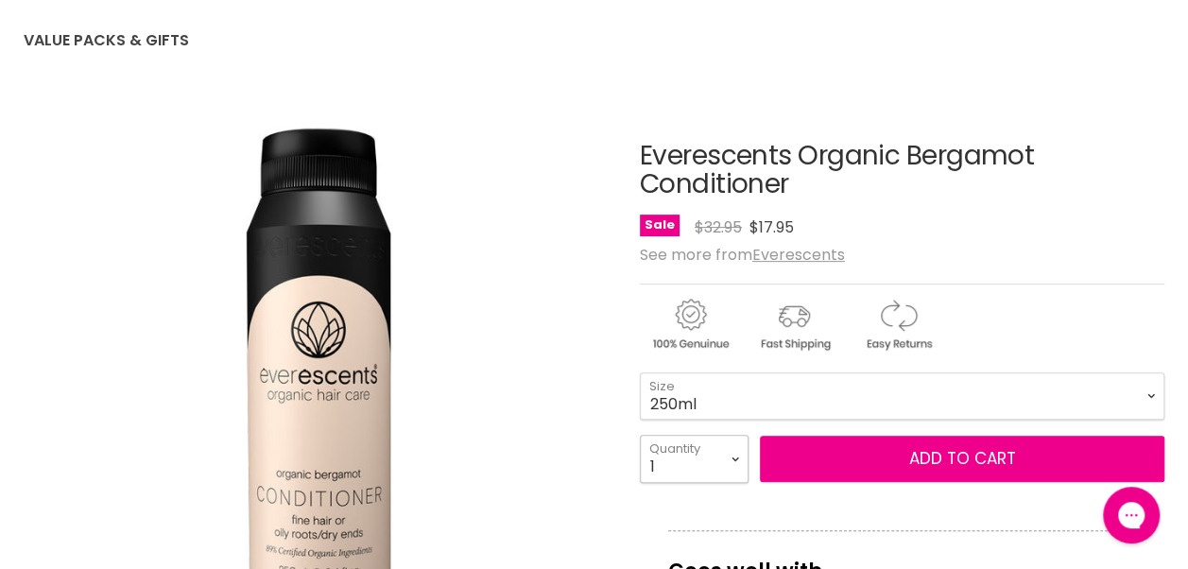
select select "3"
click at [640, 435] on select "1 2 3 4 5 6 7 8 9 10+" at bounding box center [694, 458] width 109 height 47
type input "3"
click at [716, 463] on select "1 2 3 4 5 6 7 8 9 10+" at bounding box center [694, 458] width 109 height 47
select select "2"
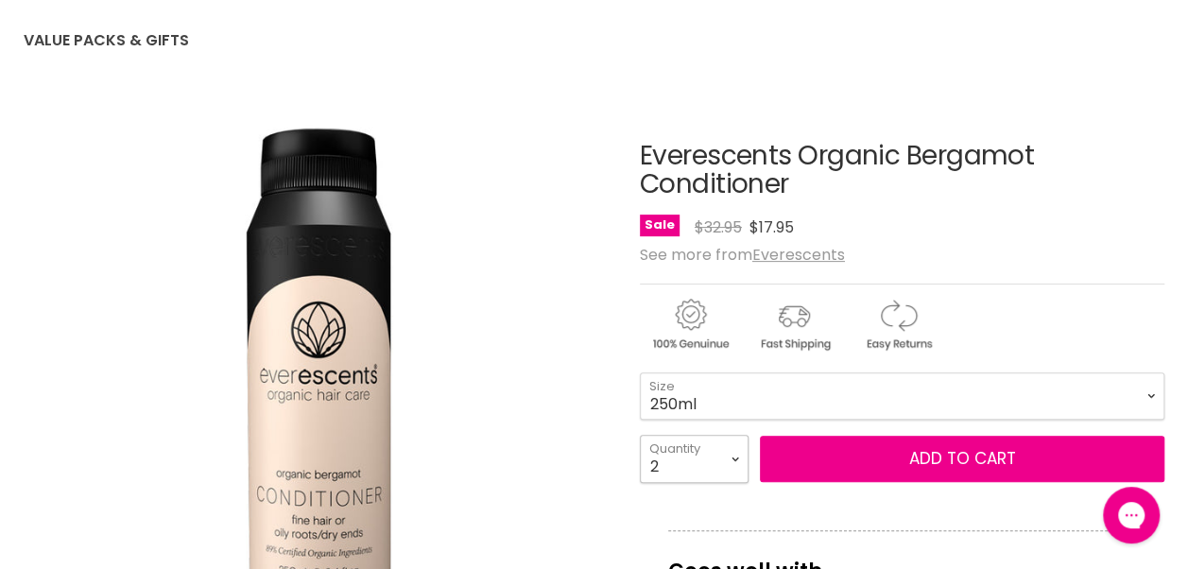
click at [640, 435] on select "1 2 3 4 5 6 7 8 9 10+" at bounding box center [694, 458] width 109 height 47
type input "2"
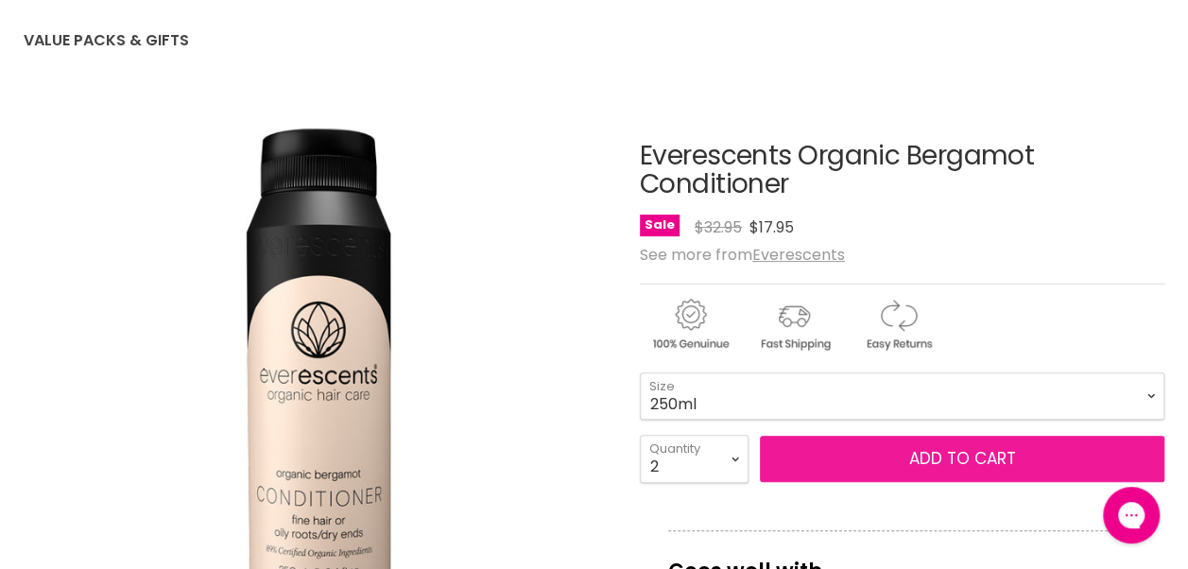
click at [868, 448] on button "Add to cart" at bounding box center [962, 459] width 404 height 47
click at [869, 461] on button "Add to cart" at bounding box center [962, 459] width 404 height 47
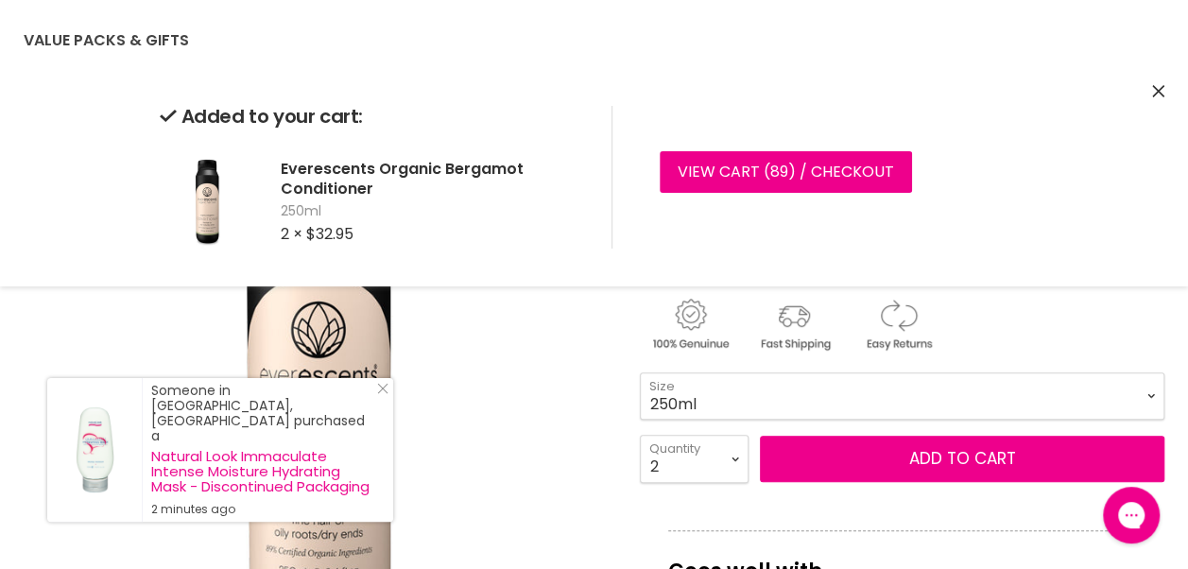
click at [1158, 91] on icon "Close" at bounding box center [1158, 91] width 12 height 12
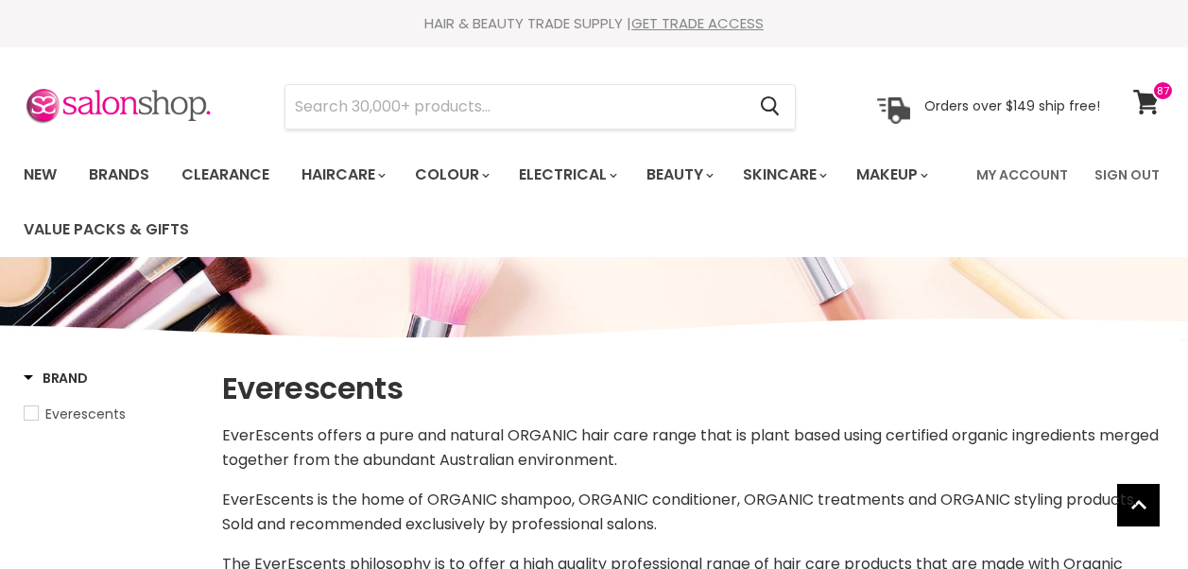
select select "manual"
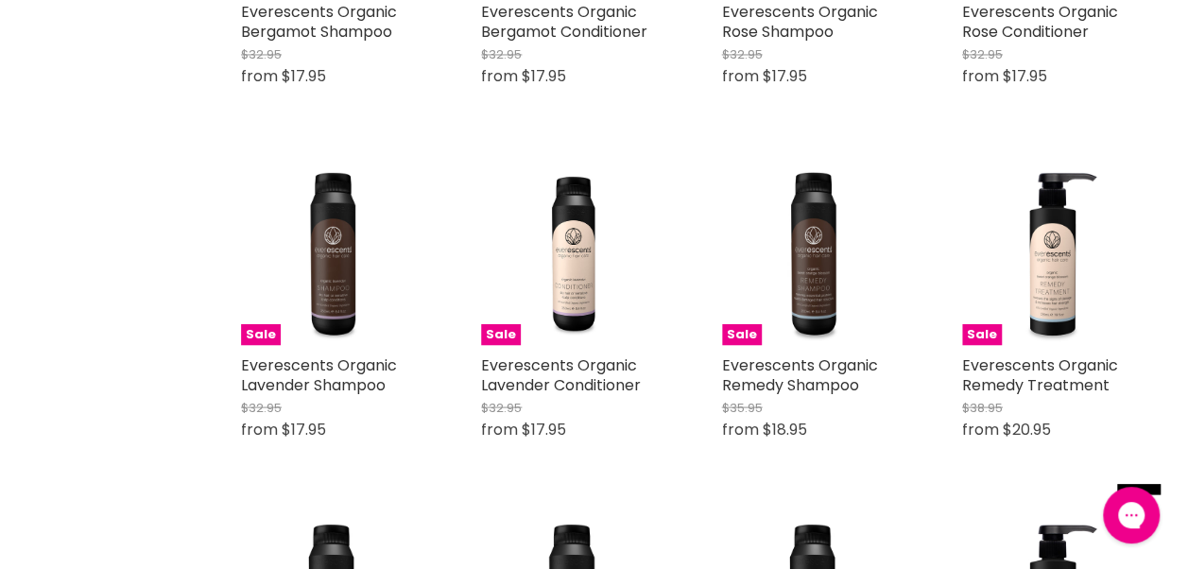
scroll to position [1669, 0]
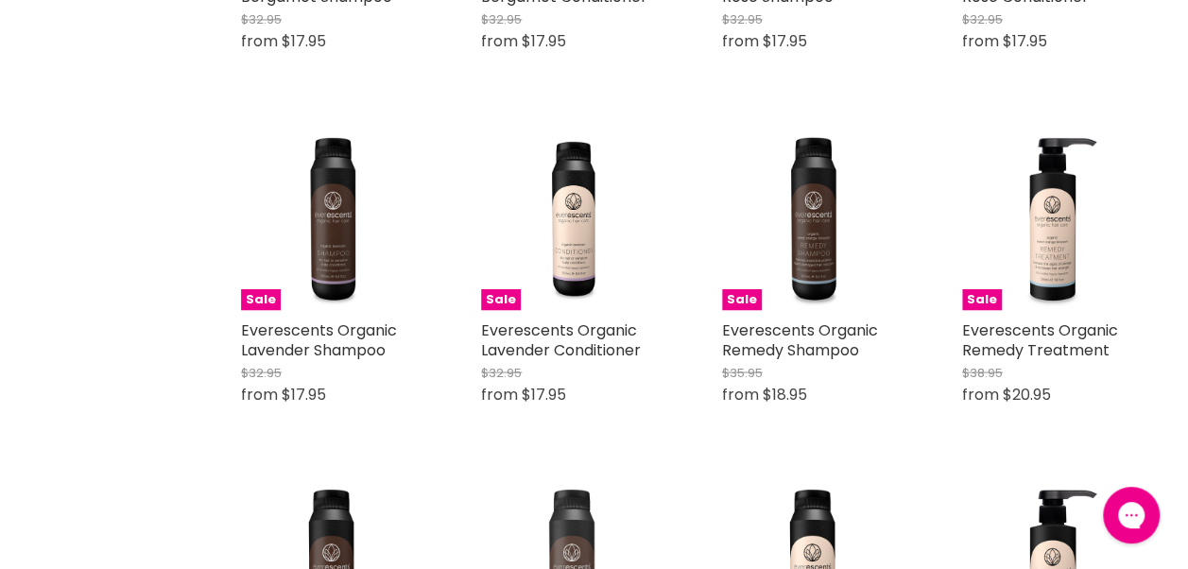
click at [492, 516] on img "Main content" at bounding box center [572, 569] width 183 height 183
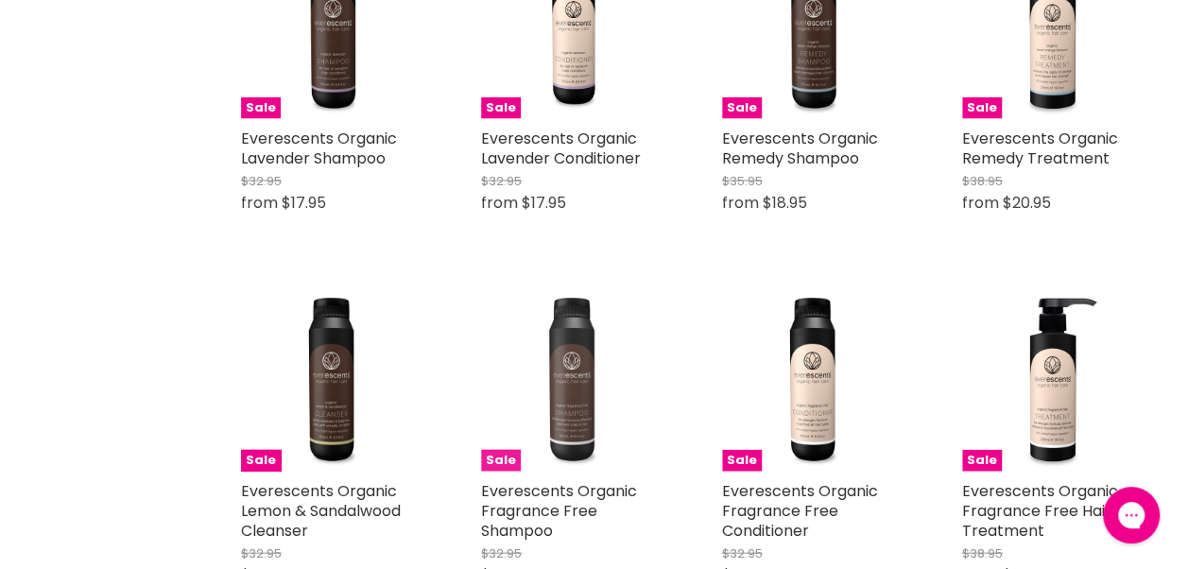
scroll to position [1902, 0]
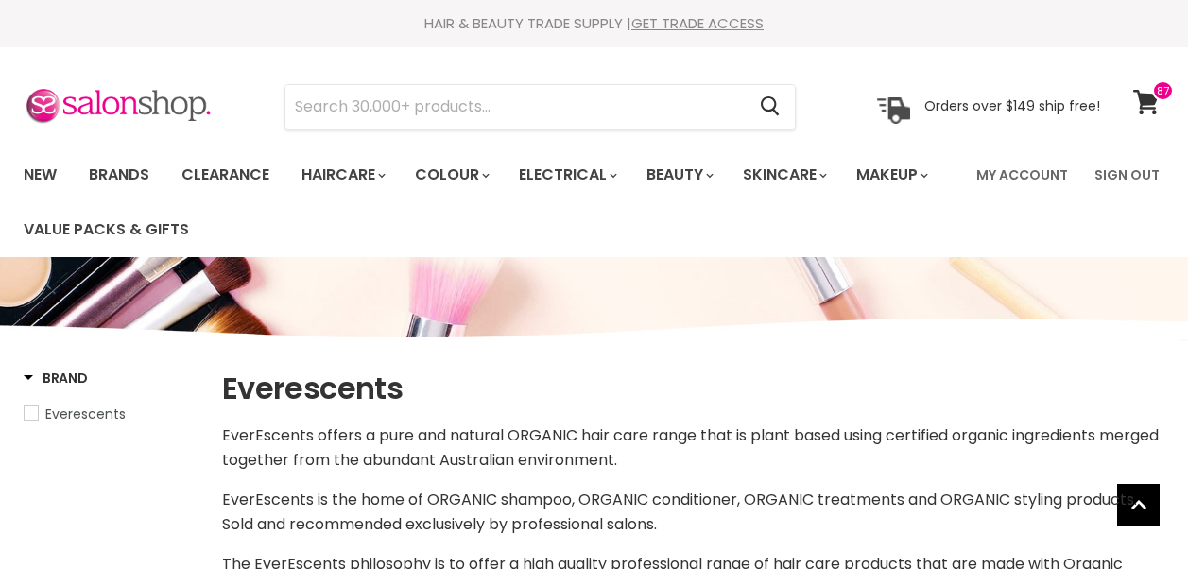
select select "manual"
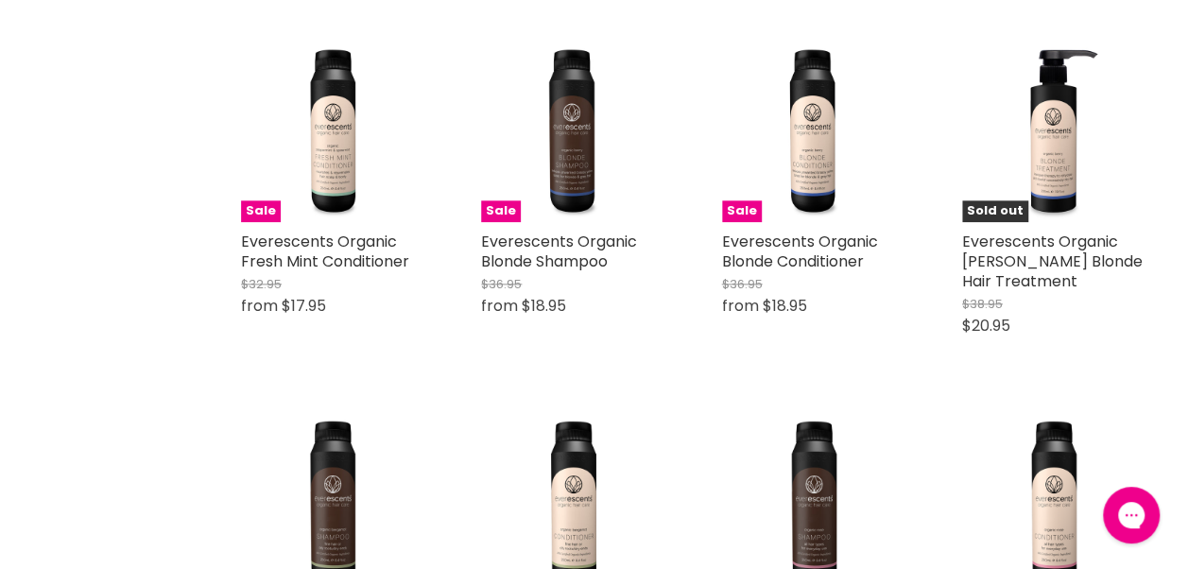
scroll to position [1032, 0]
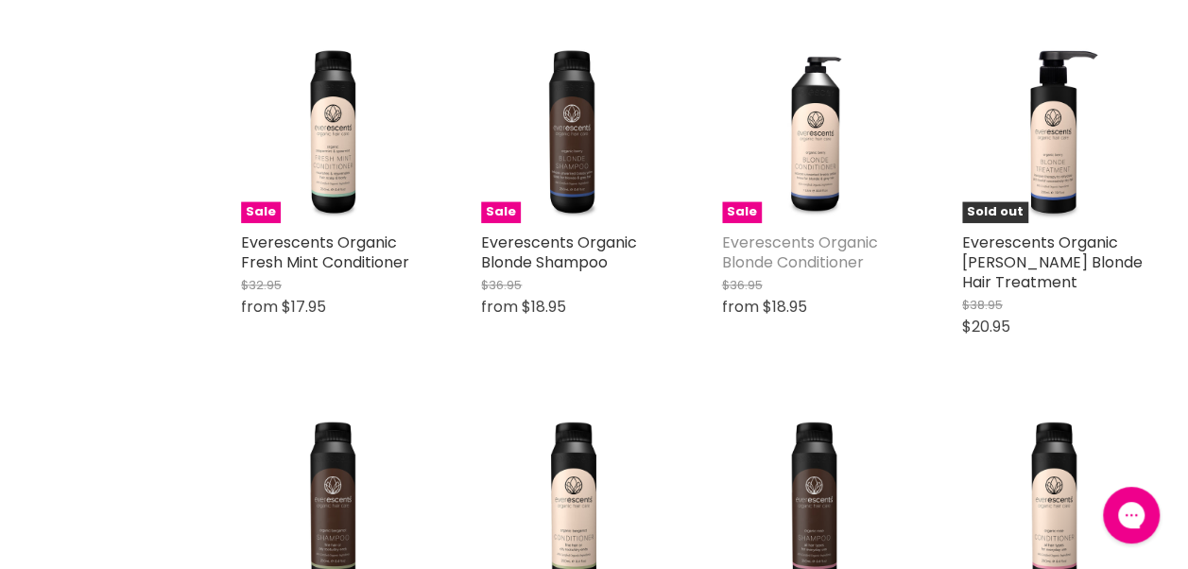
click at [849, 261] on link "Everescents Organic Blonde Conditioner" at bounding box center [800, 253] width 156 height 42
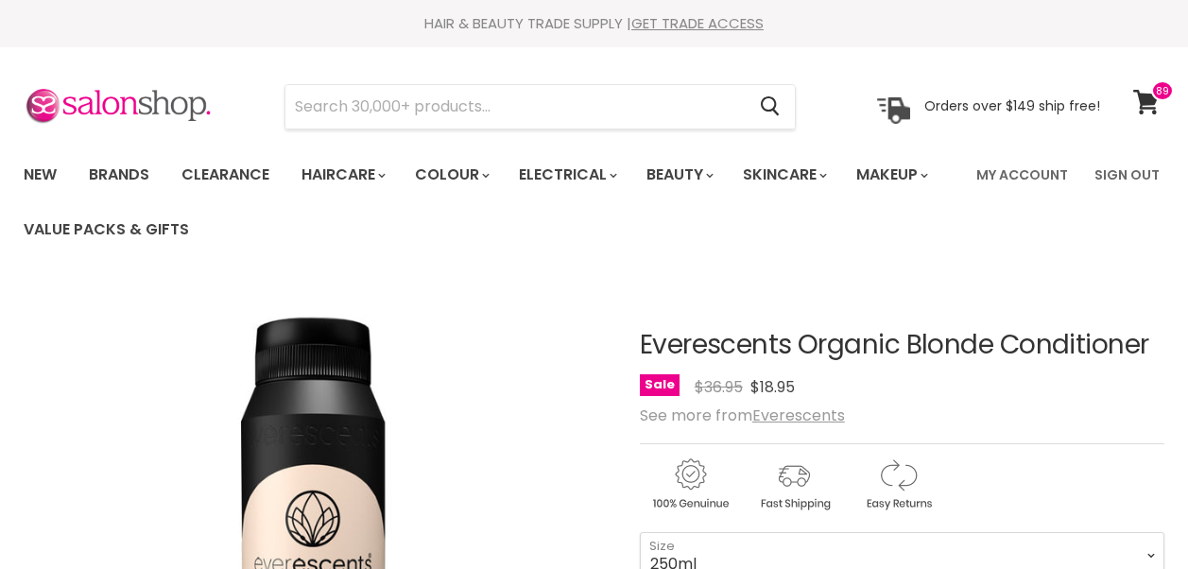
scroll to position [155, 0]
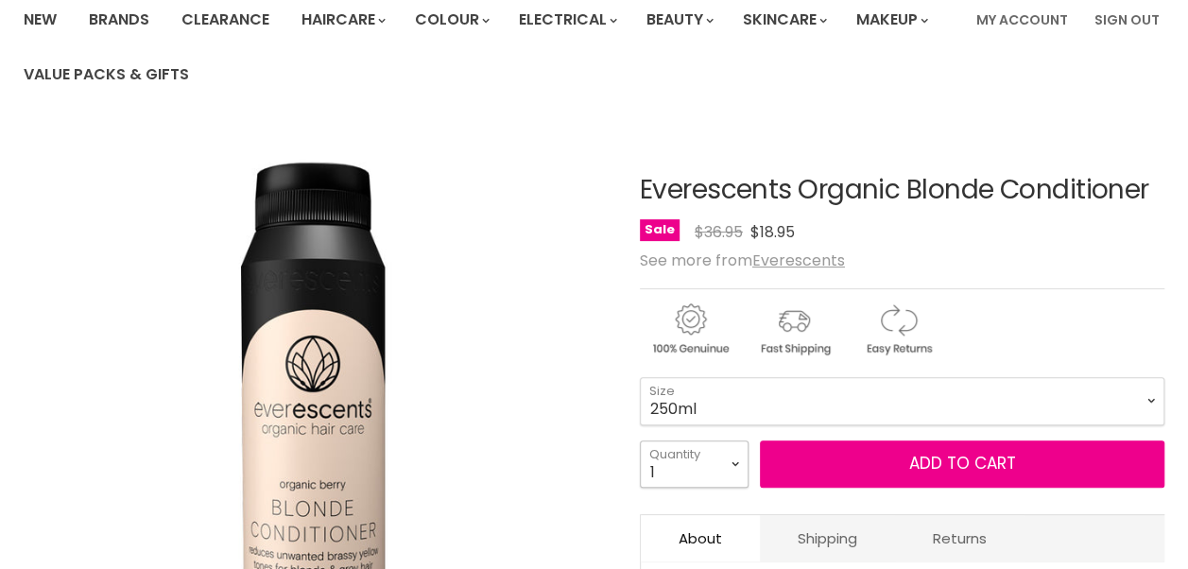
click at [737, 469] on select "1 2 3 4 5 6 7 8 9 10+" at bounding box center [694, 463] width 109 height 47
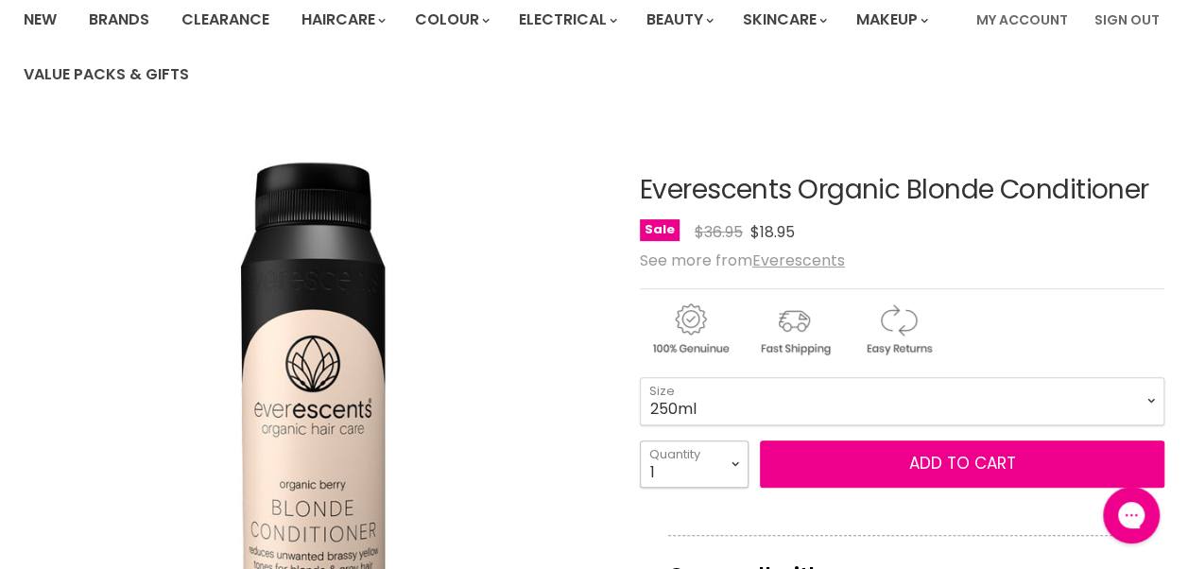
select select "2"
click at [640, 440] on select "1 2 3 4 5 6 7 8 9 10+" at bounding box center [694, 463] width 109 height 47
type input "2"
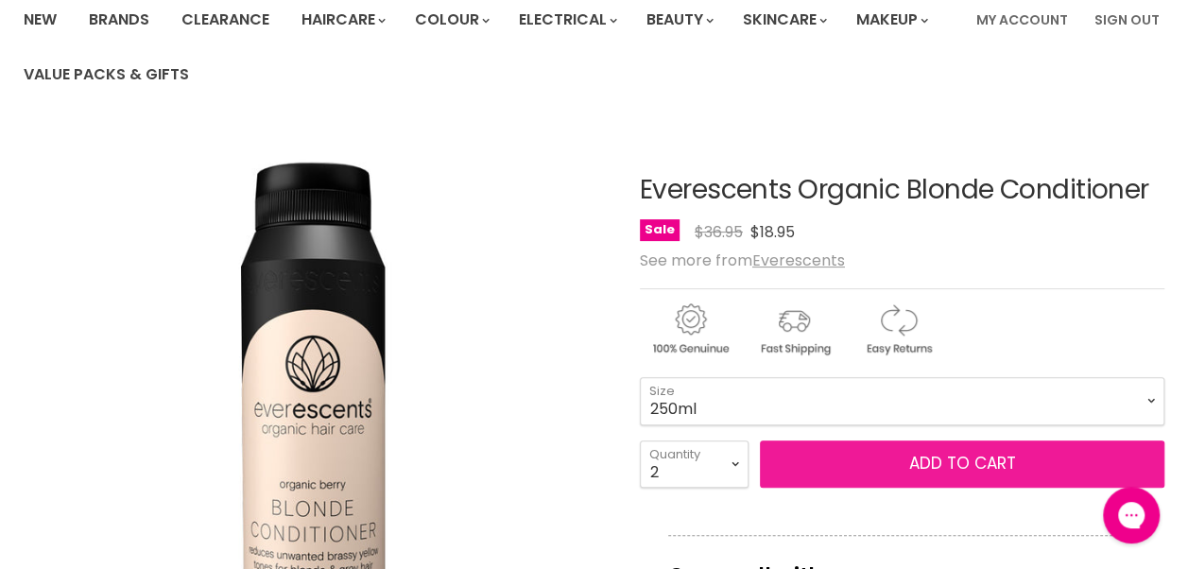
click at [854, 456] on button "Add to cart" at bounding box center [962, 463] width 404 height 47
click at [911, 465] on span "Add to cart" at bounding box center [961, 463] width 107 height 23
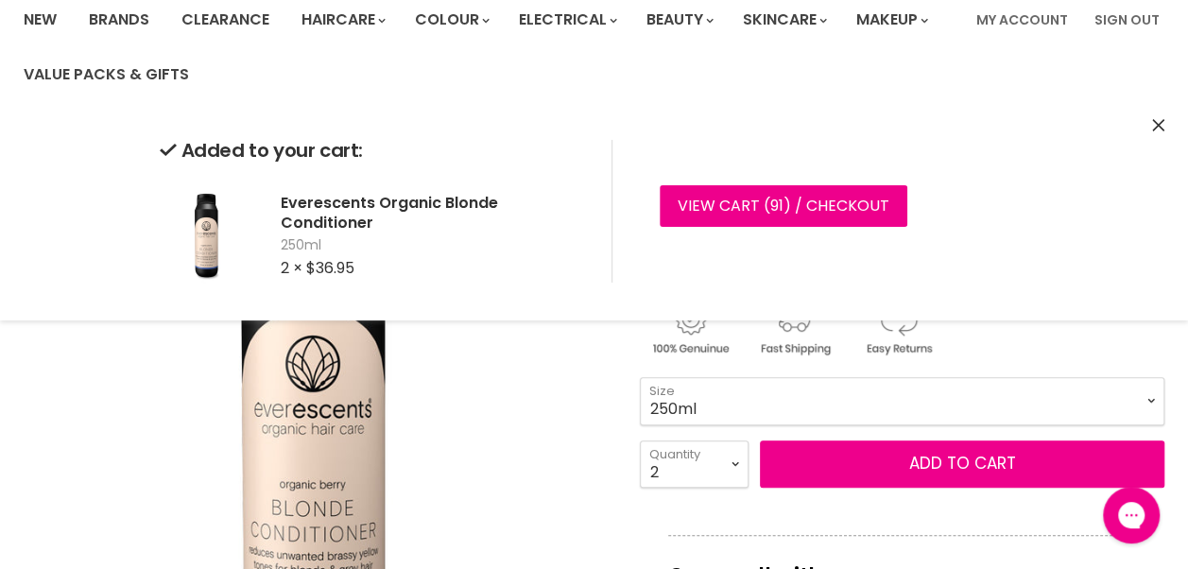
click at [921, 407] on select "250ml 1L" at bounding box center [902, 400] width 524 height 47
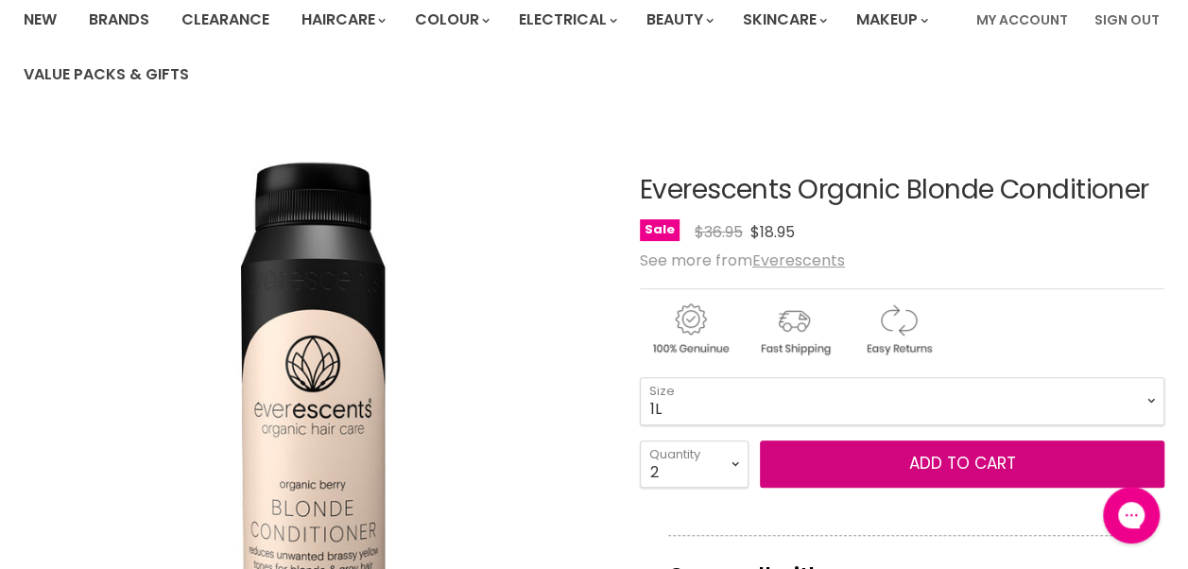
click at [640, 377] on select "250ml 1L" at bounding box center [902, 400] width 524 height 47
select select "1L"
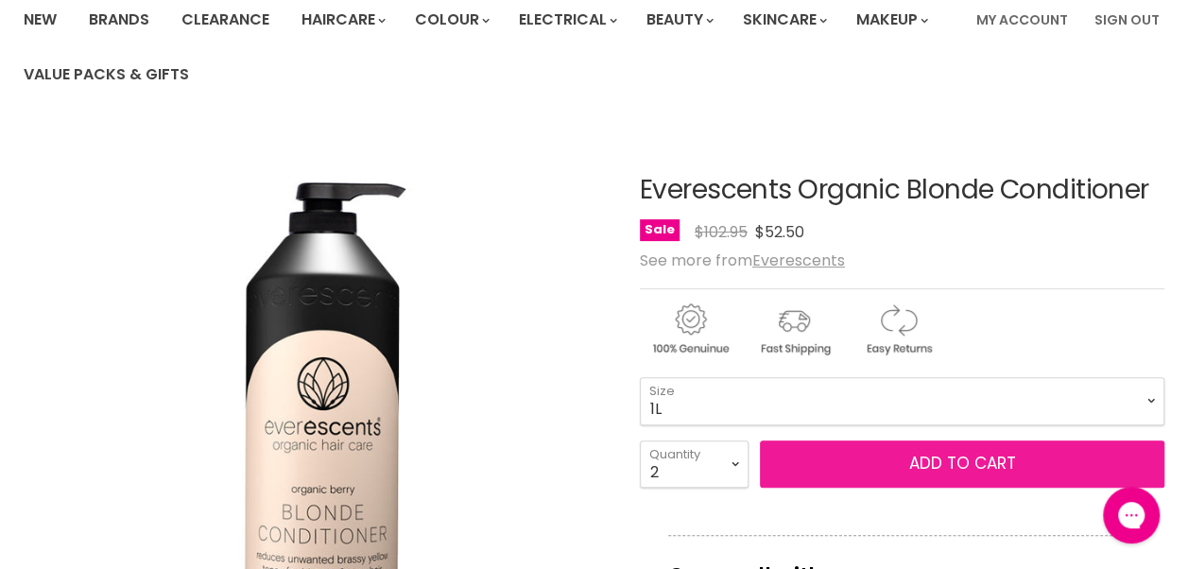
click at [924, 464] on button "Add to cart" at bounding box center [962, 463] width 404 height 47
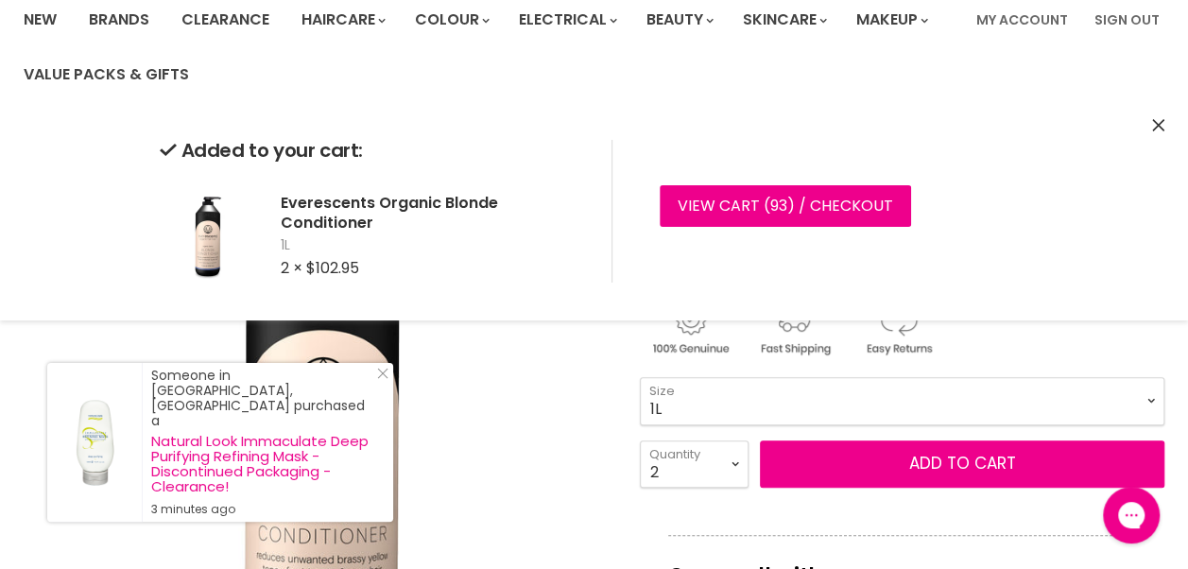
click at [1162, 129] on icon "Close" at bounding box center [1158, 125] width 12 height 12
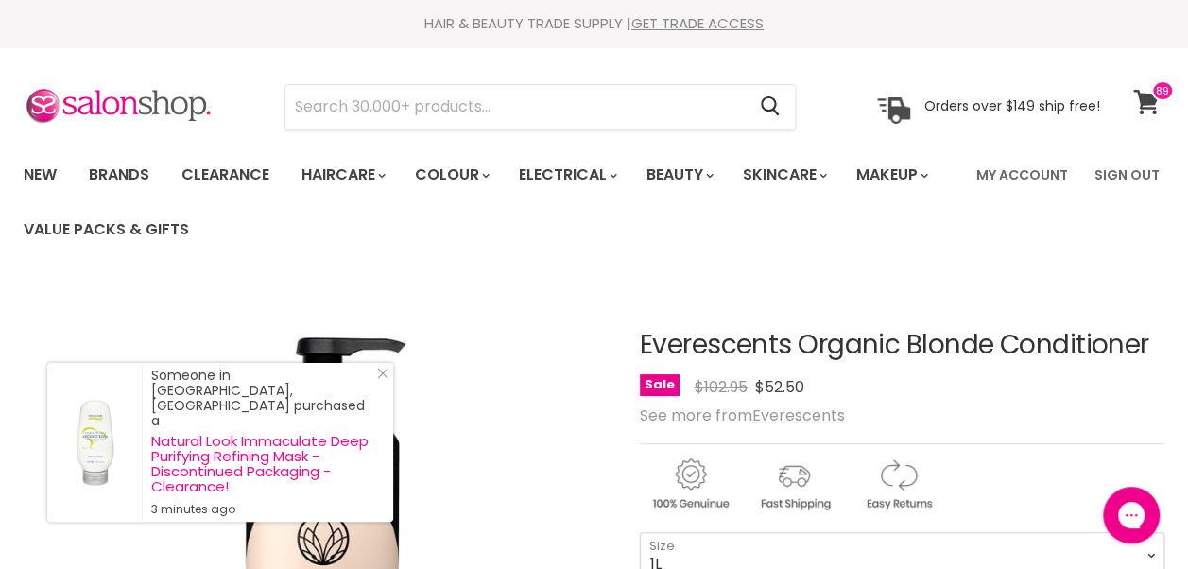
click at [1151, 108] on icon at bounding box center [1146, 102] width 26 height 25
